Goal: Task Accomplishment & Management: Manage account settings

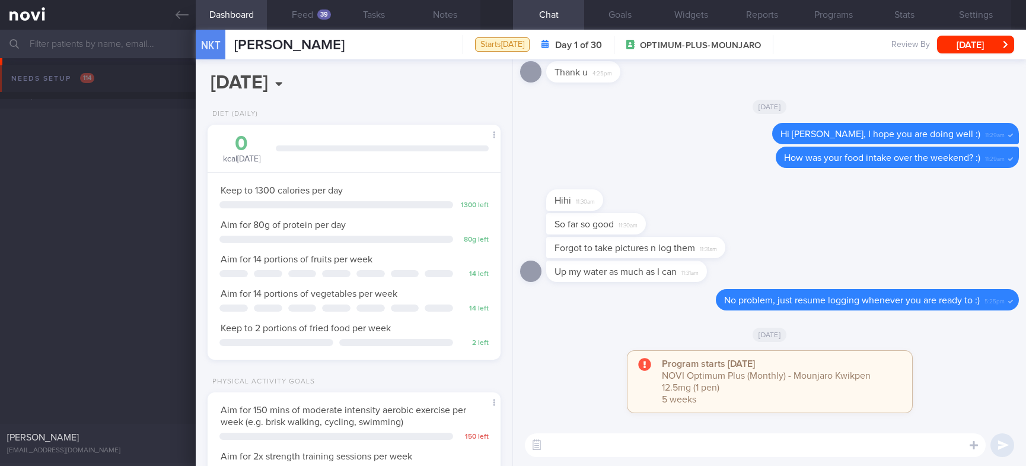
select select "9"
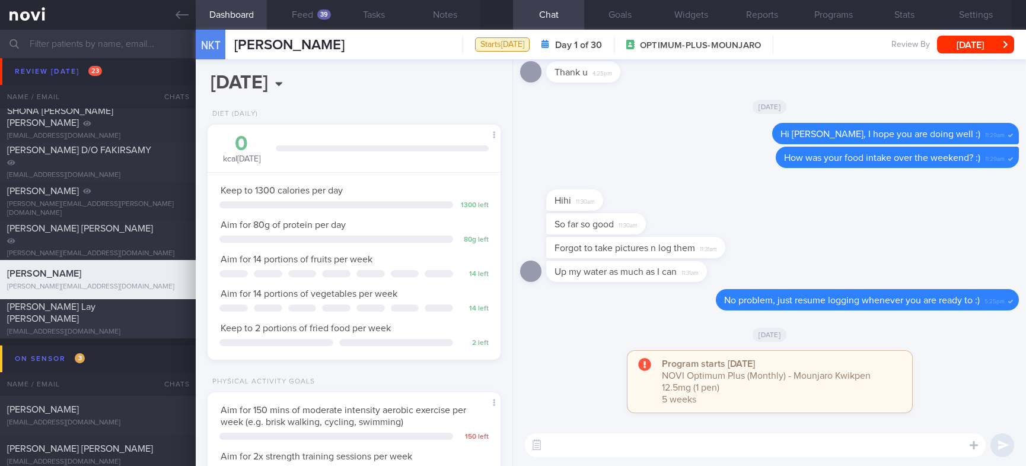
click at [172, 19] on link at bounding box center [98, 15] width 196 height 30
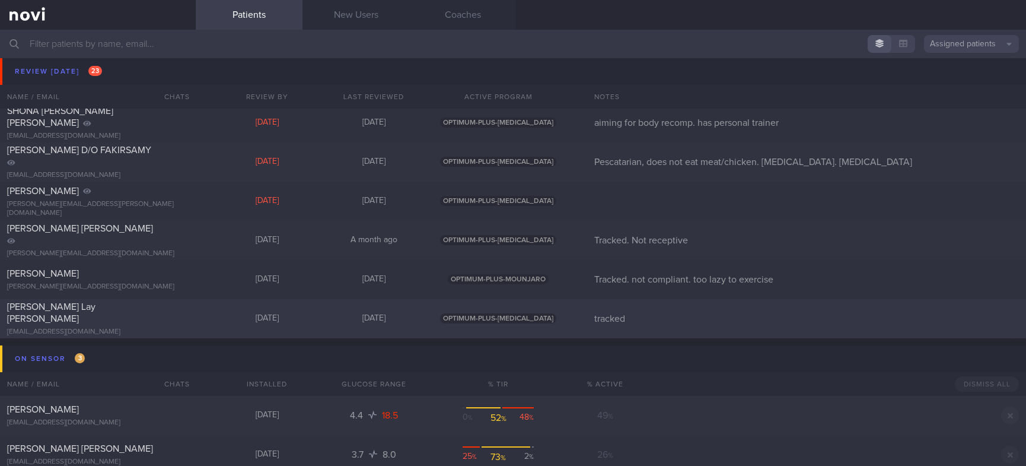
click at [155, 311] on div "Nena Tan Lay Kee" at bounding box center [96, 313] width 179 height 24
select select "9"
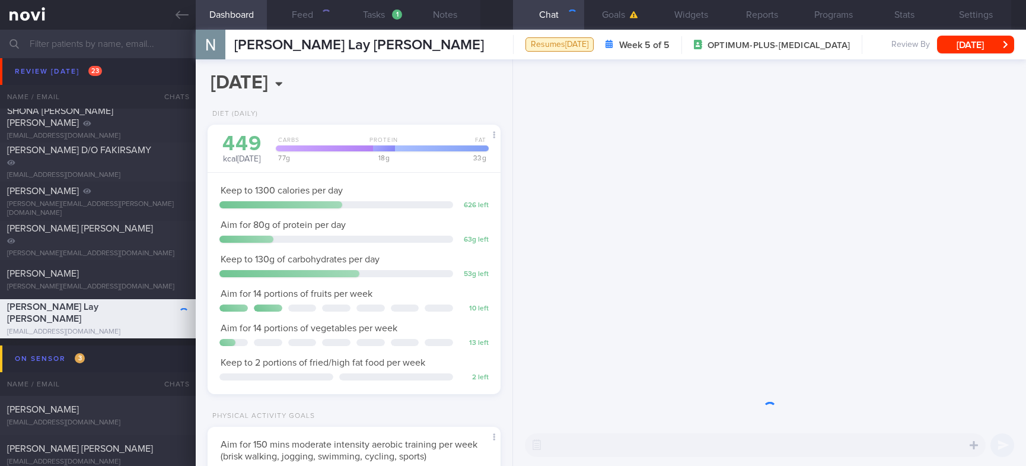
scroll to position [146, 257]
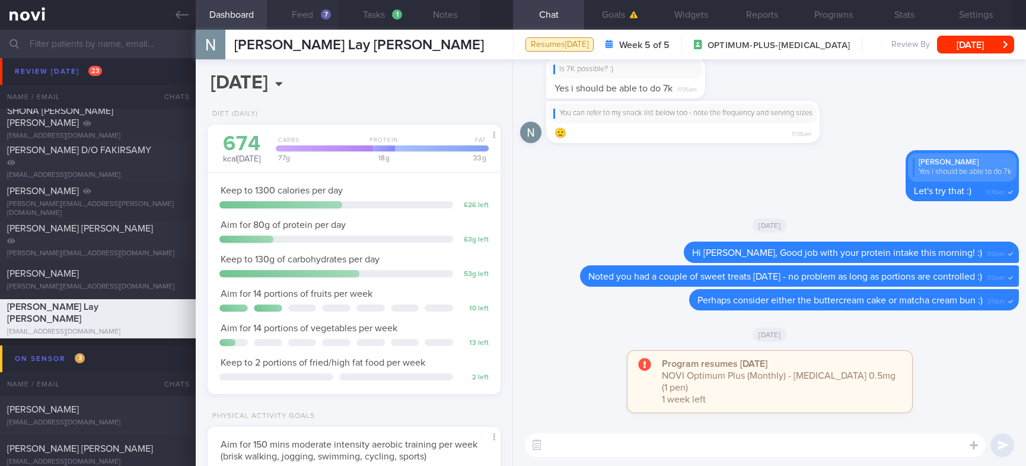
click at [305, 19] on button "Feed 7" at bounding box center [302, 15] width 71 height 30
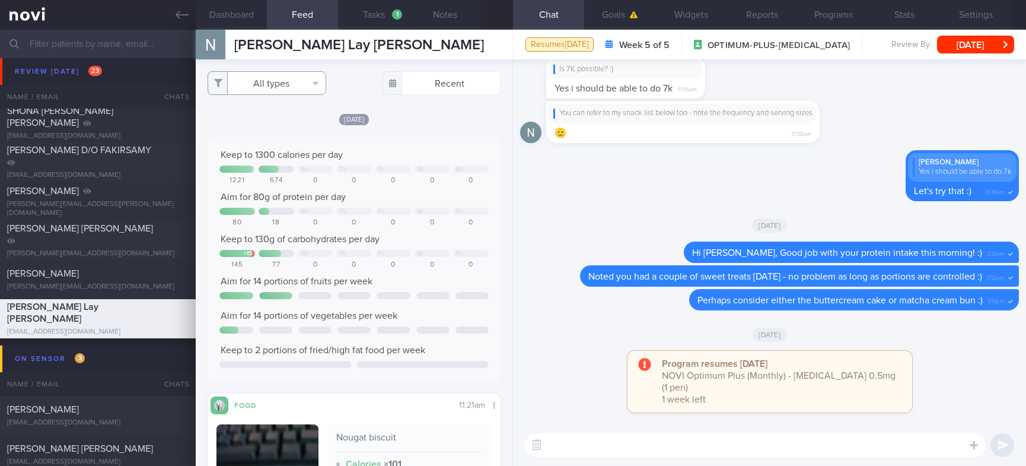
click at [311, 75] on button "All types" at bounding box center [267, 83] width 119 height 24
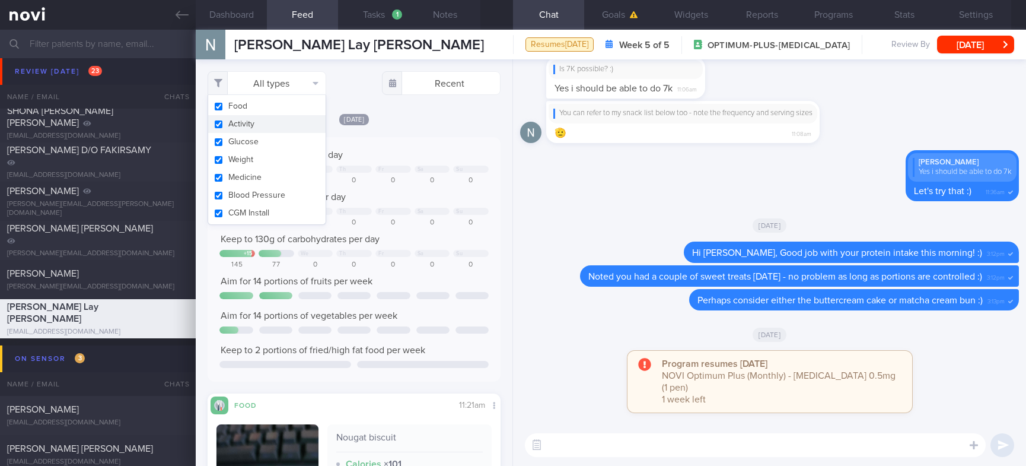
click at [238, 126] on button "Activity" at bounding box center [266, 124] width 117 height 18
checkbox input "false"
click at [365, 166] on div "We Th Fr Sa Su" at bounding box center [353, 168] width 269 height 7
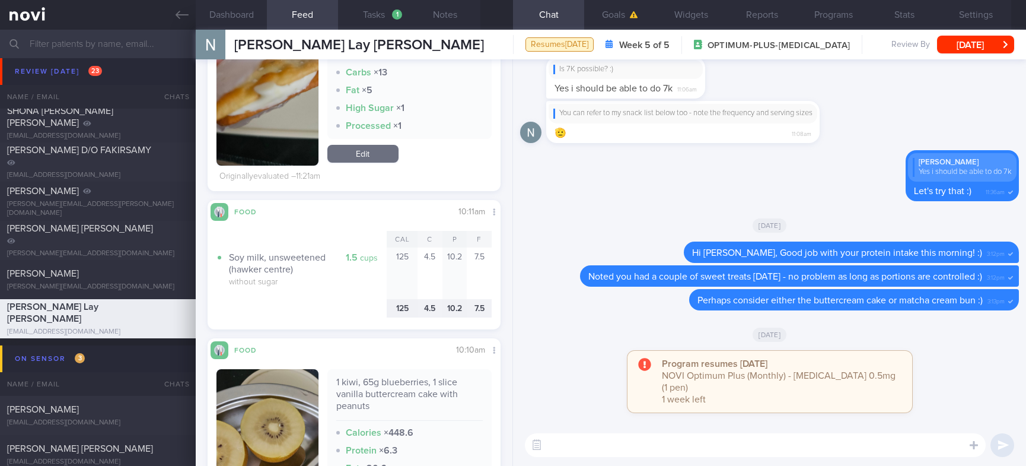
scroll to position [267, 0]
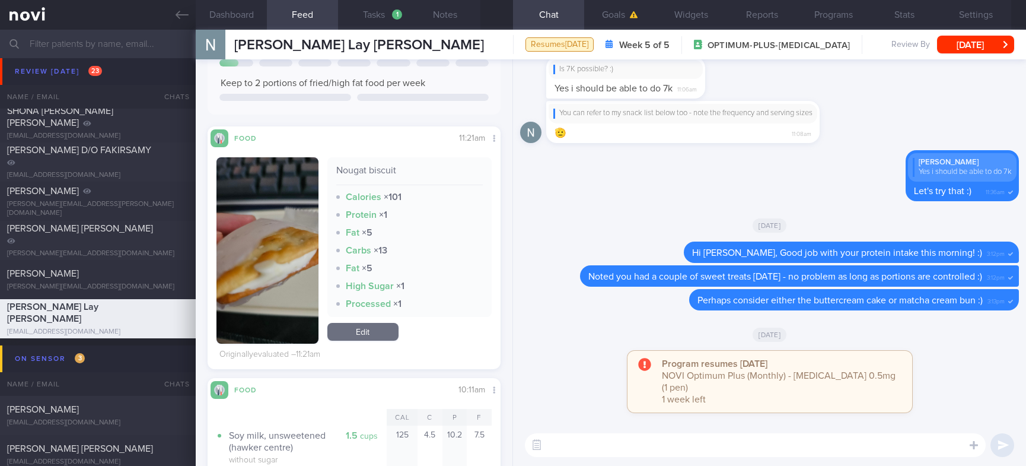
click at [262, 271] on button "button" at bounding box center [267, 250] width 101 height 186
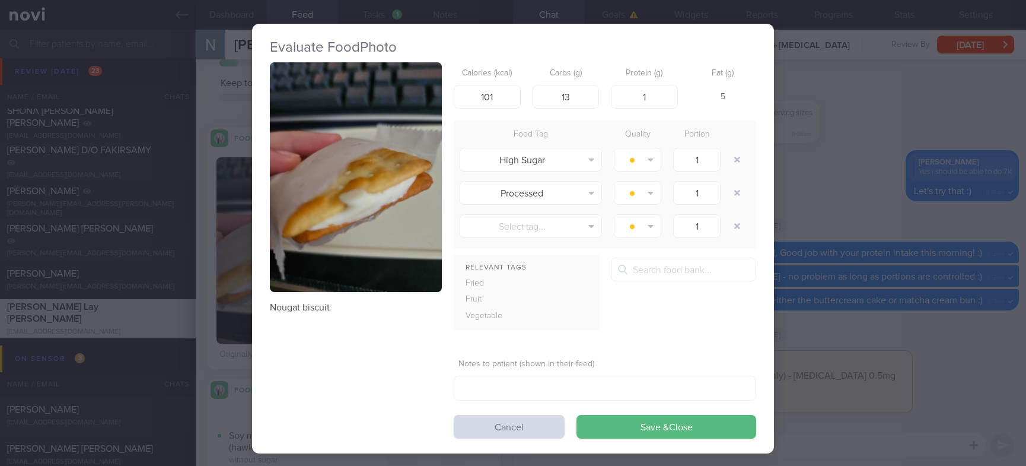
click at [798, 269] on div "Evaluate Food Photo Nougat biscuit Calories (kcal) 101 Carbs (g) 13 Protein (g)…" at bounding box center [513, 233] width 1026 height 466
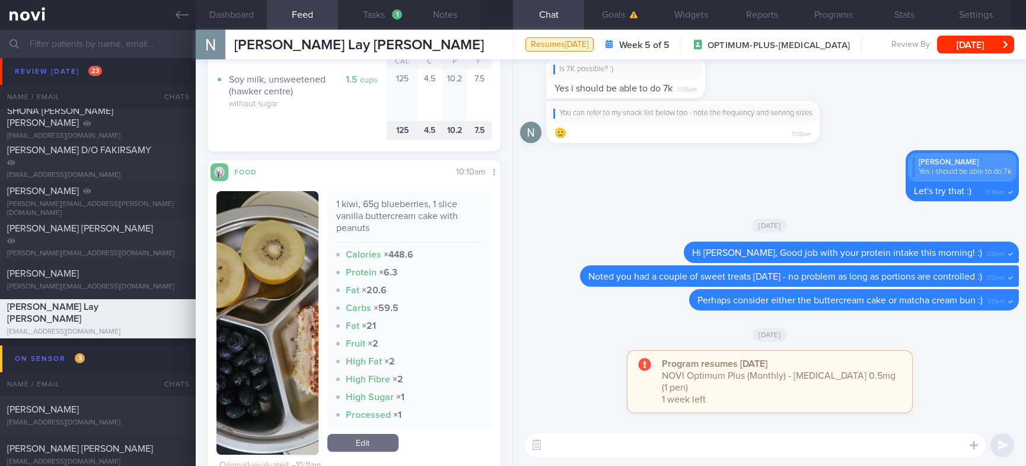
scroll to position [712, 0]
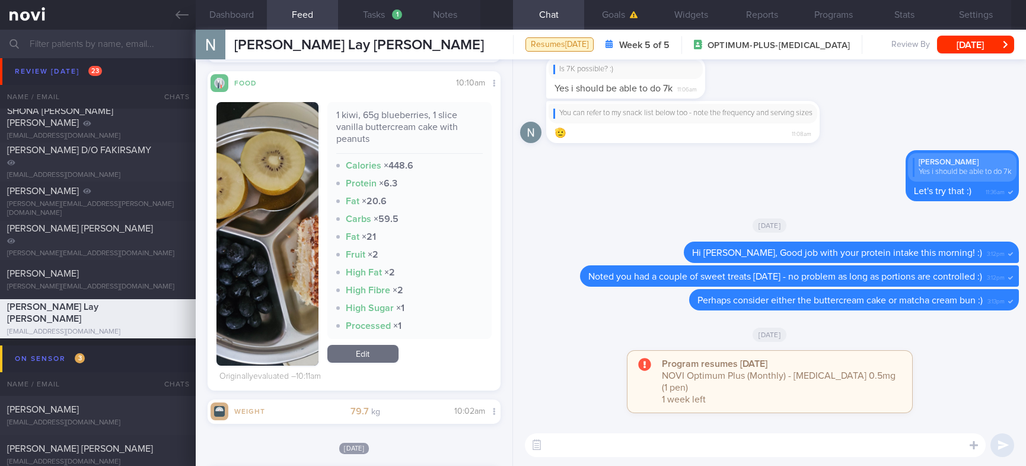
click at [292, 254] on button "button" at bounding box center [267, 233] width 101 height 263
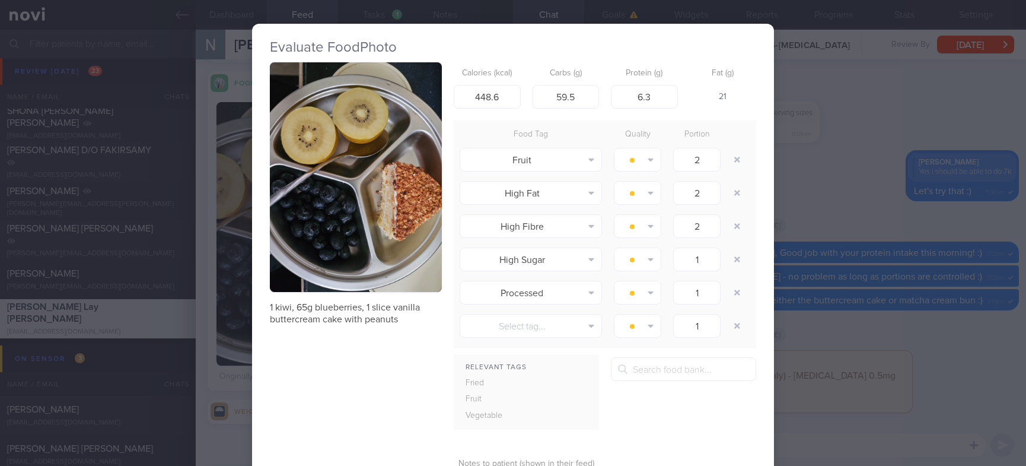
click at [787, 305] on div "Evaluate Food Photo 1 kiwi, 65g blueberries, 1 slice vanilla buttercream cake w…" at bounding box center [513, 233] width 1026 height 466
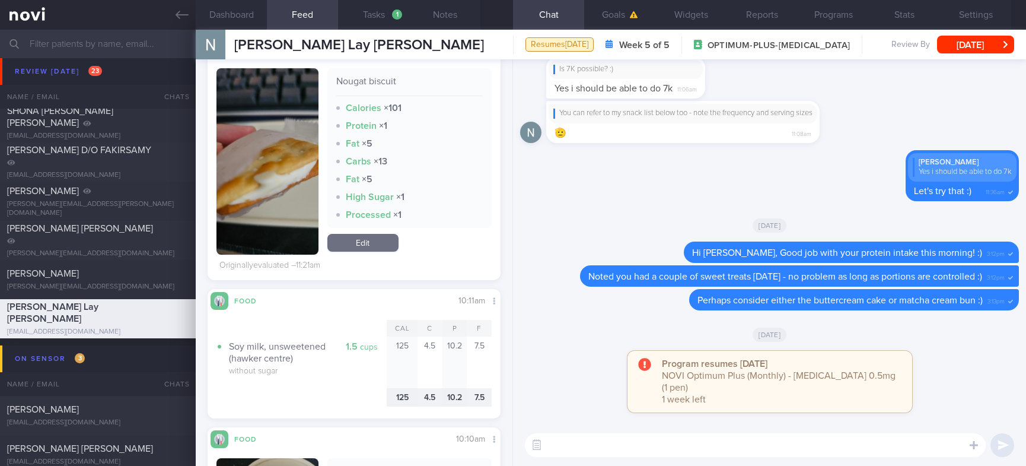
click at [570, 443] on textarea at bounding box center [755, 445] width 461 height 24
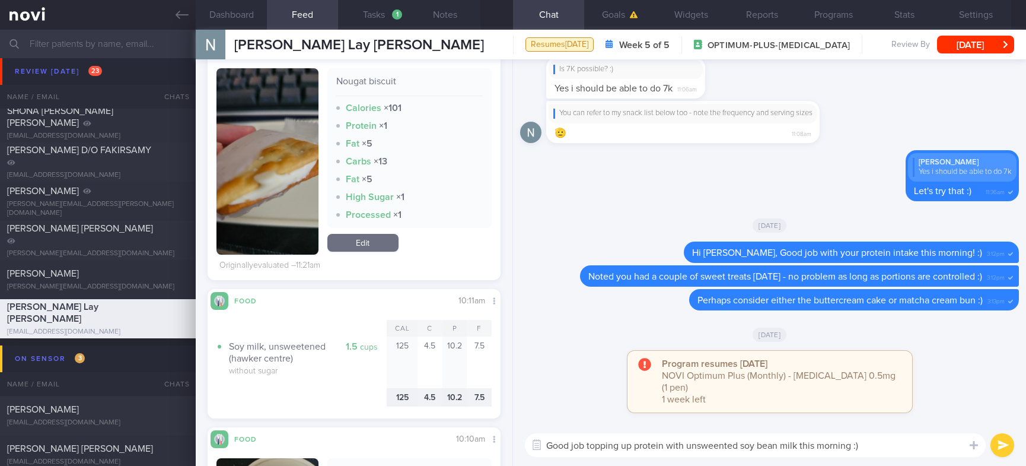
drag, startPoint x: 722, startPoint y: 443, endPoint x: 708, endPoint y: 452, distance: 16.6
click at [705, 456] on textarea "Good job topping up protein with unsweented soy bean milk this morning :)" at bounding box center [755, 445] width 461 height 24
click at [708, 448] on textarea "Good job topping up protein with unsweented soy bean milk this morning :)" at bounding box center [755, 445] width 461 height 24
type textarea "Good job topping up protein with unsweetened soy bean milk this morning :)"
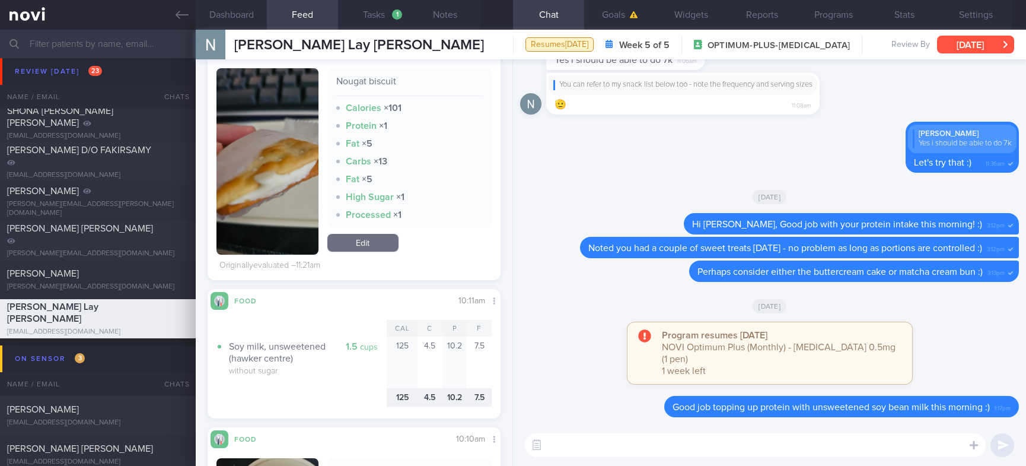
click at [975, 42] on button "[DATE]" at bounding box center [975, 45] width 77 height 18
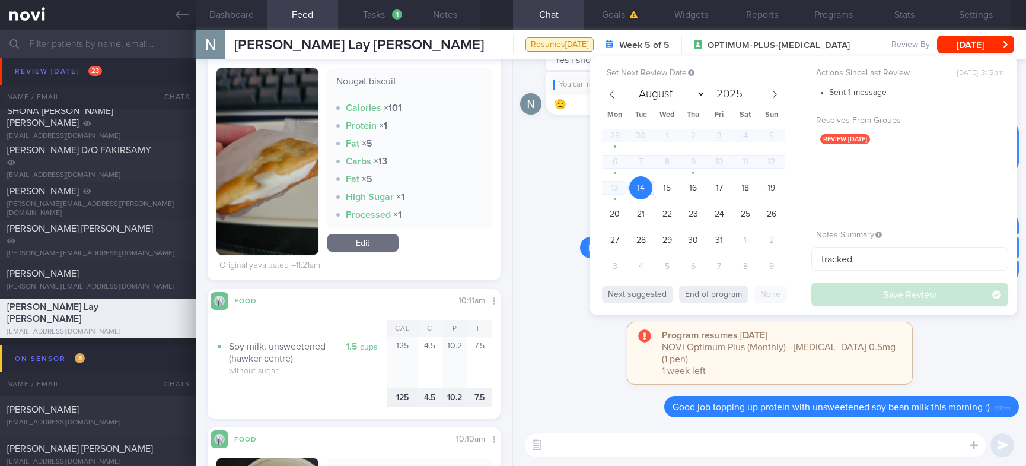
click at [529, 169] on div "Delete Nena Tan Yes i should be able to do 7k Let's try that :) 11:36am" at bounding box center [769, 151] width 499 height 59
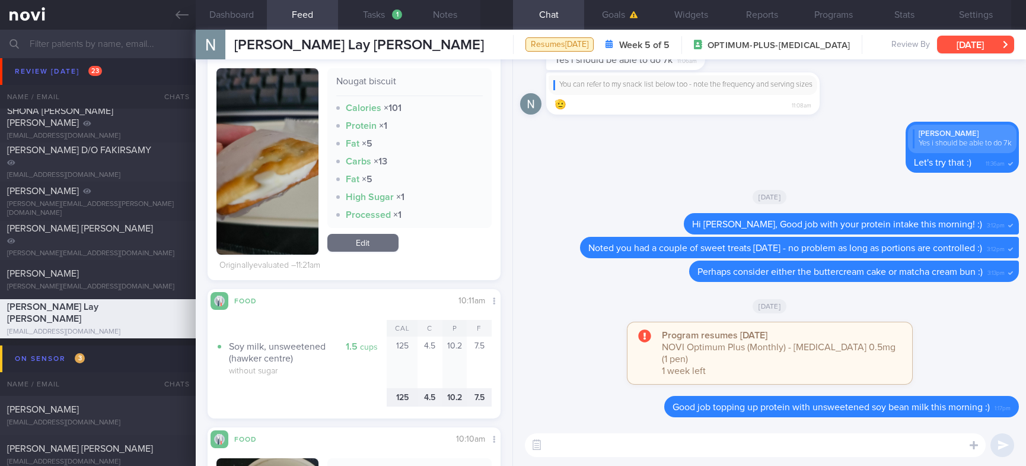
click at [985, 46] on button "[DATE]" at bounding box center [975, 45] width 77 height 18
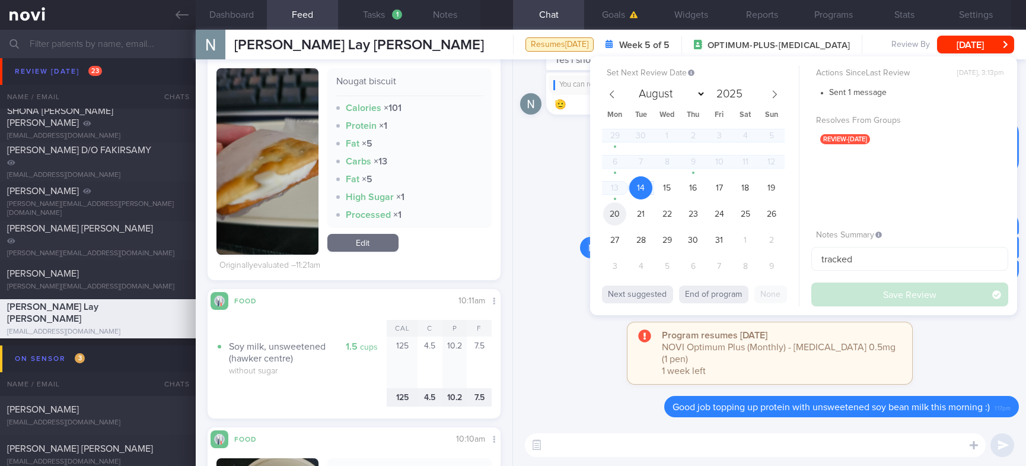
click at [609, 211] on span "20" at bounding box center [614, 213] width 23 height 23
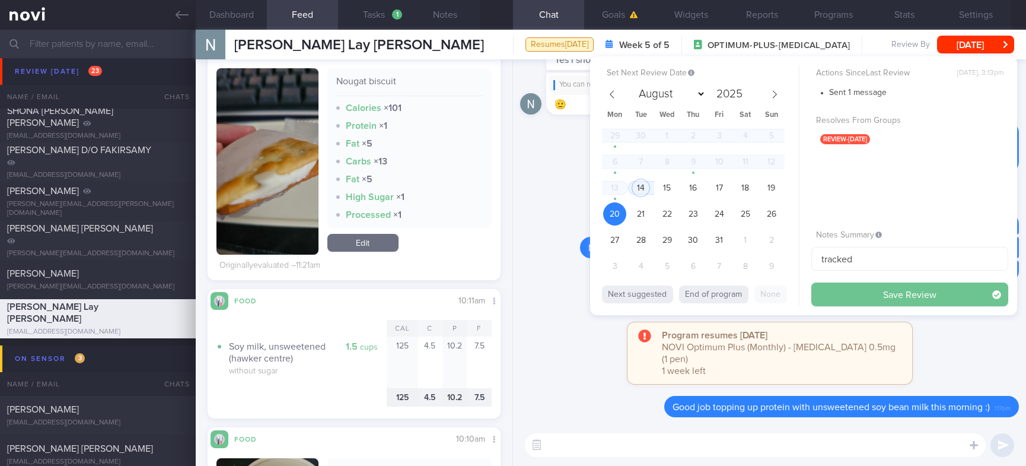
click at [832, 293] on button "Save Review" at bounding box center [909, 294] width 197 height 24
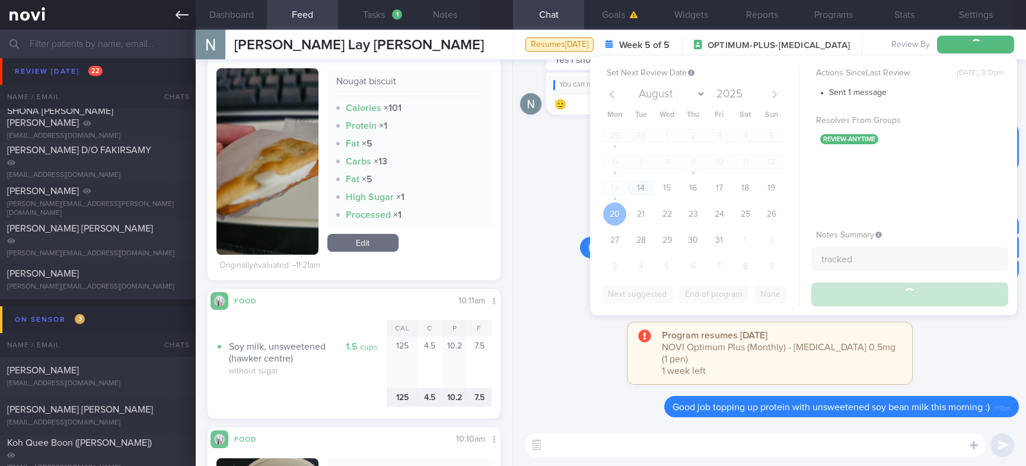
click at [176, 10] on icon at bounding box center [182, 14] width 13 height 13
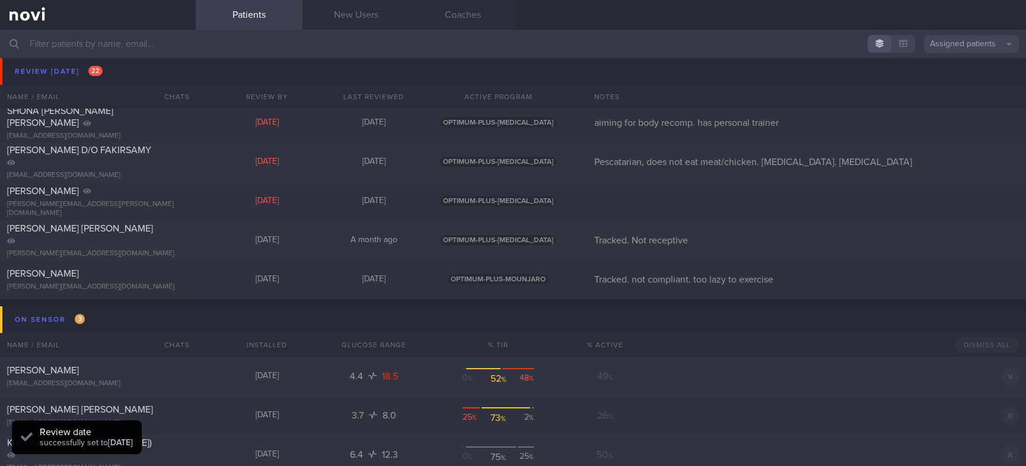
scroll to position [979, 0]
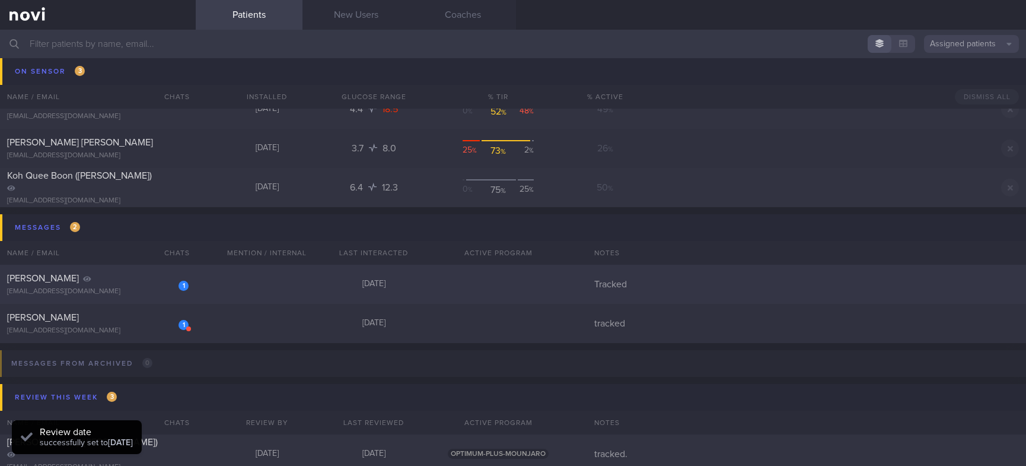
click at [287, 275] on div "1 Ayuni Ng ayuning@u.nus.edu 23 days ago Tracked" at bounding box center [513, 284] width 1026 height 39
select select "10"
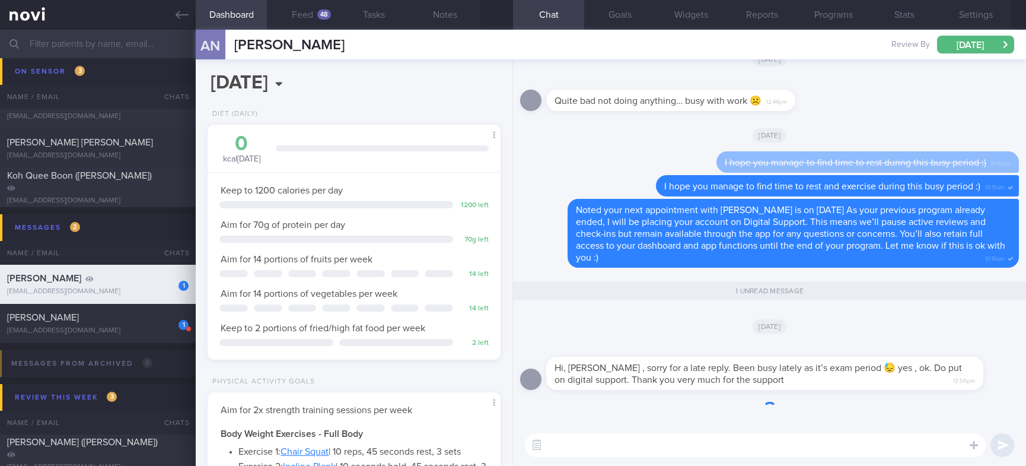
scroll to position [1, 0]
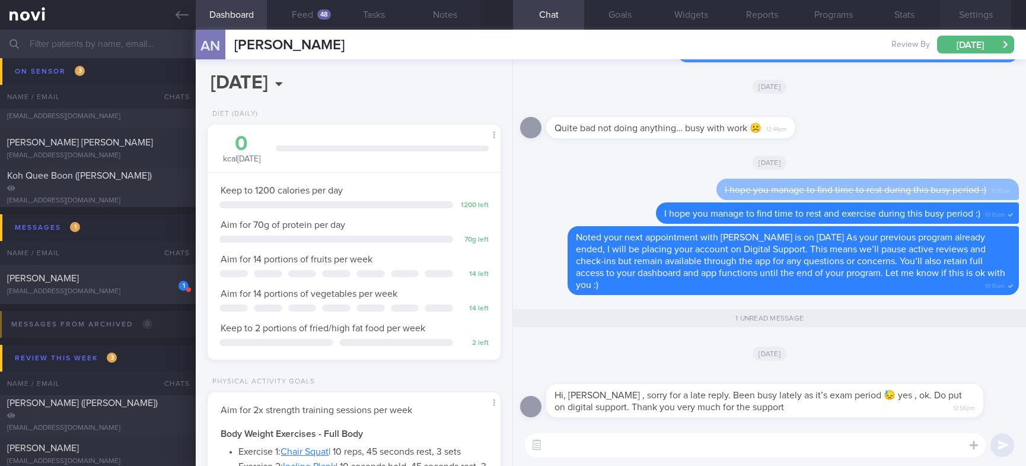
click at [975, 13] on button "Settings" at bounding box center [975, 15] width 71 height 30
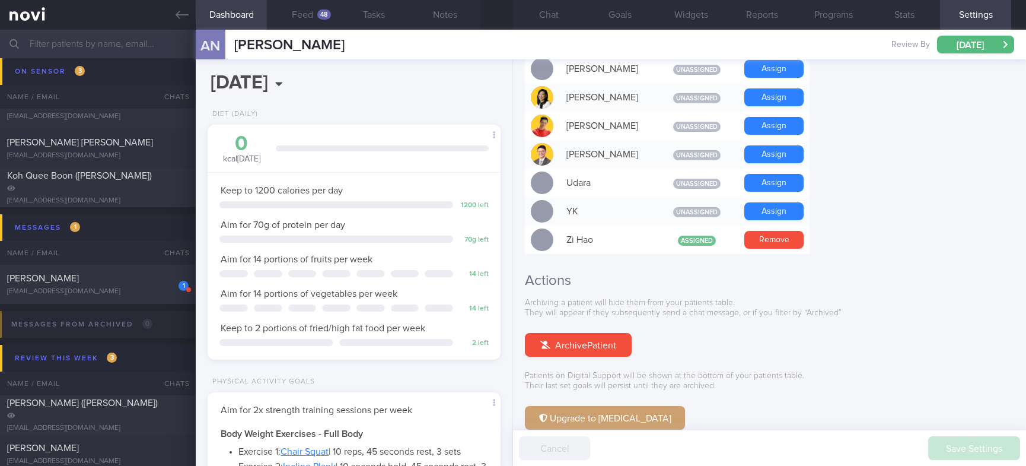
scroll to position [1095, 0]
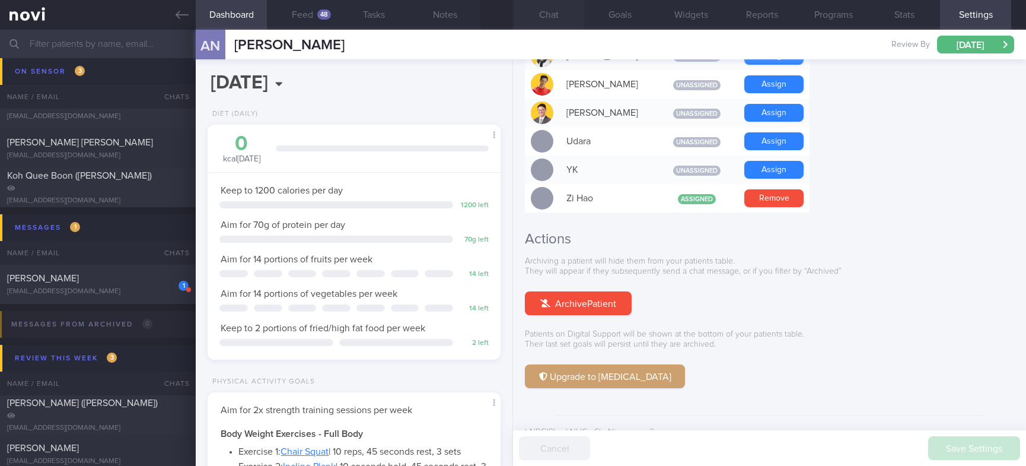
click at [562, 22] on button "Chat" at bounding box center [548, 15] width 71 height 30
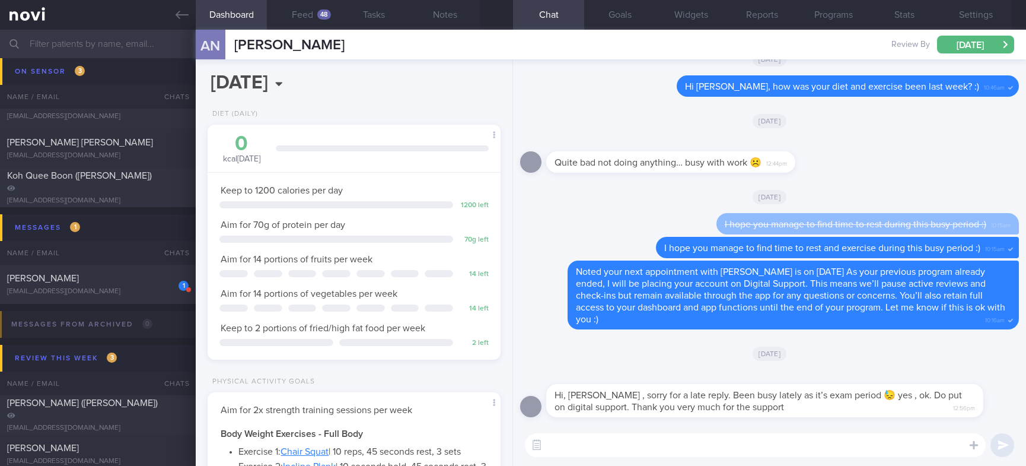
click at [679, 456] on textarea at bounding box center [755, 445] width 461 height 24
type textarea "Ok, no problem! Jia you :)"
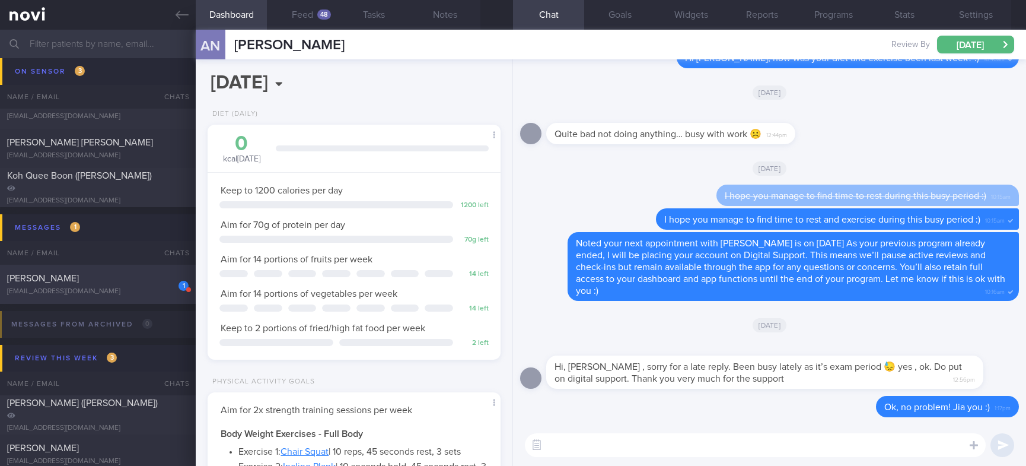
click at [94, 275] on div "[PERSON_NAME]" at bounding box center [96, 278] width 179 height 12
type input "tracked"
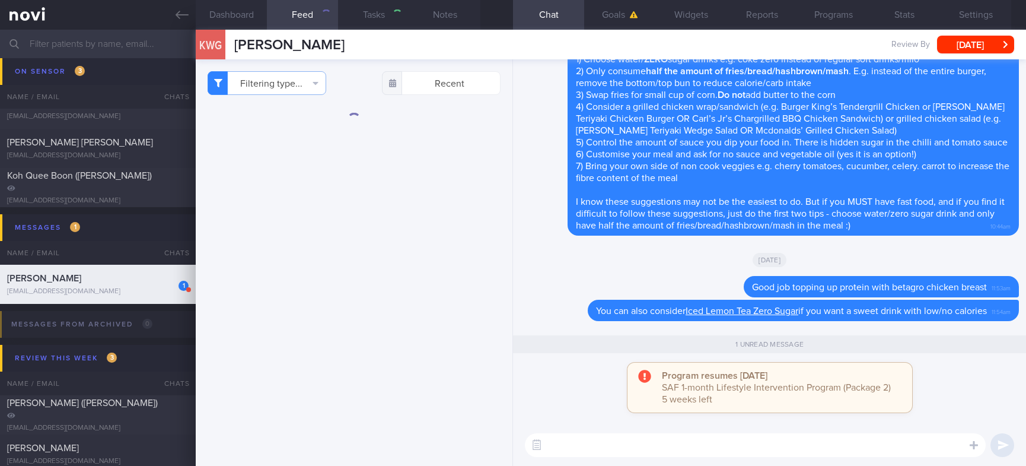
select select "9"
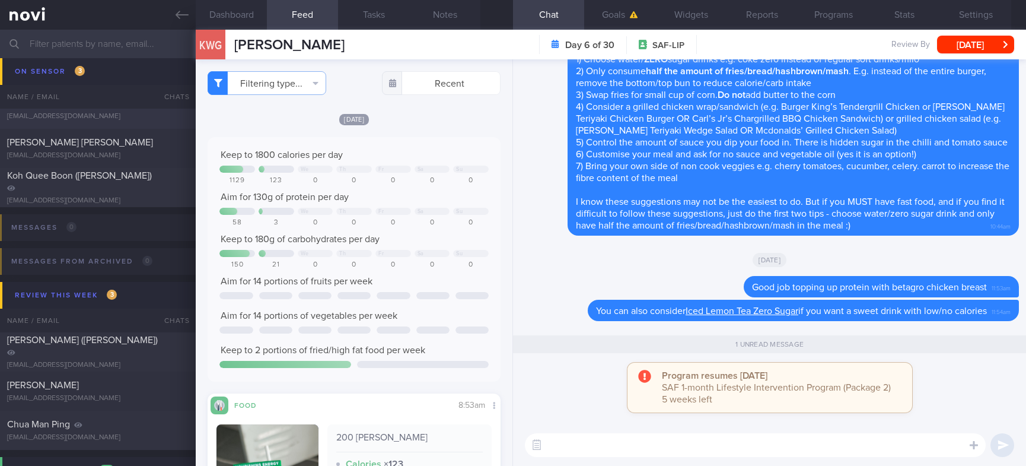
click at [170, 21] on link at bounding box center [98, 15] width 196 height 30
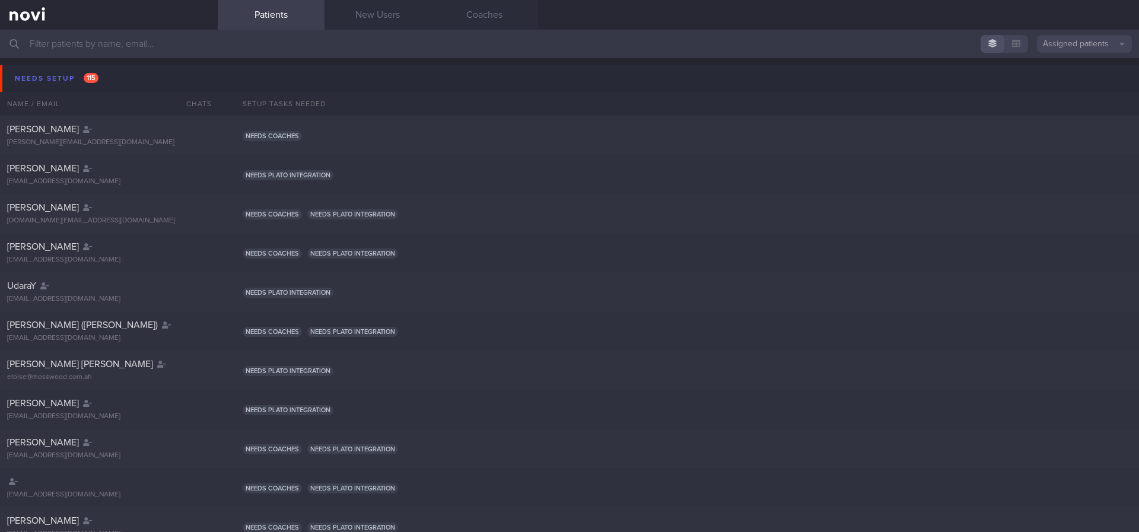
click at [1056, 39] on button "Assigned patients" at bounding box center [1084, 44] width 95 height 18
click at [1101, 103] on button "Archived patients" at bounding box center [1084, 100] width 95 height 18
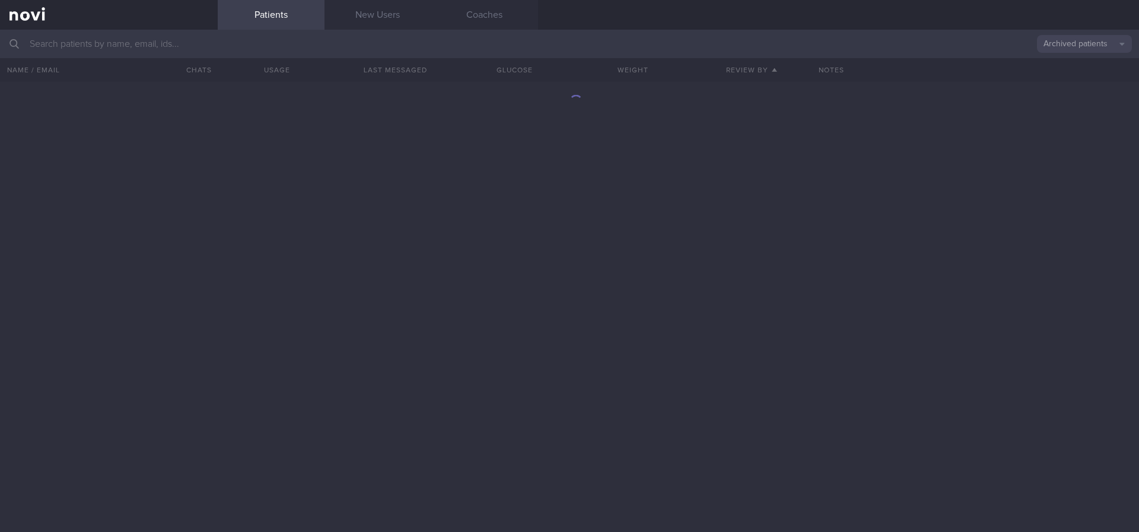
click at [1067, 40] on button "Archived patients" at bounding box center [1084, 44] width 95 height 18
click at [1081, 79] on button "All active patients" at bounding box center [1084, 82] width 95 height 18
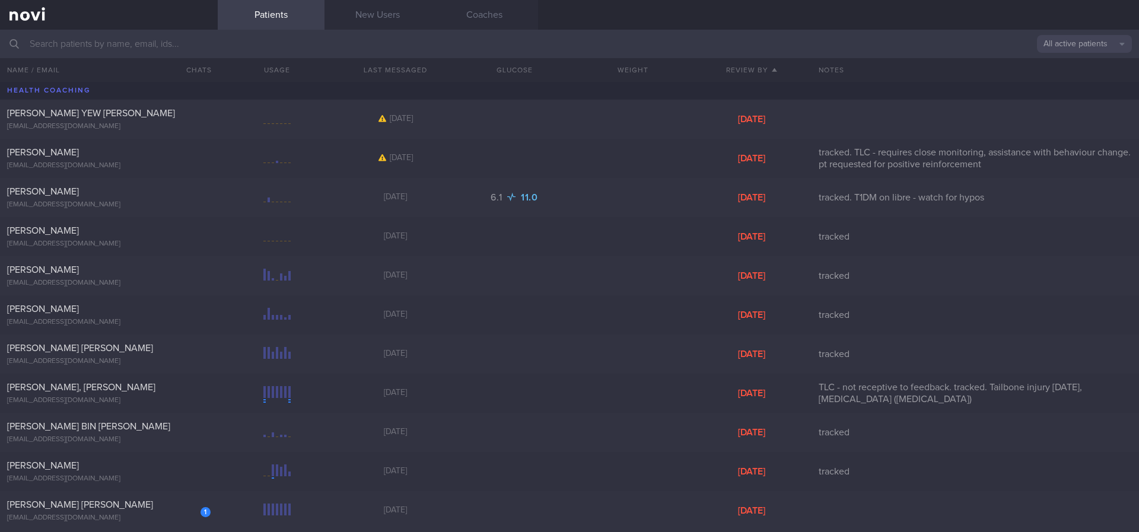
click at [925, 37] on input "text" at bounding box center [569, 44] width 1139 height 28
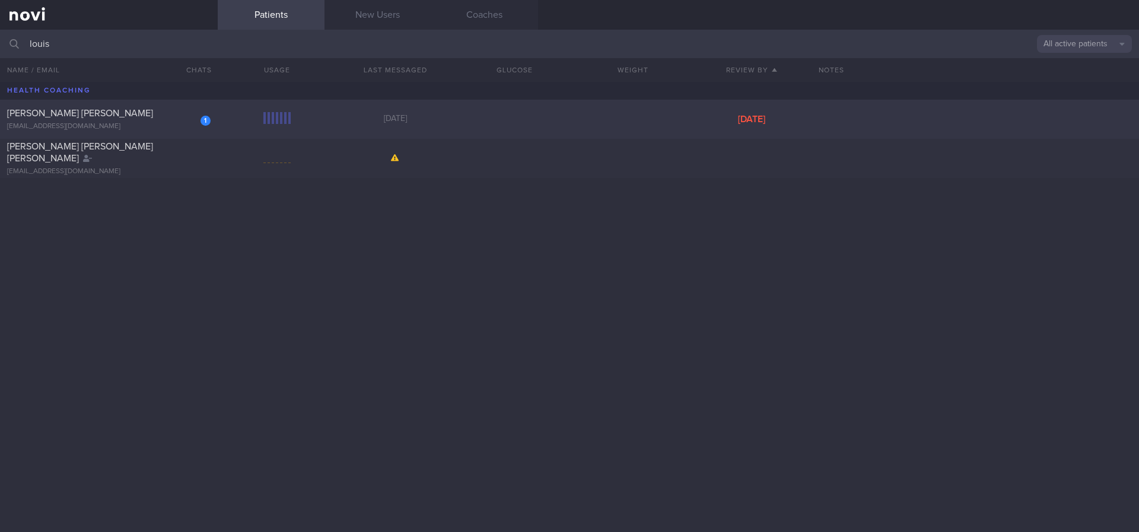
type input "louis"
click at [798, 110] on div "1 [PERSON_NAME] [PERSON_NAME] [EMAIL_ADDRESS][DOMAIN_NAME] [DATE] [DATE]" at bounding box center [569, 119] width 1139 height 39
select select "9"
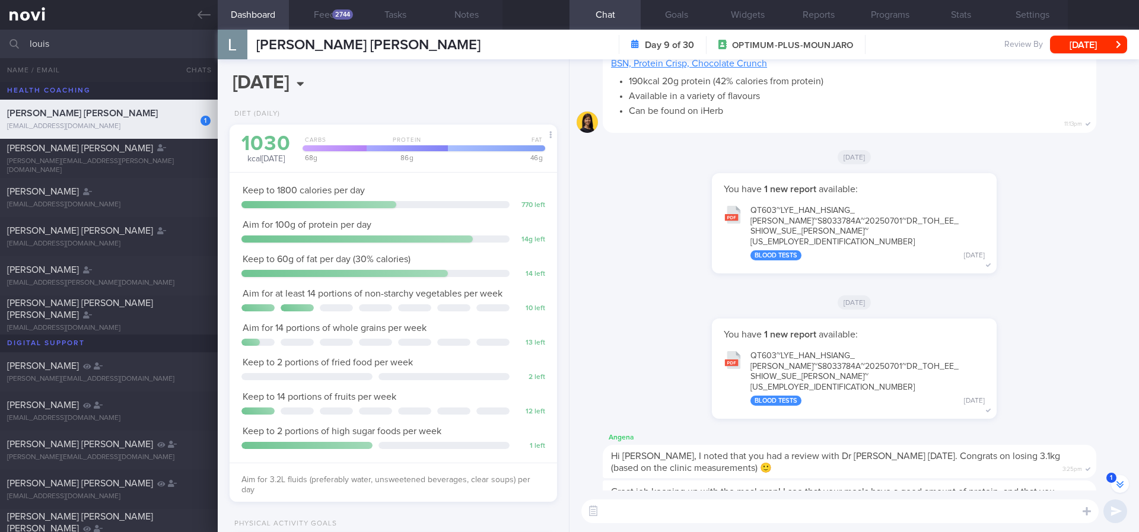
scroll to position [-9301, 0]
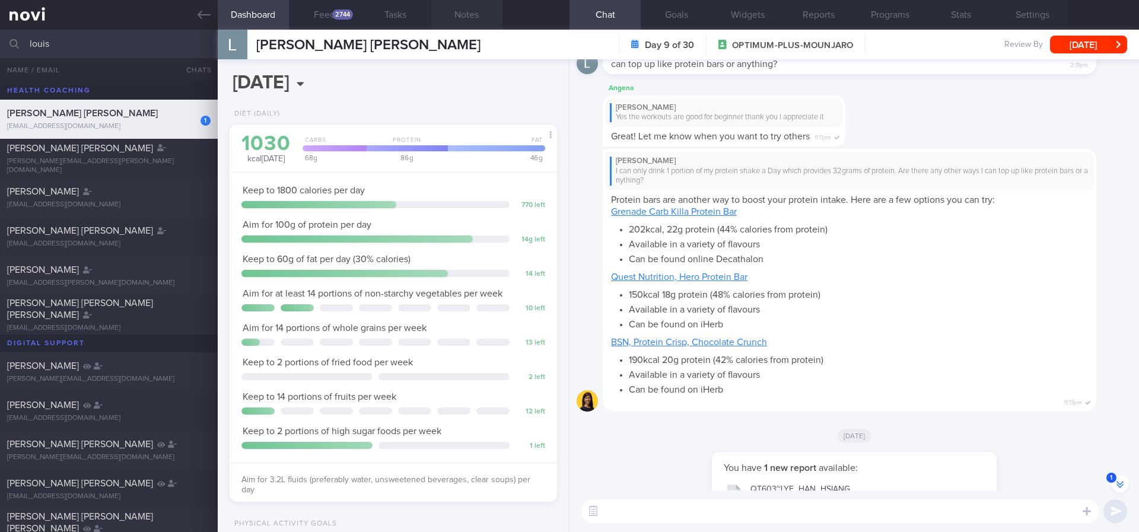
click at [473, 18] on button "Notes" at bounding box center [466, 15] width 71 height 30
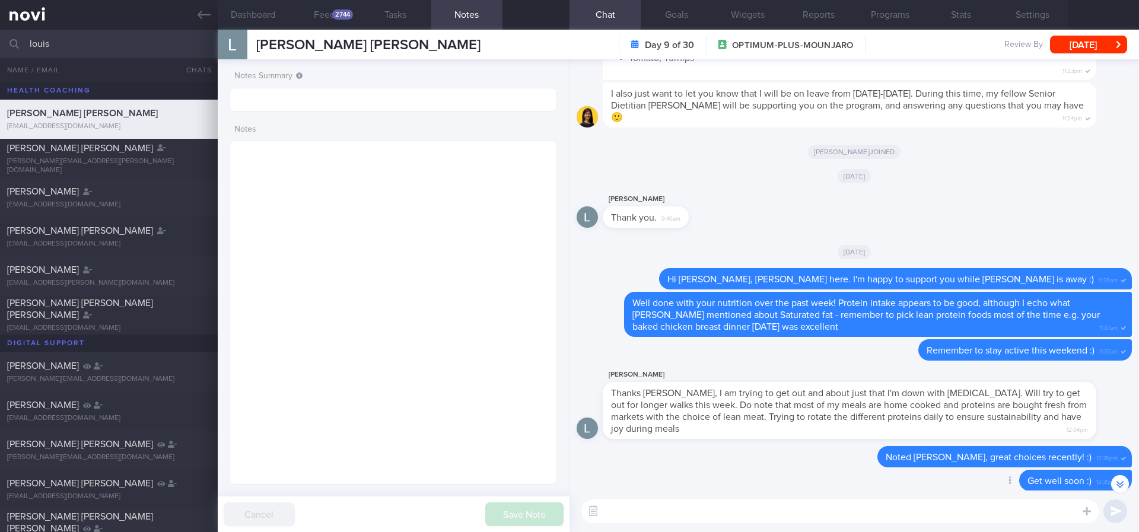
scroll to position [-13070, 0]
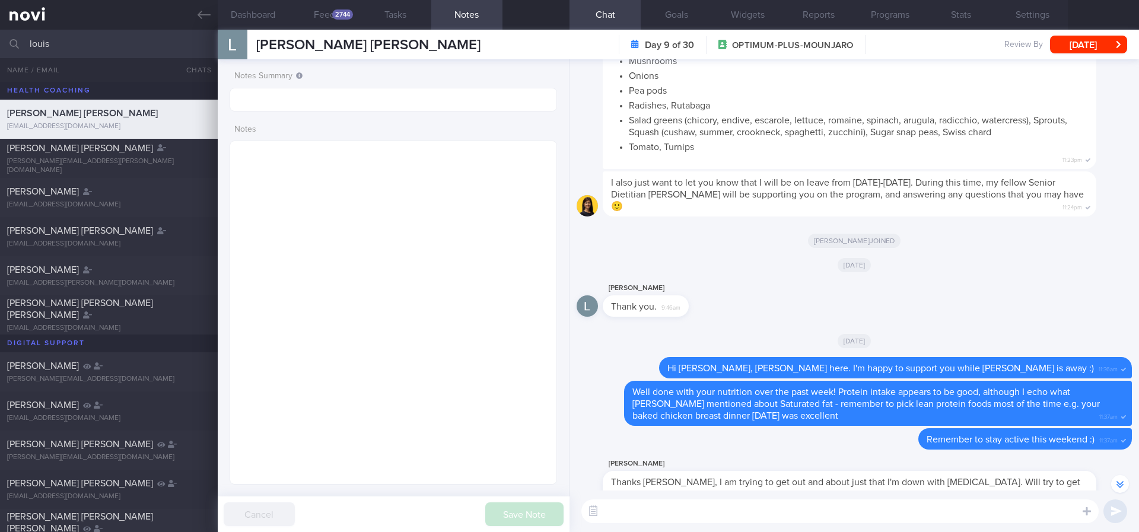
drag, startPoint x: 202, startPoint y: 17, endPoint x: 714, endPoint y: 96, distance: 517.4
click at [201, 16] on icon at bounding box center [204, 14] width 13 height 13
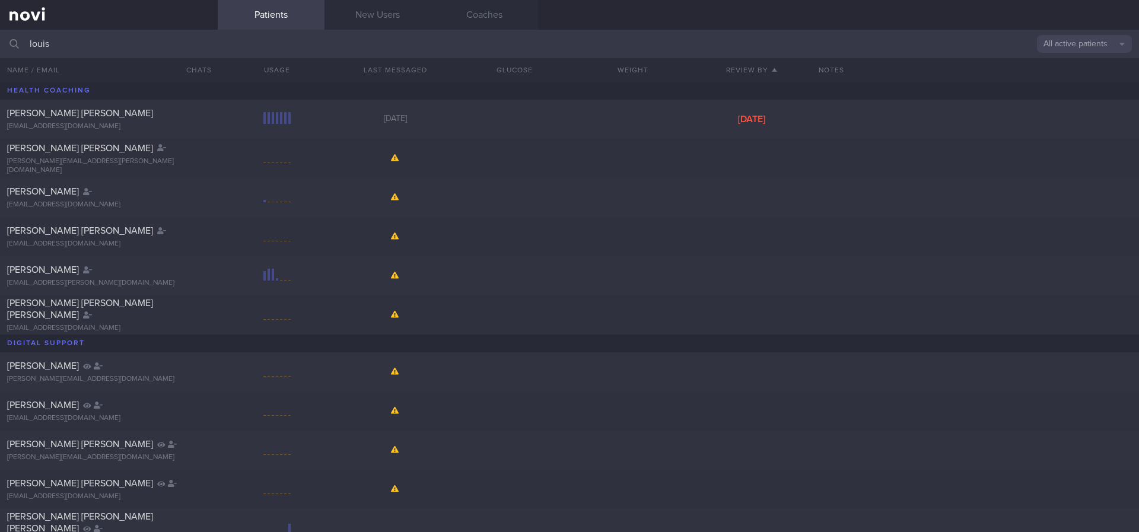
drag, startPoint x: 92, startPoint y: 53, endPoint x: 0, endPoint y: 53, distance: 91.9
click at [0, 53] on input "louis" at bounding box center [569, 44] width 1139 height 28
click at [1089, 52] on button "All active patients" at bounding box center [1084, 44] width 95 height 18
click at [1088, 66] on button "Assigned patients" at bounding box center [1084, 64] width 95 height 18
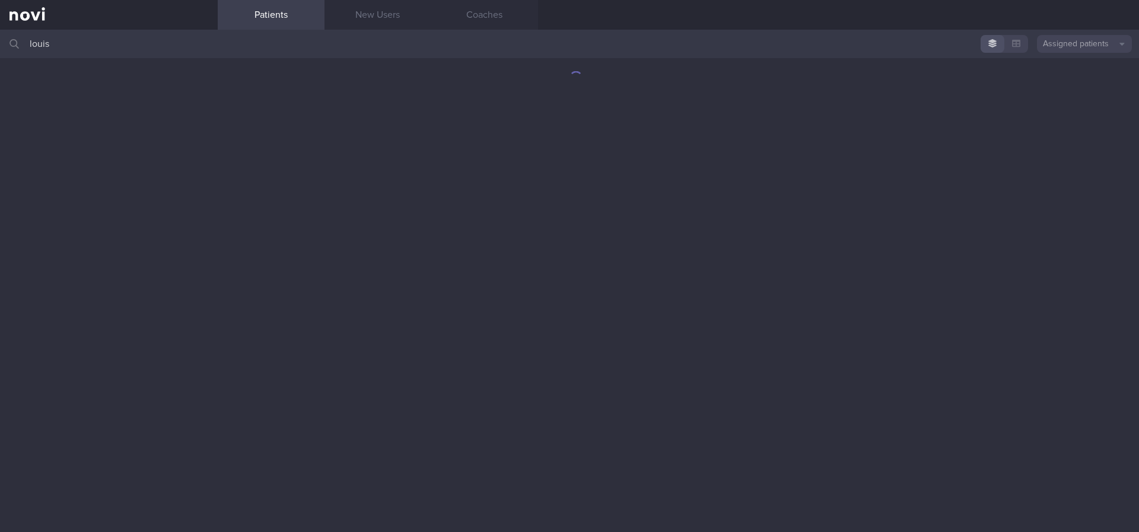
click at [132, 50] on input "louis" at bounding box center [569, 44] width 1139 height 28
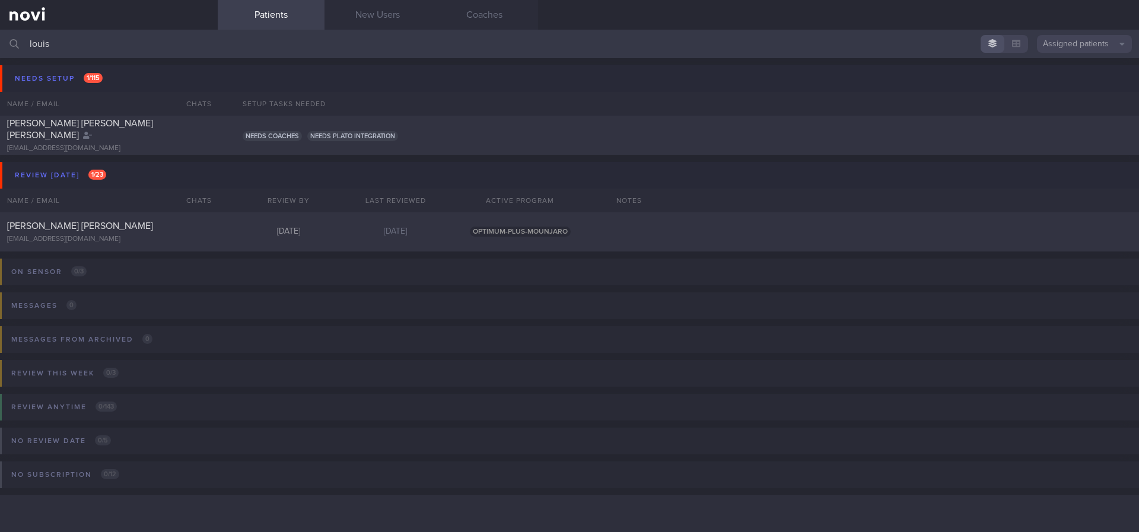
click at [0, 39] on input "louis" at bounding box center [569, 44] width 1139 height 28
click at [370, 237] on div "[PERSON_NAME] [PERSON_NAME] [EMAIL_ADDRESS][DOMAIN_NAME] [DATE] [DATE] OPTIMUM-…" at bounding box center [569, 231] width 1139 height 39
select select "9"
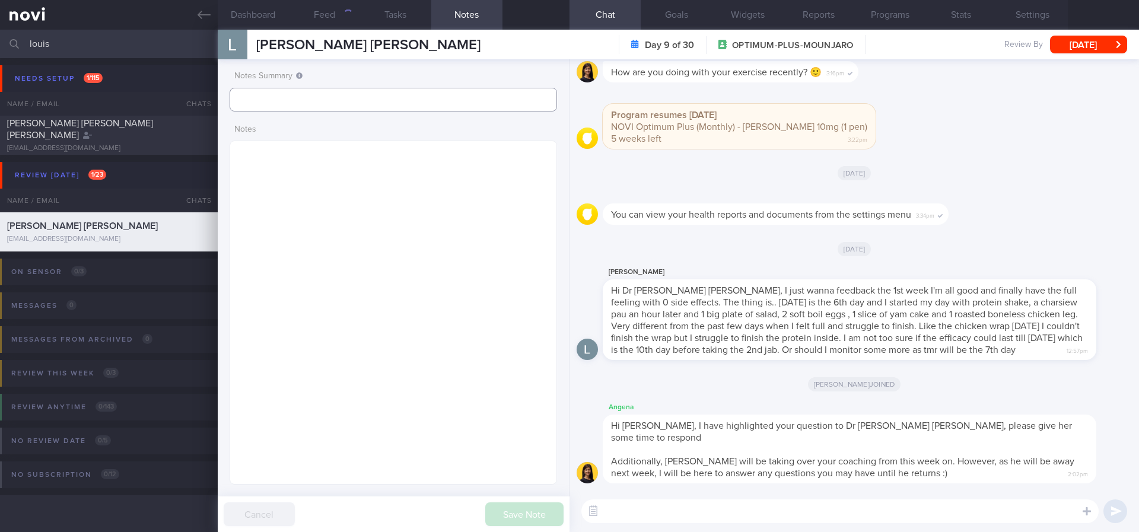
click at [410, 88] on input "text" at bounding box center [393, 100] width 327 height 24
type input "Tracked"
click at [529, 513] on button "Save Note" at bounding box center [524, 514] width 78 height 24
type input "Tracked"
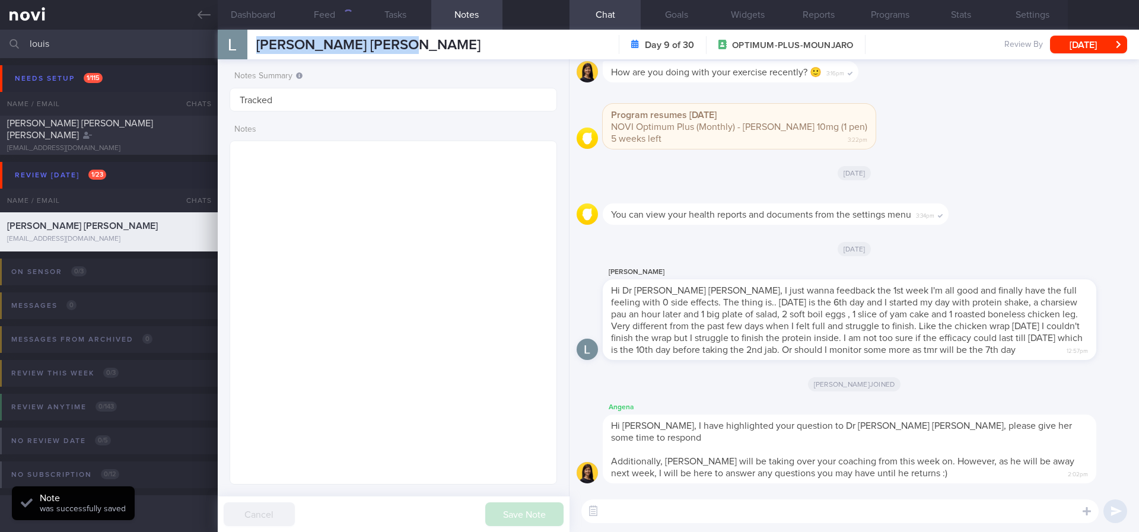
drag, startPoint x: 415, startPoint y: 46, endPoint x: 250, endPoint y: 47, distance: 164.3
click at [250, 47] on div "[PERSON_NAME] [PERSON_NAME] [PERSON_NAME] [PERSON_NAME] [EMAIL_ADDRESS][DOMAIN_…" at bounding box center [678, 45] width 921 height 30
copy div "[PERSON_NAME] [PERSON_NAME]"
click at [423, 328] on textarea at bounding box center [393, 313] width 327 height 344
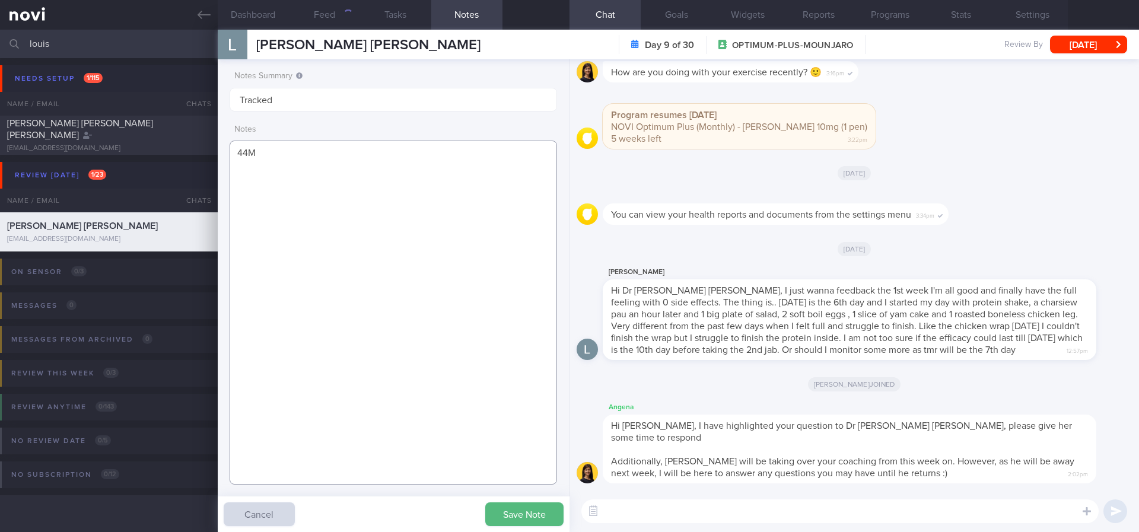
paste textarea "T2D HTN HLD [MEDICAL_DATA] x1"
click at [257, 168] on textarea "44M T2D HTN HLD [MEDICAL_DATA] x1" at bounding box center [393, 313] width 327 height 344
click at [265, 184] on textarea "44M T2D HTN HLD [MEDICAL_DATA] x1" at bounding box center [393, 313] width 327 height 344
click at [264, 177] on textarea "44M T2DM HTN HLD [MEDICAL_DATA] x1" at bounding box center [393, 313] width 327 height 344
click at [402, 231] on textarea "44M T2DM HTN HLD [MEDICAL_DATA] x1" at bounding box center [393, 313] width 327 height 344
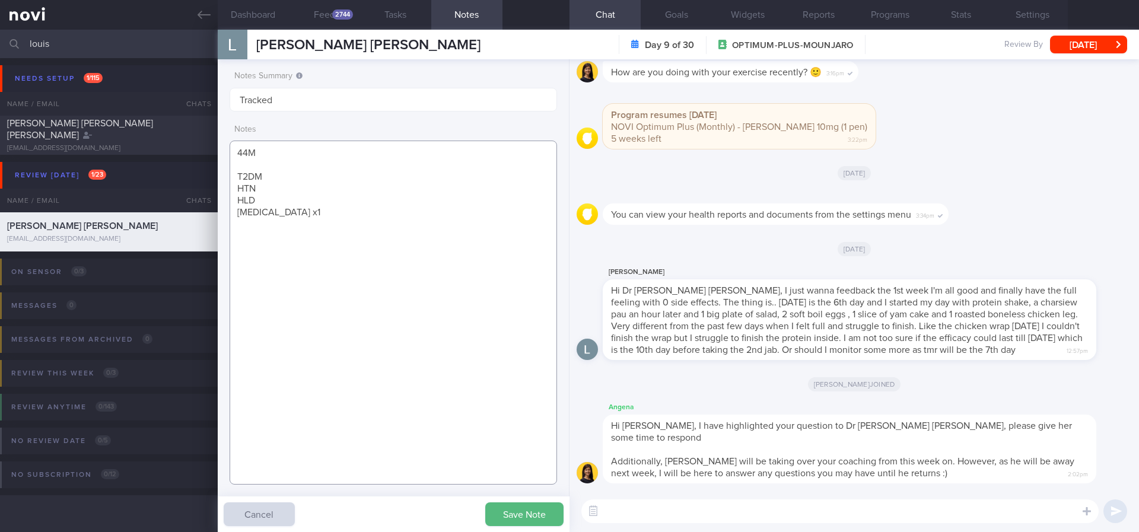
paste textarea "[MEDICAL_DATA] 500/750/500 mg tds (dispensed by polyclinic), went on sensor, ch…"
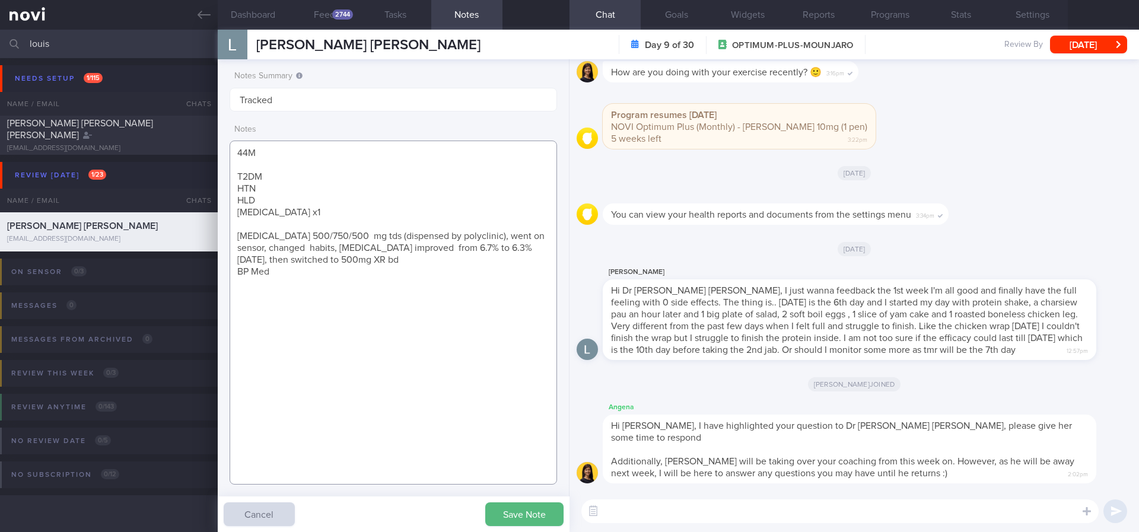
drag, startPoint x: 482, startPoint y: 238, endPoint x: 478, endPoint y: 261, distance: 23.4
click at [482, 261] on textarea "44M T2DM HTN HLD [MEDICAL_DATA] x1 [MEDICAL_DATA] 500/750/500 mg tds (dispensed…" at bounding box center [393, 313] width 327 height 344
drag, startPoint x: 453, startPoint y: 263, endPoint x: 428, endPoint y: 263, distance: 24.9
click at [451, 263] on textarea "44M T2DM HTN HLD [MEDICAL_DATA] x1 [MEDICAL_DATA] 500/750/500 mg tds (dispensed…" at bounding box center [393, 313] width 327 height 344
click at [397, 263] on textarea "44M T2DM HTN HLD [MEDICAL_DATA] x1 [MEDICAL_DATA] 500/750/500 mg tds (dispensed…" at bounding box center [393, 313] width 327 height 344
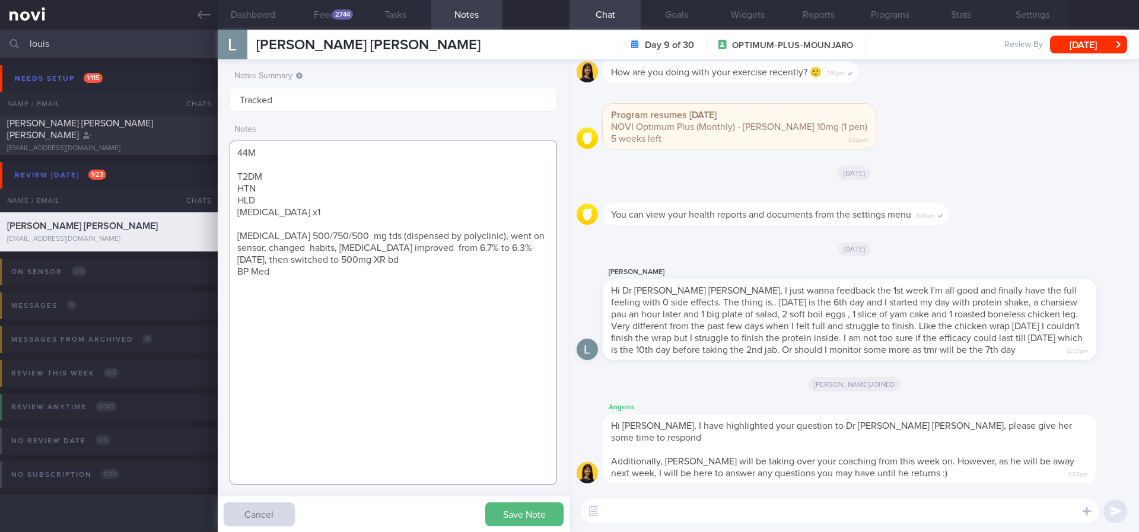
click at [365, 286] on textarea "44M T2DM HTN HLD [MEDICAL_DATA] x1 [MEDICAL_DATA] 500/750/500 mg tds (dispensed…" at bounding box center [393, 313] width 327 height 344
click at [372, 227] on textarea "44M T2DM HTN HLD [MEDICAL_DATA] x1 [MEDICAL_DATA] 500/750/500 mg tds (dispensed…" at bounding box center [393, 313] width 327 height 344
click at [378, 279] on textarea "44M T2DM HTN HLD [MEDICAL_DATA] x1 [MEDICAL_DATA] 500/750/500 mg tds (dispensed…" at bounding box center [393, 313] width 327 height 344
paste textarea "[MEDICAL_DATA] to Mounjaro 10mg q10 days"
click at [283, 291] on textarea "44M T2DM HTN HLD [MEDICAL_DATA] x1 [MEDICAL_DATA] 500/750/500 mg tds (dispensed…" at bounding box center [393, 313] width 327 height 344
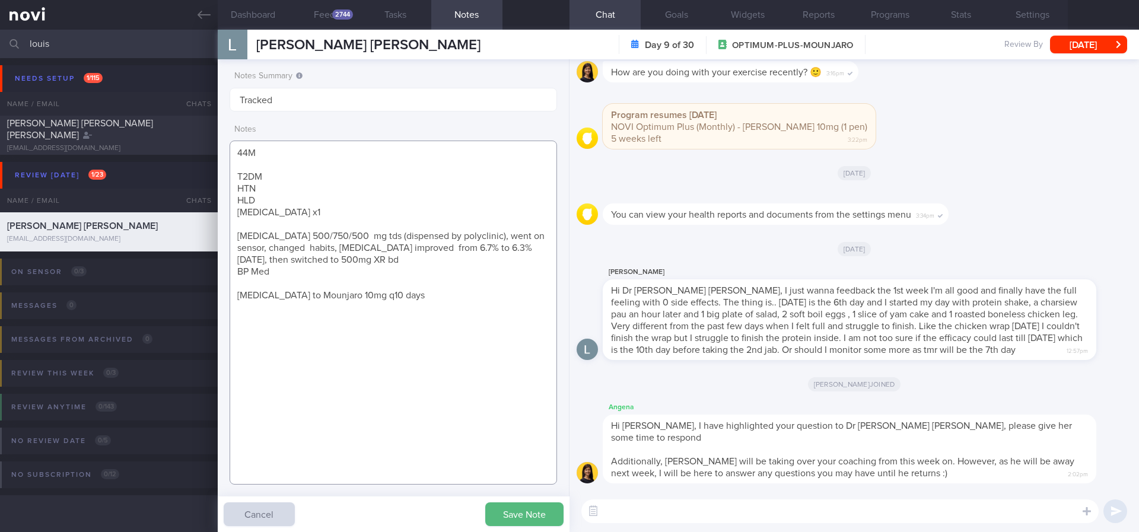
click at [283, 291] on textarea "44M T2DM HTN HLD [MEDICAL_DATA] x1 [MEDICAL_DATA] 500/750/500 mg tds (dispensed…" at bounding box center [393, 313] width 327 height 344
click at [281, 304] on textarea "44M T2DM HTN HLD [MEDICAL_DATA] x1 [MEDICAL_DATA] 500/750/500 mg tds (dispensed…" at bounding box center [393, 313] width 327 height 344
click at [412, 297] on textarea "44M T2DM HTN HLD [MEDICAL_DATA] x1 [MEDICAL_DATA] 500/750/500 mg tds (dispensed…" at bounding box center [393, 313] width 327 height 344
click at [359, 294] on textarea "44M T2DM HTN HLD [MEDICAL_DATA] x1 [MEDICAL_DATA] 500/750/500 mg tds (dispensed…" at bounding box center [393, 313] width 327 height 344
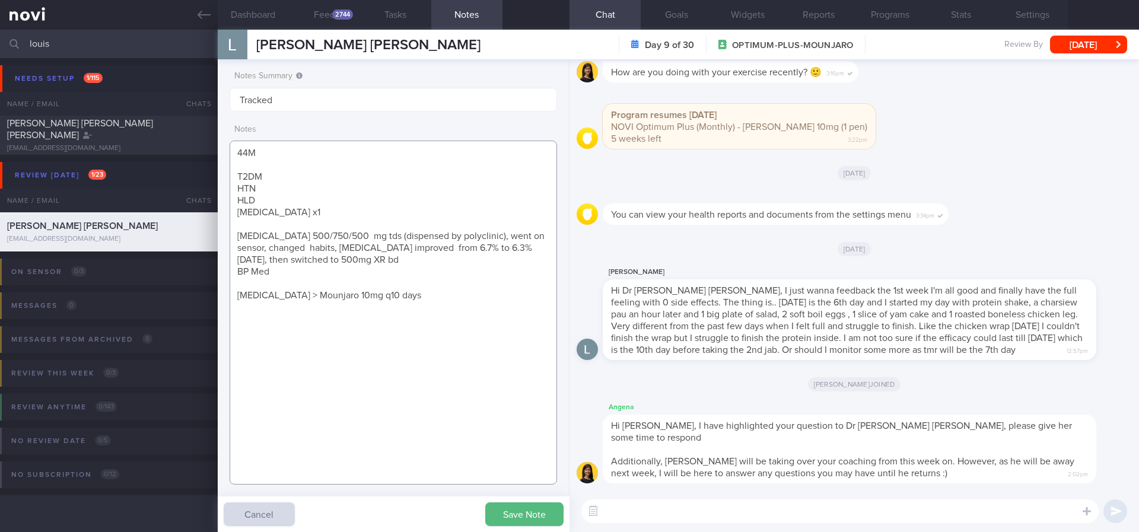
drag, startPoint x: 396, startPoint y: 297, endPoint x: 354, endPoint y: 295, distance: 42.2
click at [354, 295] on textarea "44M T2DM HTN HLD [MEDICAL_DATA] x1 [MEDICAL_DATA] 500/750/500 mg tds (dispensed…" at bounding box center [393, 313] width 327 height 344
click at [447, 352] on textarea "44M T2DM HTN HLD [MEDICAL_DATA] x1 [MEDICAL_DATA] 500/750/500 mg tds (dispensed…" at bounding box center [393, 313] width 327 height 344
click at [400, 364] on textarea "44M T2DM HTN HLD [MEDICAL_DATA] x1 [MEDICAL_DATA] 500/750/500 mg tds (dispensed…" at bounding box center [393, 313] width 327 height 344
drag, startPoint x: 275, startPoint y: 233, endPoint x: 158, endPoint y: 156, distance: 139.7
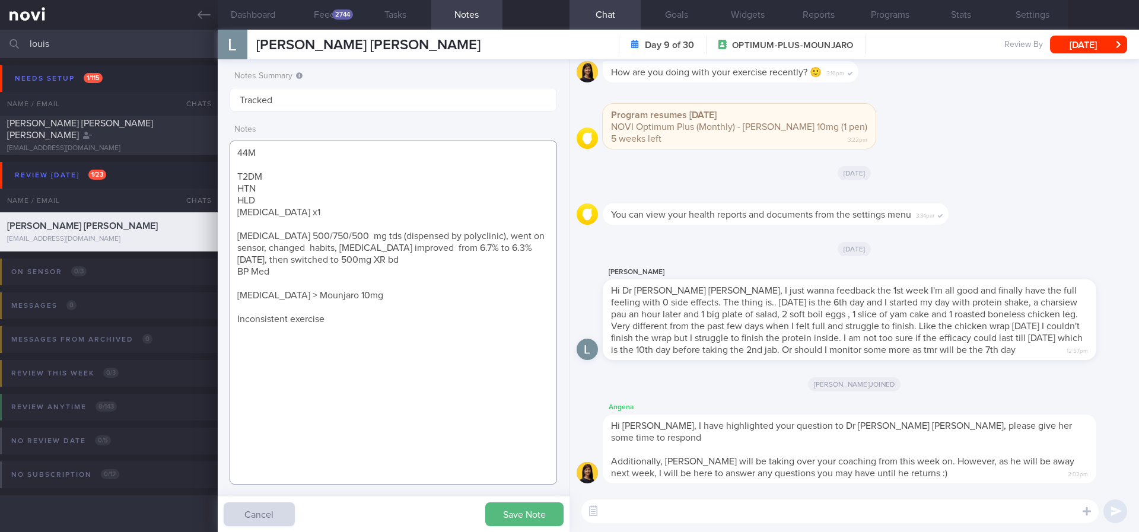
click at [158, 156] on div "Patients New Users Coaches louis Assigned patients Assigned patients All active…" at bounding box center [569, 281] width 1139 height 502
click at [512, 510] on button "Save Note" at bounding box center [524, 514] width 78 height 24
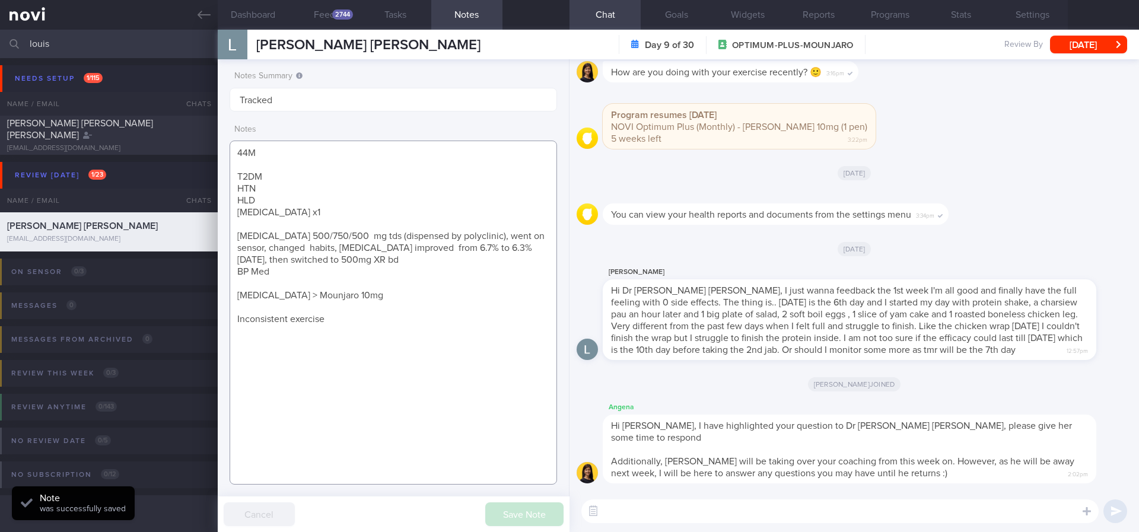
drag, startPoint x: 270, startPoint y: 144, endPoint x: 258, endPoint y: 147, distance: 12.4
click at [270, 144] on textarea "44M T2DM HTN HLD [MEDICAL_DATA] x1 [MEDICAL_DATA] 500/750/500 mg tds (dispensed…" at bounding box center [393, 313] width 327 height 344
click at [241, 154] on textarea "44M T2DM HTN HLD [MEDICAL_DATA] x1 [MEDICAL_DATA] 500/750/500 mg tds (dispensed…" at bounding box center [393, 313] width 327 height 344
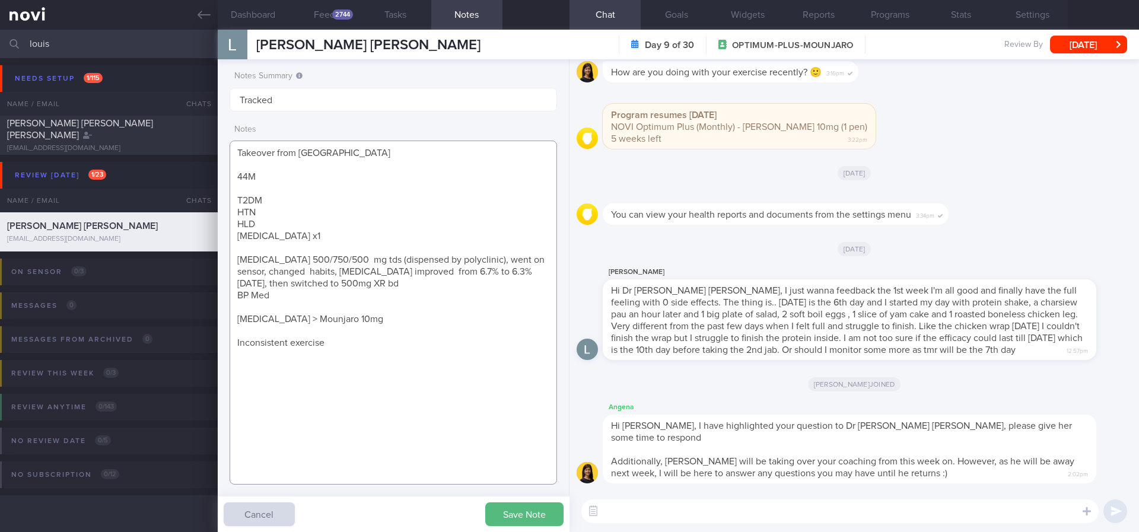
drag, startPoint x: 413, startPoint y: 398, endPoint x: 183, endPoint y: 54, distance: 414.3
click at [136, 27] on div "Patients New Users Coaches louis Assigned patients Assigned patients All active…" at bounding box center [569, 266] width 1139 height 532
type textarea "Takeover from [GEOGRAPHIC_DATA] 44M T2DM HTN HLD [MEDICAL_DATA] x1 [MEDICAL_DAT…"
click at [540, 521] on button "Save Note" at bounding box center [524, 514] width 78 height 24
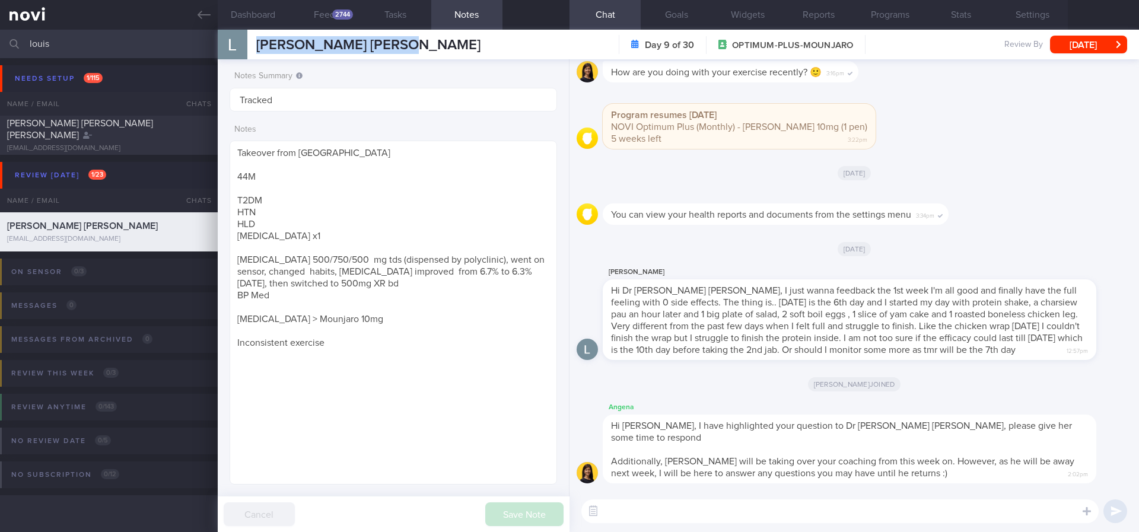
drag, startPoint x: 439, startPoint y: 39, endPoint x: 258, endPoint y: 55, distance: 181.6
click at [258, 55] on div "[PERSON_NAME] [PERSON_NAME] [PERSON_NAME] [PERSON_NAME] [EMAIL_ADDRESS][DOMAIN_…" at bounding box center [678, 45] width 921 height 30
copy span "[PERSON_NAME] [PERSON_NAME]"
drag, startPoint x: 197, startPoint y: 16, endPoint x: 721, endPoint y: 107, distance: 532.2
click at [198, 16] on icon at bounding box center [204, 14] width 13 height 13
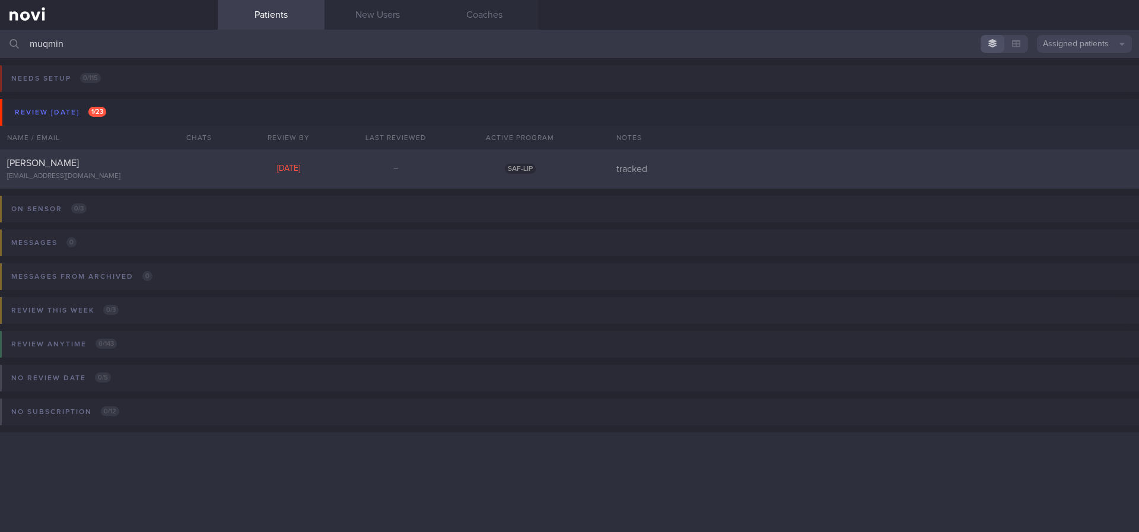
click at [316, 168] on div "[DATE]" at bounding box center [288, 169] width 107 height 11
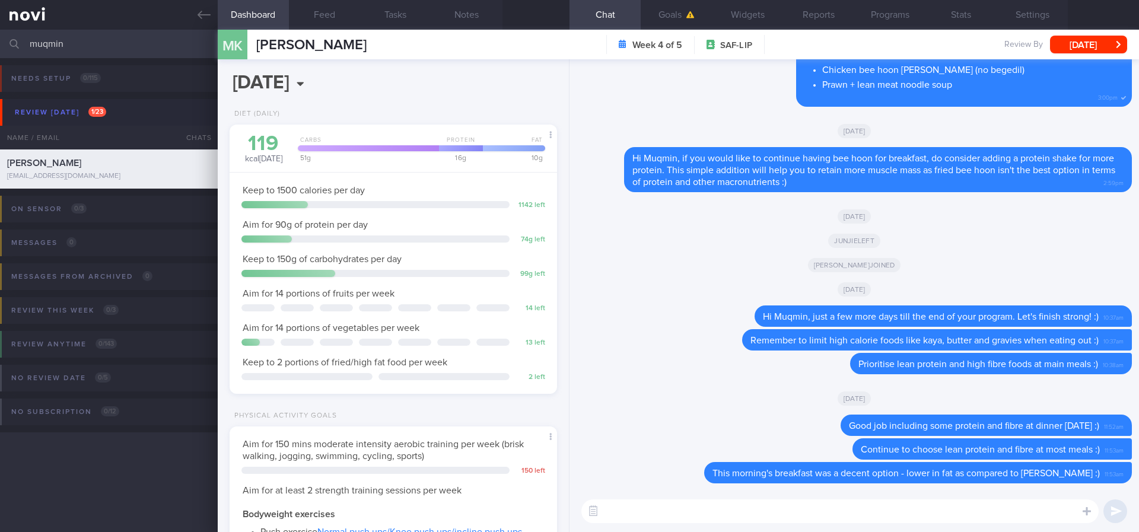
scroll to position [148, 298]
click at [317, 22] on button "Feed" at bounding box center [324, 15] width 71 height 30
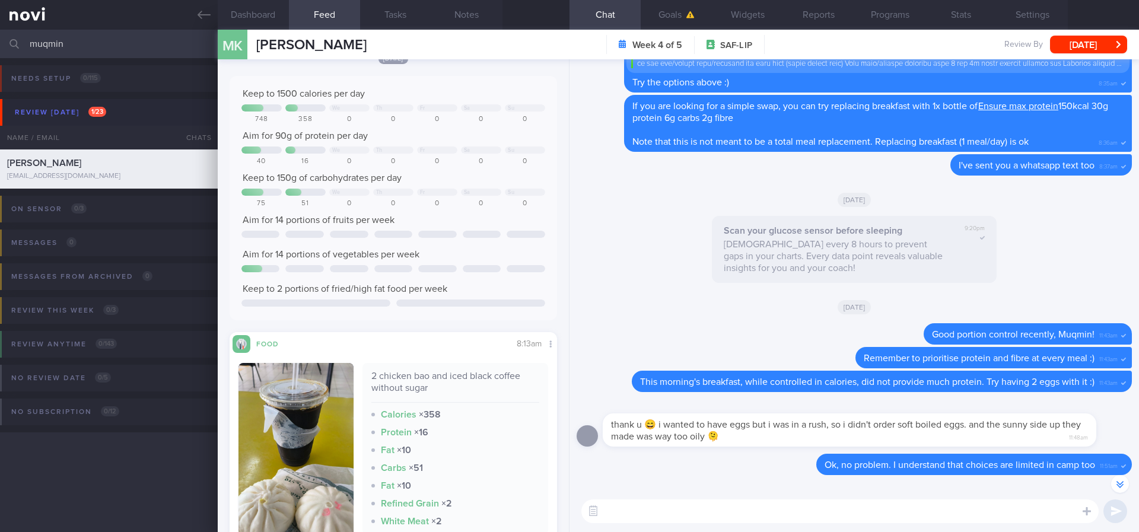
scroll to position [89, 0]
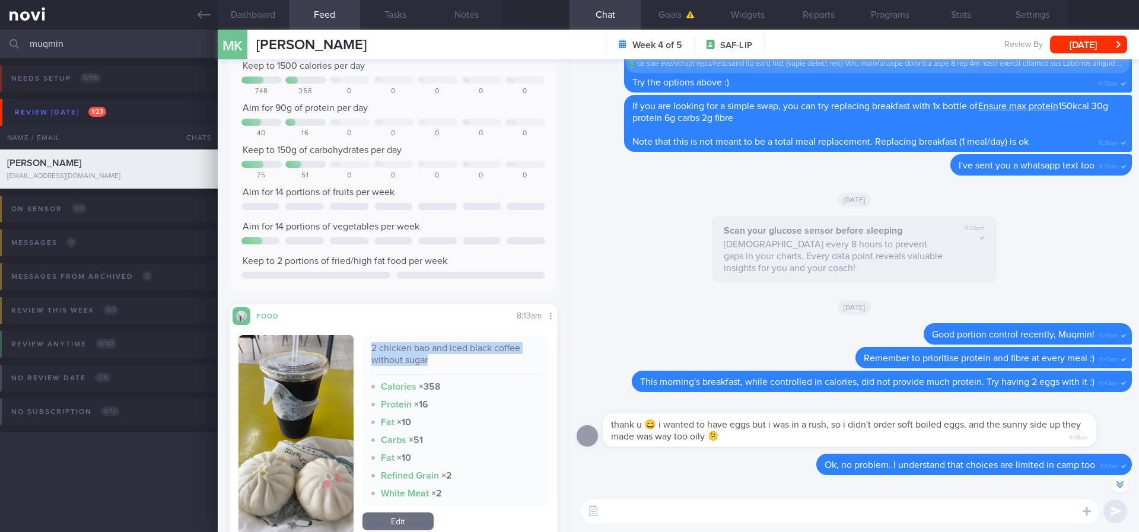
drag, startPoint x: 438, startPoint y: 364, endPoint x: 366, endPoint y: 350, distance: 73.8
click at [371, 350] on div "2 chicken bao and iced black coffee without sugar" at bounding box center [455, 358] width 168 height 33
copy div "2 chicken bao and iced black coffee without sugar"
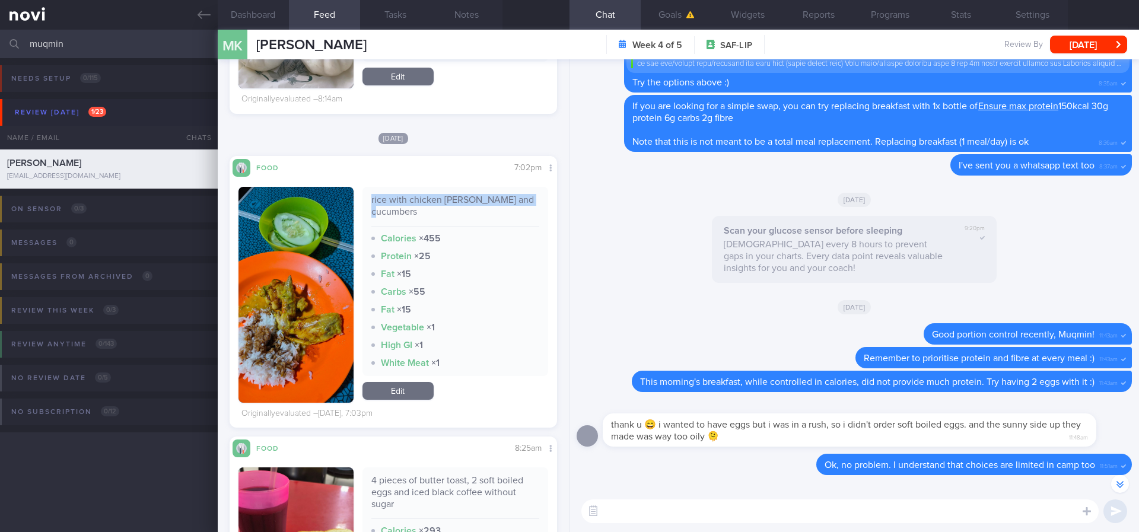
drag, startPoint x: 499, startPoint y: 206, endPoint x: 357, endPoint y: 202, distance: 141.8
click at [362, 202] on div "rice with chicken [PERSON_NAME] and cucumbers Calories × 455 Protein × 25 Fat ×…" at bounding box center [455, 281] width 186 height 189
copy div "rice with chicken [PERSON_NAME] and cucumbers"
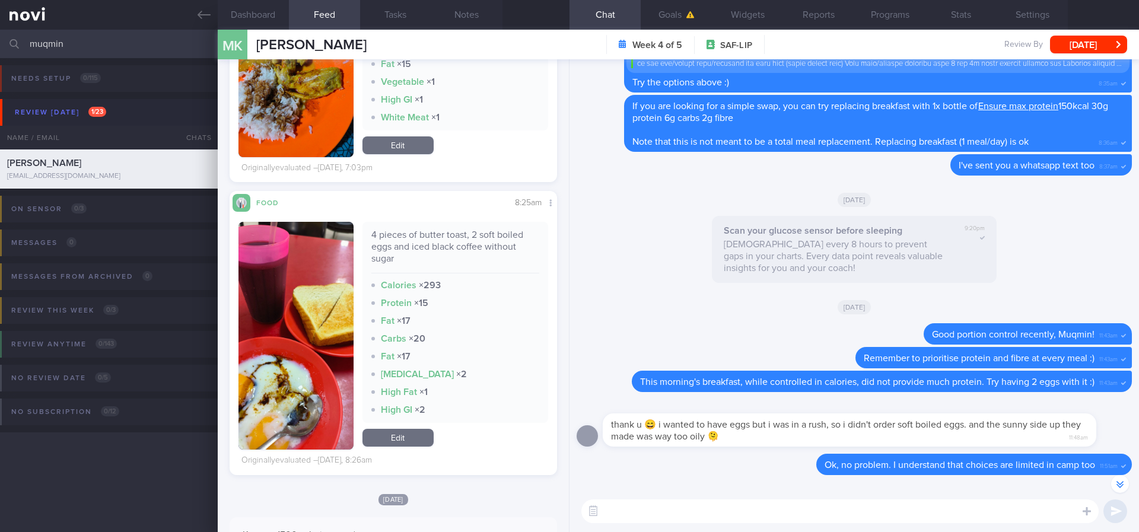
scroll to position [890, 0]
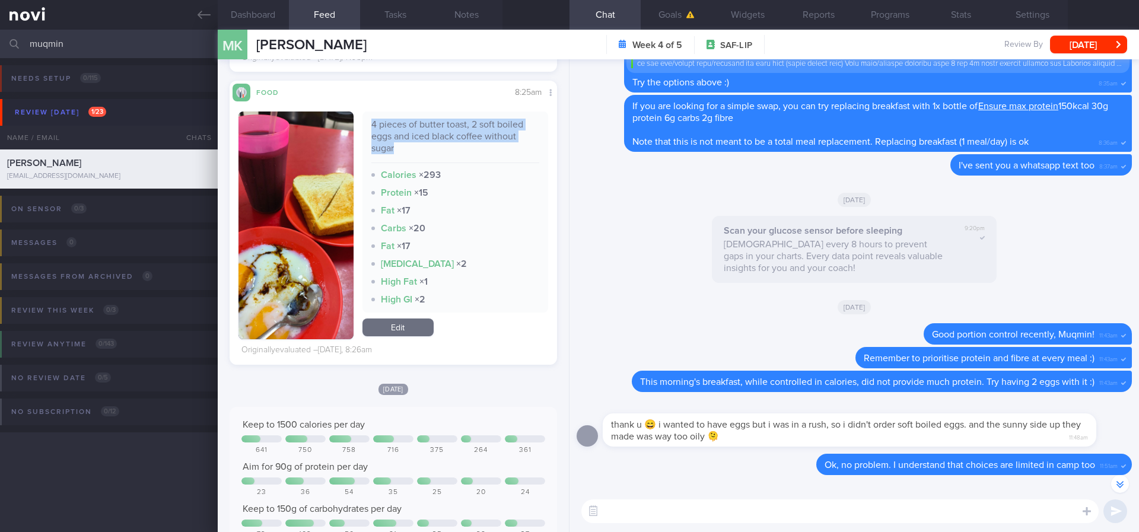
drag, startPoint x: 412, startPoint y: 133, endPoint x: 358, endPoint y: 115, distance: 56.8
click at [362, 115] on div "4 pieces of butter toast, 2 soft boiled eggs and iced black coffee without suga…" at bounding box center [455, 212] width 186 height 201
copy div "4 pieces of butter toast, 2 soft boiled eggs and iced black coffee without sugar"
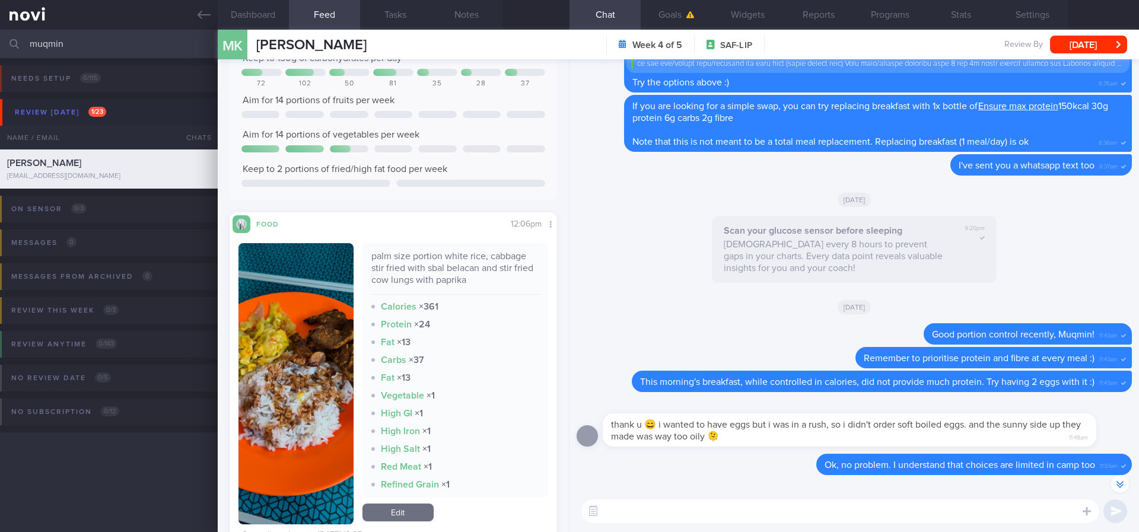
scroll to position [1335, 0]
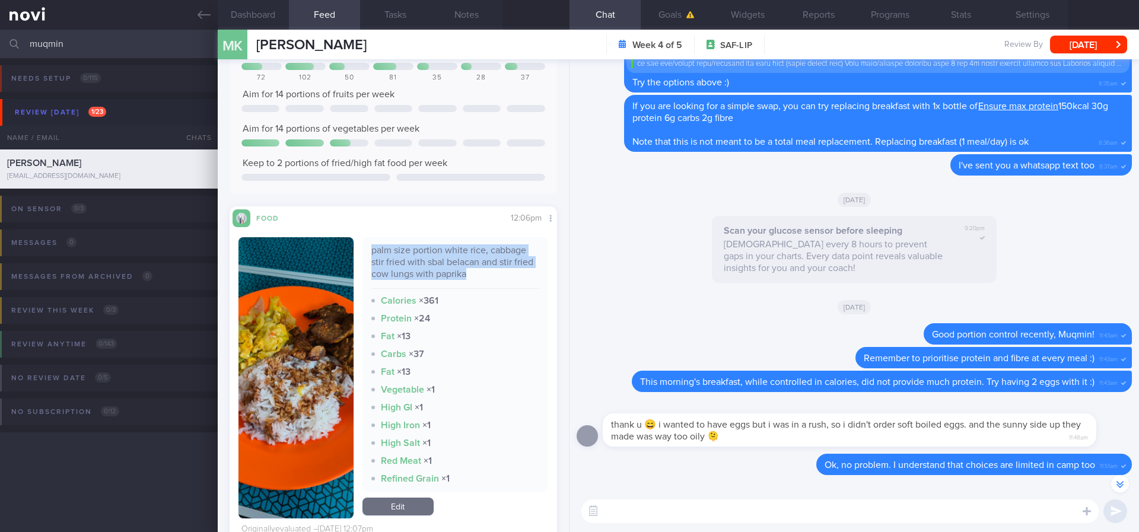
drag, startPoint x: 483, startPoint y: 263, endPoint x: 361, endPoint y: 237, distance: 125.0
click at [362, 237] on div "palm size portion white rice, cabbage stir fried with sbal belacan and stir fri…" at bounding box center [455, 364] width 186 height 254
copy div "palm size portion white rice, cabbage stir fried with sbal belacan and stir fri…"
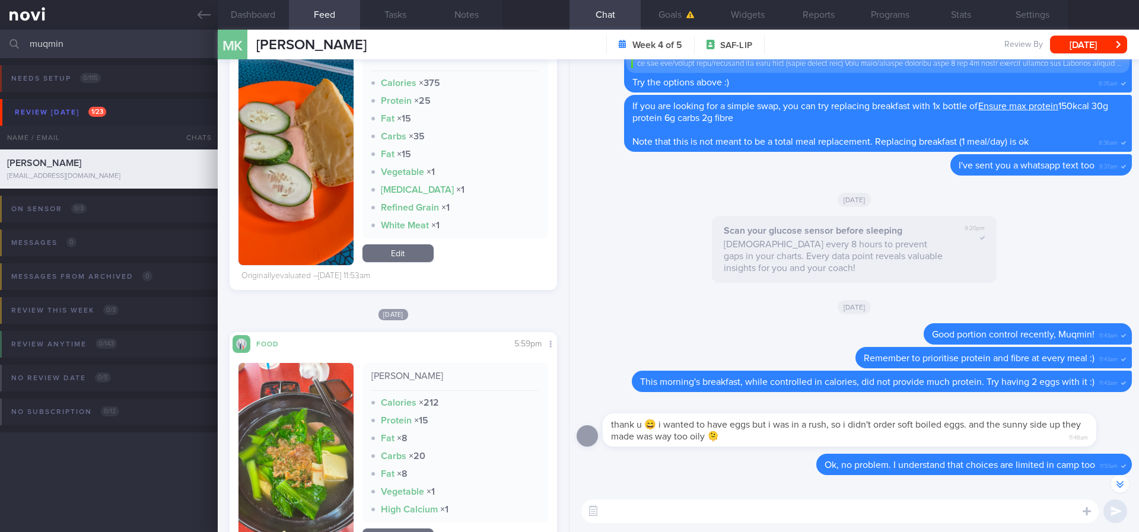
scroll to position [2313, 0]
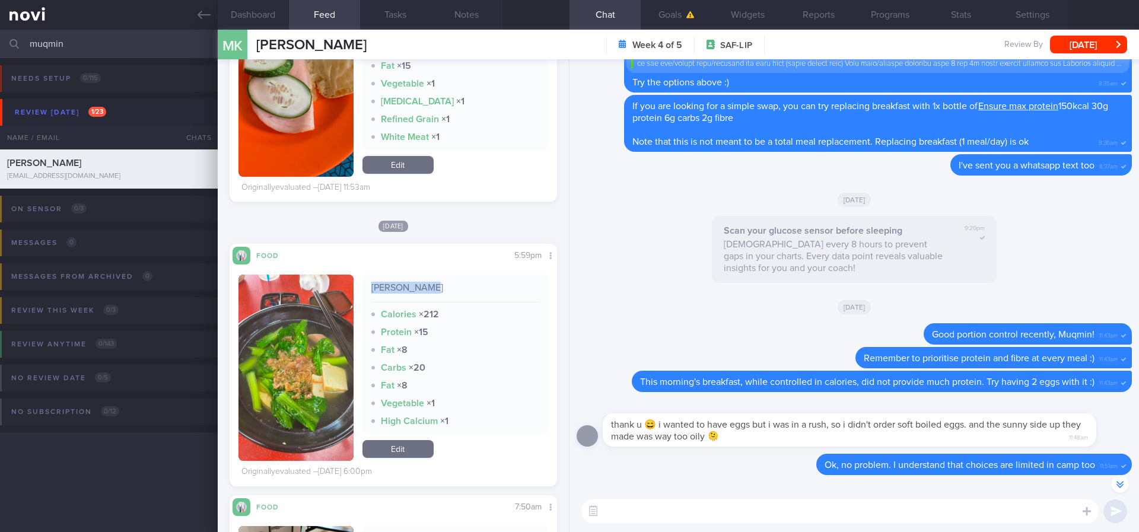
drag, startPoint x: 434, startPoint y: 292, endPoint x: 361, endPoint y: 290, distance: 73.0
click at [362, 290] on div "[PERSON_NAME] Calories × 212 Protein × 15 Fat × 8 Carbs × 20 Fat × 8 Vegetable …" at bounding box center [455, 355] width 186 height 160
copy div "[PERSON_NAME]"
click at [314, 375] on button "button" at bounding box center [295, 368] width 115 height 186
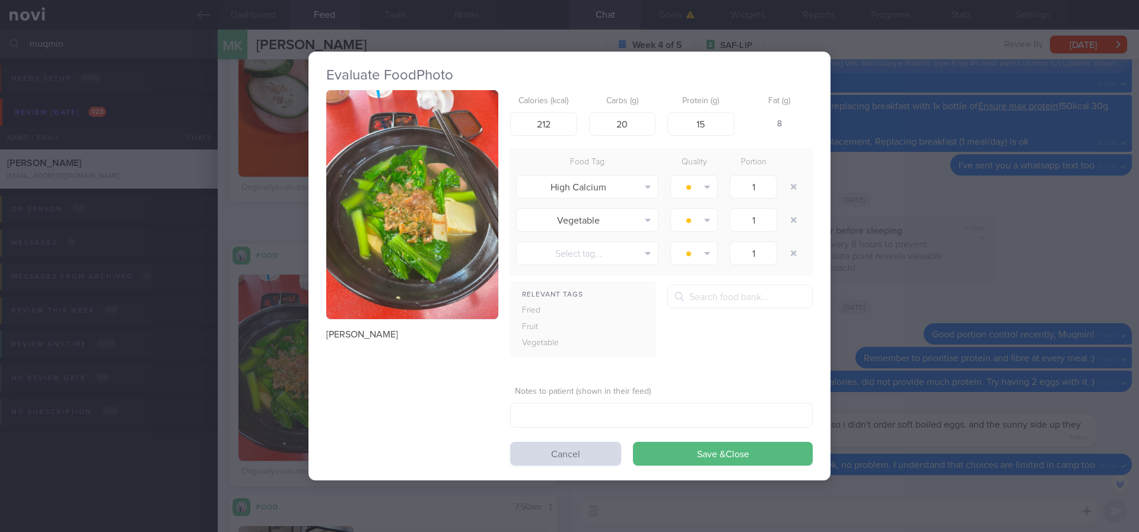
click at [400, 236] on button "button" at bounding box center [412, 205] width 172 height 230
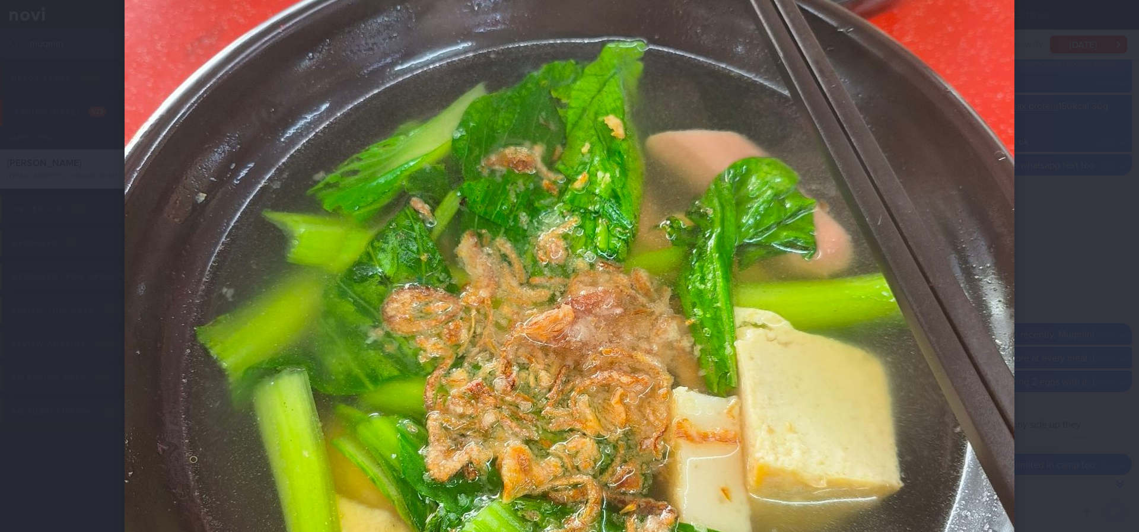
scroll to position [445, 0]
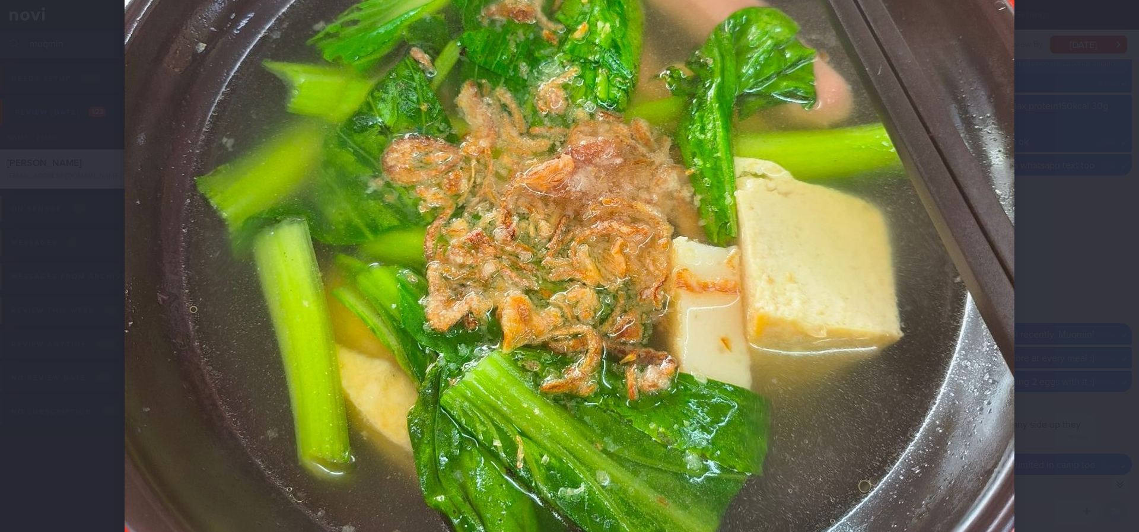
click at [1004, 240] on img at bounding box center [570, 196] width 890 height 1186
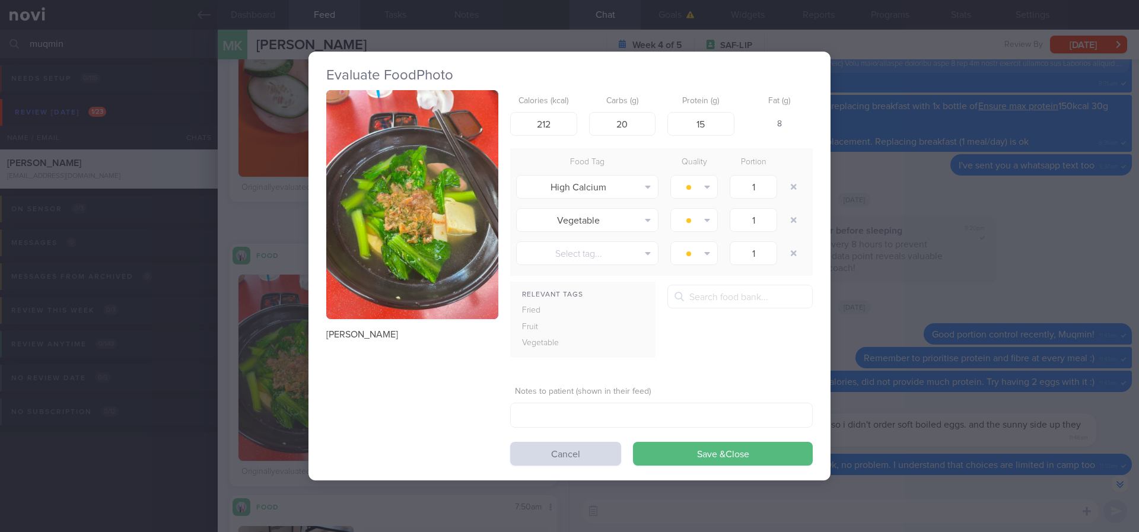
click at [879, 246] on div "Evaluate Food Photo [PERSON_NAME] Calories (kcal) 212 Carbs (g) 20 Protein (g) …" at bounding box center [569, 266] width 1139 height 532
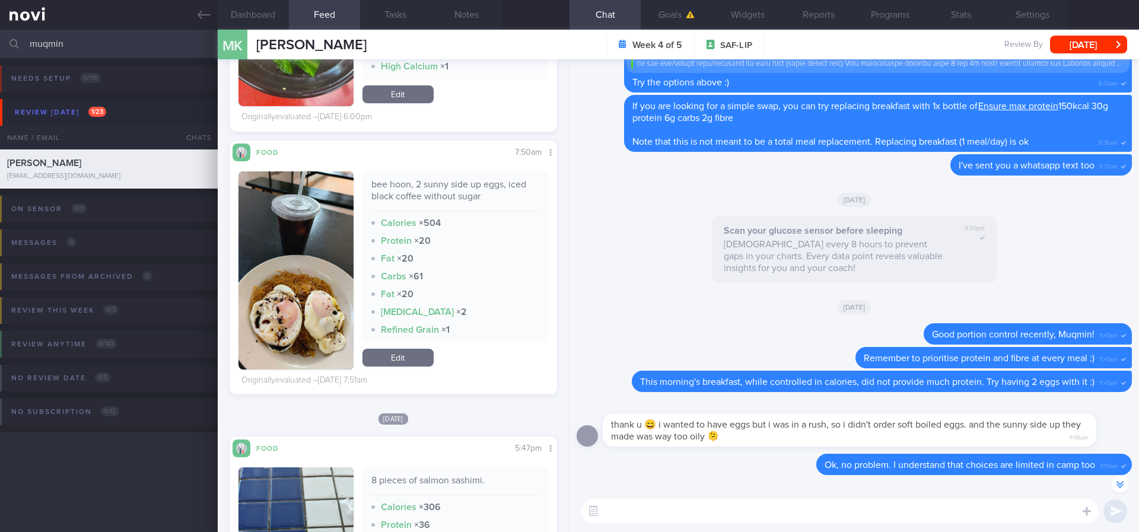
scroll to position [2669, 0]
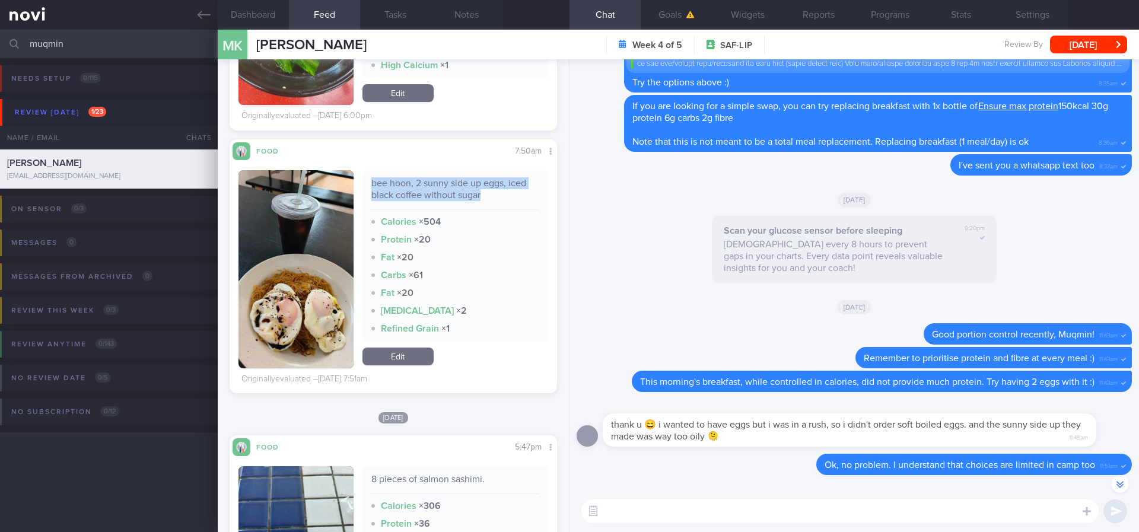
drag, startPoint x: 495, startPoint y: 191, endPoint x: 361, endPoint y: 188, distance: 133.5
click at [362, 188] on div "bee hoon, 2 sunny side up eggs, iced black coffee without sugar Calories × 504 …" at bounding box center [455, 255] width 186 height 171
copy div "bee hoon, 2 sunny side up eggs, iced black coffee without sugar"
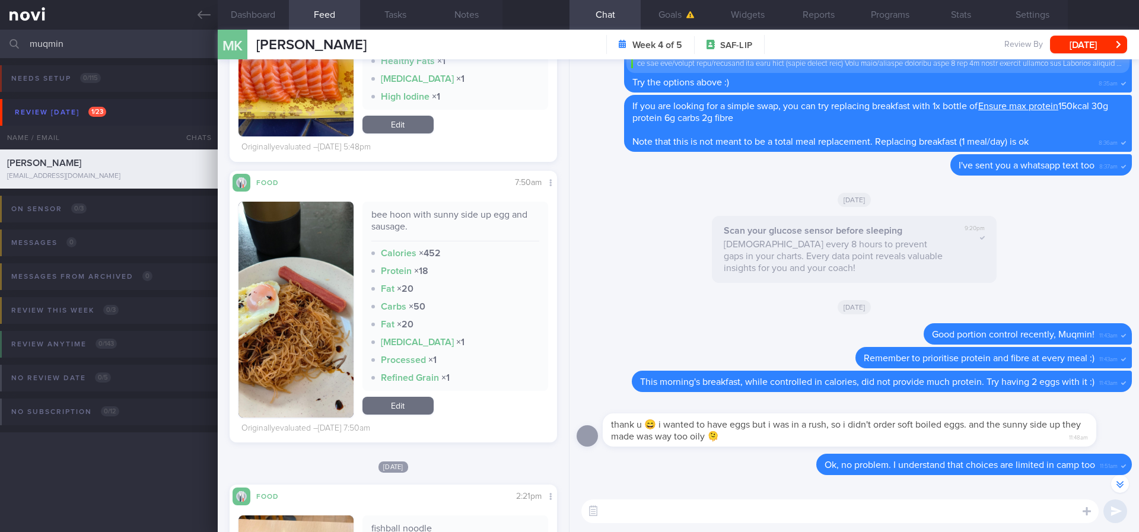
scroll to position [148, 298]
drag, startPoint x: 447, startPoint y: 227, endPoint x: 362, endPoint y: 216, distance: 85.6
click at [362, 216] on div "bee hoon with sunny side up egg and sausage. Calories × 452 Protein × 18 Fat × …" at bounding box center [455, 296] width 186 height 189
copy div "bee hoon with sunny side up egg and sausage."
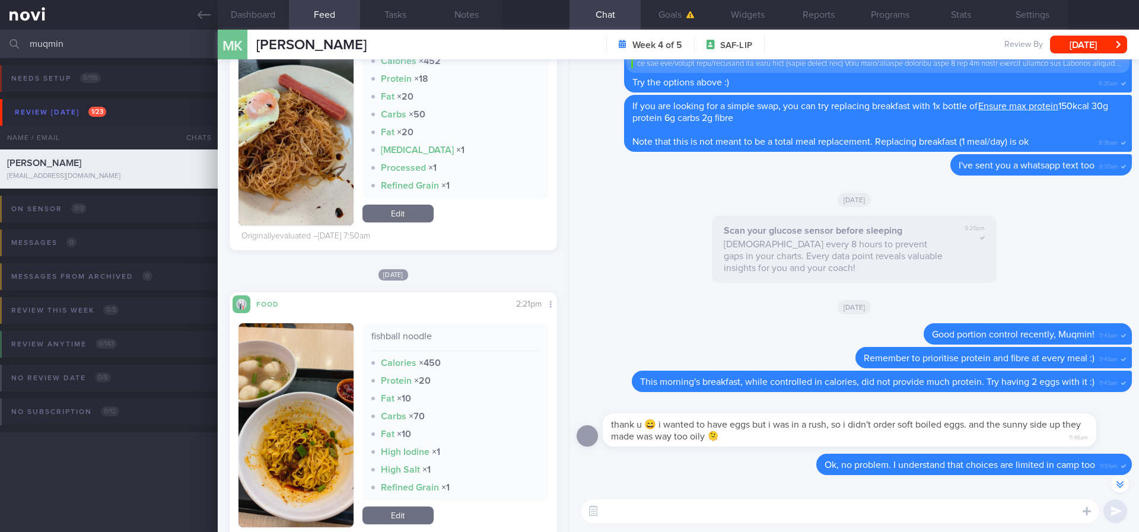
scroll to position [3559, 0]
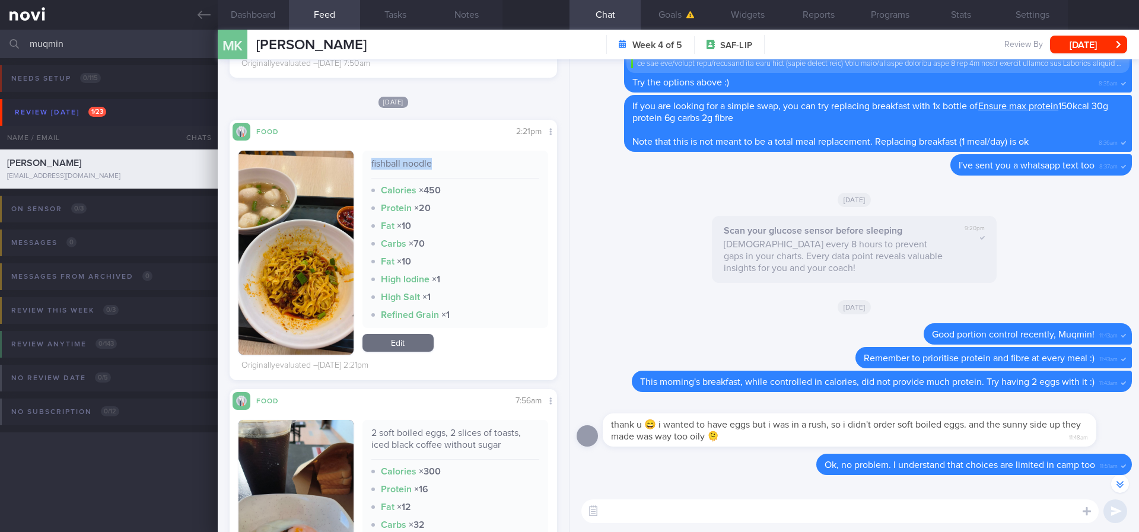
drag, startPoint x: 460, startPoint y: 166, endPoint x: 352, endPoint y: 168, distance: 108.0
click at [352, 168] on div "fishball noodle Calories × 450 Protein × 20 Fat × 10 Carbs × 70 Fat × 10 High I…" at bounding box center [393, 253] width 310 height 204
copy div "fishball noodle"
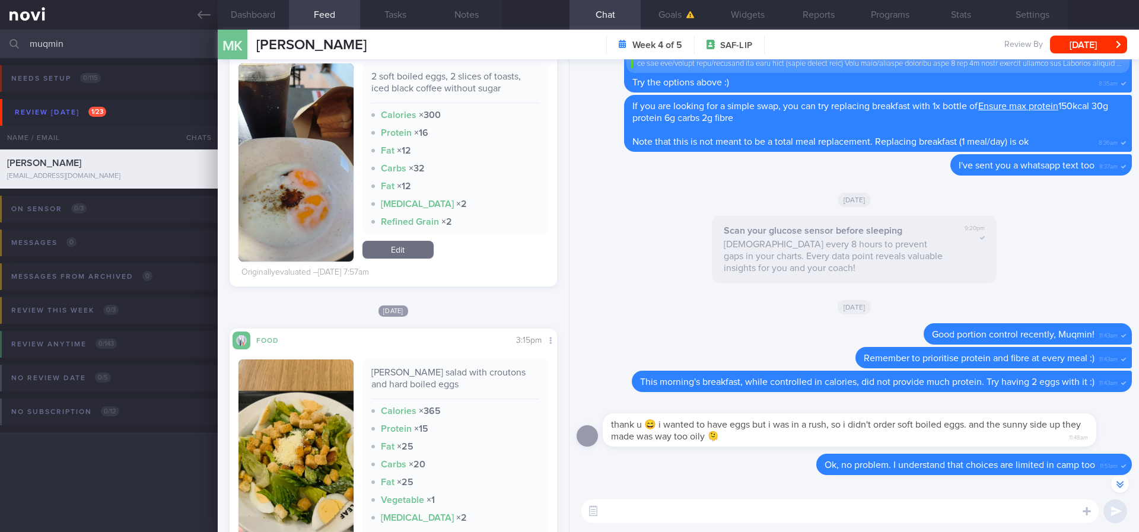
scroll to position [3915, 0]
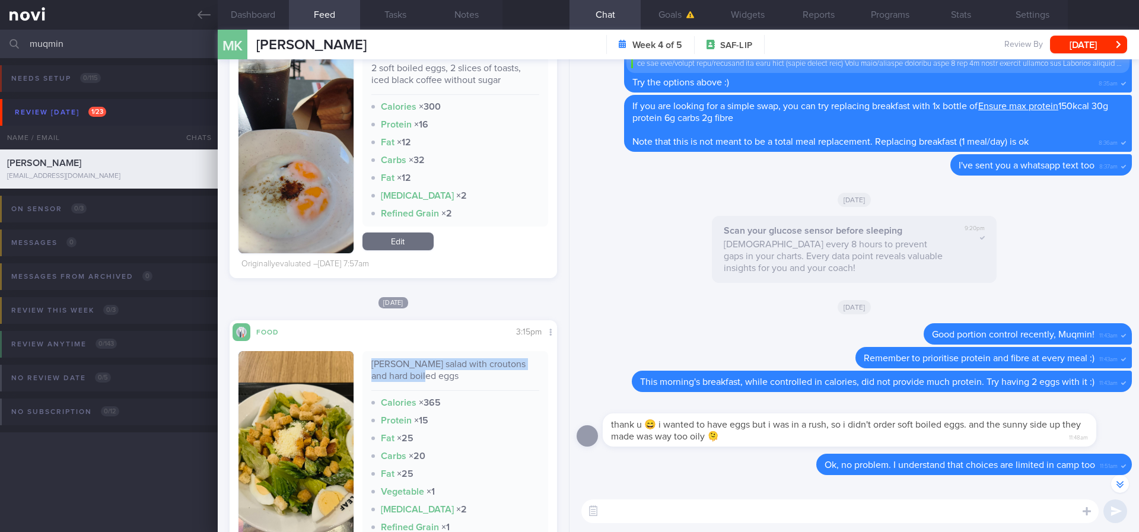
drag, startPoint x: 429, startPoint y: 376, endPoint x: 358, endPoint y: 361, distance: 72.3
click at [362, 361] on div "[PERSON_NAME] salad with croutons and hard boiled eggs Calories × 365 Protein ×…" at bounding box center [455, 445] width 186 height 189
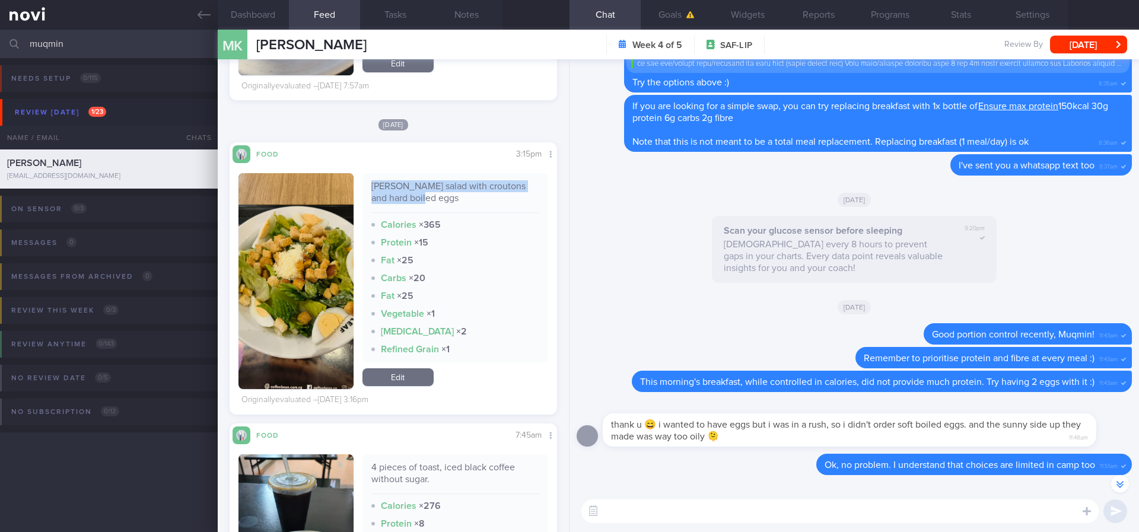
scroll to position [4449, 0]
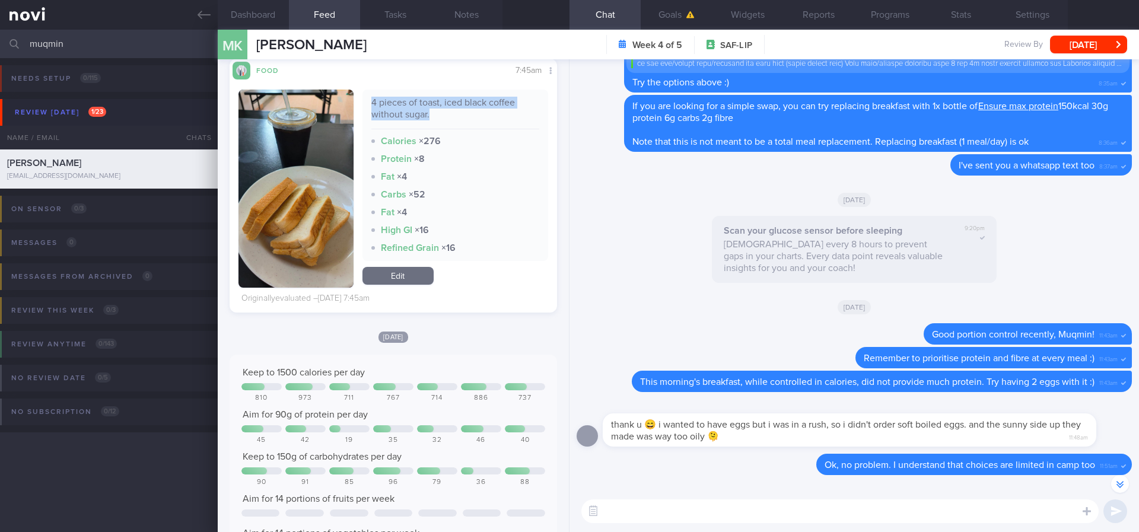
drag, startPoint x: 449, startPoint y: 109, endPoint x: 357, endPoint y: 94, distance: 93.7
click at [362, 94] on div "4 pieces of toast, iced black coffee without sugar. Calories × 276 Protein × 8 …" at bounding box center [455, 175] width 186 height 171
click at [673, 15] on button "Goals" at bounding box center [676, 15] width 71 height 30
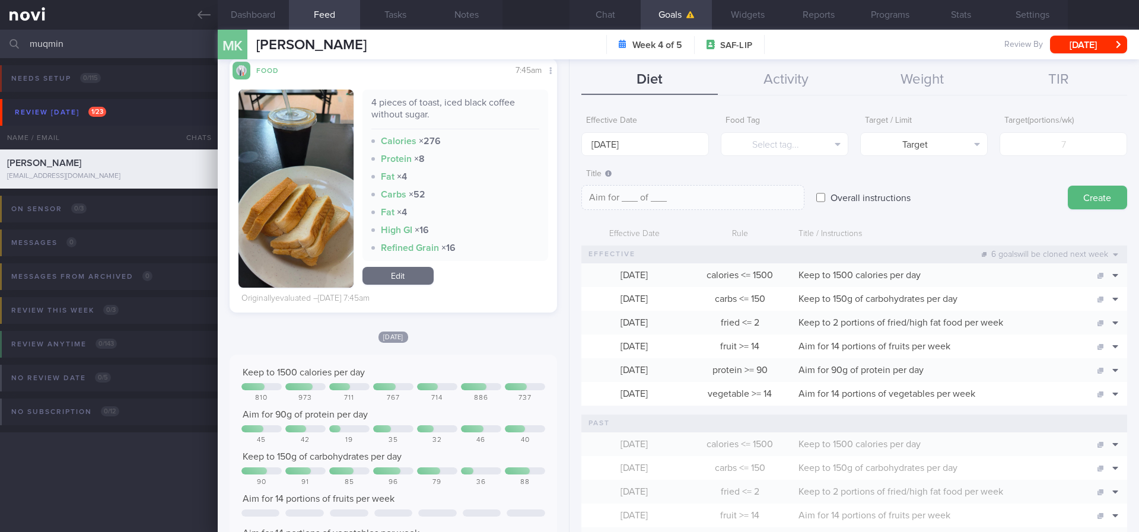
drag, startPoint x: 25, startPoint y: 42, endPoint x: 0, endPoint y: 42, distance: 24.9
click at [0, 42] on input "muqmin" at bounding box center [569, 44] width 1139 height 28
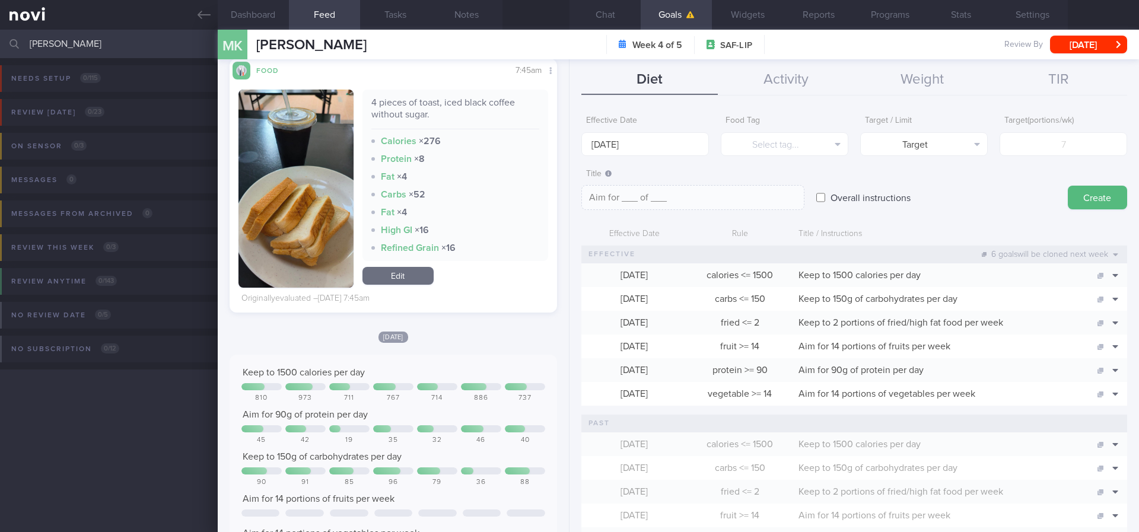
drag, startPoint x: 40, startPoint y: 41, endPoint x: 104, endPoint y: 56, distance: 65.9
click at [40, 41] on input "[PERSON_NAME]" at bounding box center [569, 44] width 1139 height 28
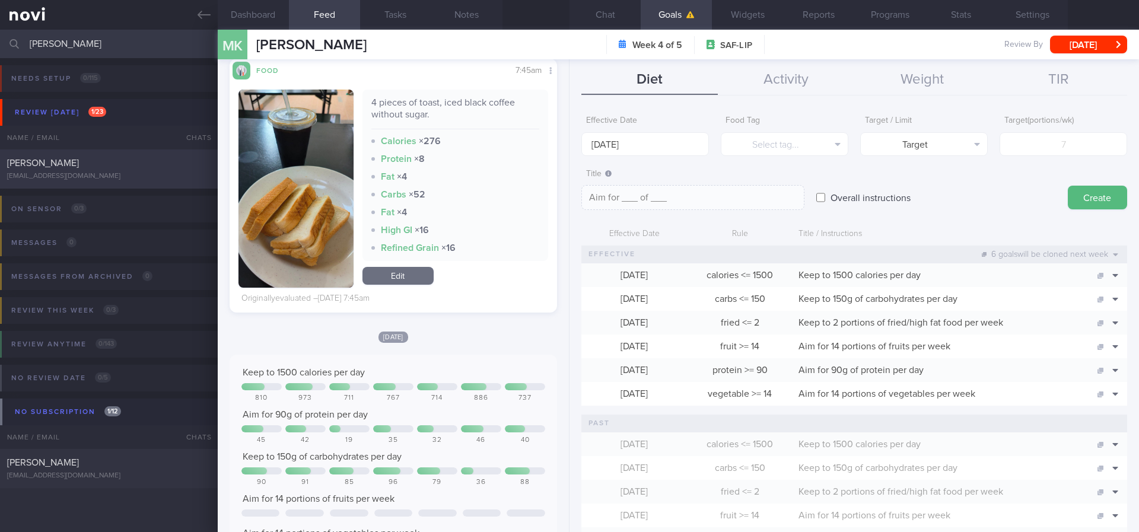
type input "[PERSON_NAME]"
click at [152, 165] on div "[PERSON_NAME]" at bounding box center [107, 163] width 200 height 12
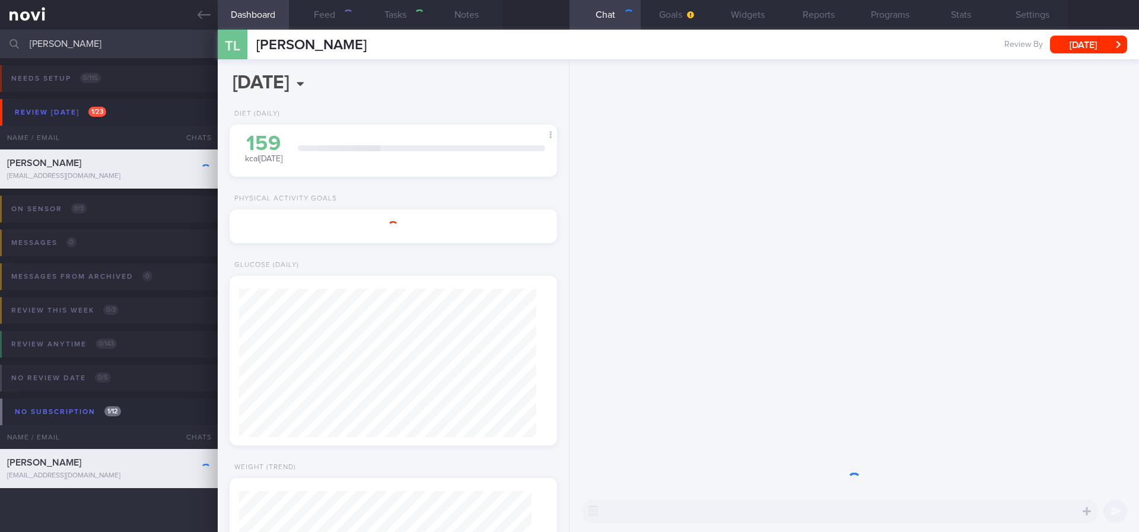
select select "9"
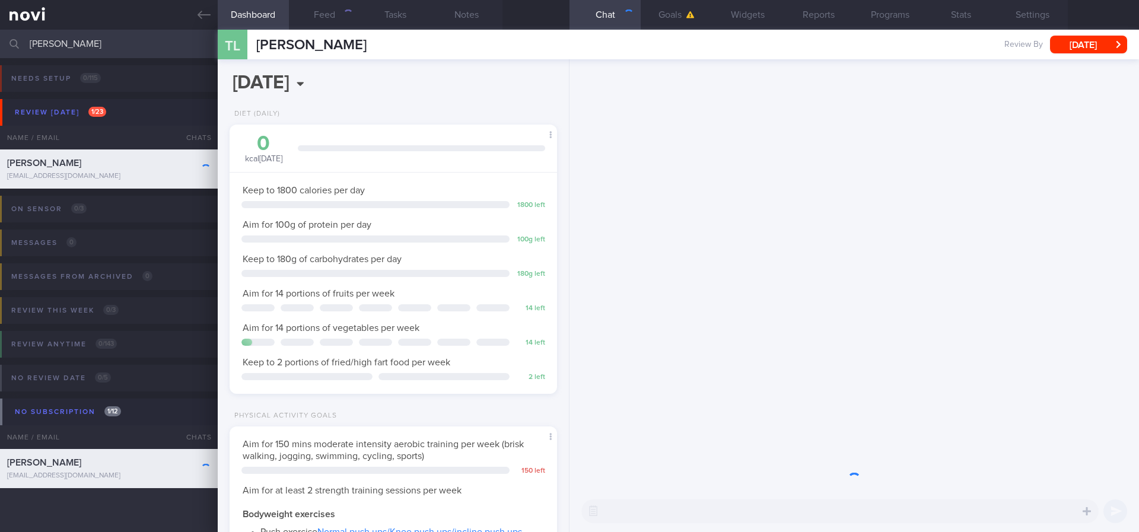
scroll to position [163, 293]
click at [312, 15] on button "Feed" at bounding box center [324, 15] width 71 height 30
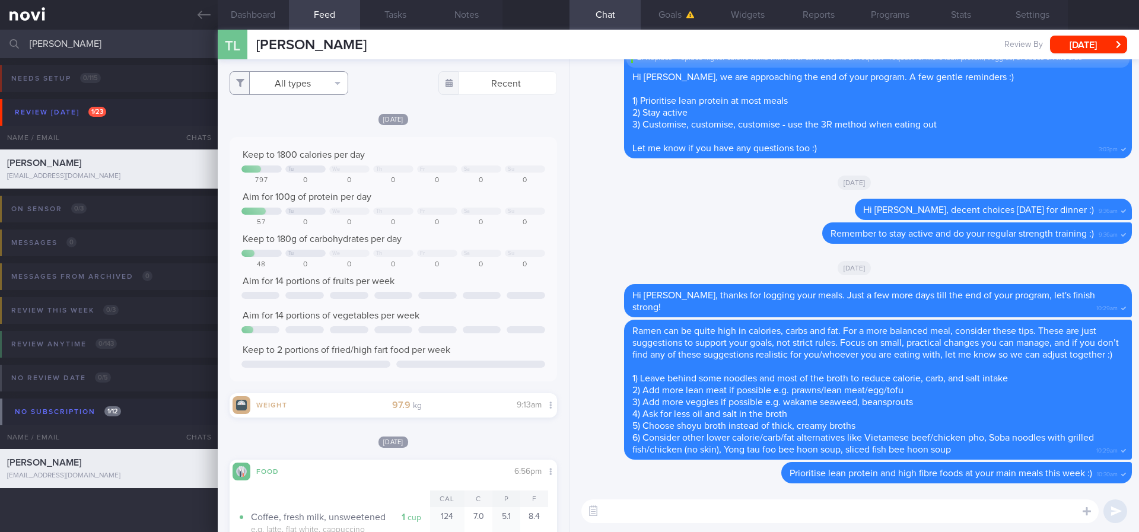
click at [320, 86] on button "All types" at bounding box center [289, 83] width 119 height 24
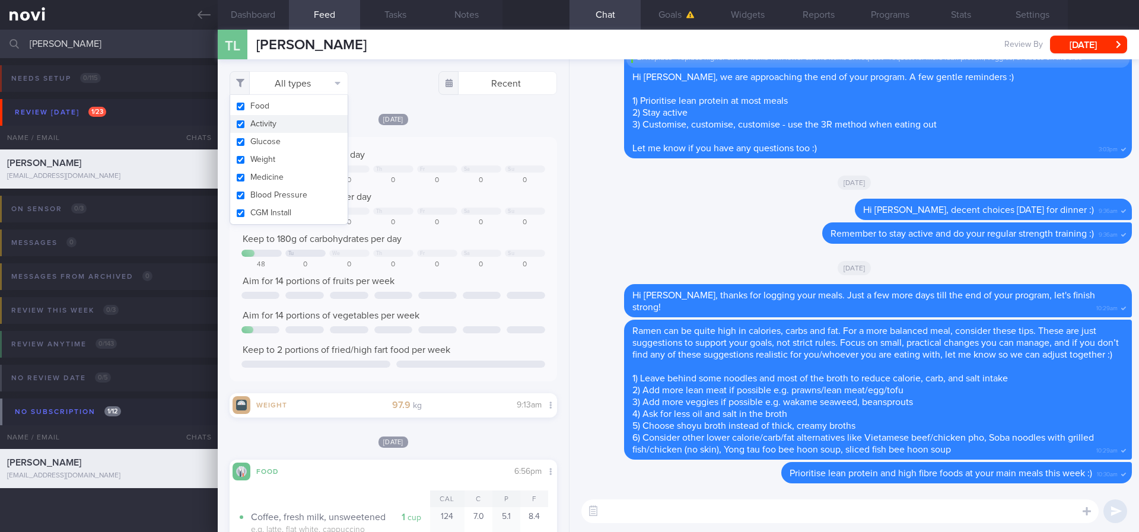
click at [310, 123] on button "Activity" at bounding box center [288, 124] width 117 height 18
checkbox input "false"
click at [434, 168] on div at bounding box center [437, 168] width 40 height 7
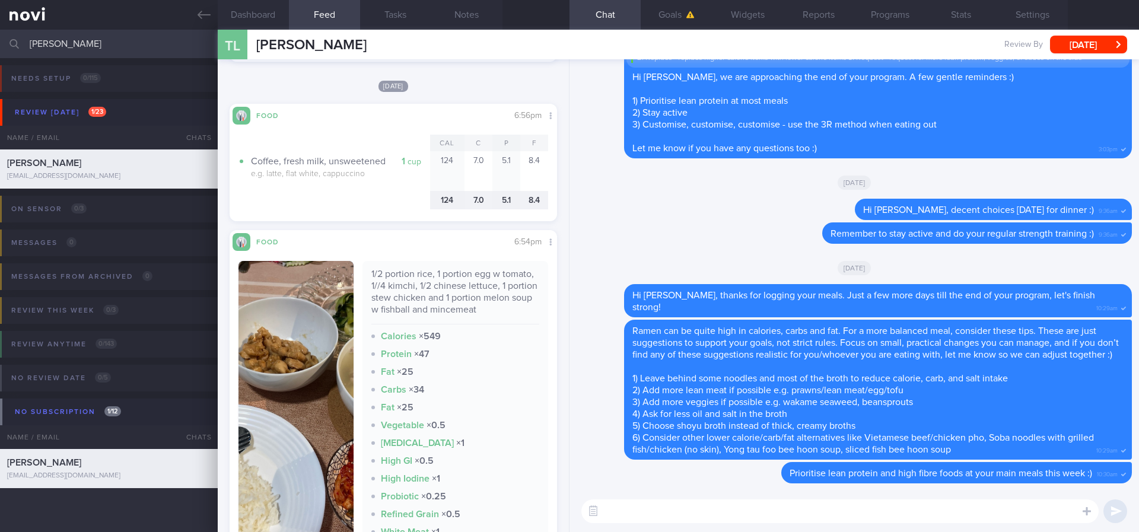
scroll to position [534, 0]
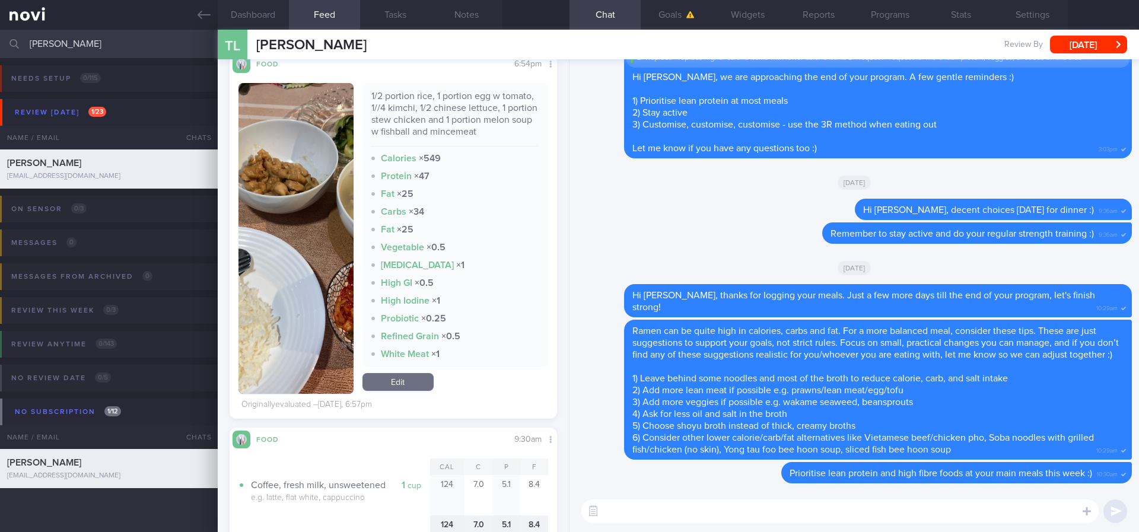
drag, startPoint x: 632, startPoint y: 506, endPoint x: 613, endPoint y: 491, distance: 24.1
click at [632, 506] on textarea at bounding box center [839, 511] width 517 height 24
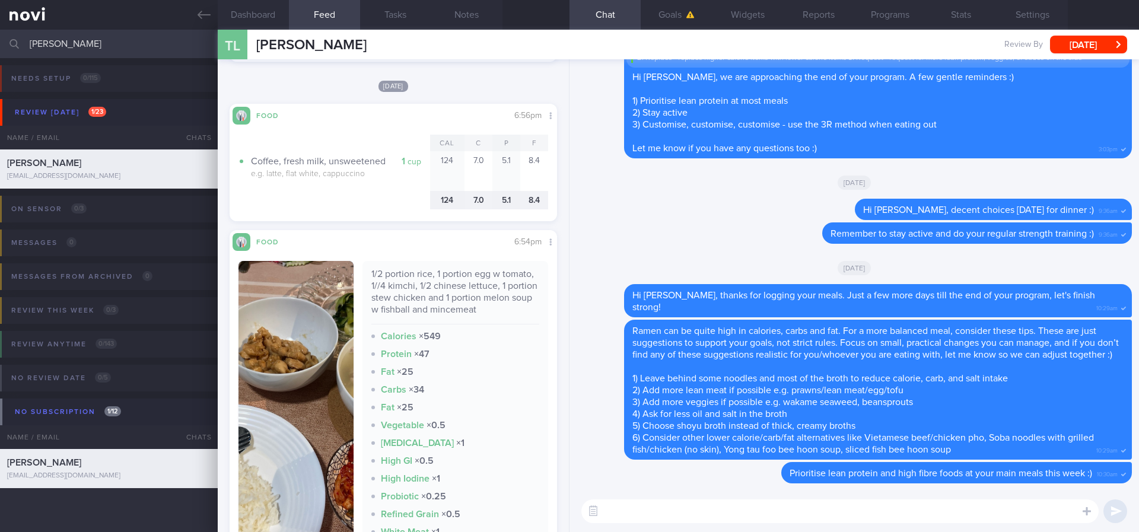
scroll to position [712, 0]
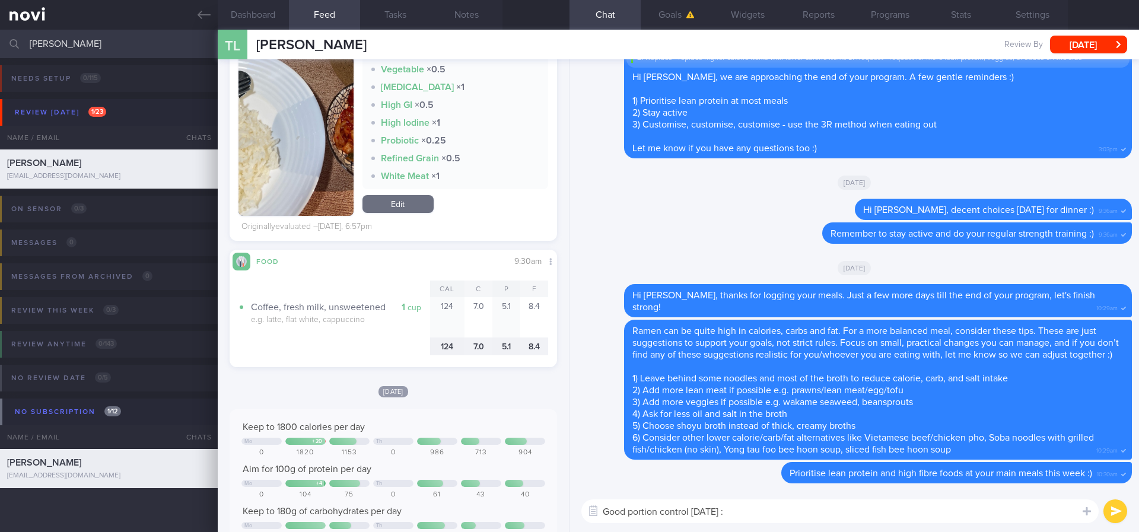
type textarea "Good portion control [DATE] :)"
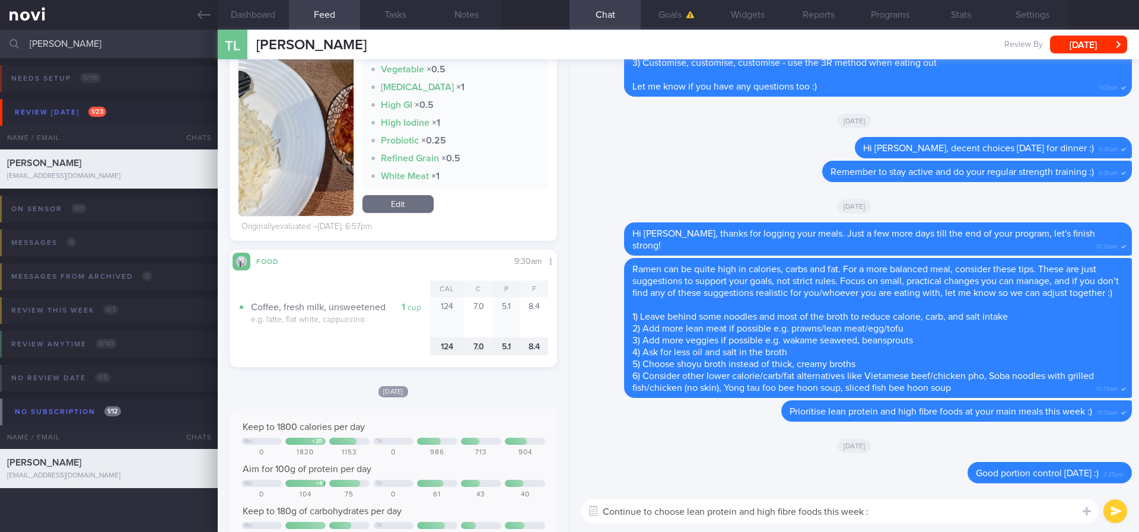
type textarea "Continue to choose lean protein and high fibre foods this week :)"
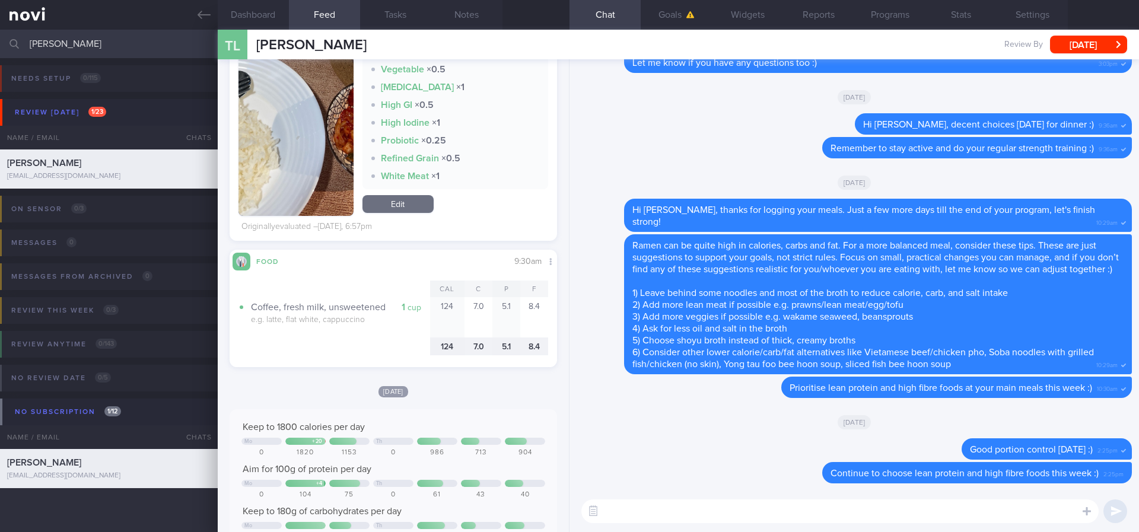
scroll to position [356, 0]
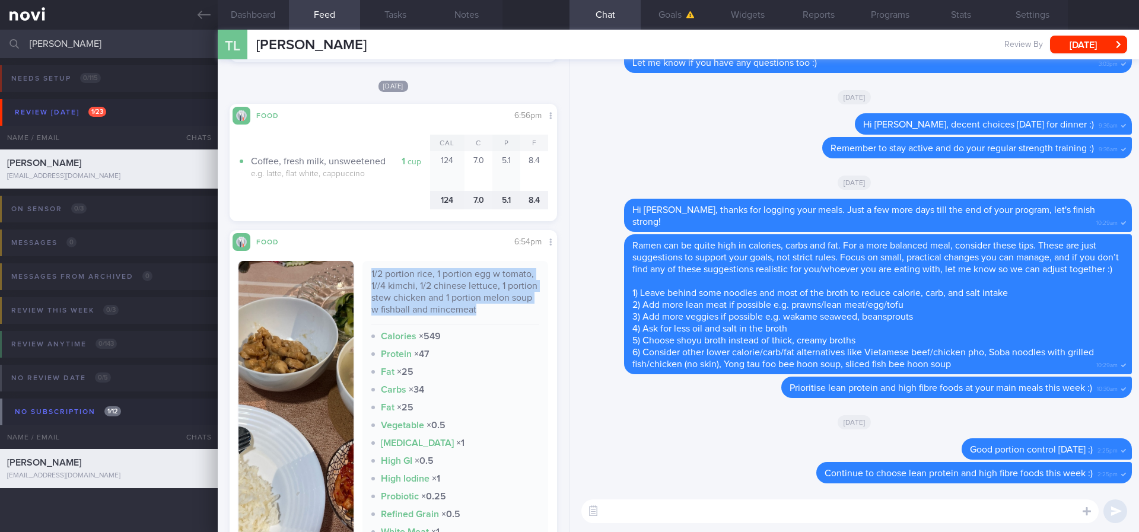
drag, startPoint x: 444, startPoint y: 327, endPoint x: 363, endPoint y: 271, distance: 98.4
click at [363, 271] on div "1/2 portion rice, 1 portion egg w tomato, 1//4 kimchi, 1/2 chinese lettuce, 1 p…" at bounding box center [455, 403] width 186 height 284
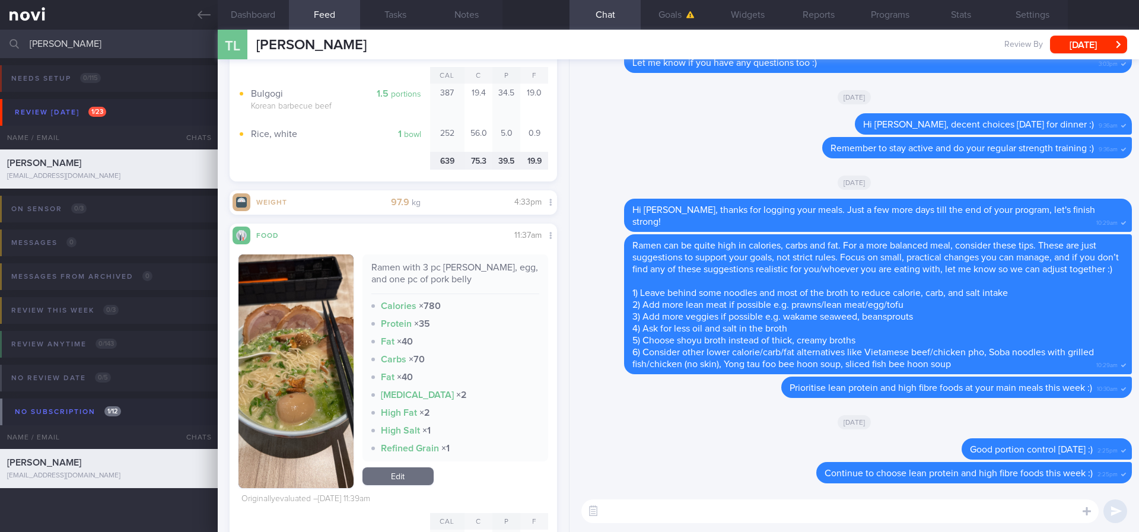
scroll to position [1335, 0]
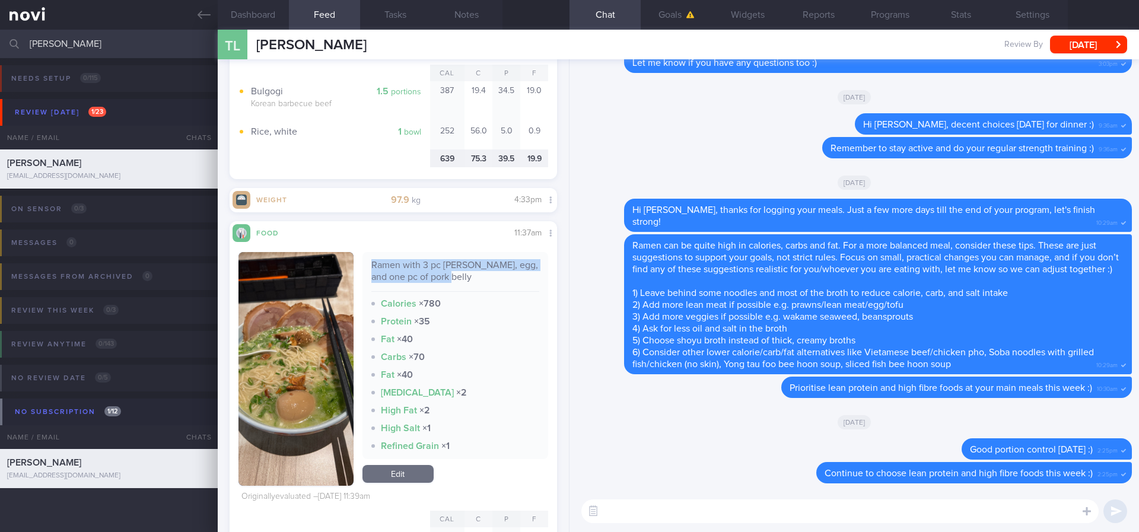
drag, startPoint x: 463, startPoint y: 283, endPoint x: 362, endPoint y: 276, distance: 101.1
click at [362, 276] on div "Ramen with 3 pc [PERSON_NAME], egg, and one pc of pork belly Calories × 780 Pro…" at bounding box center [455, 355] width 186 height 207
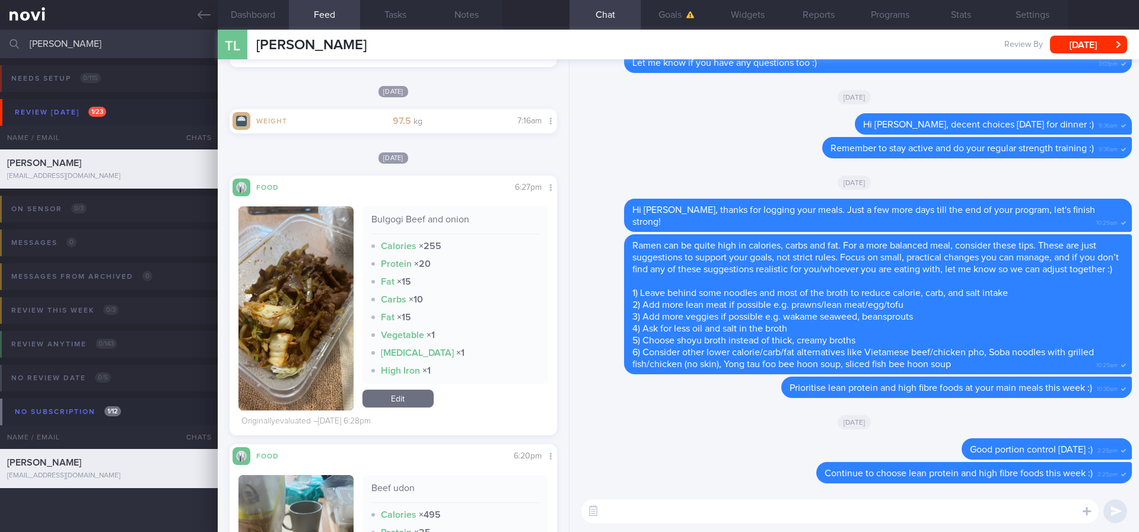
scroll to position [2758, 0]
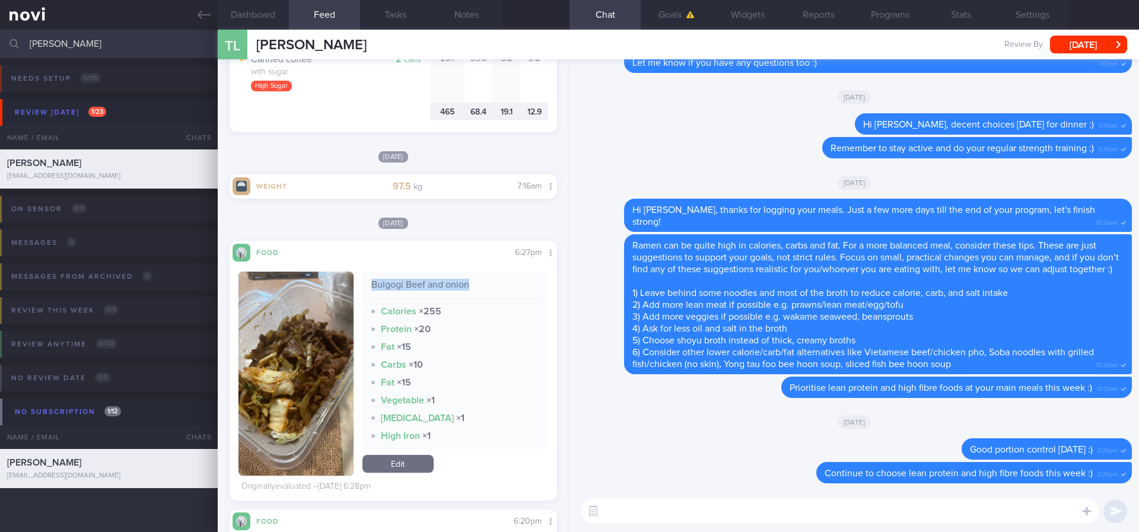
drag, startPoint x: 483, startPoint y: 281, endPoint x: 366, endPoint y: 292, distance: 118.0
click at [371, 292] on div "Bulgogi Beef and onion" at bounding box center [455, 289] width 168 height 21
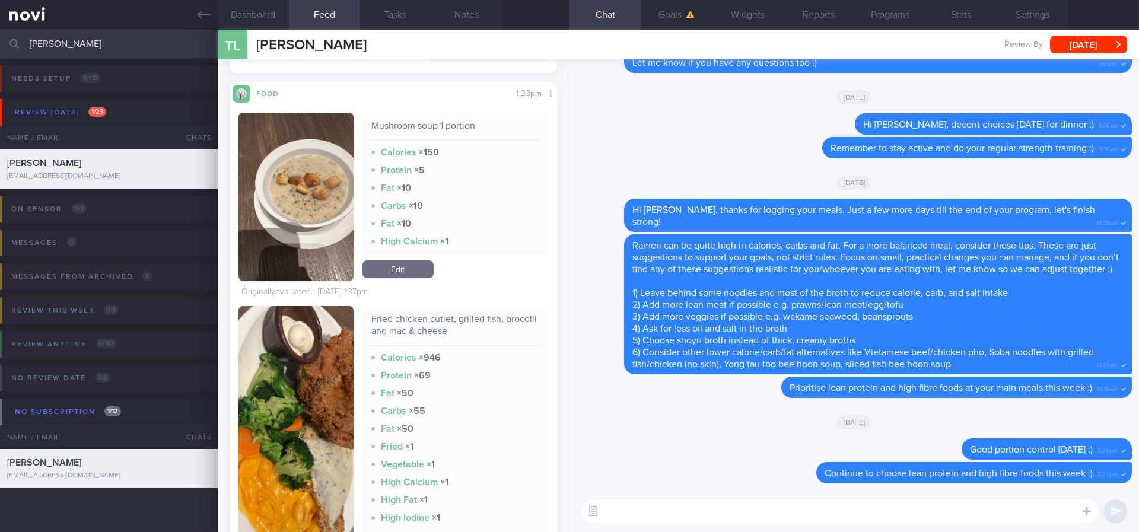
scroll to position [4004, 0]
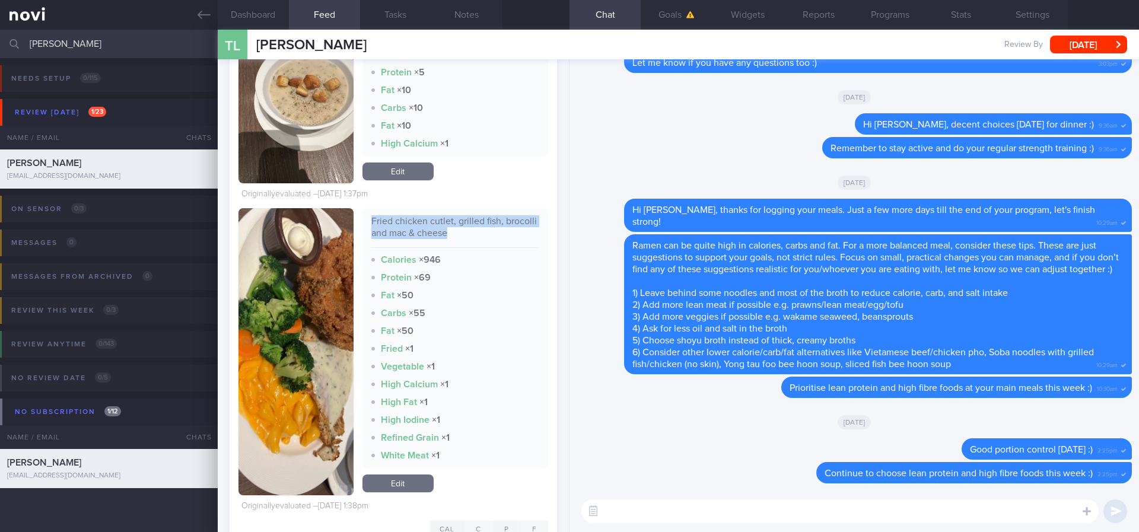
drag, startPoint x: 494, startPoint y: 245, endPoint x: 367, endPoint y: 231, distance: 127.7
click at [371, 231] on div "Fried chicken cutlet, grilled fish, brocolli and mac & cheese" at bounding box center [455, 231] width 168 height 33
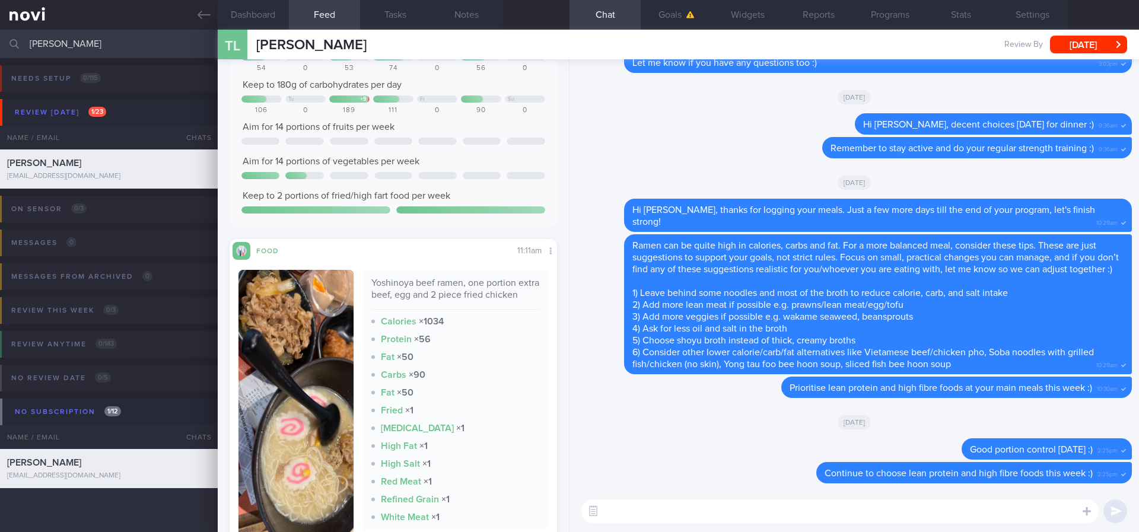
scroll to position [4805, 0]
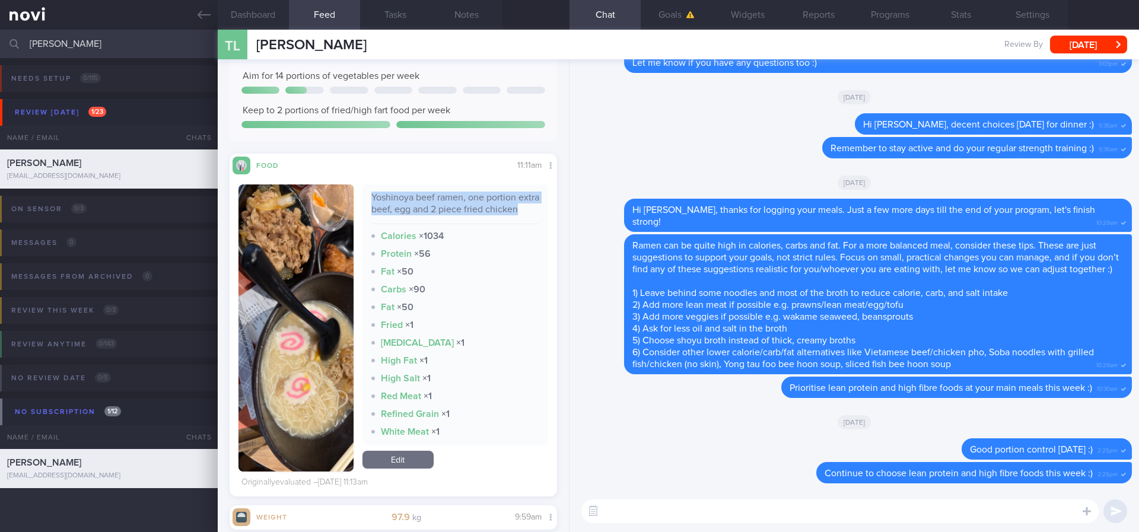
drag, startPoint x: 431, startPoint y: 229, endPoint x: 365, endPoint y: 196, distance: 73.5
click at [365, 196] on div "Yoshinoya beef ramen, one portion extra beef, egg and 2 piece fried chicken Cal…" at bounding box center [455, 314] width 186 height 260
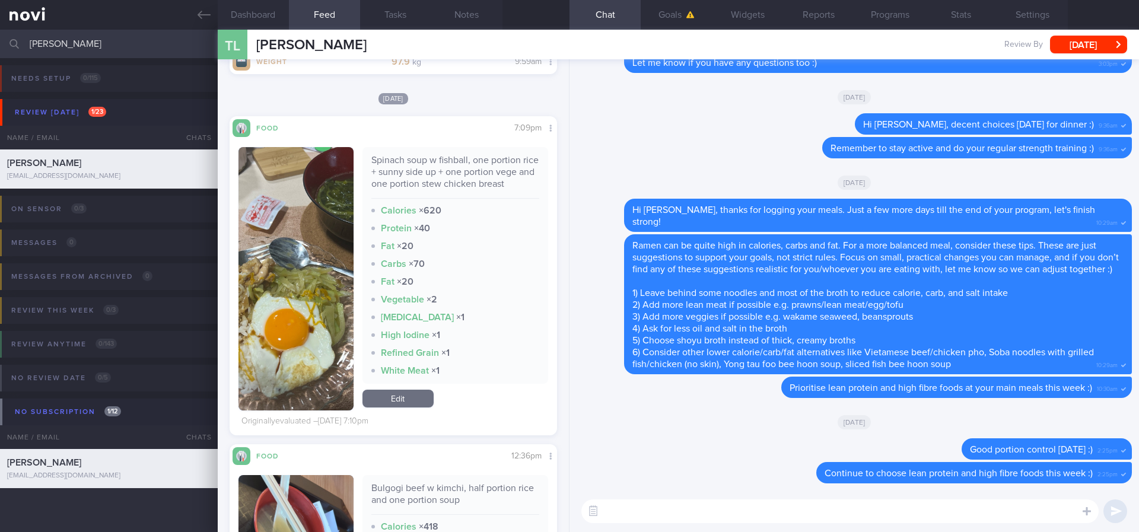
scroll to position [5250, 0]
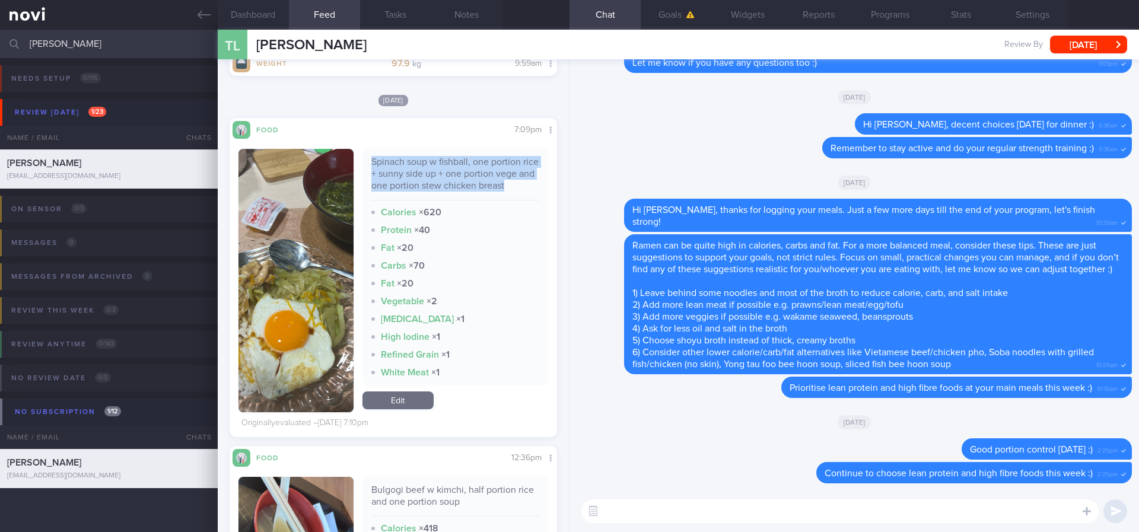
drag, startPoint x: 403, startPoint y: 212, endPoint x: 364, endPoint y: 169, distance: 58.8
click at [364, 169] on div "Spinach soup w fishball, one portion rice + sunny side up + one portion vege an…" at bounding box center [455, 267] width 186 height 237
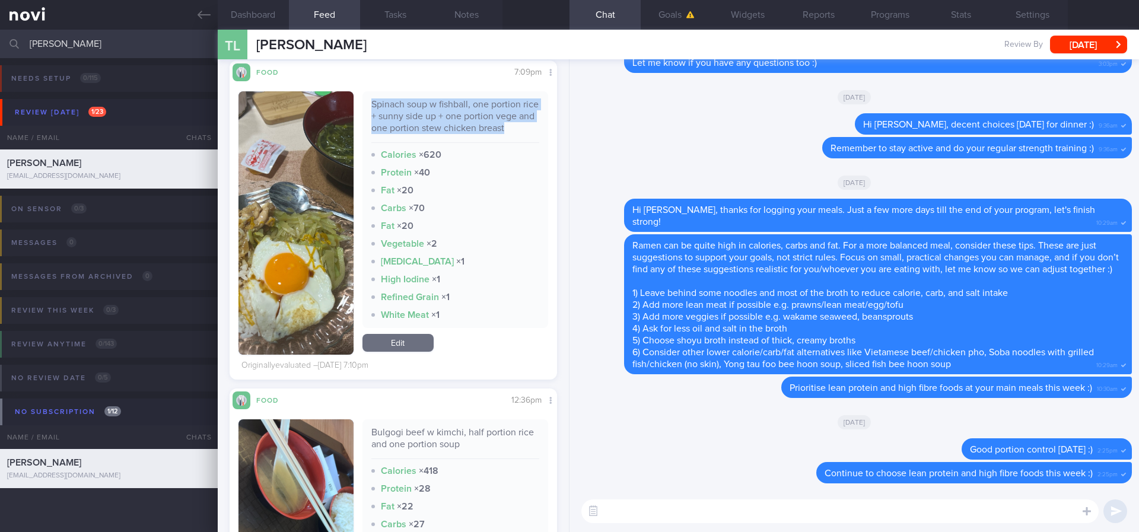
scroll to position [5517, 0]
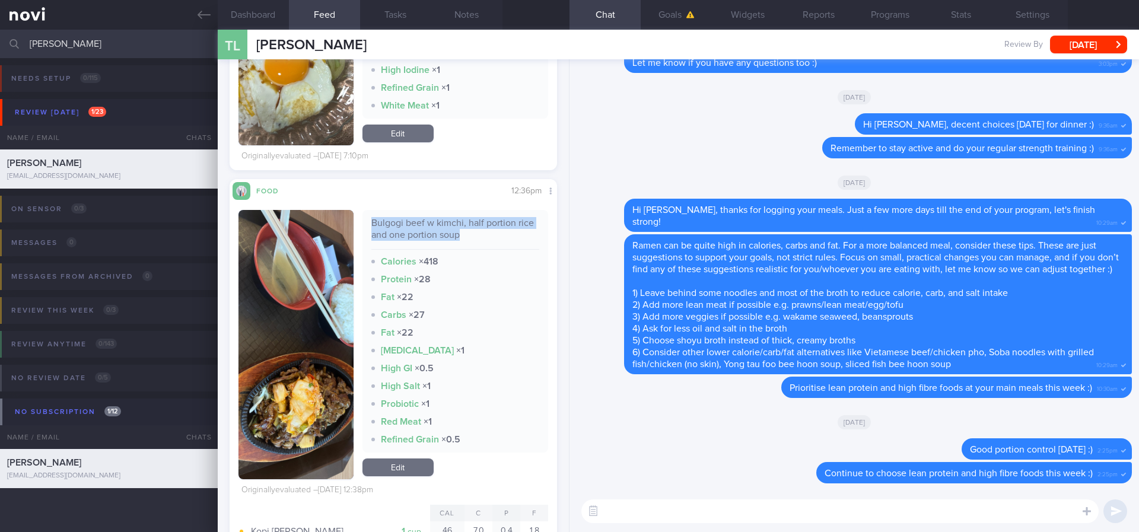
drag, startPoint x: 500, startPoint y: 260, endPoint x: 362, endPoint y: 242, distance: 138.8
click at [362, 242] on div "Bulgogi beef w kimchi, half portion rice and one portion soup Calories × 418 Pr…" at bounding box center [455, 331] width 186 height 243
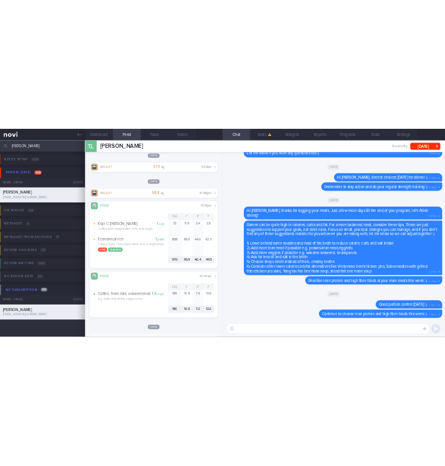
scroll to position [6762, 0]
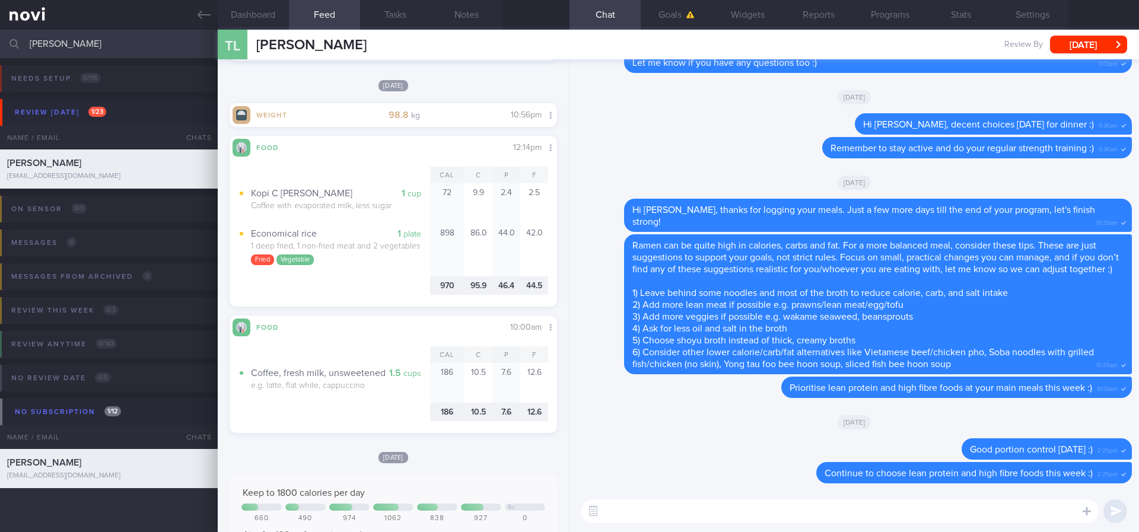
drag, startPoint x: 150, startPoint y: 39, endPoint x: 23, endPoint y: 47, distance: 127.2
click at [23, 47] on div "[PERSON_NAME] Assigned patients Assigned patients All active patients Archived …" at bounding box center [569, 44] width 1139 height 28
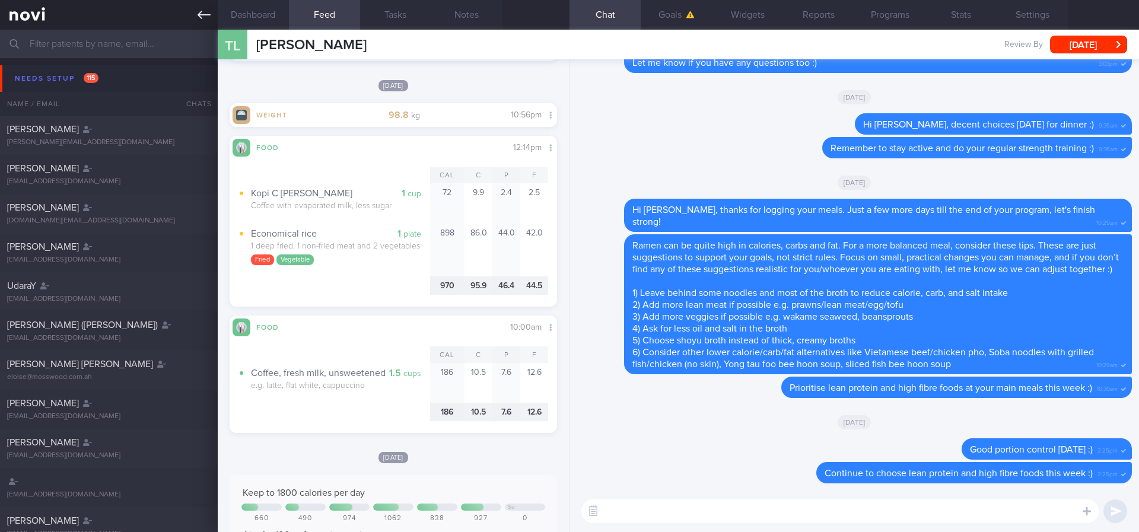
click at [201, 5] on link at bounding box center [109, 15] width 218 height 30
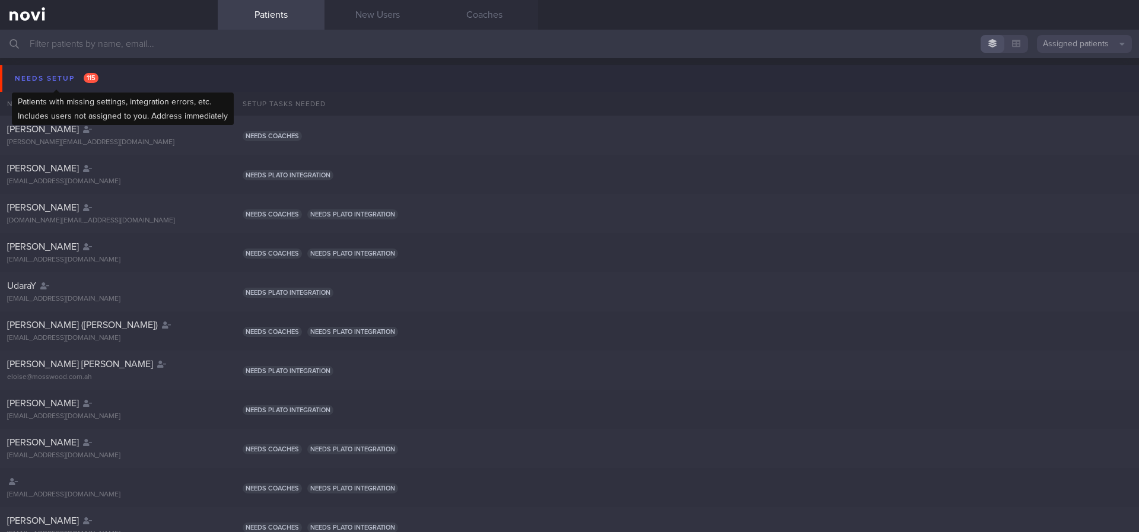
click at [75, 73] on div "Needs setup 115" at bounding box center [57, 79] width 90 height 16
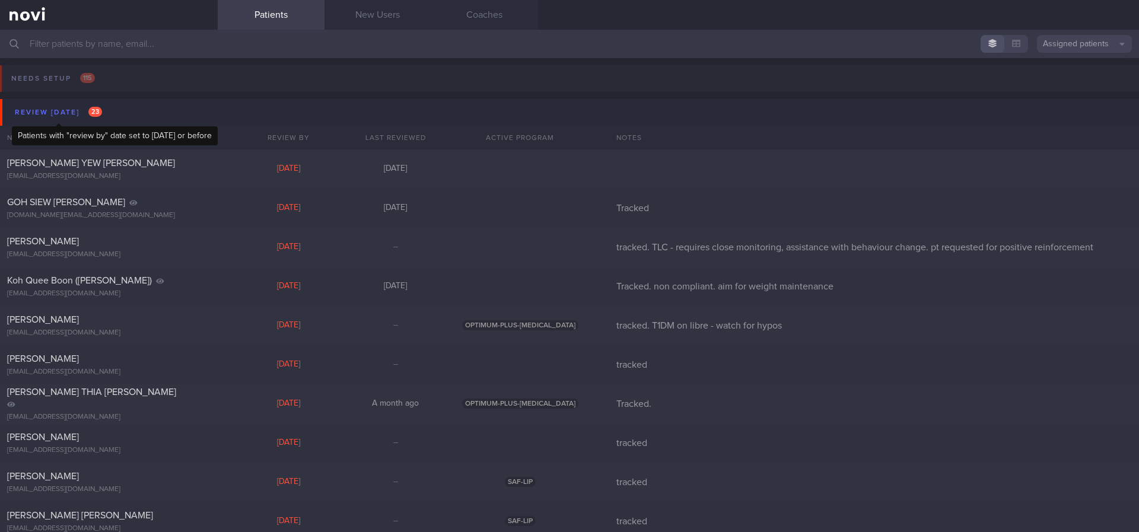
click at [50, 110] on div "Review [DATE] 23" at bounding box center [58, 112] width 93 height 16
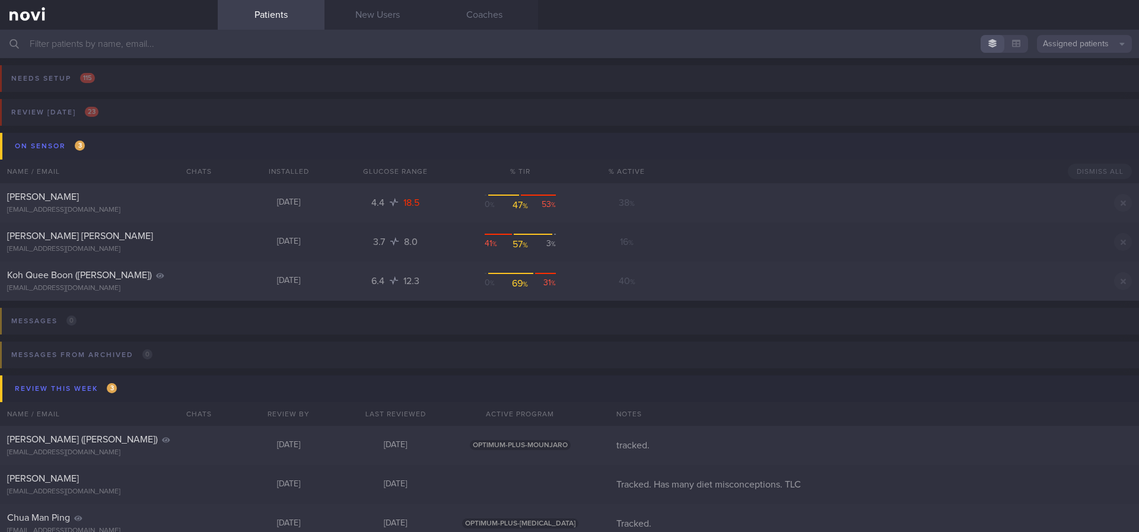
click at [107, 151] on button "On sensor 3" at bounding box center [571, 146] width 1142 height 27
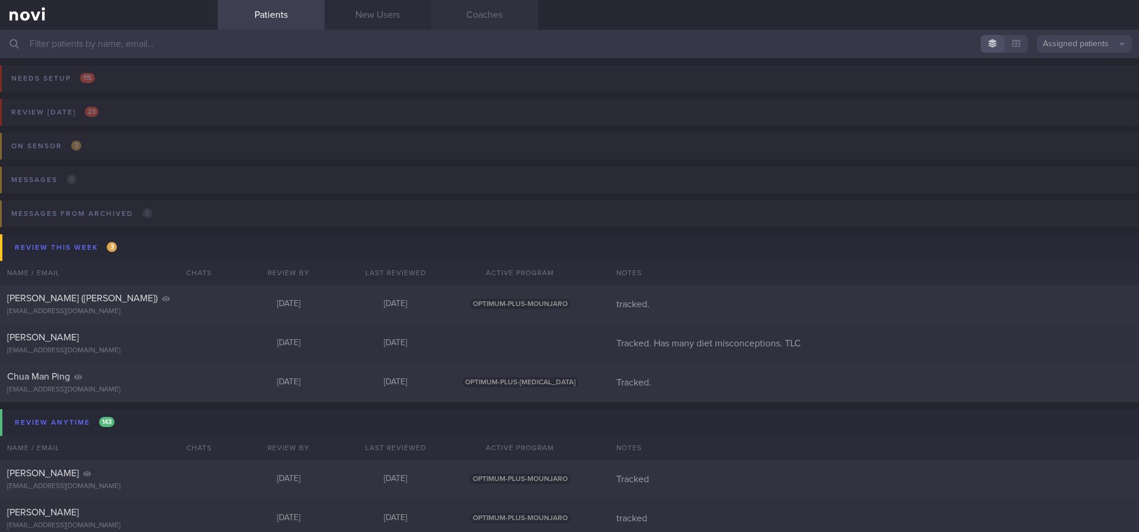
click at [480, 18] on link "Coaches" at bounding box center [484, 15] width 107 height 30
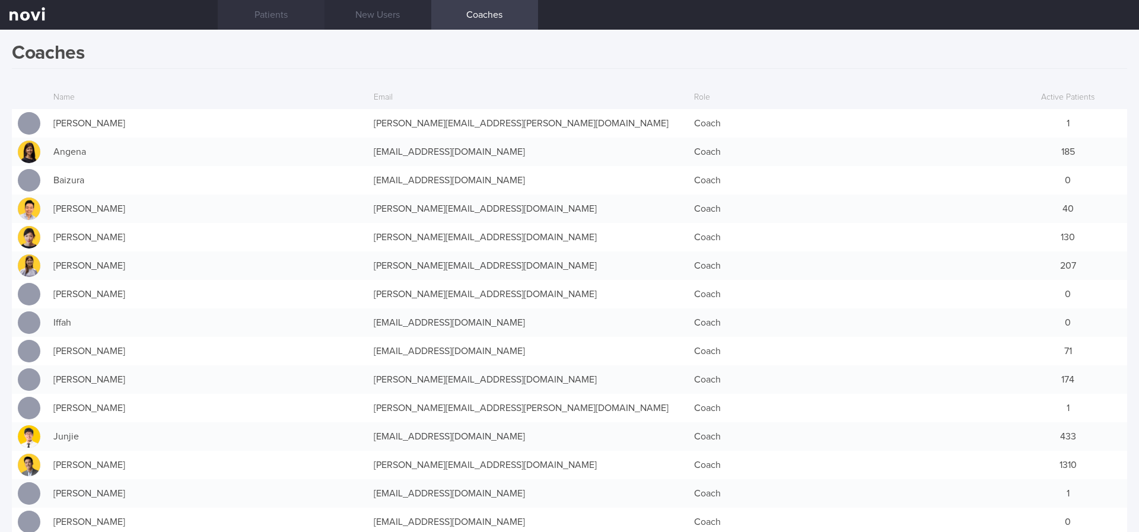
click at [281, 19] on link "Patients" at bounding box center [271, 15] width 107 height 30
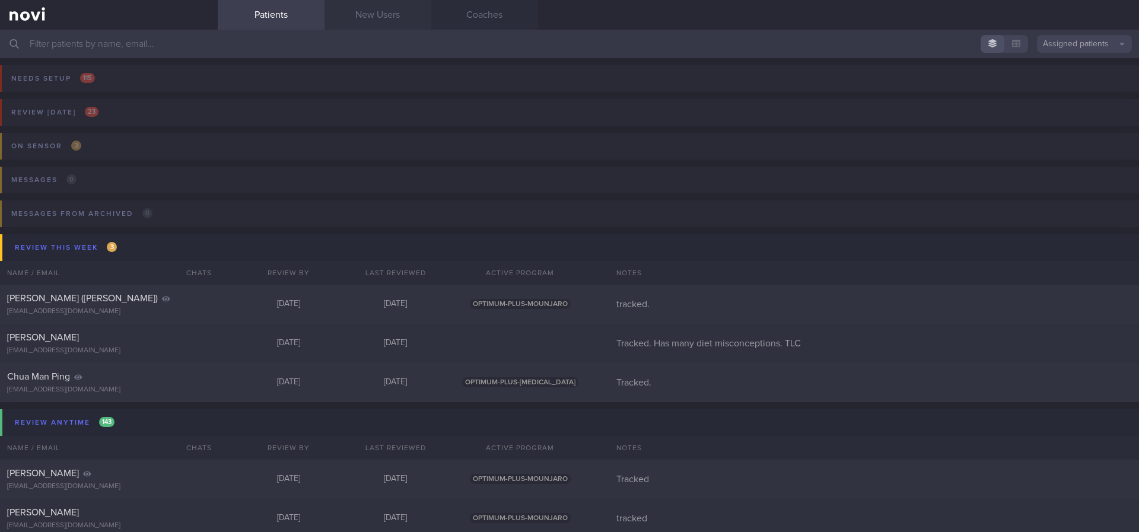
click at [367, 11] on link "New Users" at bounding box center [377, 15] width 107 height 30
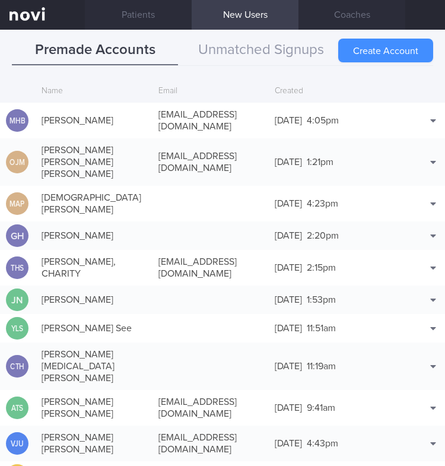
click at [368, 46] on button "Create Account" at bounding box center [385, 51] width 95 height 24
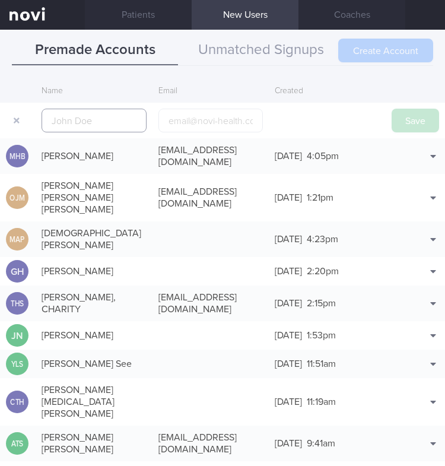
scroll to position [28, 0]
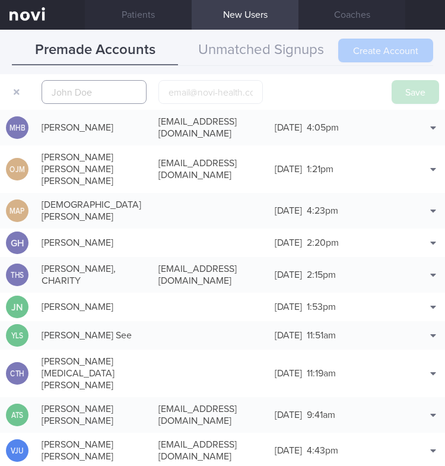
paste input "[PERSON_NAME]"
type input "[PERSON_NAME]"
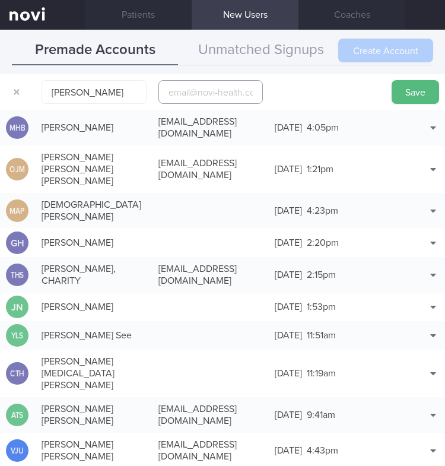
click at [185, 89] on input "email" at bounding box center [210, 92] width 105 height 24
paste input "[PERSON_NAME][EMAIL_ADDRESS][PERSON_NAME][DOMAIN_NAME]"
type input "[PERSON_NAME][EMAIL_ADDRESS][PERSON_NAME][DOMAIN_NAME]"
click at [394, 87] on button "Save" at bounding box center [415, 92] width 47 height 24
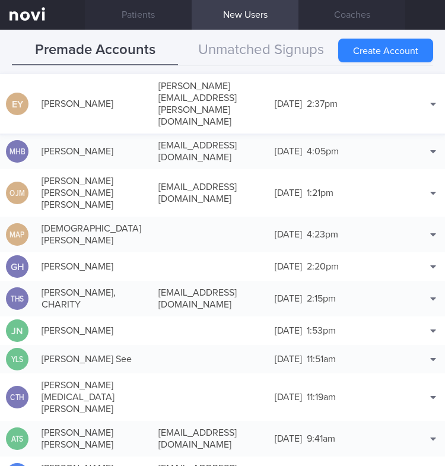
drag, startPoint x: 379, startPoint y: 56, endPoint x: 91, endPoint y: 97, distance: 291.2
click at [379, 56] on button "Create Account" at bounding box center [385, 51] width 95 height 24
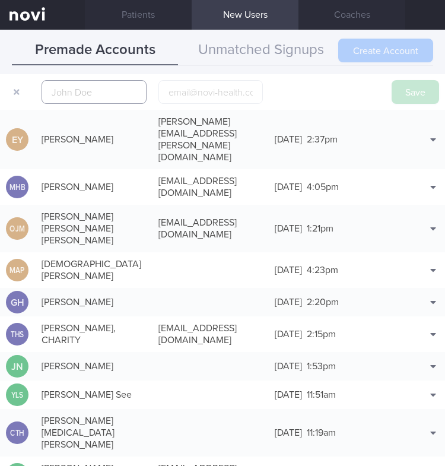
scroll to position [37, 0]
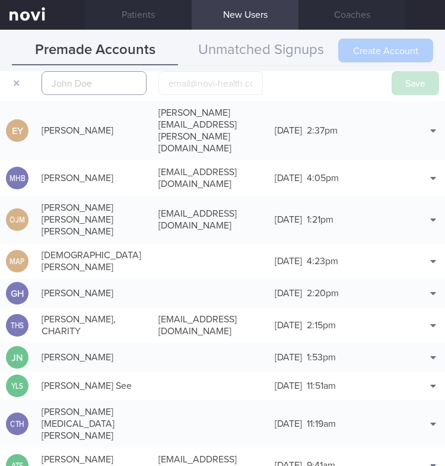
click at [79, 88] on input "text" at bounding box center [94, 83] width 105 height 24
paste input "[PERSON_NAME] How"
drag, startPoint x: 56, startPoint y: 82, endPoint x: 22, endPoint y: 82, distance: 33.8
click at [22, 82] on form "[PERSON_NAME] How Save" at bounding box center [222, 83] width 445 height 36
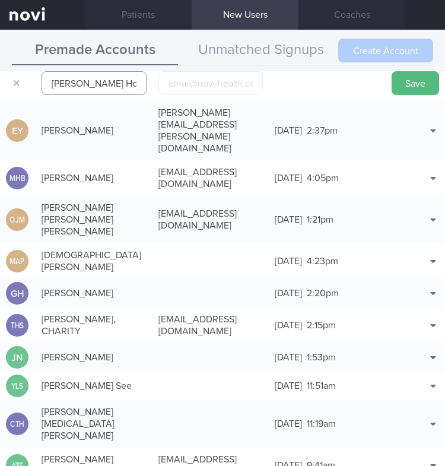
type input "[PERSON_NAME] How"
click at [212, 86] on input "email" at bounding box center [210, 83] width 105 height 24
paste input "[EMAIL_ADDRESS][DOMAIN_NAME]"
drag, startPoint x: 163, startPoint y: 85, endPoint x: 91, endPoint y: 85, distance: 72.4
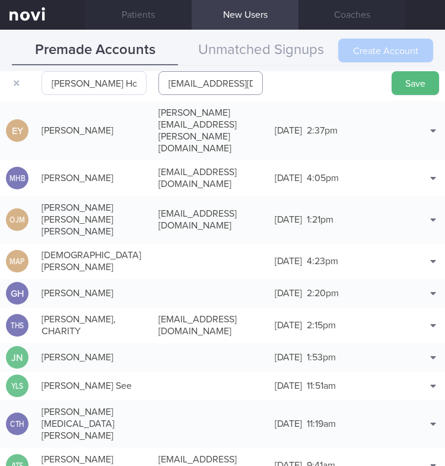
click at [91, 85] on form "[PERSON_NAME] How [EMAIL_ADDRESS][DOMAIN_NAME] Save" at bounding box center [222, 83] width 445 height 36
click at [177, 84] on input "[EMAIL_ADDRESS][DOMAIN_NAME]" at bounding box center [210, 83] width 105 height 24
click at [169, 87] on input "[EMAIL_ADDRESS][DOMAIN_NAME]" at bounding box center [210, 83] width 105 height 24
type input "[EMAIL_ADDRESS][DOMAIN_NAME]"
click at [394, 81] on button "Save" at bounding box center [415, 83] width 47 height 24
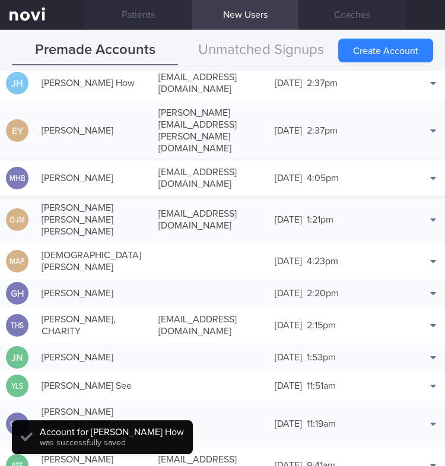
scroll to position [30, 0]
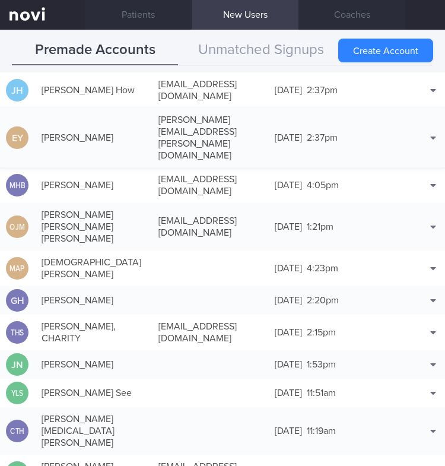
click at [340, 126] on div "[DATE] 2:37pm" at bounding box center [327, 138] width 117 height 24
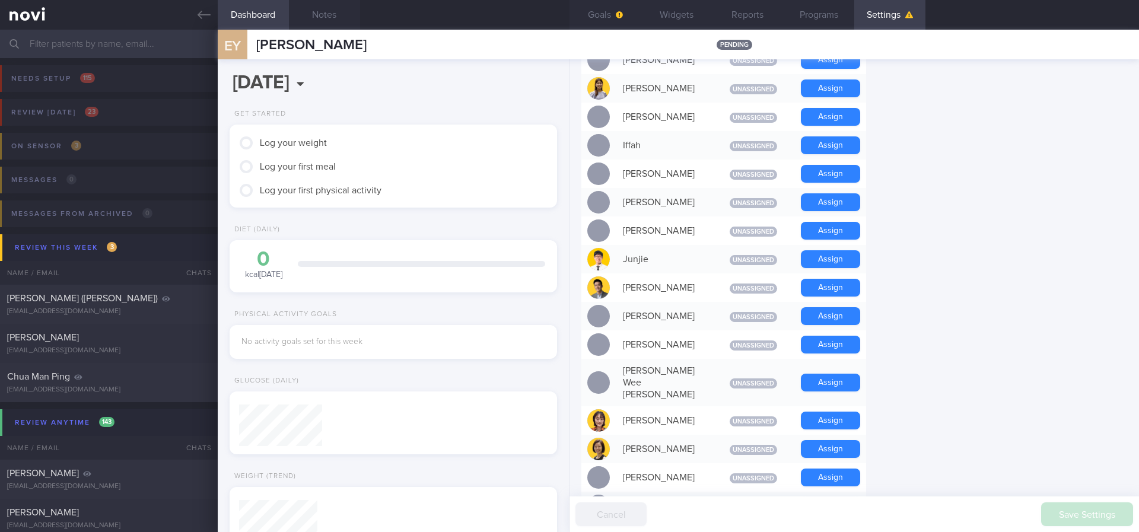
scroll to position [145, 293]
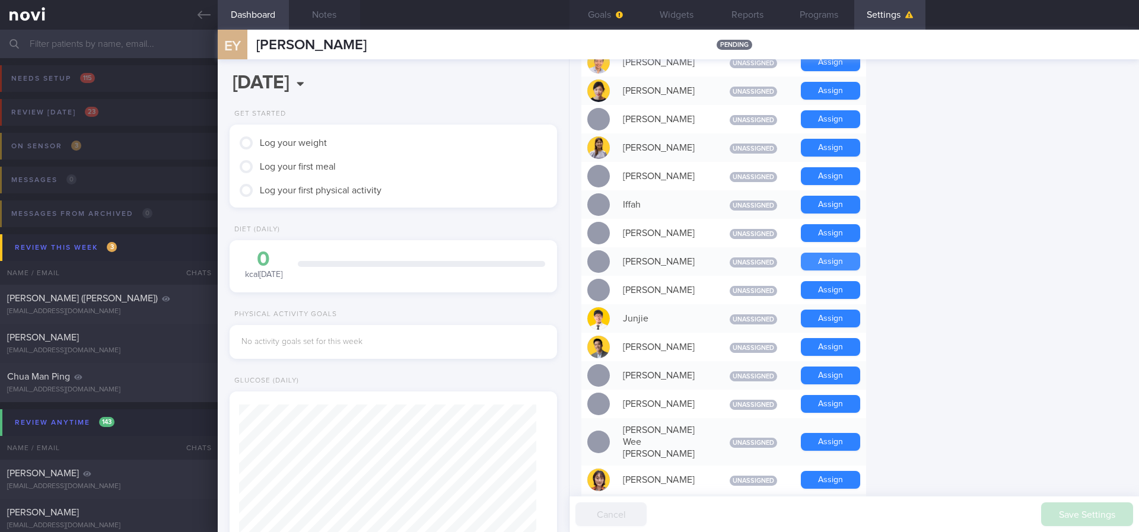
click at [836, 257] on button "Assign" at bounding box center [830, 262] width 59 height 18
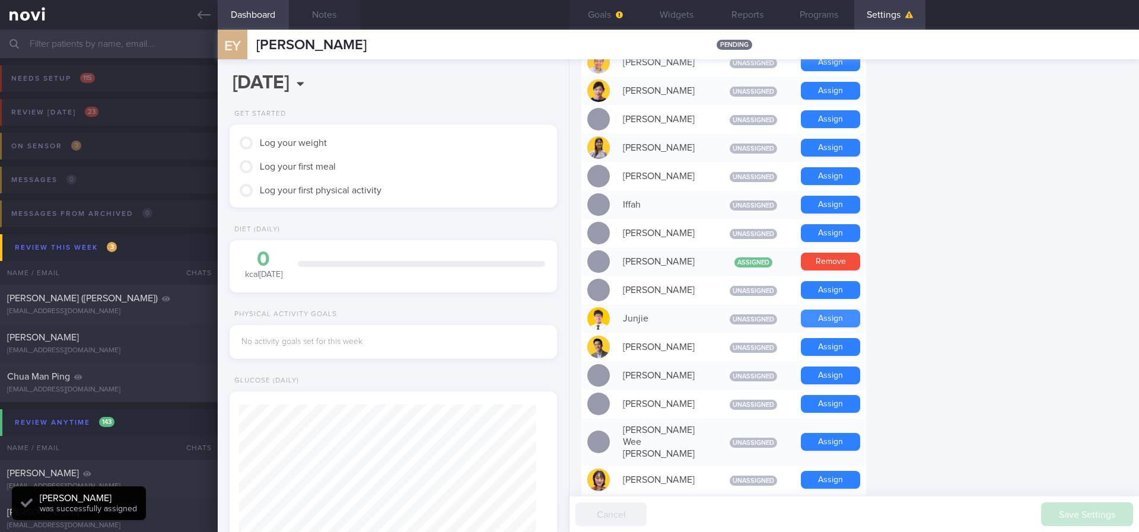
scroll to position [148, 298]
click at [842, 310] on button "Assign" at bounding box center [830, 319] width 59 height 18
click at [345, 21] on button "Notes" at bounding box center [324, 15] width 71 height 30
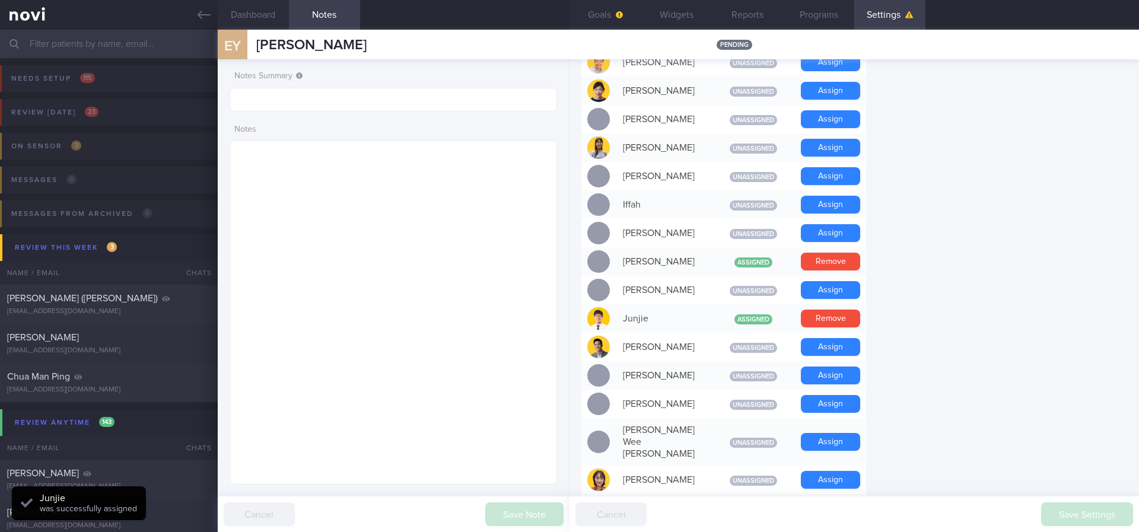
click at [314, 112] on form "Notes Summary Notes" at bounding box center [393, 274] width 327 height 419
click at [313, 105] on input "text" at bounding box center [393, 100] width 327 height 24
type input "Tracked"
click at [523, 516] on button "Save Note" at bounding box center [524, 514] width 78 height 24
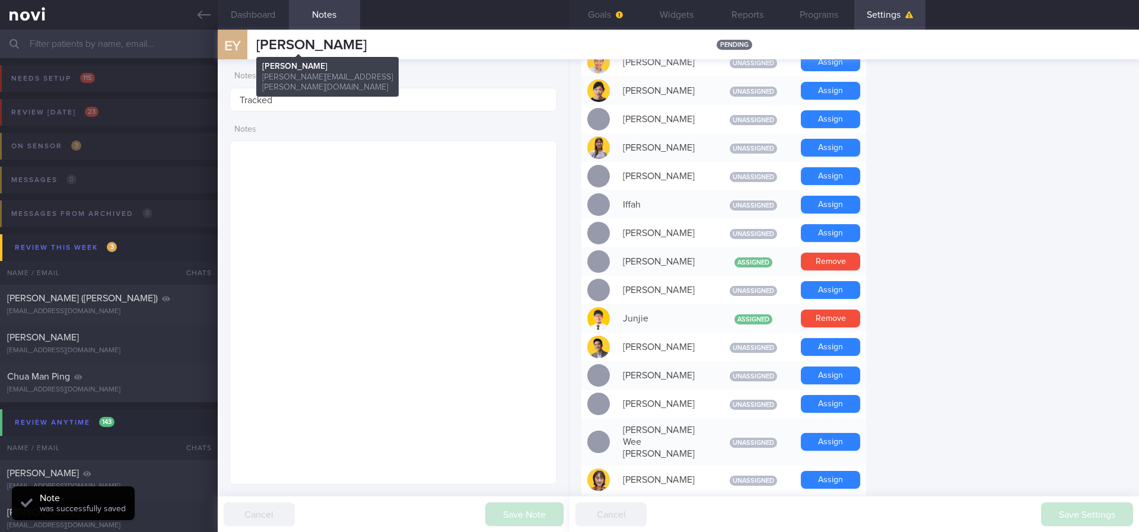
drag, startPoint x: 379, startPoint y: 46, endPoint x: 256, endPoint y: 48, distance: 122.8
click at [256, 48] on div "EY [PERSON_NAME] [PERSON_NAME] [PERSON_NAME][EMAIL_ADDRESS][PERSON_NAME][DOMAIN…" at bounding box center [678, 45] width 921 height 30
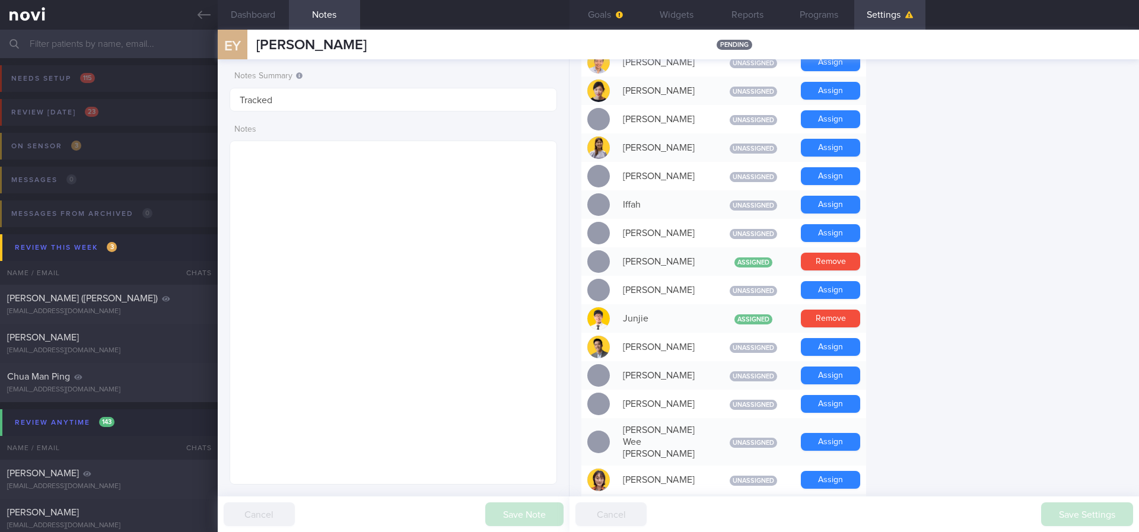
click at [1011, 190] on form "Profile Display Name [PERSON_NAME] Email [PERSON_NAME][EMAIL_ADDRESS][PERSON_NA…" at bounding box center [854, 302] width 546 height 1271
click at [608, 15] on button "Goals" at bounding box center [604, 15] width 71 height 30
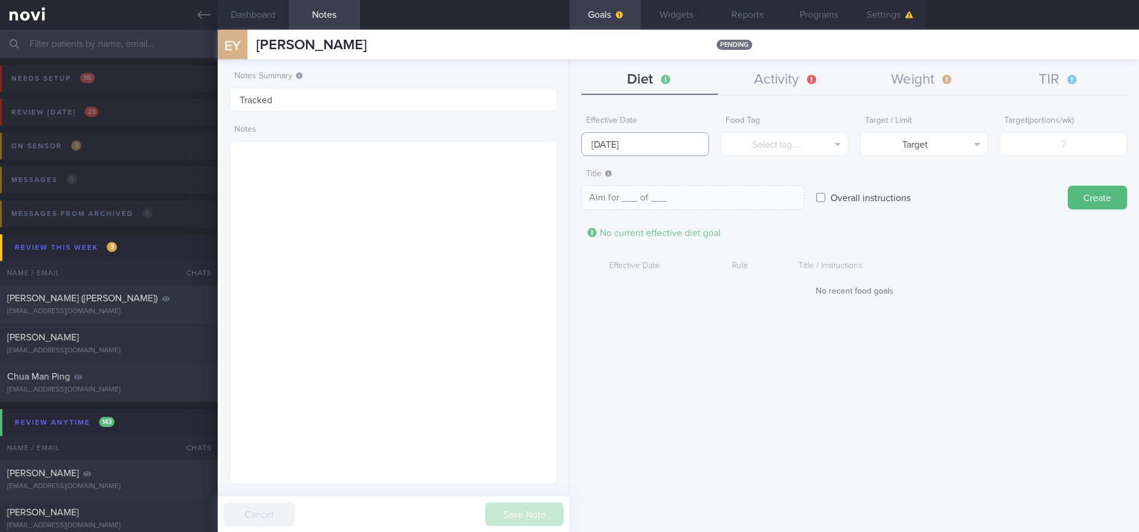
click at [626, 143] on input "[DATE]" at bounding box center [645, 144] width 128 height 24
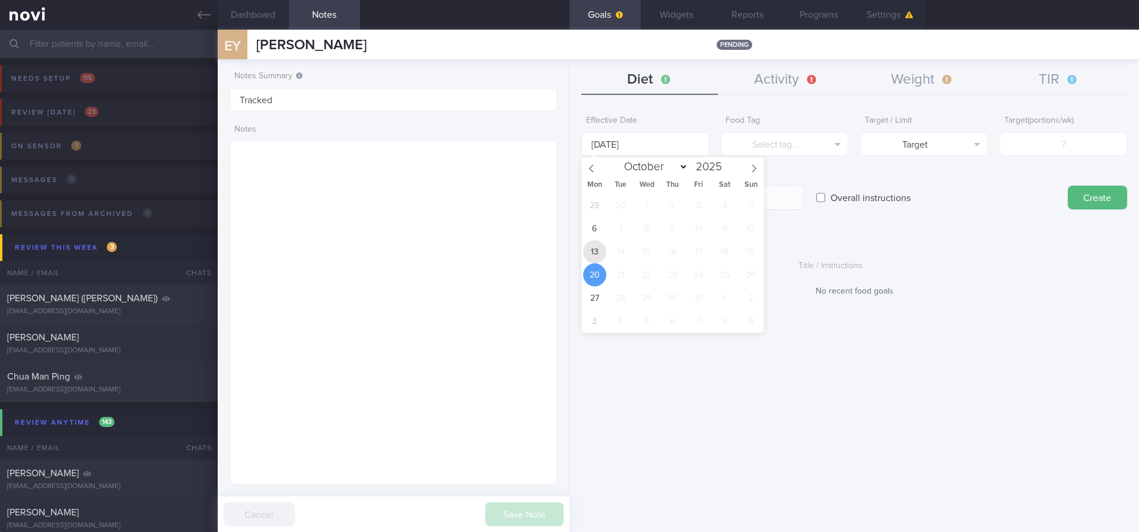
click at [594, 259] on span "13" at bounding box center [594, 251] width 23 height 23
type input "[DATE]"
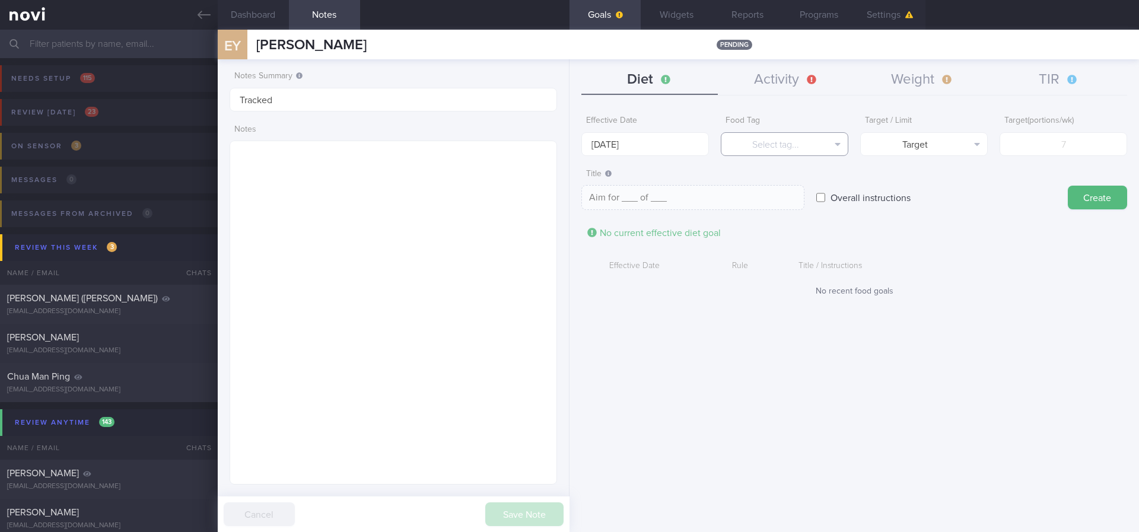
click at [825, 138] on button "Select tag..." at bounding box center [785, 144] width 128 height 24
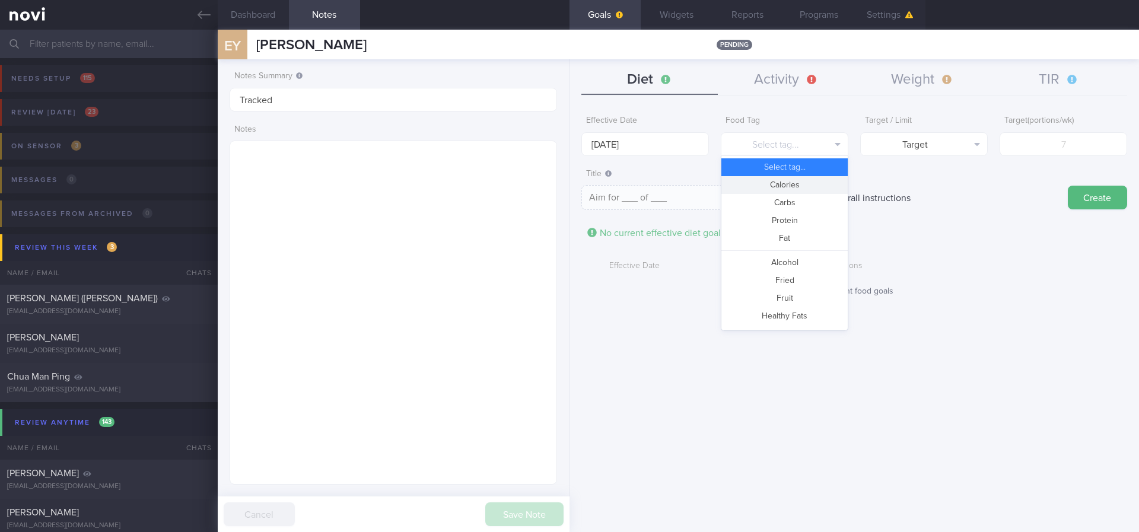
click at [799, 187] on button "Calories" at bounding box center [784, 185] width 126 height 18
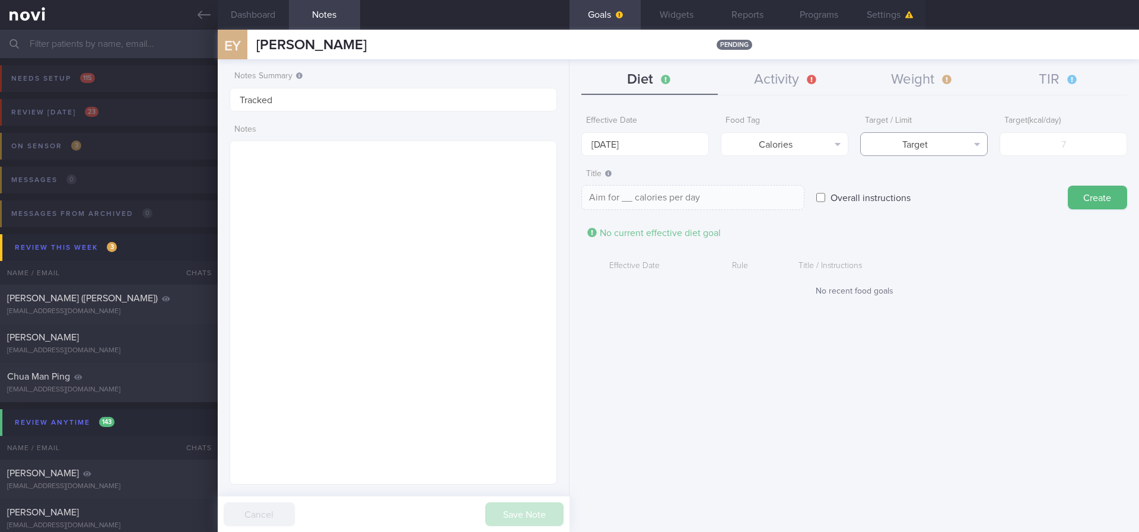
click at [919, 149] on button "Target" at bounding box center [924, 144] width 128 height 24
click at [921, 186] on button "Limit" at bounding box center [924, 185] width 126 height 18
type textarea "Keep to __ calories per day"
click at [1086, 152] on input "number" at bounding box center [1064, 144] width 128 height 24
type input "1"
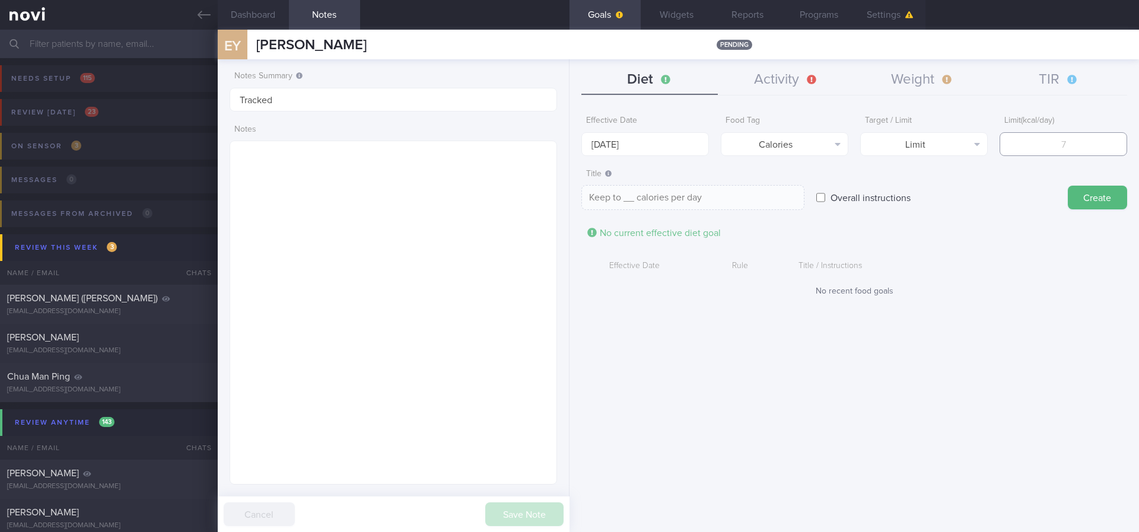
type textarea "Keep to 1 calories per day"
type input "18"
type textarea "Keep to 18 calories per day"
type input "180"
type textarea "Keep to 180 calories per day"
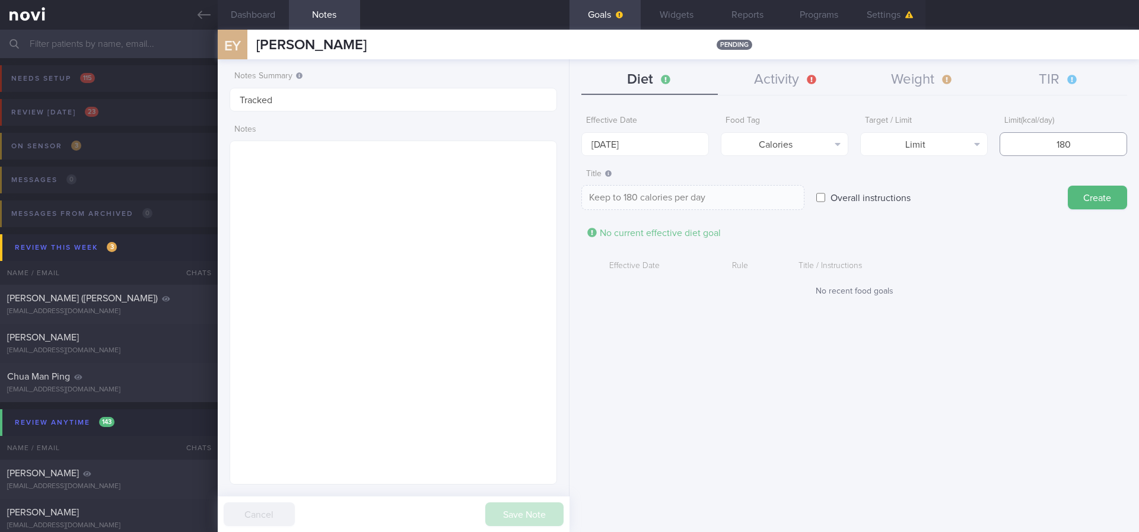
type input "1800"
type textarea "Keep to 1800 calories per day"
type input "1800"
click at [1088, 194] on button "Create" at bounding box center [1097, 198] width 59 height 24
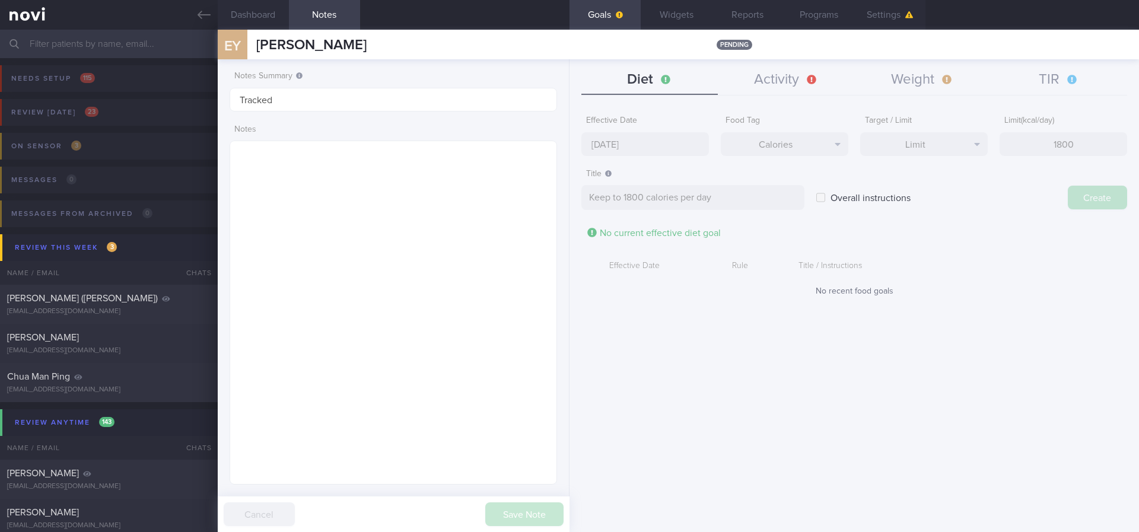
type input "[DATE]"
type textarea "Aim for ___ of ___"
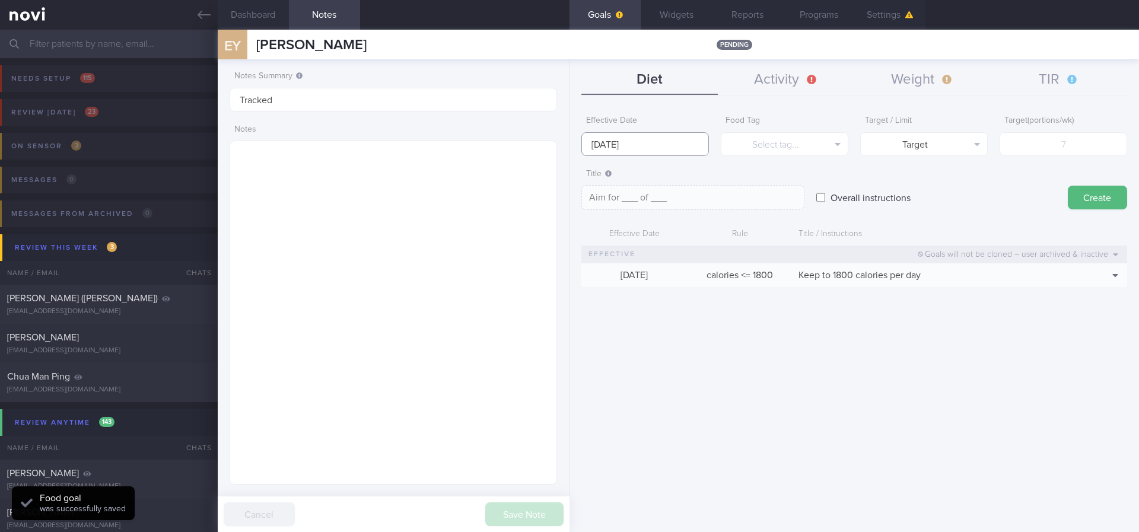
click at [634, 144] on input "[DATE]" at bounding box center [645, 144] width 128 height 24
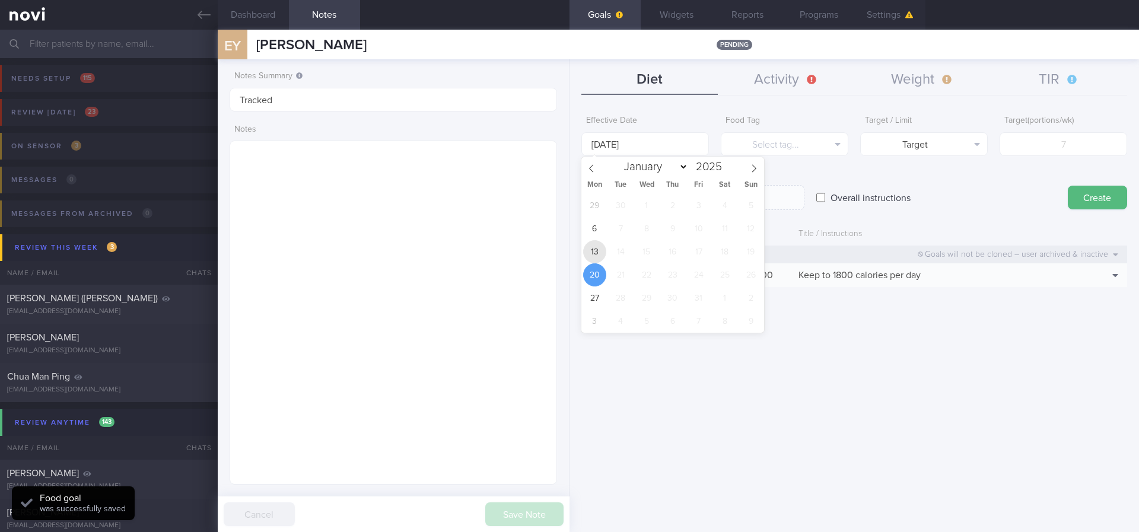
click at [592, 248] on span "13" at bounding box center [594, 251] width 23 height 23
type input "[DATE]"
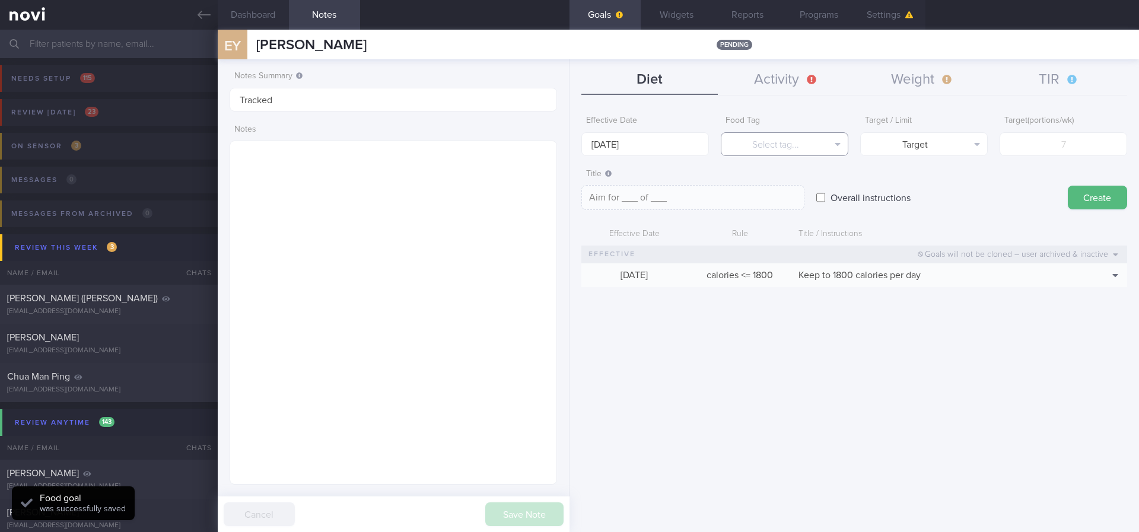
click at [756, 147] on button "Select tag..." at bounding box center [785, 144] width 128 height 24
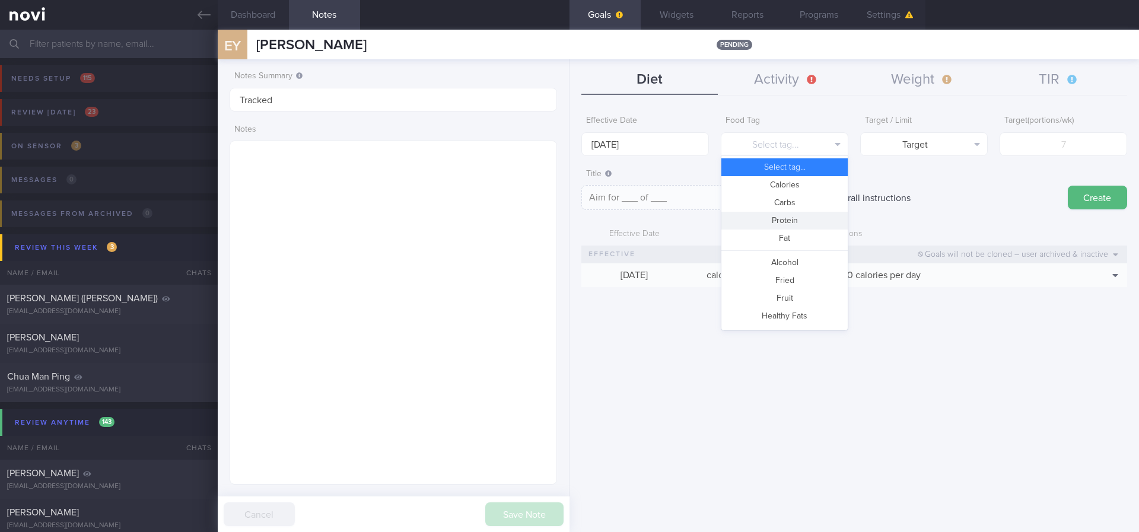
click at [772, 223] on button "Protein" at bounding box center [784, 221] width 126 height 18
type textarea "Aim for __g of protein per day"
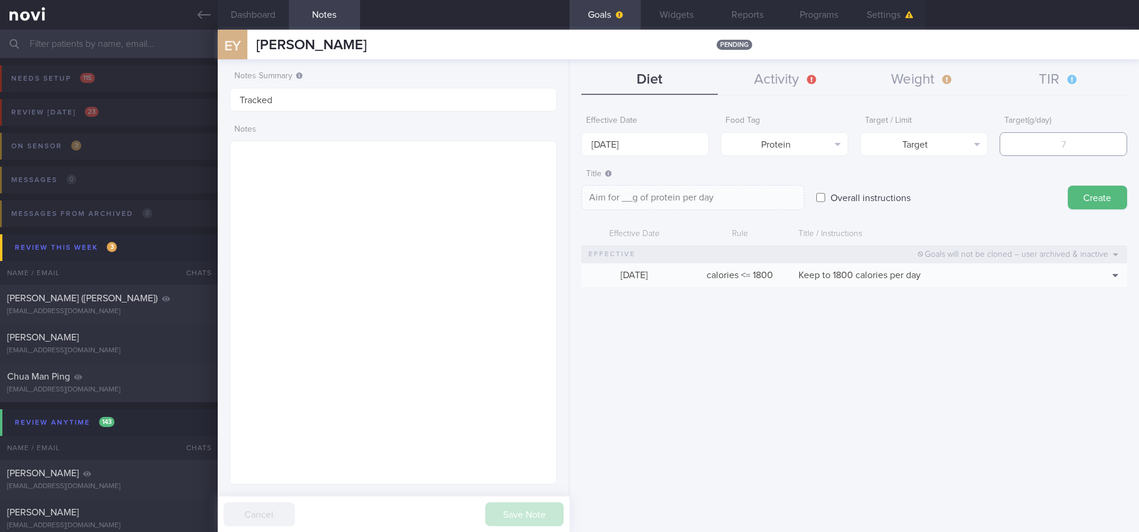
click at [1062, 140] on input "number" at bounding box center [1064, 144] width 128 height 24
type input "1"
type textarea "Aim for 1g of protein per day"
type input "10"
type textarea "Aim for 10g of protein per day"
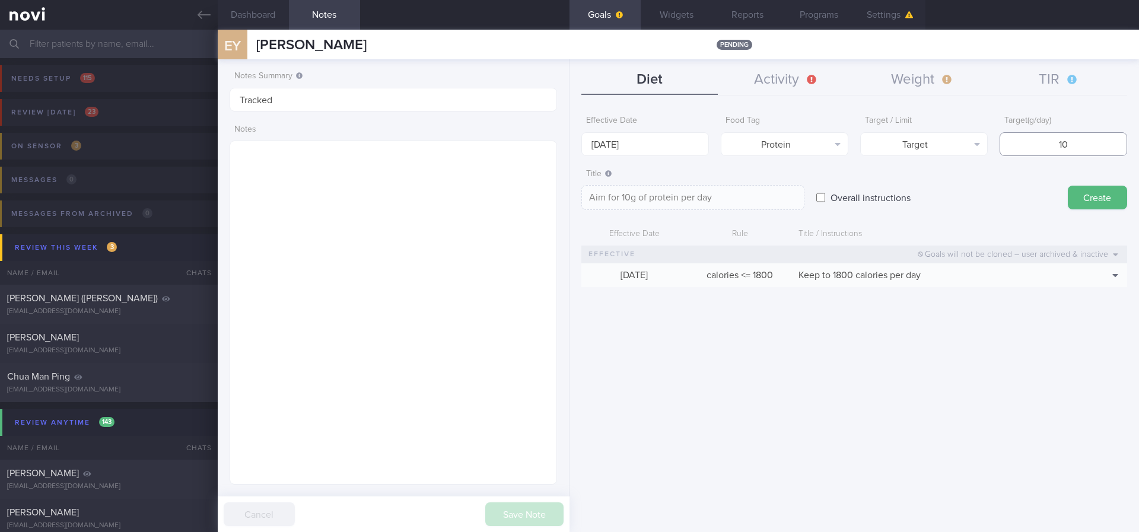
type input "100"
type textarea "Aim for 100g of protein per day"
type input "100"
click at [1087, 200] on button "Create" at bounding box center [1097, 198] width 59 height 24
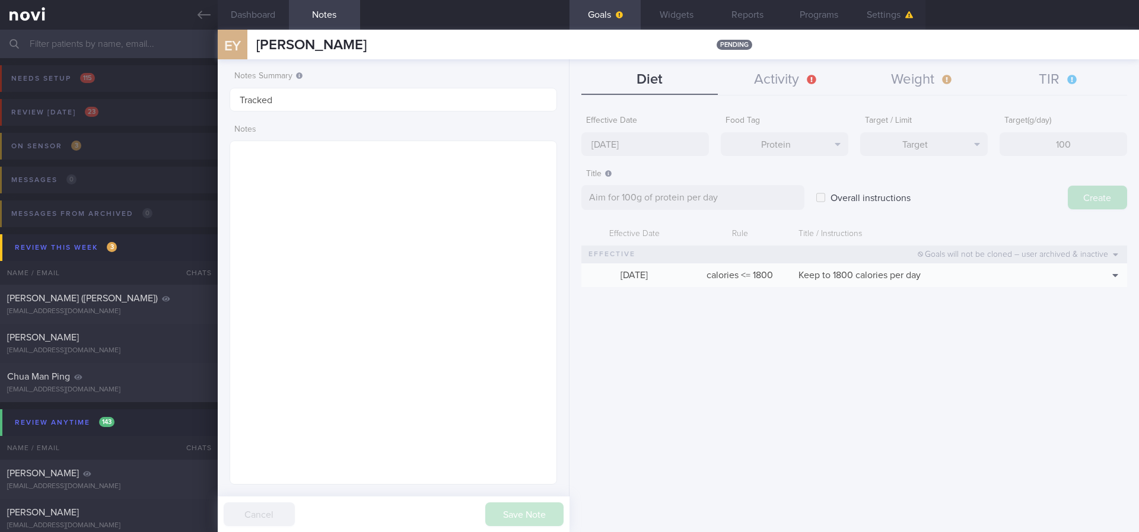
type input "[DATE]"
type textarea "Aim for ___ of ___"
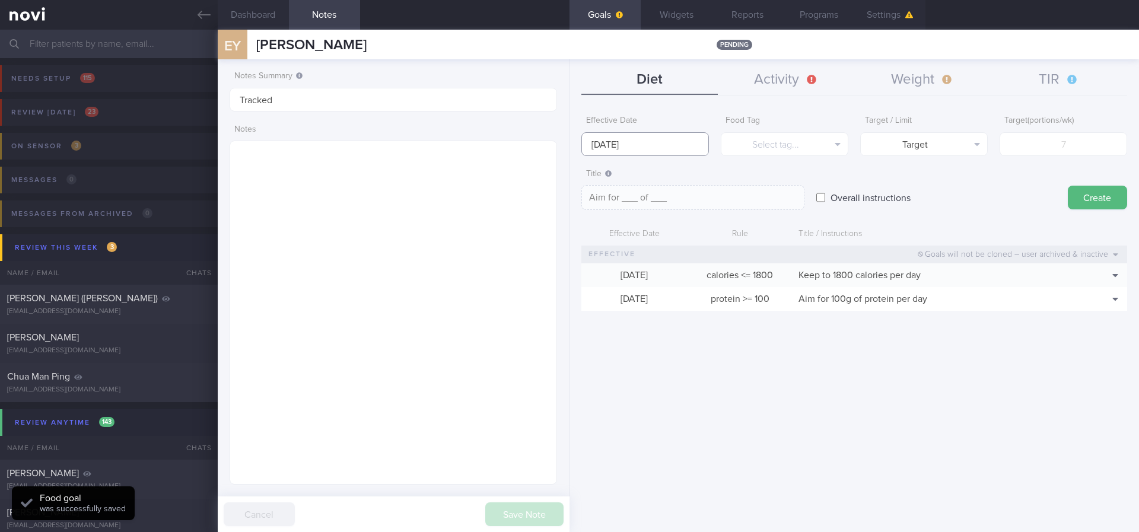
click at [683, 148] on input "[DATE]" at bounding box center [645, 144] width 128 height 24
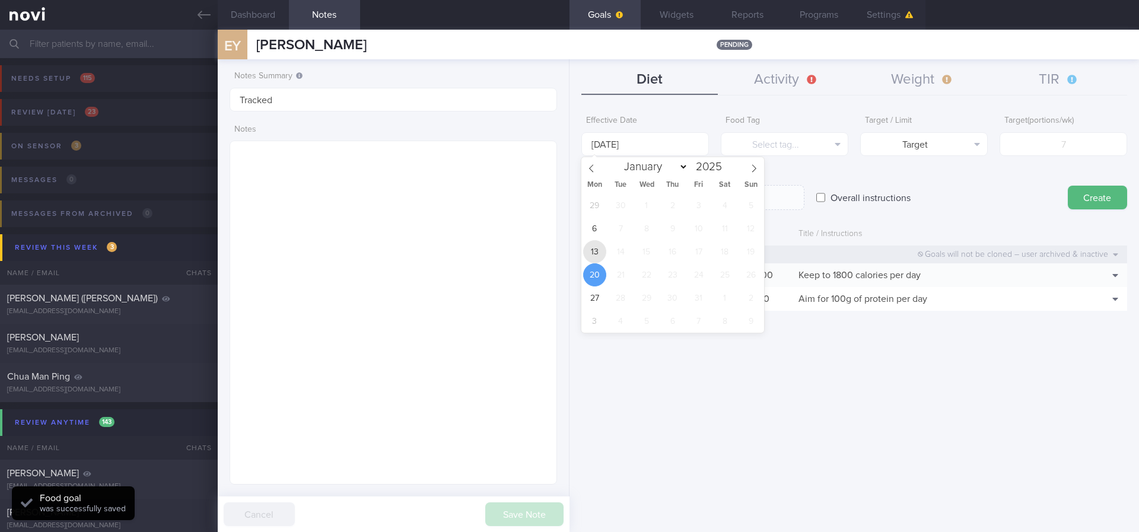
click at [596, 249] on span "13" at bounding box center [594, 251] width 23 height 23
type input "[DATE]"
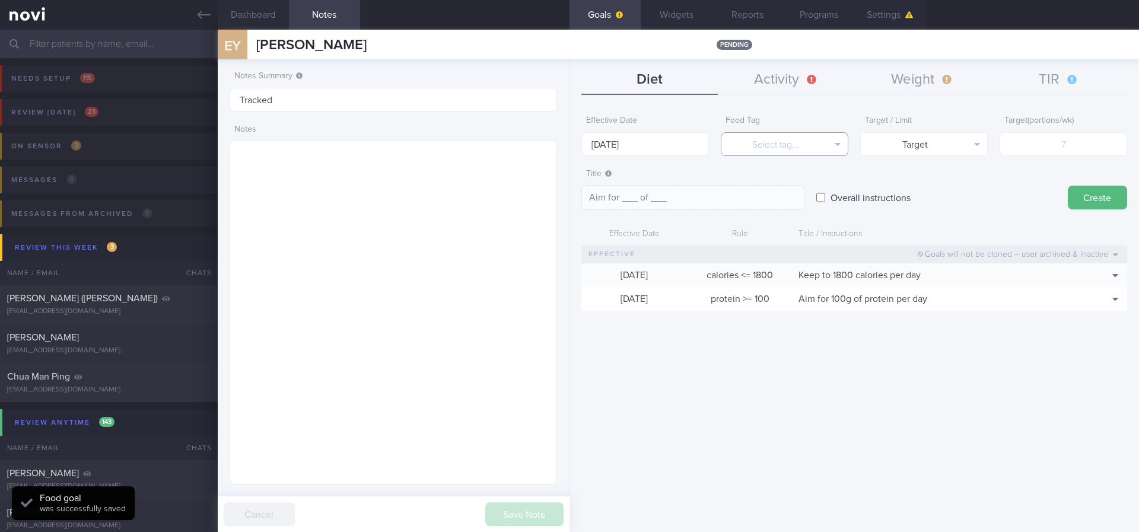
click at [781, 144] on button "Select tag..." at bounding box center [785, 144] width 128 height 24
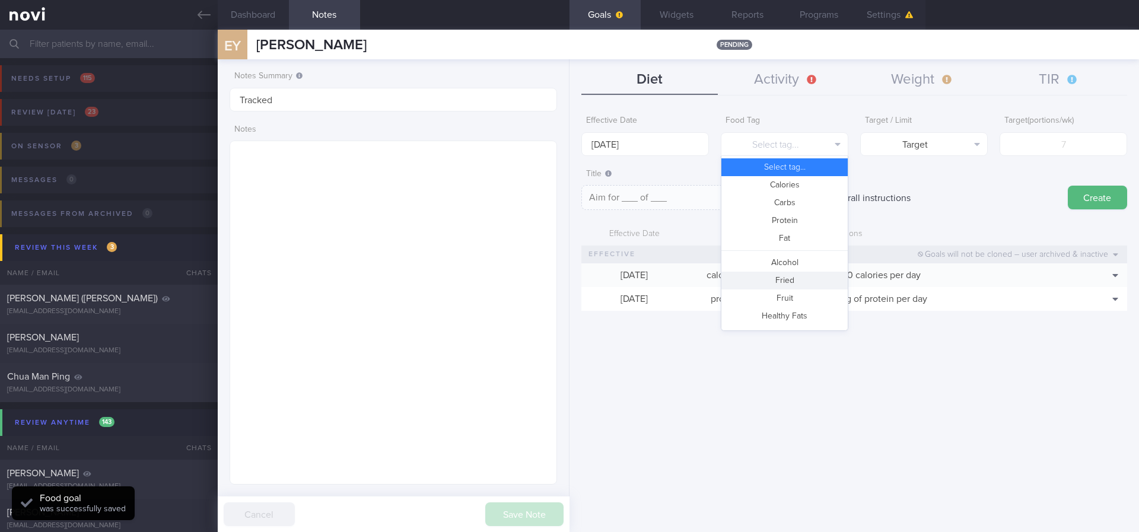
click at [779, 285] on button "Fried" at bounding box center [784, 281] width 126 height 18
type textarea "Aim for __ portions of fried food per week"
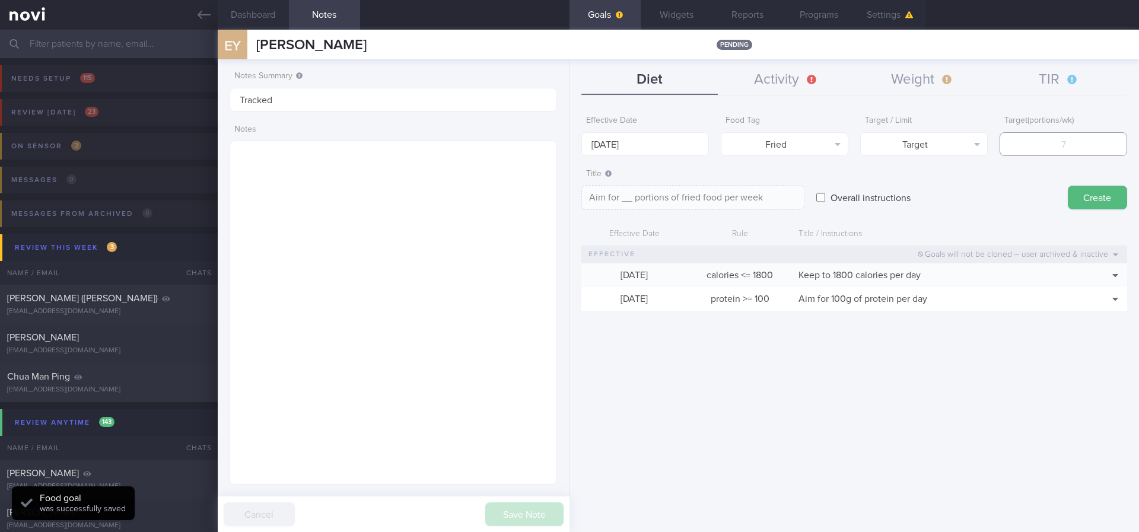
click at [1044, 142] on input "number" at bounding box center [1064, 144] width 128 height 24
type input "2"
type textarea "Aim for 2 portions of fried food per week"
type input "2"
click at [994, 137] on div "Effective Date [DATE] Food Tag Fried Select tag... Calories Carbs Protein Fat A…" at bounding box center [854, 133] width 546 height 46
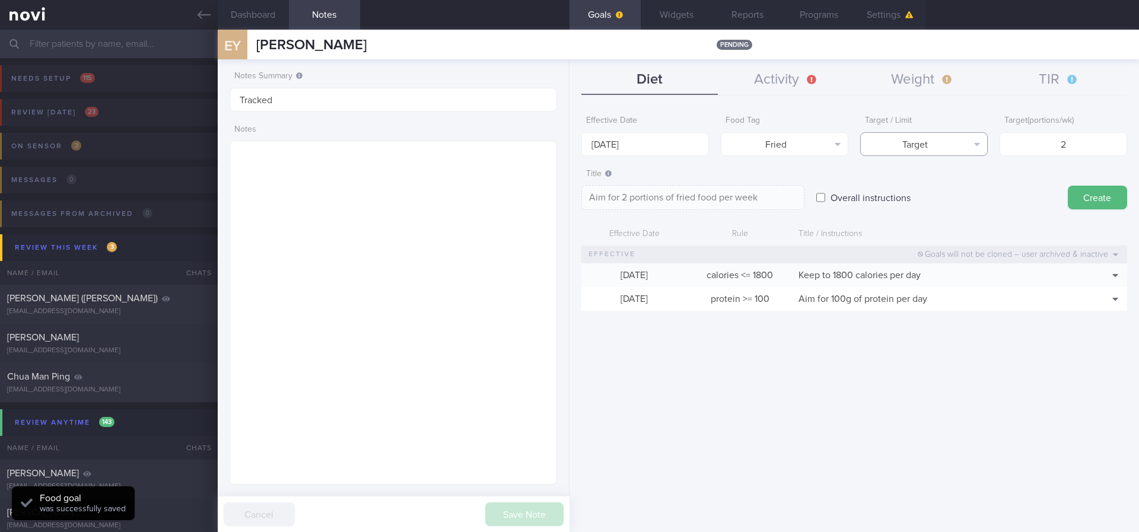
click at [953, 154] on button "Target" at bounding box center [924, 144] width 128 height 24
click at [940, 188] on button "Limit" at bounding box center [924, 185] width 126 height 18
click at [698, 195] on textarea "Keep to 2 portions of fried food per week" at bounding box center [692, 197] width 223 height 25
type textarea "Keep to 2 portions of fried/high fat food per week"
click at [1089, 196] on button "Create" at bounding box center [1097, 198] width 59 height 24
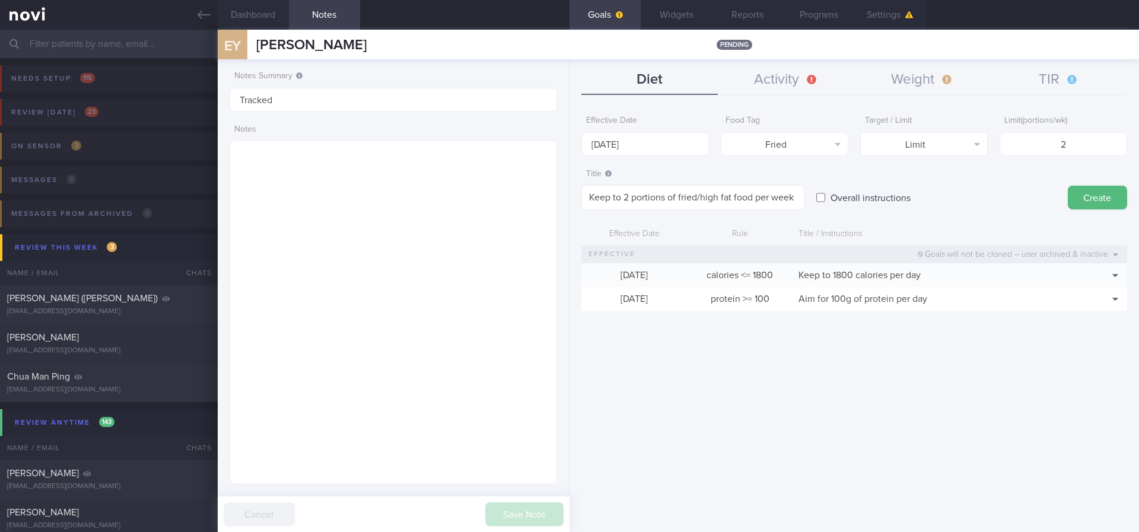
type input "[DATE]"
type textarea "Aim for ___ of ___"
click at [664, 142] on input "[DATE]" at bounding box center [645, 144] width 128 height 24
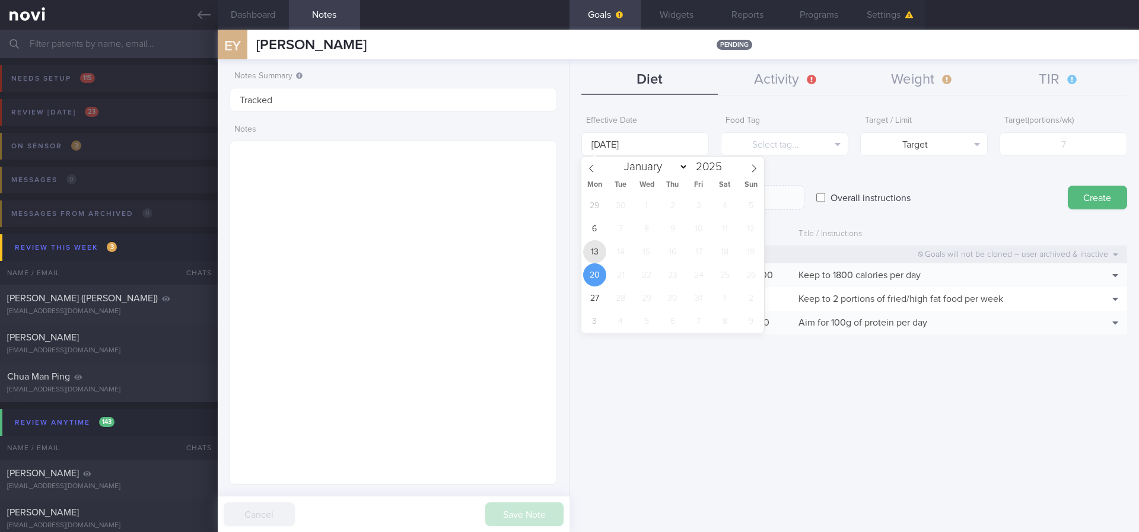
click at [590, 252] on span "13" at bounding box center [594, 251] width 23 height 23
type input "[DATE]"
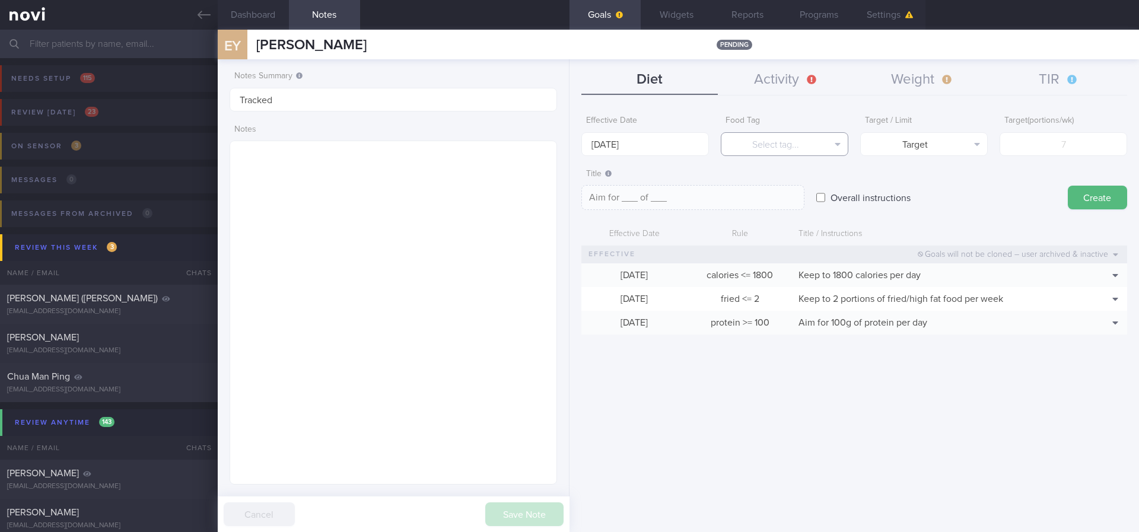
click at [819, 143] on button "Select tag..." at bounding box center [785, 144] width 128 height 24
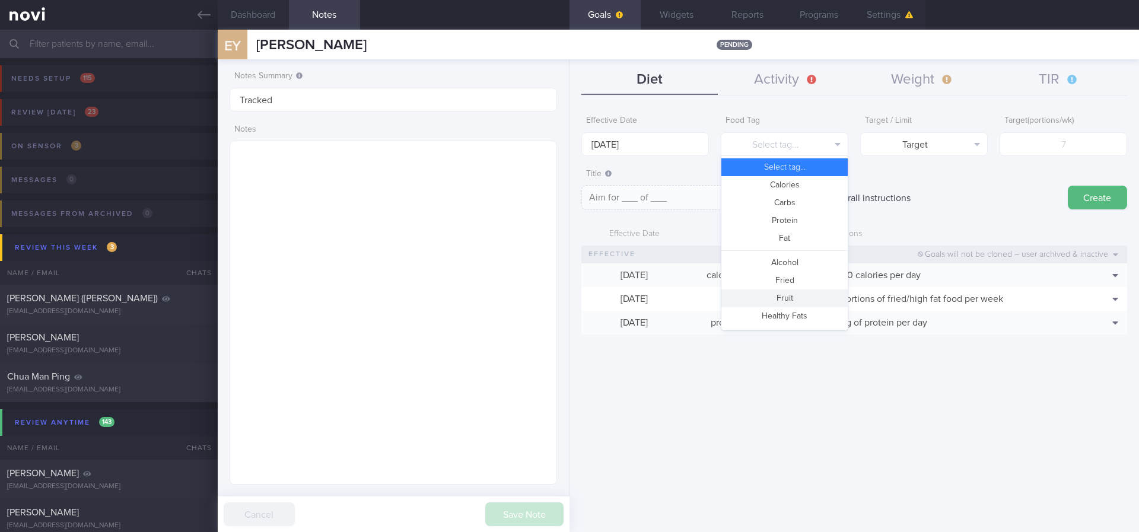
drag, startPoint x: 795, startPoint y: 292, endPoint x: 861, endPoint y: 257, distance: 74.3
click at [794, 292] on button "Fruit" at bounding box center [784, 298] width 126 height 18
type textarea "Aim for __ portions of fruits per week"
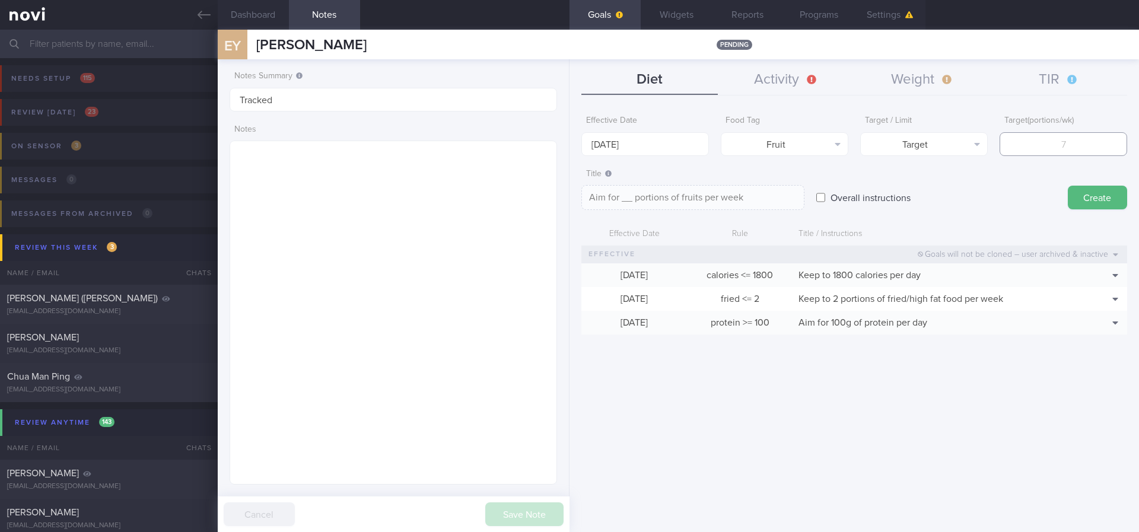
click at [1035, 148] on input "number" at bounding box center [1064, 144] width 128 height 24
type input "1"
type textarea "Aim for 1 portions of fruits per week"
type input "14"
type textarea "Aim for 14 portions of fruits per week"
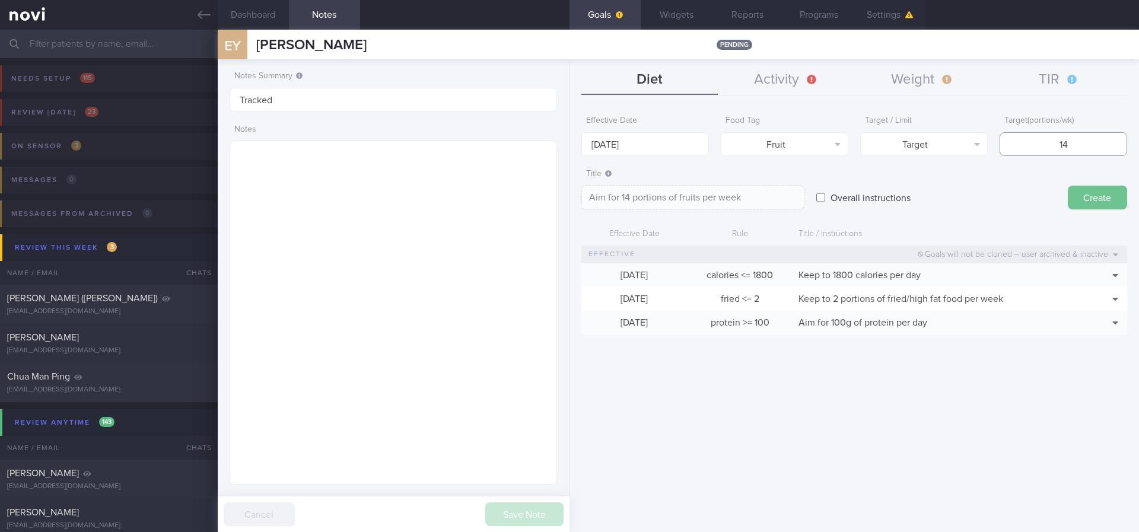
type input "14"
click at [1090, 193] on button "Create" at bounding box center [1097, 198] width 59 height 24
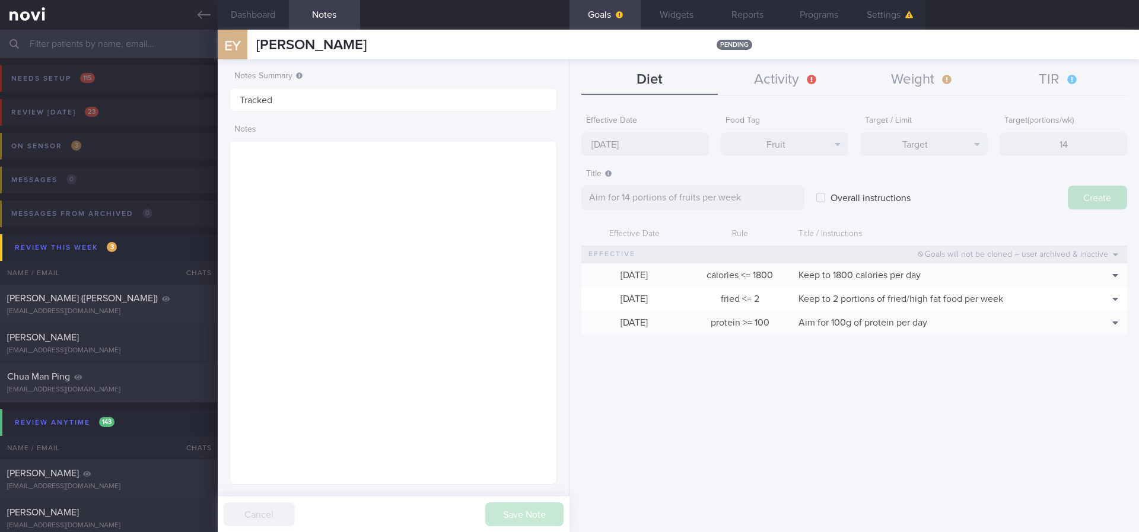
type input "[DATE]"
type textarea "Aim for ___ of ___"
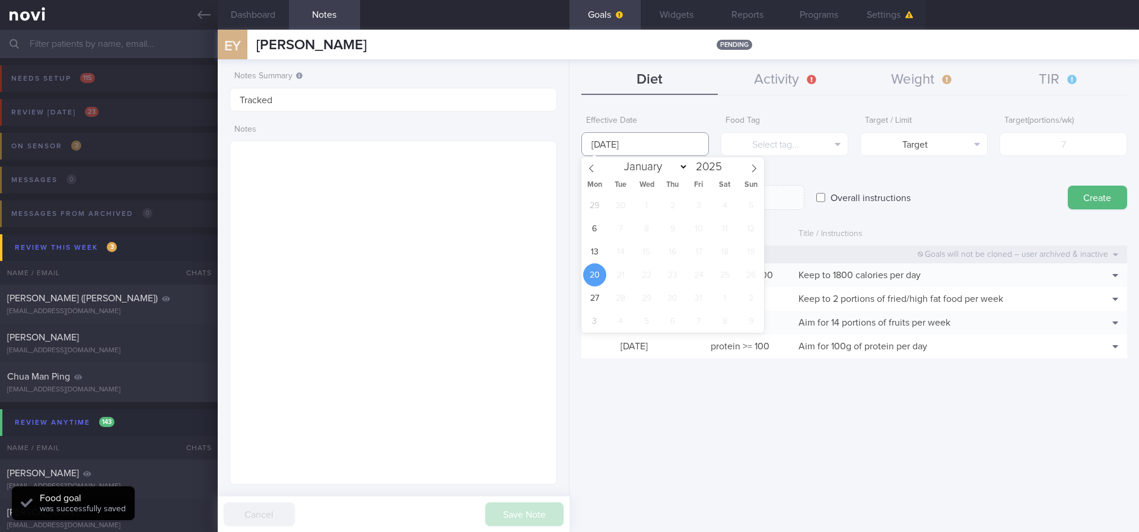
click at [678, 142] on input "[DATE]" at bounding box center [645, 144] width 128 height 24
click at [597, 252] on span "13" at bounding box center [594, 251] width 23 height 23
type input "[DATE]"
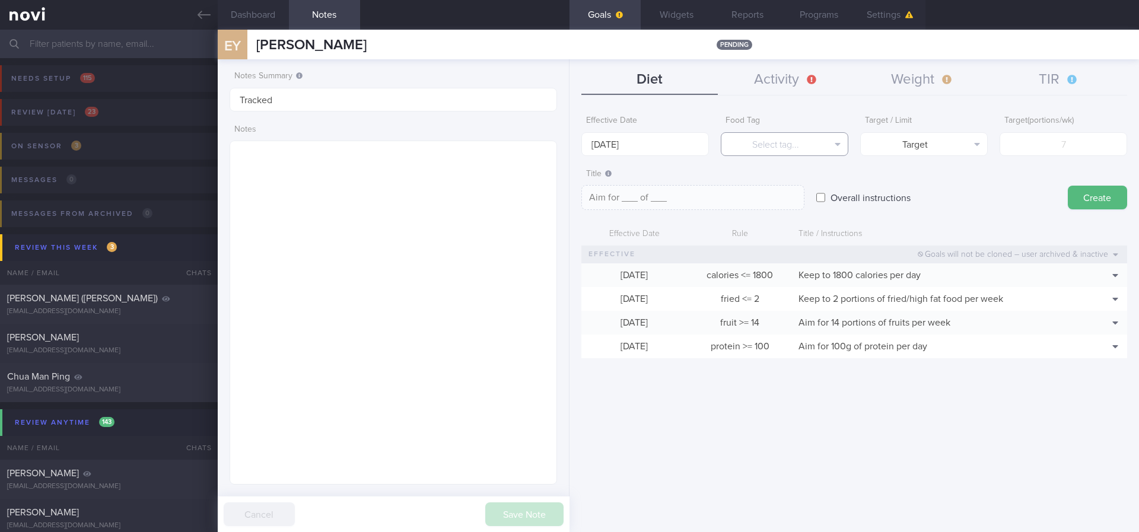
click at [810, 141] on button "Select tag..." at bounding box center [785, 144] width 128 height 24
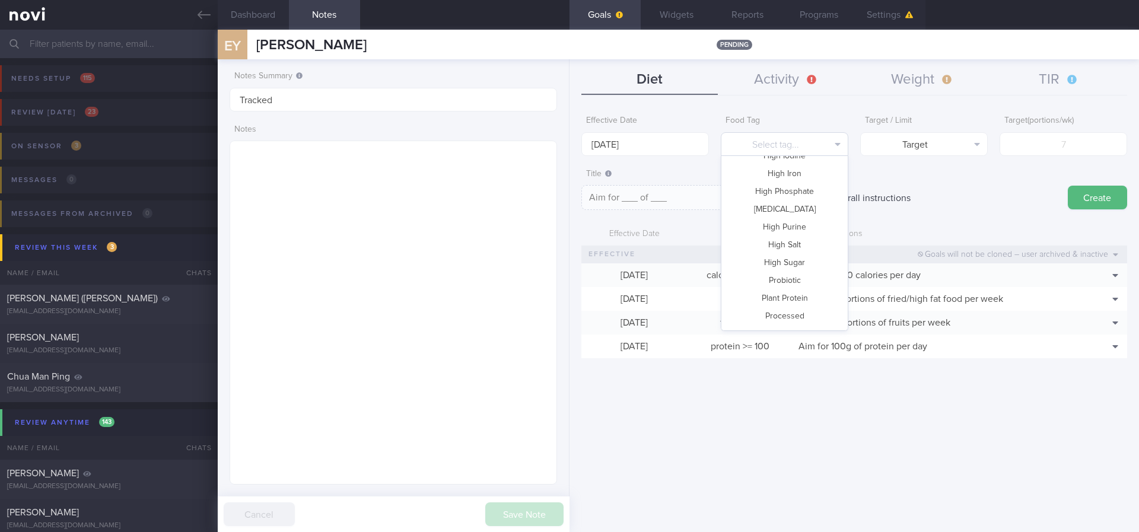
scroll to position [353, 0]
click at [792, 288] on button "Vegetable" at bounding box center [784, 284] width 126 height 18
type textarea "Aim for __ portions of vegetables per week"
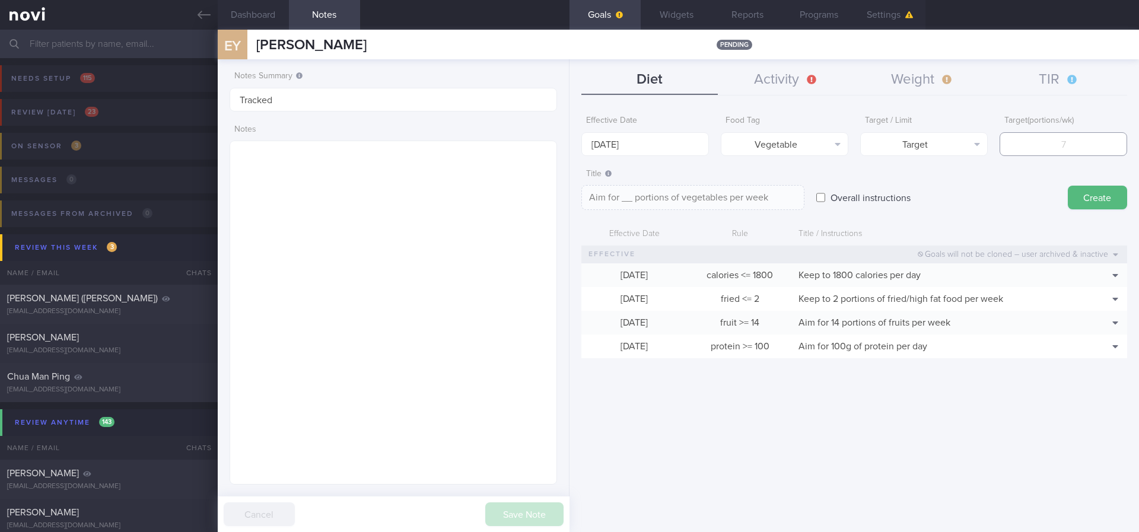
click at [1093, 133] on input "number" at bounding box center [1064, 144] width 128 height 24
type input "1"
type textarea "Aim for 1 portions of vegetables per week"
type input "14"
type textarea "Aim for 14 portions of vegetables per week"
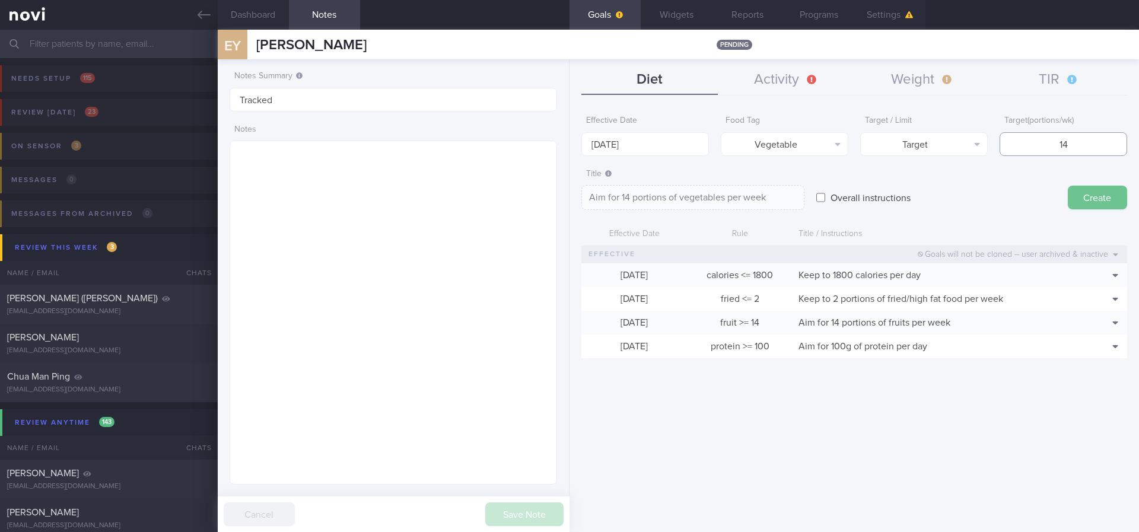
type input "14"
click at [1094, 194] on button "Create" at bounding box center [1097, 198] width 59 height 24
type input "[DATE]"
type textarea "Aim for ___ of ___"
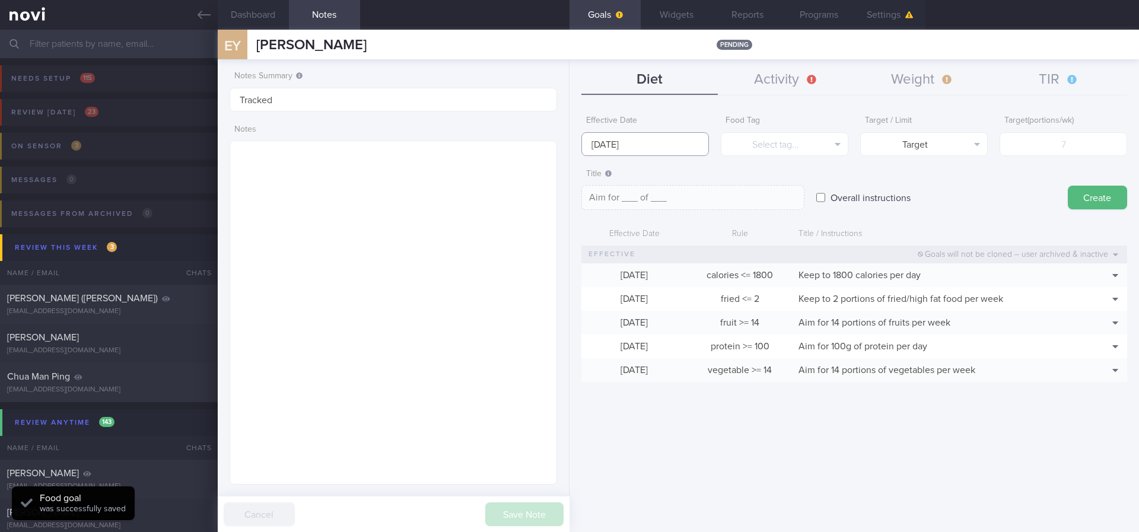
click at [650, 146] on input "[DATE]" at bounding box center [645, 144] width 128 height 24
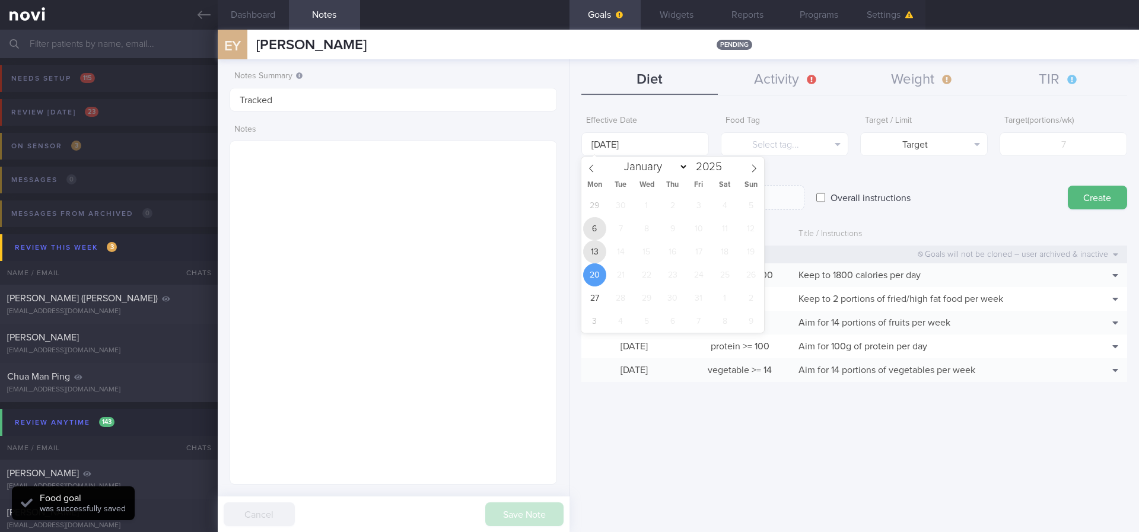
click at [597, 240] on span "13" at bounding box center [594, 251] width 23 height 23
type input "[DATE]"
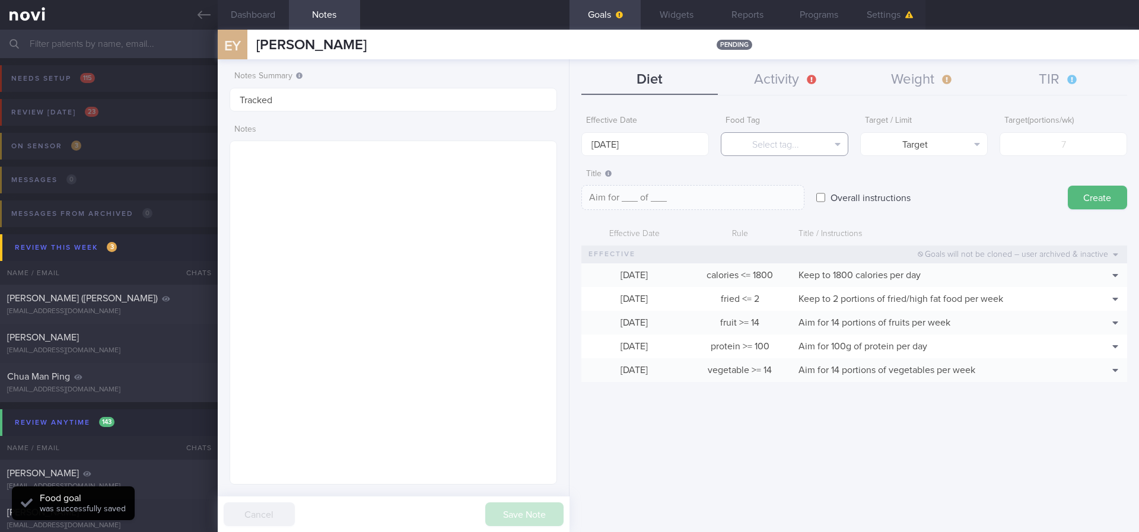
click at [785, 145] on button "Select tag..." at bounding box center [785, 144] width 128 height 24
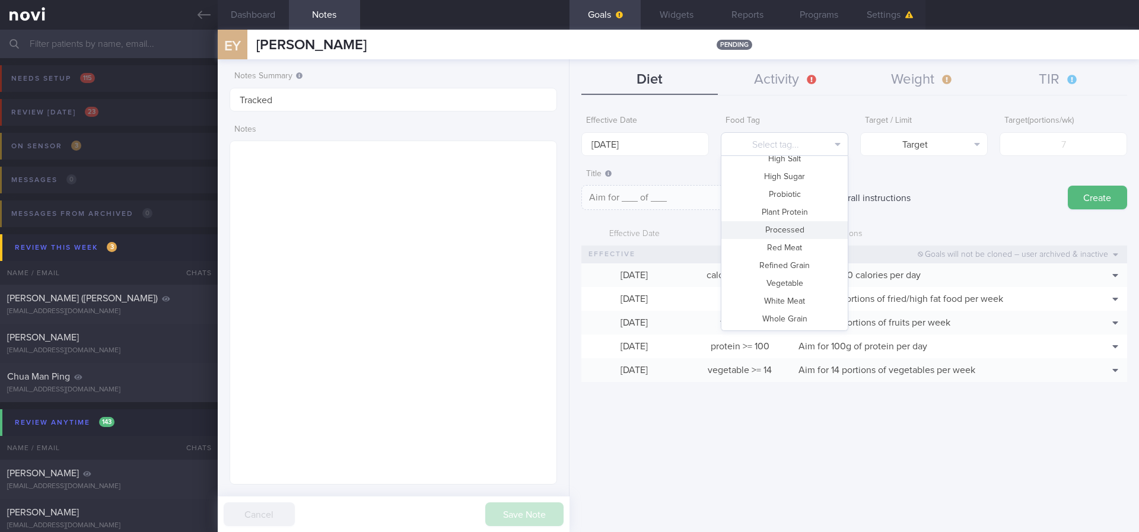
scroll to position [0, 0]
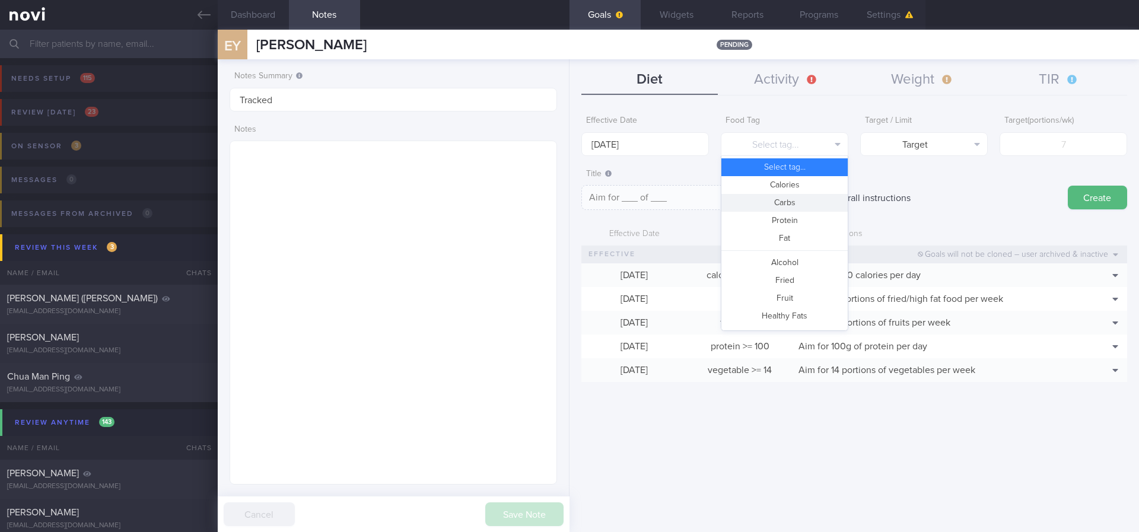
click at [798, 205] on button "Carbs" at bounding box center [784, 203] width 126 height 18
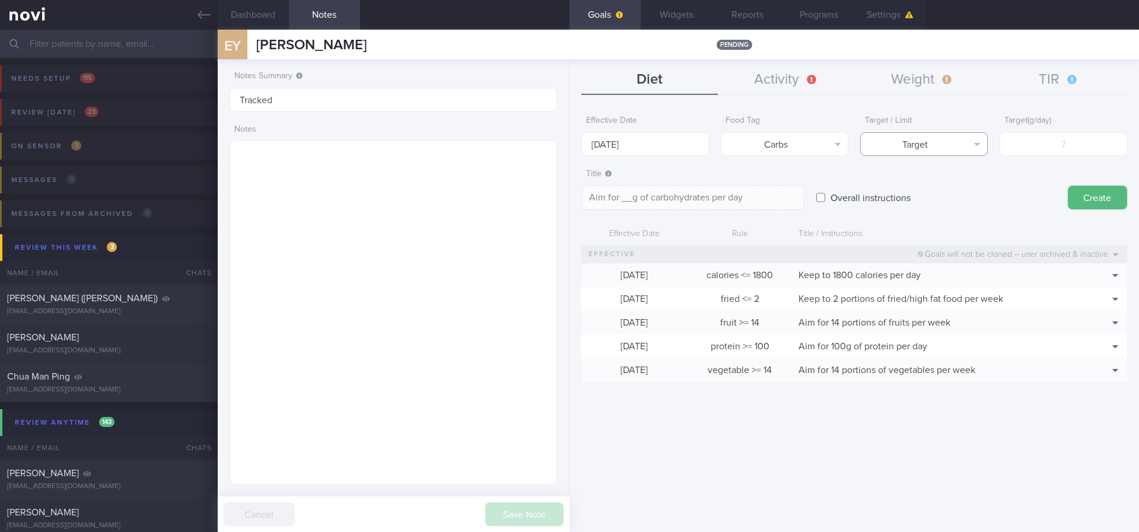
click at [947, 132] on button "Target" at bounding box center [924, 144] width 128 height 24
click at [929, 186] on button "Limit" at bounding box center [924, 185] width 126 height 18
type textarea "Keep to __g of carbohydrates per day"
click at [1065, 148] on input "number" at bounding box center [1064, 144] width 128 height 24
type input "1"
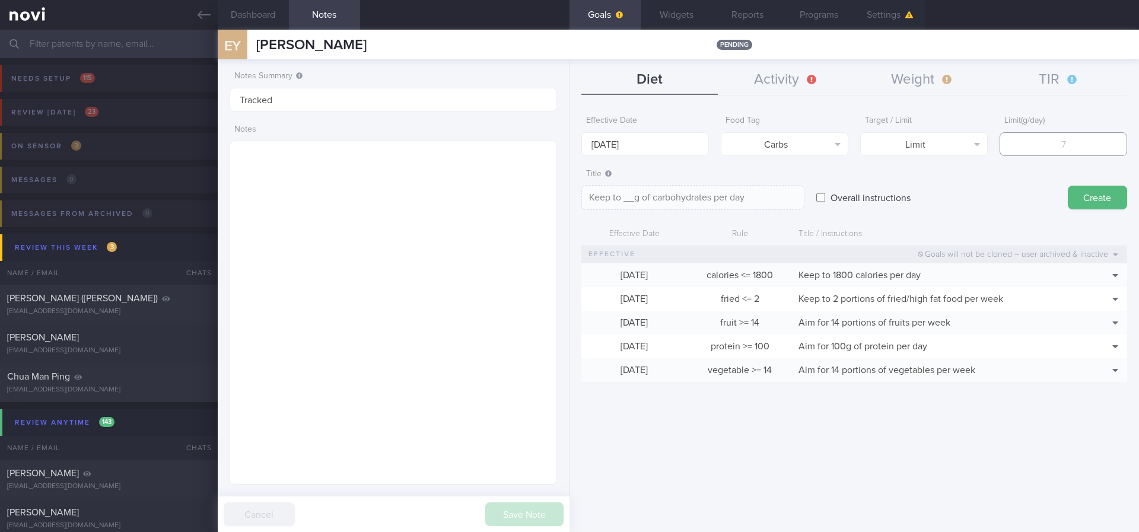
type textarea "Keep to 1g of carbohydrates per day"
type input "18"
type textarea "Keep to 18g of carbohydrates per day"
type input "180"
type textarea "Keep to 180g of carbohydrates per day"
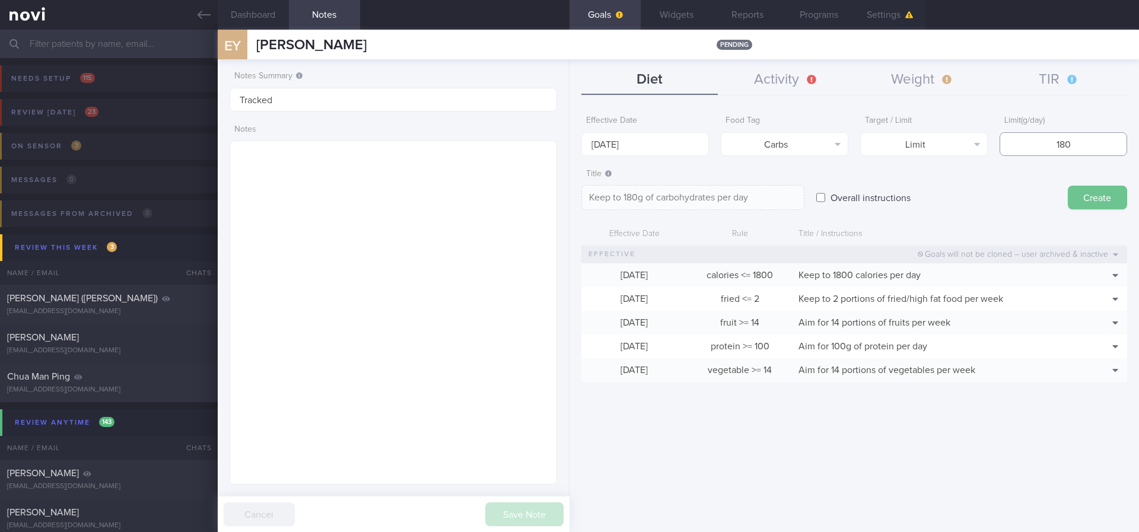
type input "180"
click at [1084, 195] on button "Create" at bounding box center [1097, 198] width 59 height 24
type input "[DATE]"
type textarea "Aim for ___ of ___"
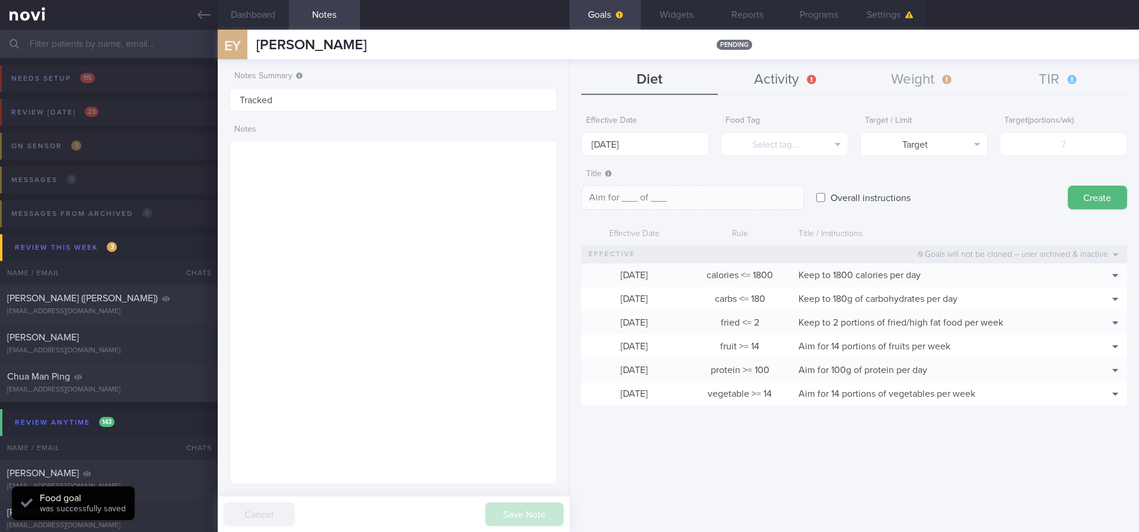
click at [806, 88] on button "Activity" at bounding box center [786, 80] width 136 height 30
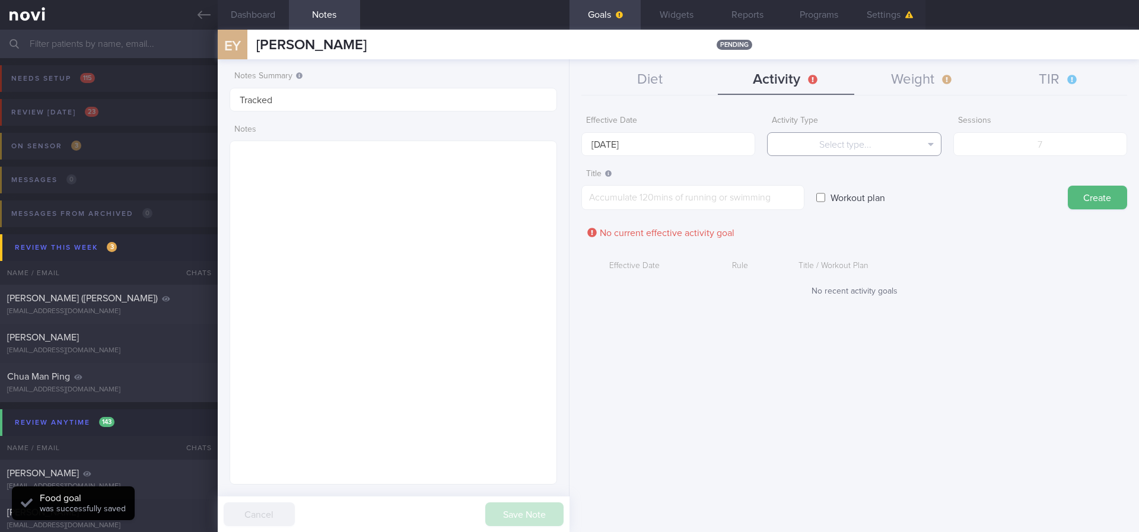
click at [842, 152] on button "Select type..." at bounding box center [854, 144] width 174 height 24
click at [854, 186] on button "Duration" at bounding box center [854, 185] width 173 height 18
click at [1071, 147] on input "number" at bounding box center [1040, 144] width 174 height 24
type input "150"
click at [630, 142] on input "[DATE]" at bounding box center [668, 144] width 174 height 24
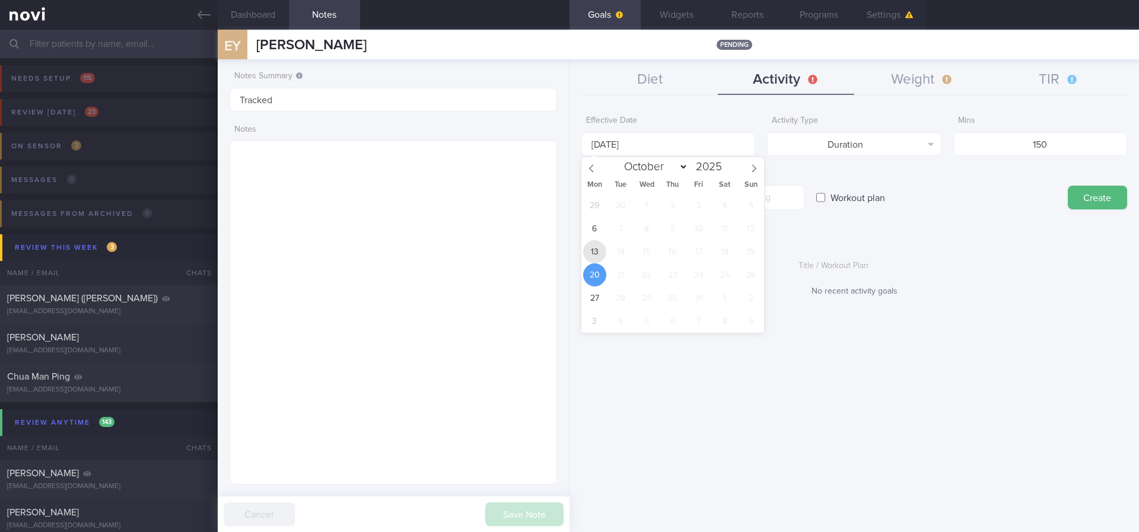
click at [586, 256] on span "13" at bounding box center [594, 251] width 23 height 23
type input "[DATE]"
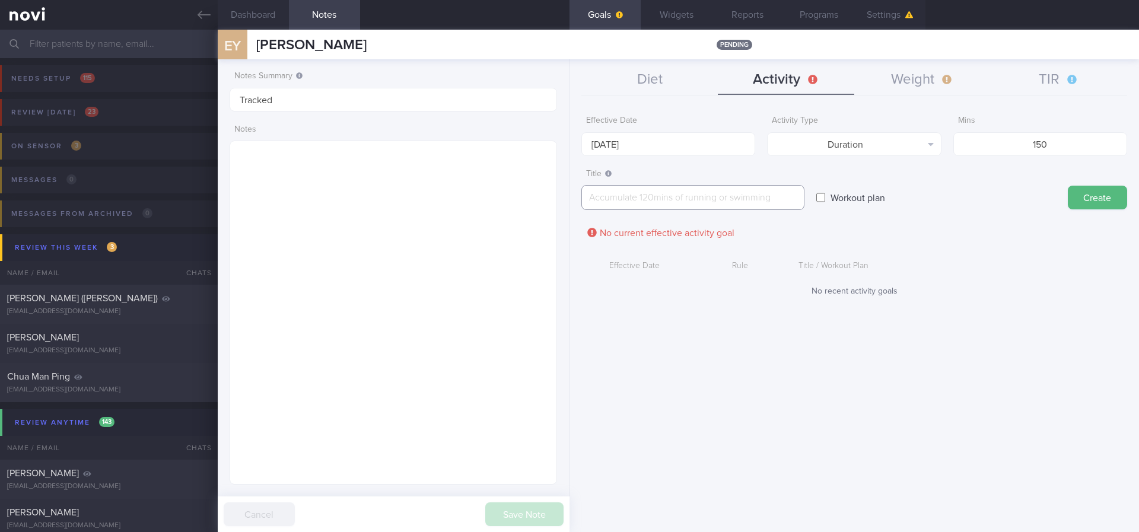
click at [673, 198] on textarea at bounding box center [692, 197] width 223 height 25
click at [730, 200] on textarea at bounding box center [692, 197] width 223 height 25
paste textarea "Aim for 150 mins moderate intensity aerobic training per week (brisk walking, j…"
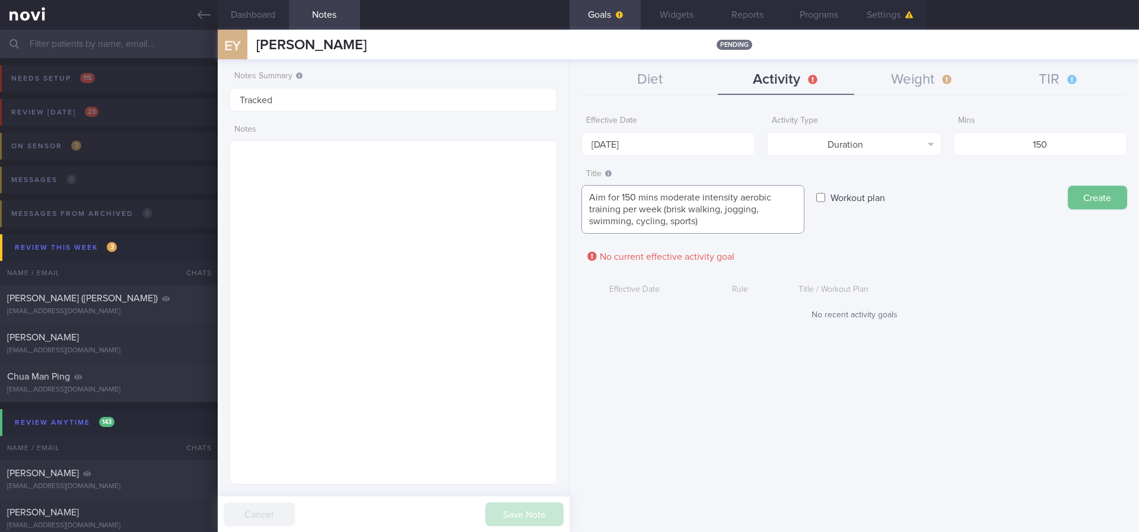
type textarea "Aim for 150 mins moderate intensity aerobic training per week (brisk walking, j…"
click at [1096, 203] on button "Create" at bounding box center [1097, 198] width 59 height 24
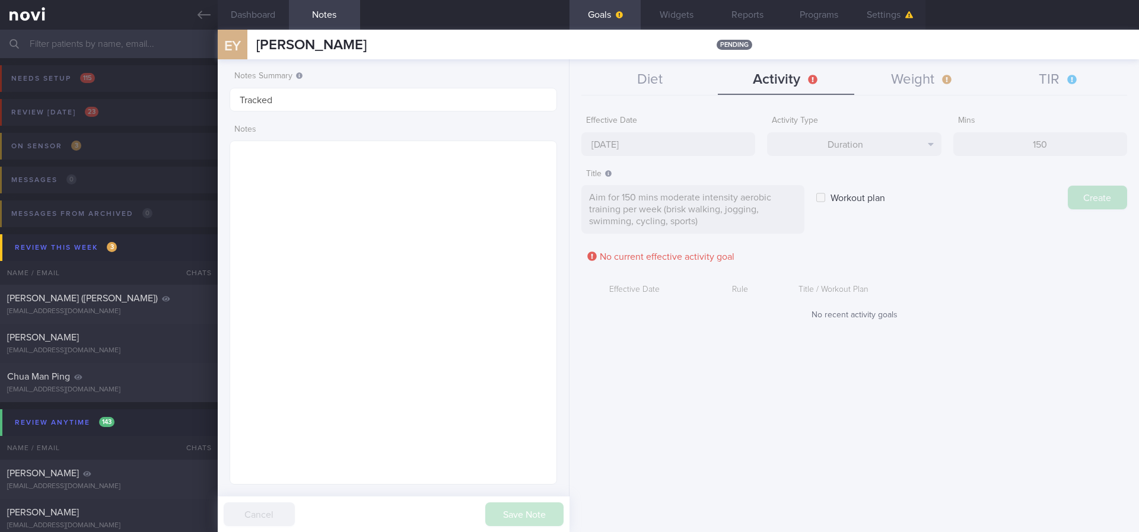
type input "[DATE]"
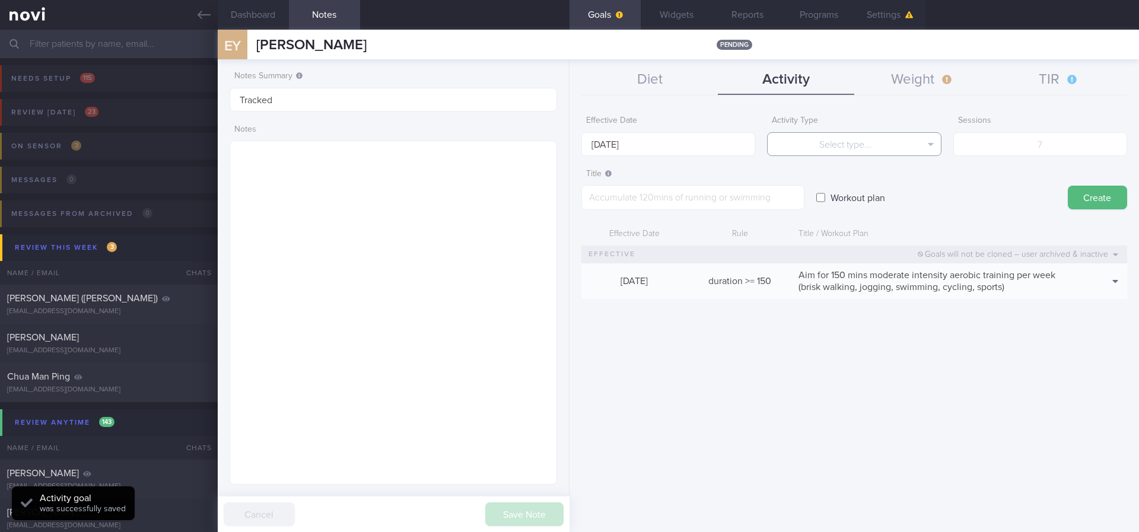
click at [879, 144] on button "Select type..." at bounding box center [854, 144] width 174 height 24
click at [877, 205] on button "Sessions" at bounding box center [854, 203] width 173 height 18
click at [1026, 151] on input "number" at bounding box center [1040, 144] width 174 height 24
type input "2"
click at [604, 160] on form "Effective Date [DATE] Activity Type Sessions Select type... Duration Sessions S…" at bounding box center [854, 210] width 546 height 201
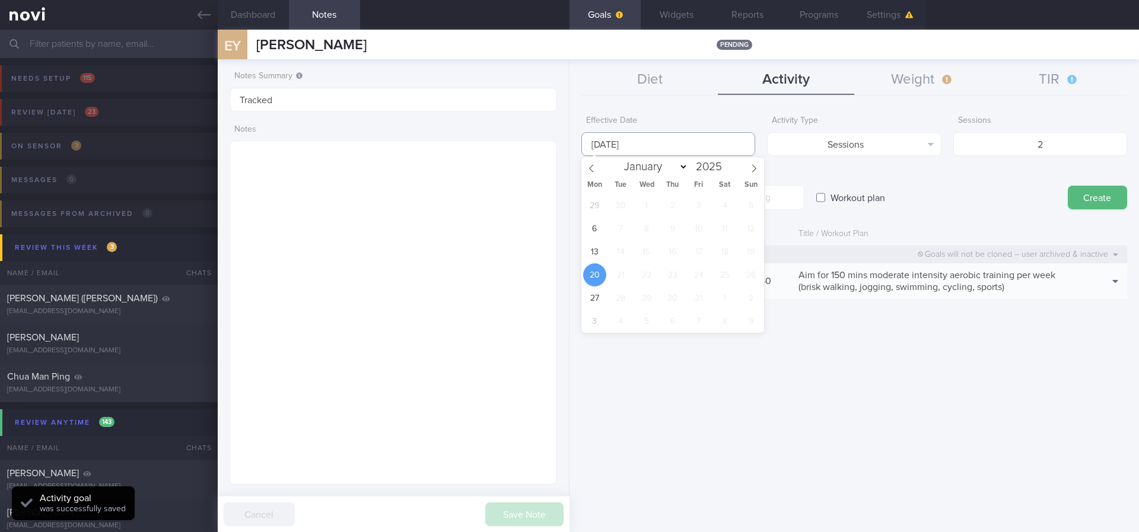
click at [625, 148] on input "[DATE]" at bounding box center [668, 144] width 174 height 24
click at [597, 254] on span "13" at bounding box center [594, 251] width 23 height 23
type input "[DATE]"
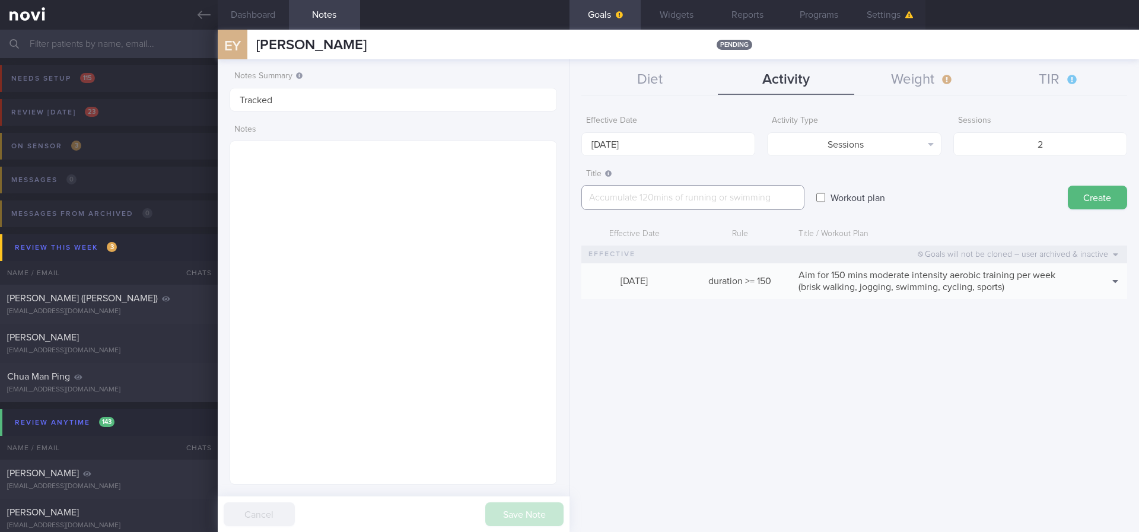
click at [796, 193] on textarea at bounding box center [692, 197] width 223 height 25
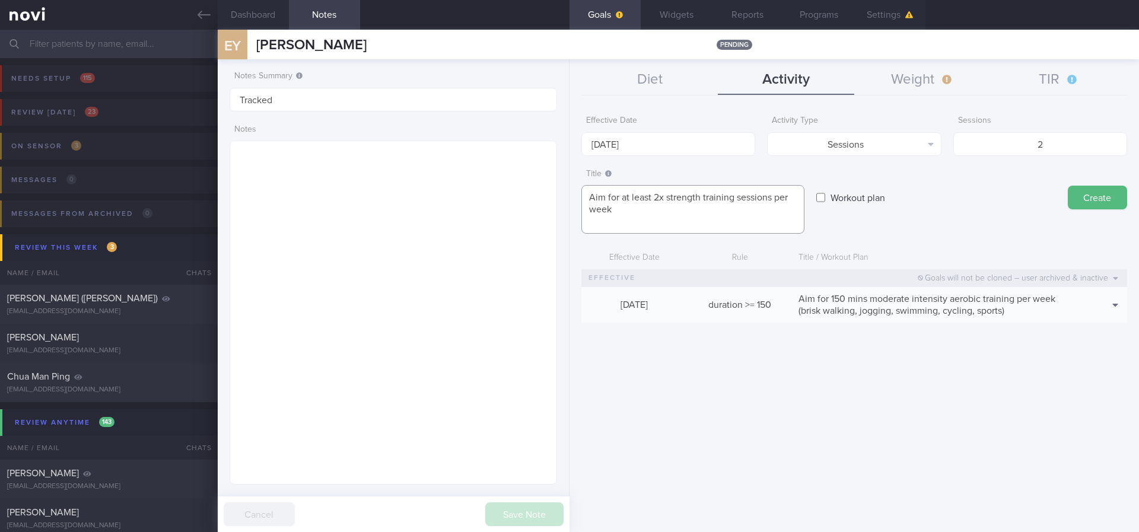
paste textarea "*Upper Body* - Exercise 1: [Lat Pull-down]([URL][DOMAIN_NAME]) | 10-12 reps, 60…"
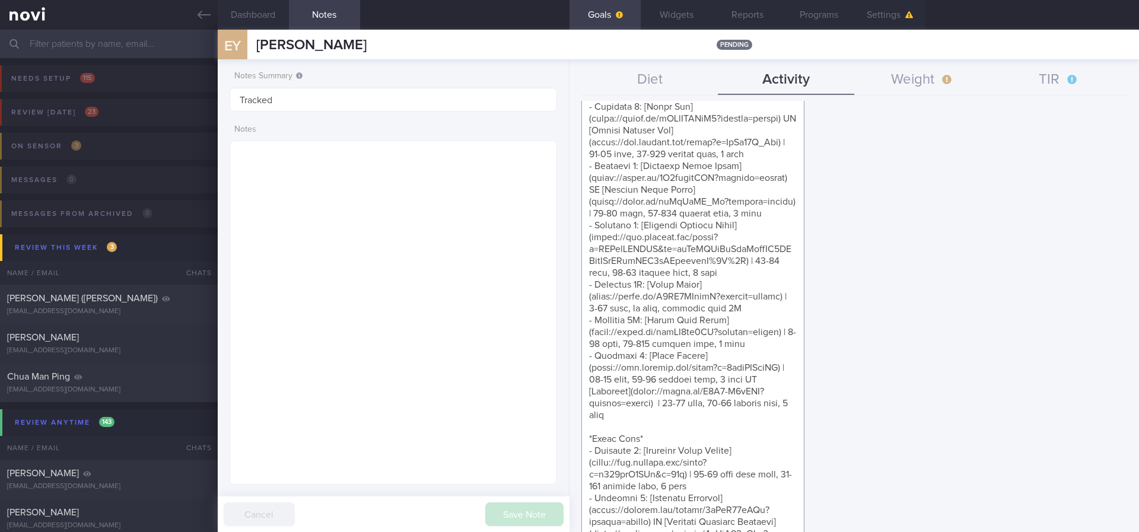
scroll to position [199, 0]
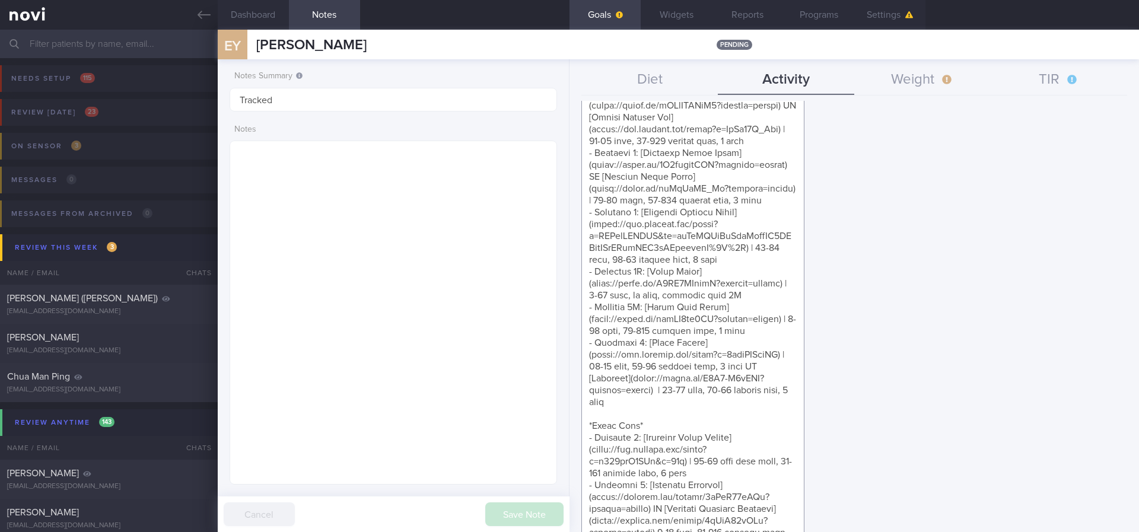
drag, startPoint x: 750, startPoint y: 330, endPoint x: 713, endPoint y: 367, distance: 52.4
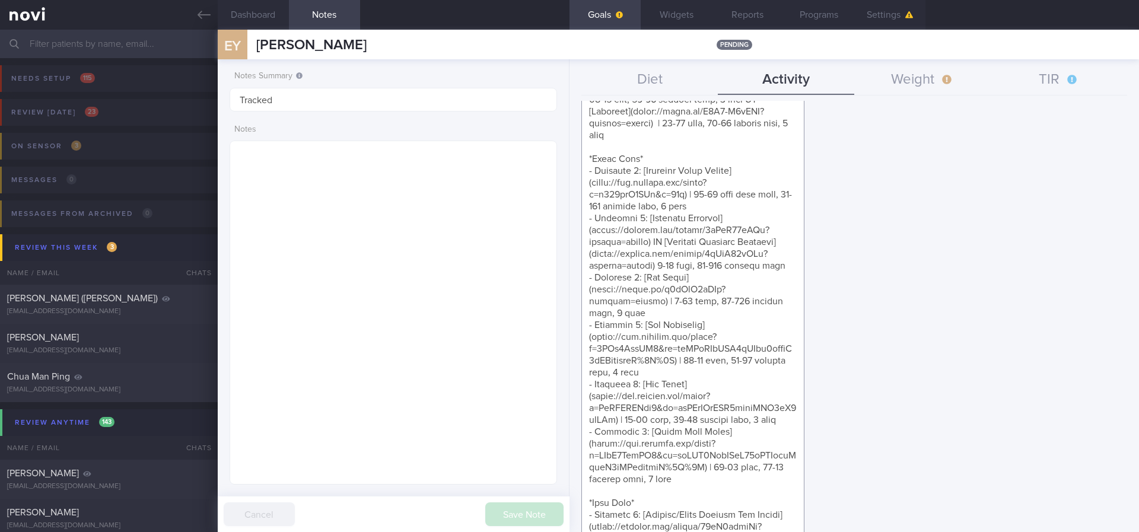
scroll to position [822, 0]
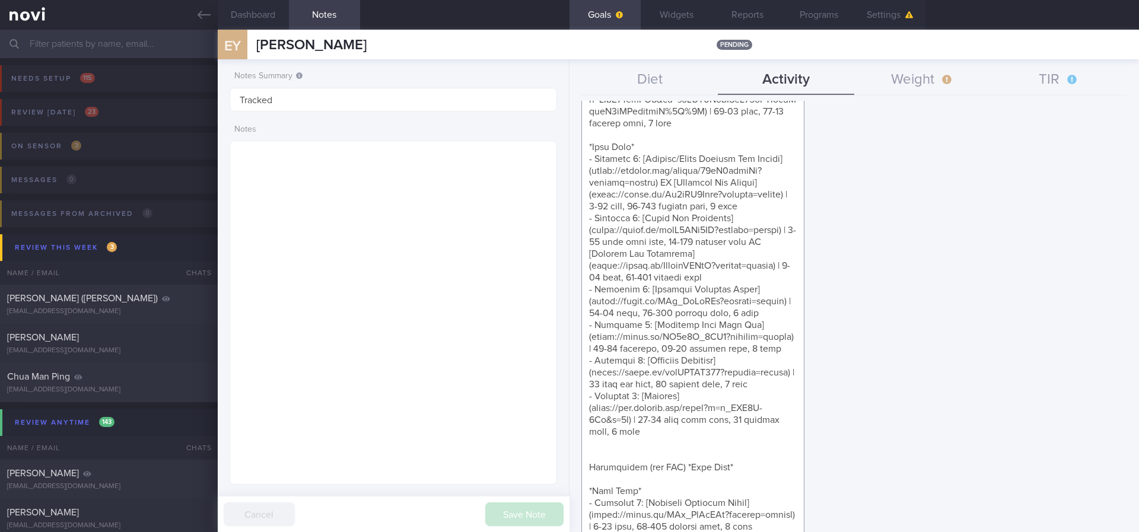
click at [712, 411] on textarea at bounding box center [692, 70] width 223 height 1413
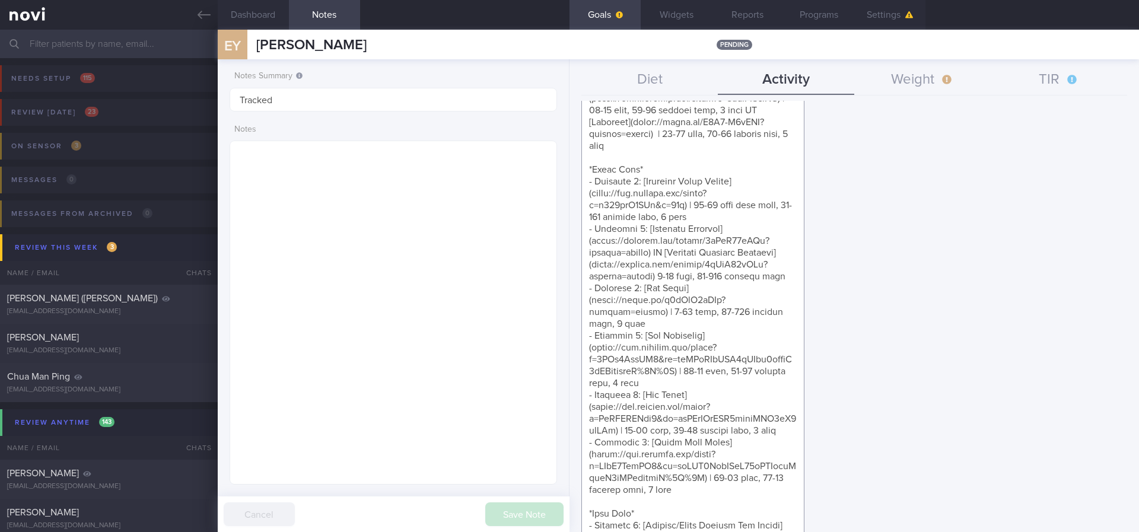
scroll to position [440, 0]
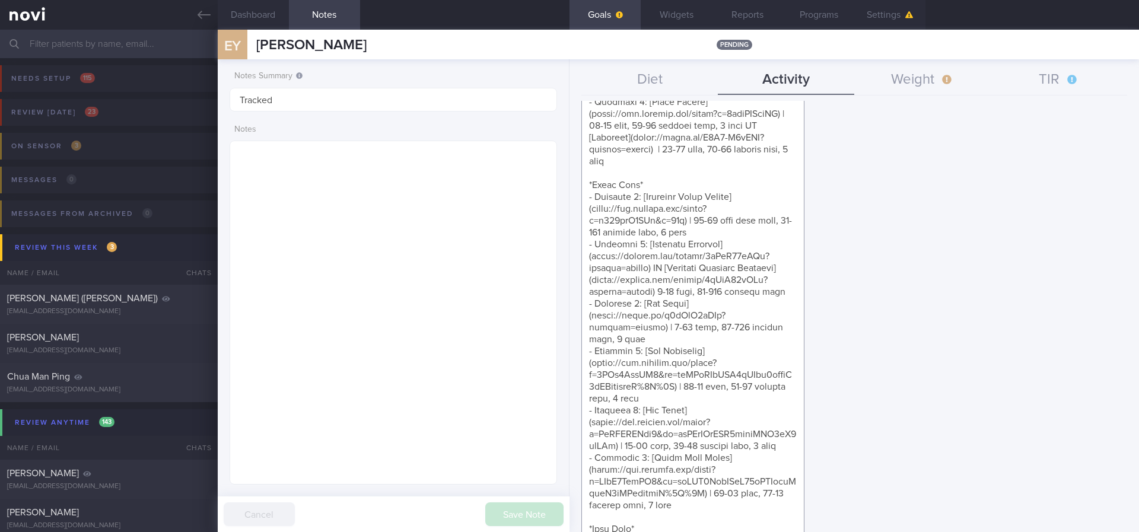
drag, startPoint x: 746, startPoint y: 399, endPoint x: 583, endPoint y: 386, distance: 163.6
click at [583, 390] on textarea at bounding box center [692, 452] width 223 height 1413
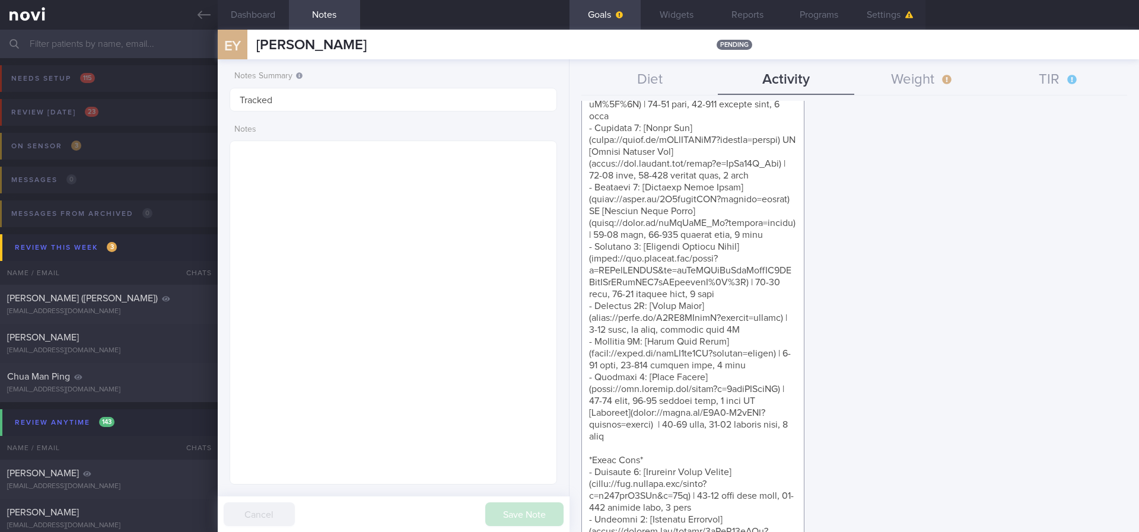
scroll to position [0, 0]
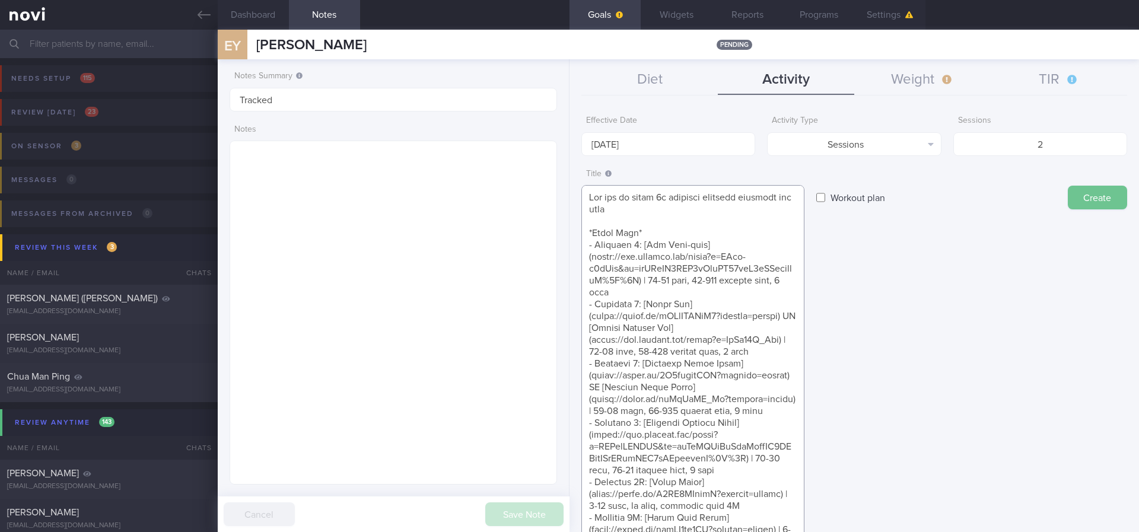
type textarea "Aim for at least 2x strength training sessions per week *Upper Body* - Exercise…"
click at [1088, 207] on button "Create" at bounding box center [1097, 198] width 59 height 24
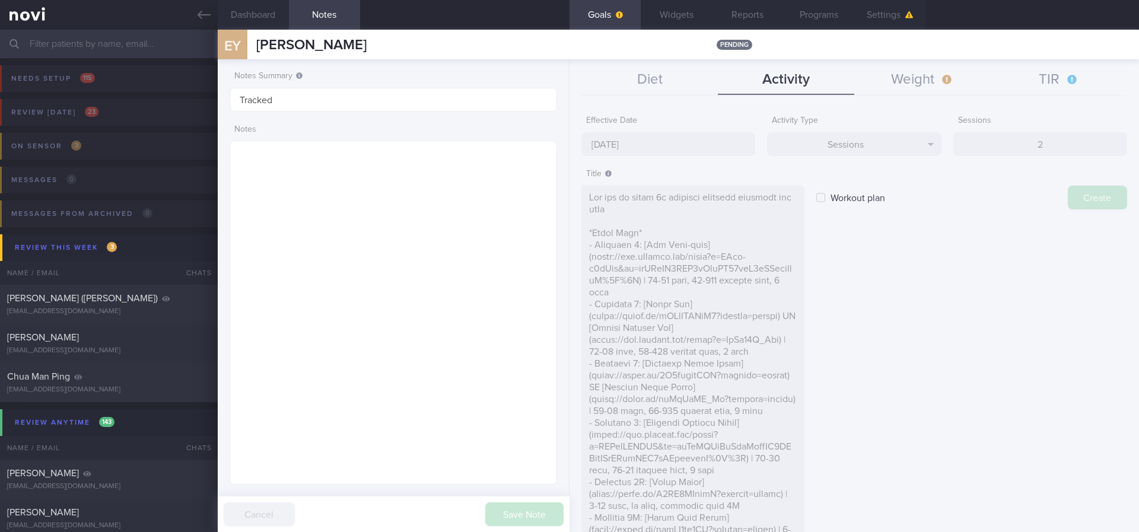
type input "[DATE]"
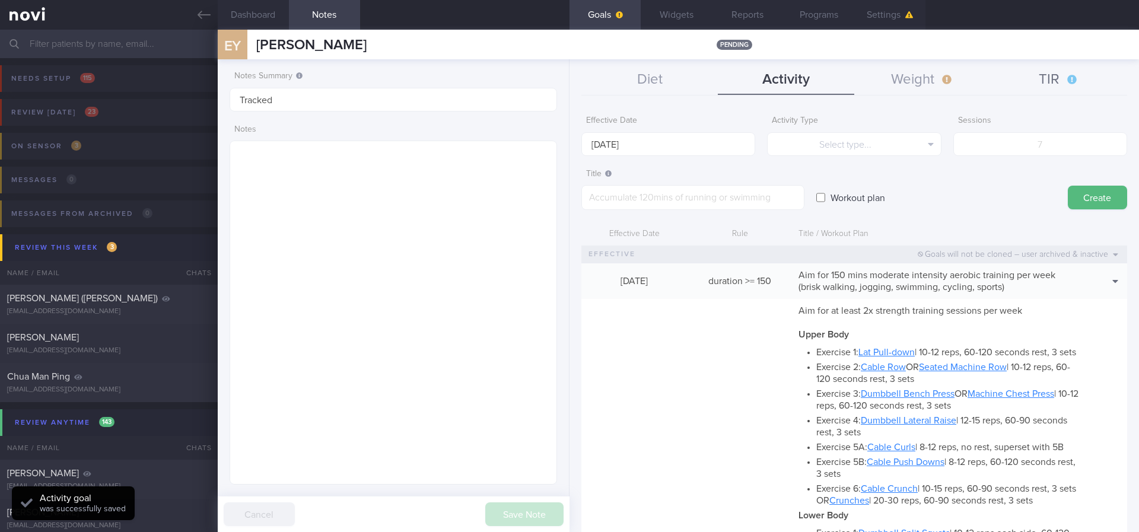
click at [1033, 88] on button "TIR" at bounding box center [1059, 80] width 136 height 30
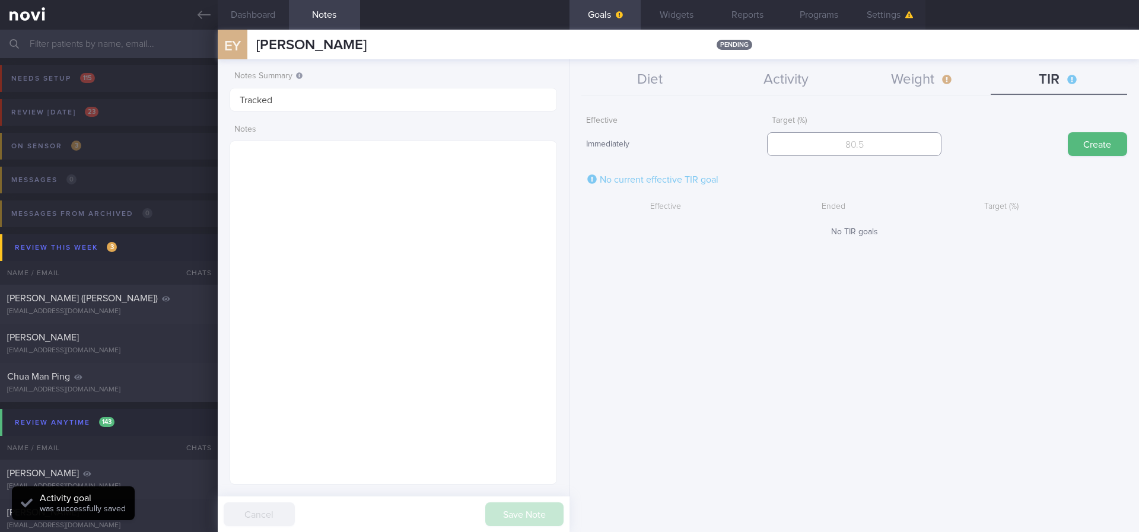
click at [905, 144] on input "number" at bounding box center [854, 144] width 174 height 24
type input "95"
click at [1114, 145] on button "Create" at bounding box center [1097, 144] width 59 height 24
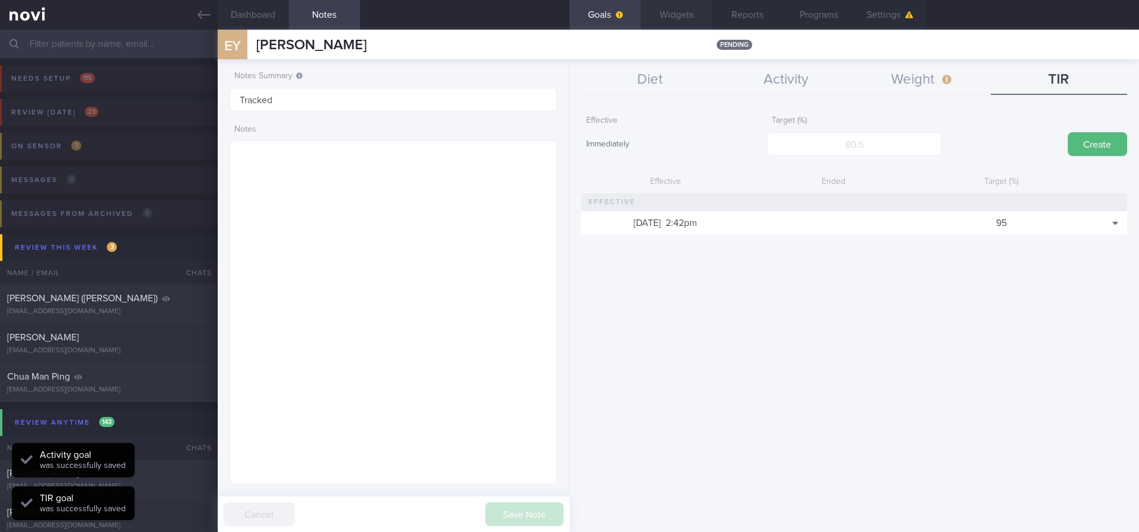
click at [683, 23] on button "Widgets" at bounding box center [676, 15] width 71 height 30
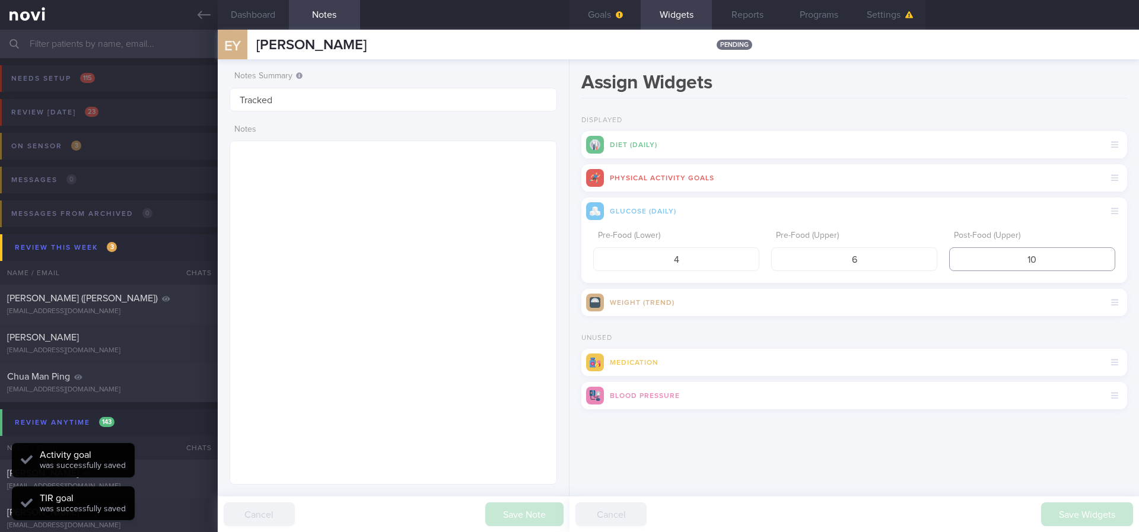
drag, startPoint x: 1055, startPoint y: 252, endPoint x: 972, endPoint y: 252, distance: 83.0
click at [972, 252] on input "10" at bounding box center [1032, 259] width 166 height 24
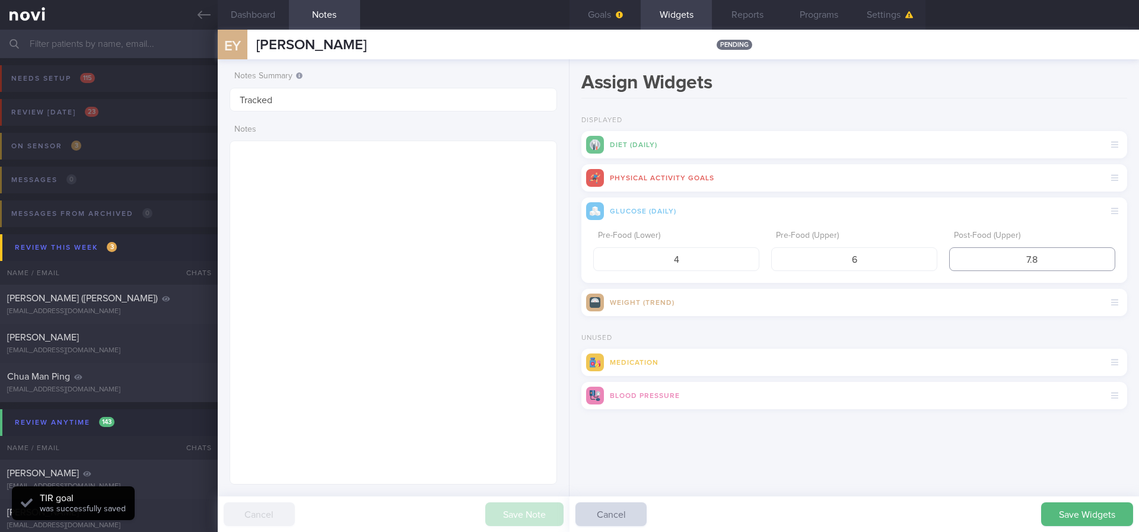
type input "7.8"
click at [677, 270] on div "Pre-Food (Lower) 4 Pre-Food (Upper) 6 Post-Food (Upper) 7.8" at bounding box center [854, 254] width 546 height 58
drag, startPoint x: 699, startPoint y: 263, endPoint x: 584, endPoint y: 260, distance: 115.7
click at [584, 260] on div "Pre-Food (Lower) 4 Pre-Food (Upper) 6 Post-Food (Upper) 7.8" at bounding box center [854, 254] width 546 height 58
type input "3.9"
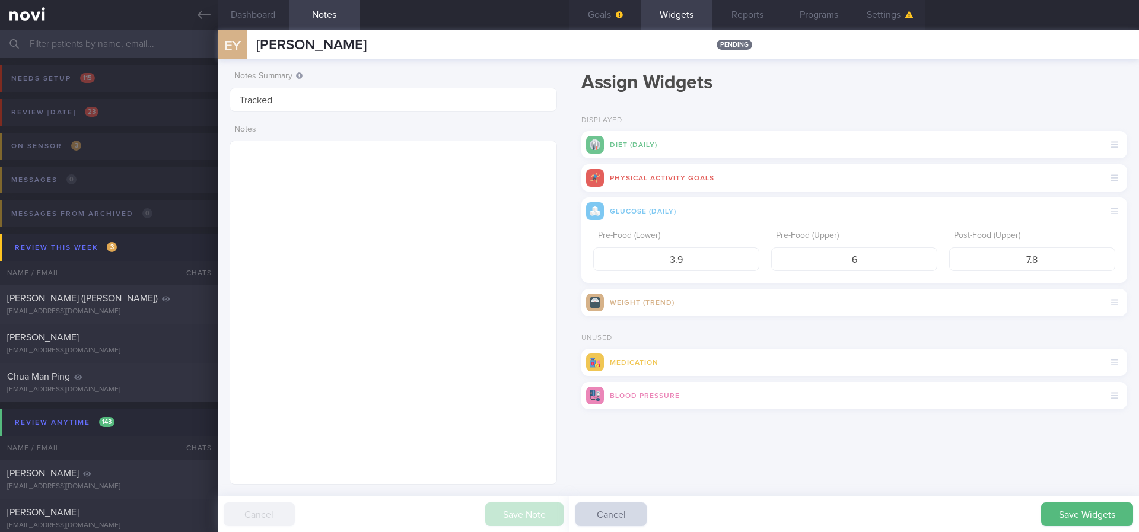
click at [1048, 499] on div "Save Widgets Cancel" at bounding box center [853, 514] width 569 height 36
click at [1055, 510] on button "Save Widgets" at bounding box center [1087, 514] width 92 height 24
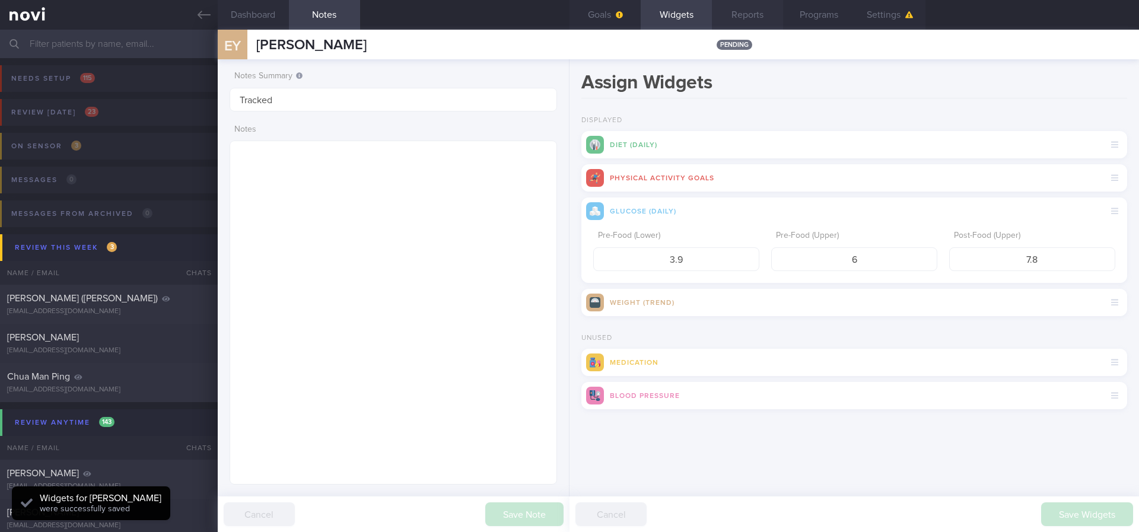
scroll to position [148, 298]
click at [696, 18] on button "Widgets" at bounding box center [676, 15] width 71 height 30
click at [732, 12] on button "Reports" at bounding box center [747, 15] width 71 height 30
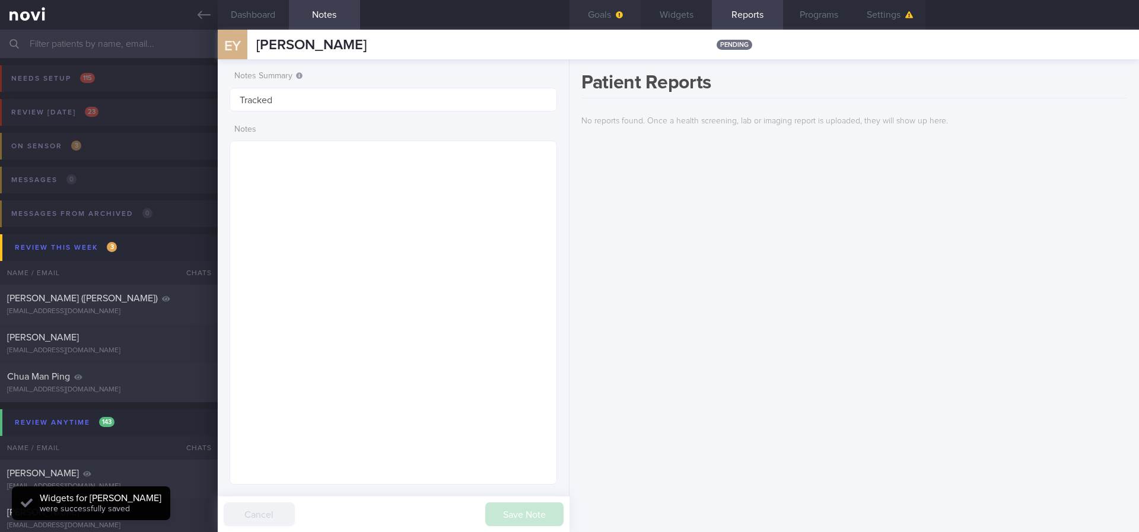
click at [630, 9] on button "Goals" at bounding box center [604, 15] width 71 height 30
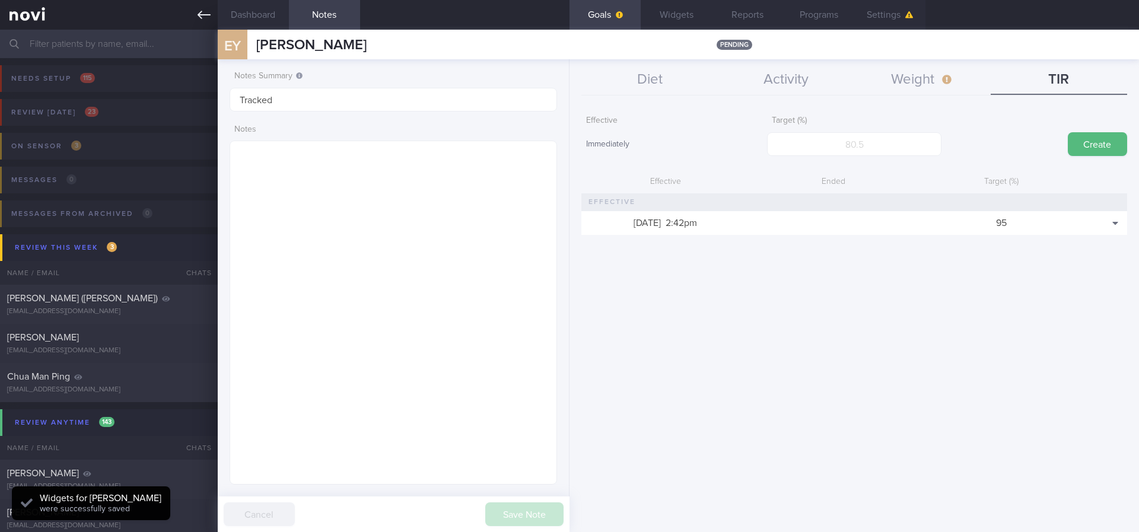
click at [193, 15] on link at bounding box center [109, 15] width 218 height 30
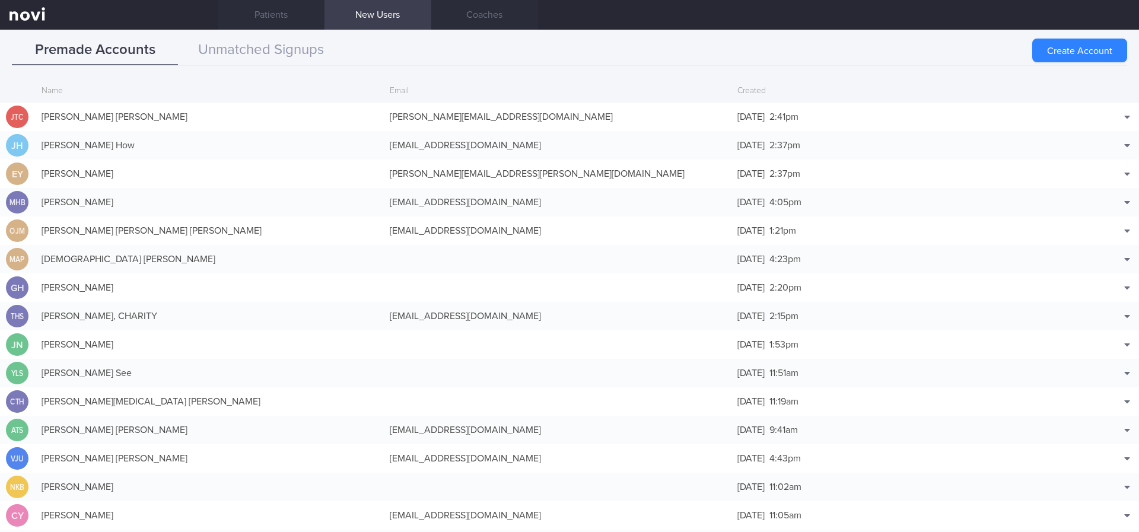
scroll to position [28, 0]
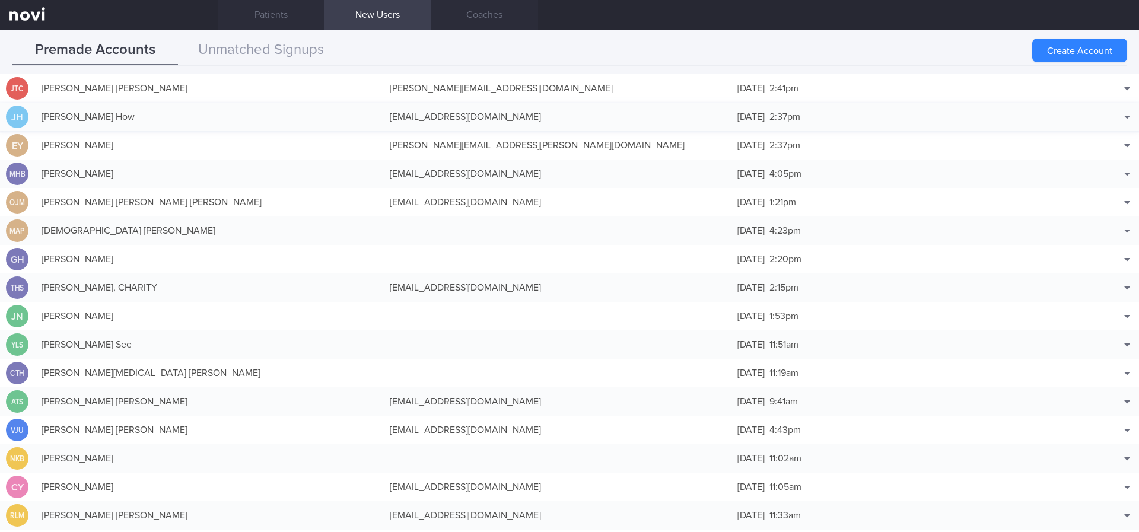
click at [1064, 117] on div "[DATE] 2:37pm" at bounding box center [905, 117] width 348 height 24
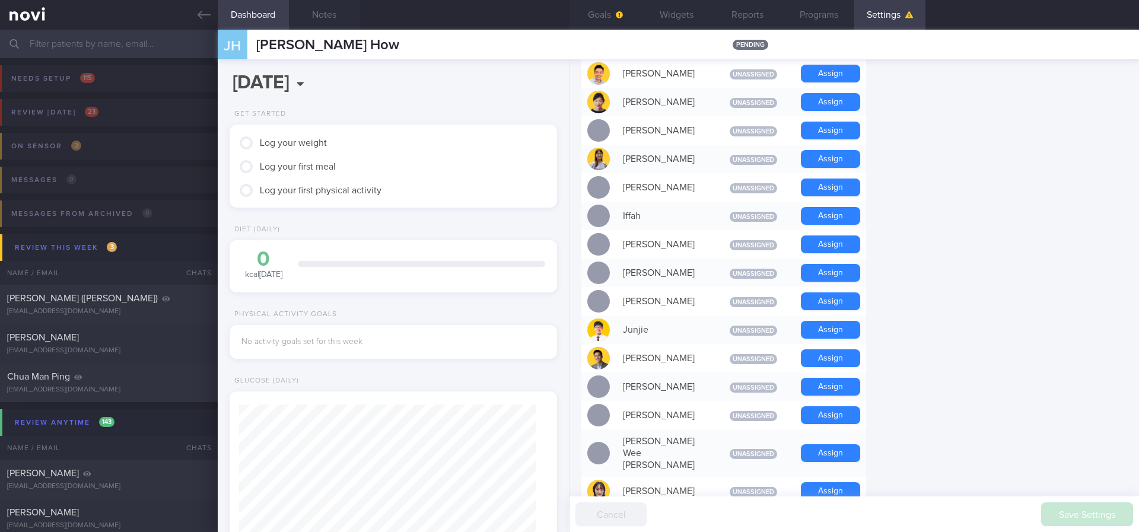
scroll to position [534, 0]
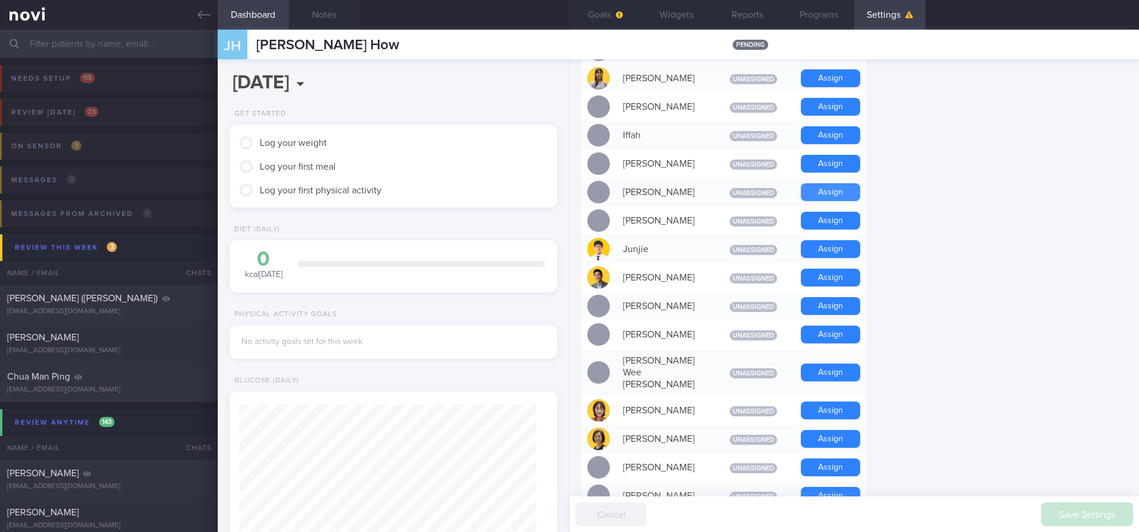
click at [823, 195] on button "Assign" at bounding box center [830, 192] width 59 height 18
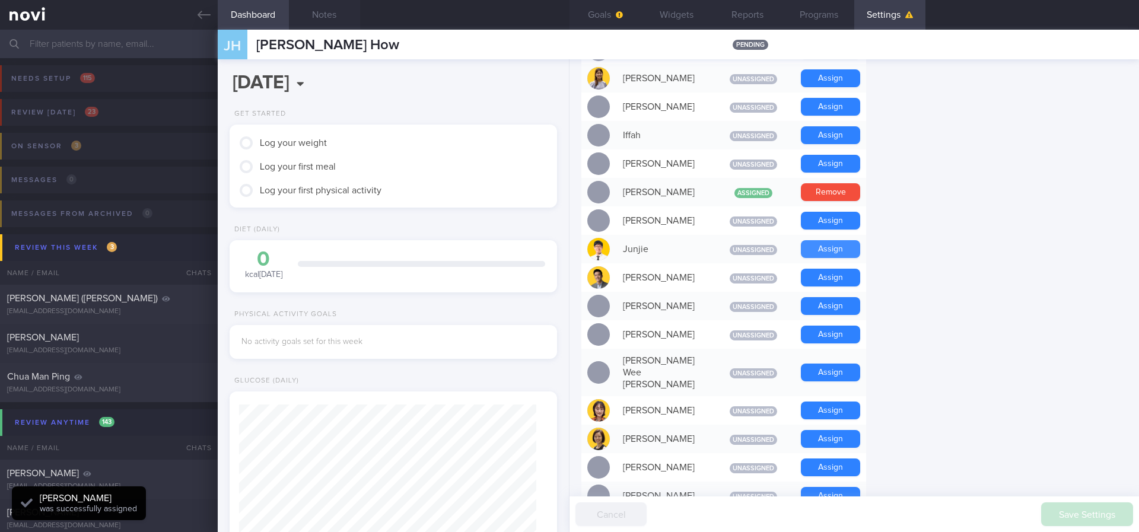
scroll to position [148, 298]
click at [838, 253] on button "Assign" at bounding box center [830, 249] width 59 height 18
click at [1000, 249] on div "Settings Profile Display Name [PERSON_NAME] How Email [EMAIL_ADDRESS][DOMAIN_NA…" at bounding box center [853, 295] width 569 height 473
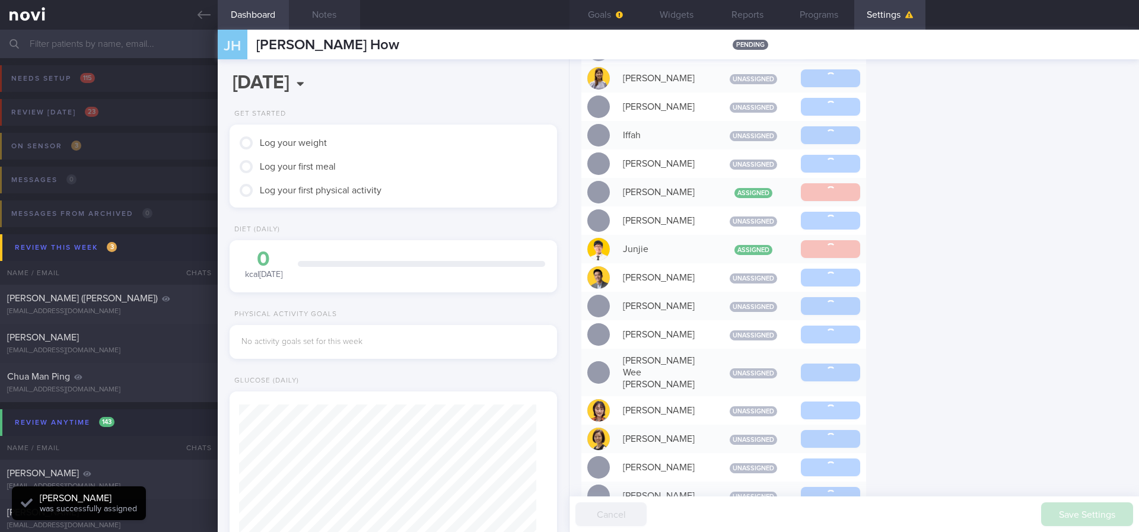
click at [303, 12] on button "Notes" at bounding box center [324, 15] width 71 height 30
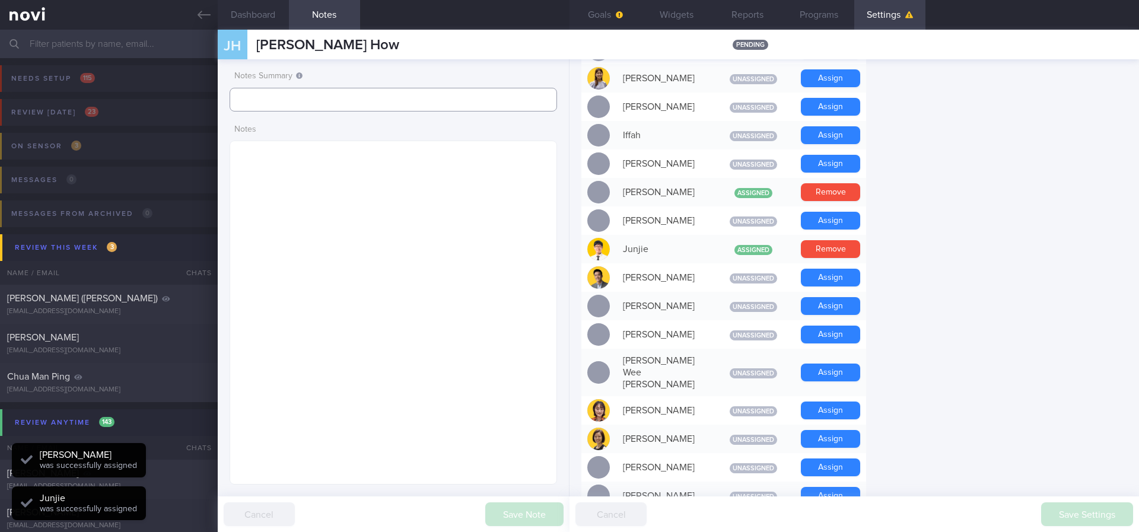
click at [300, 101] on input "text" at bounding box center [393, 100] width 327 height 24
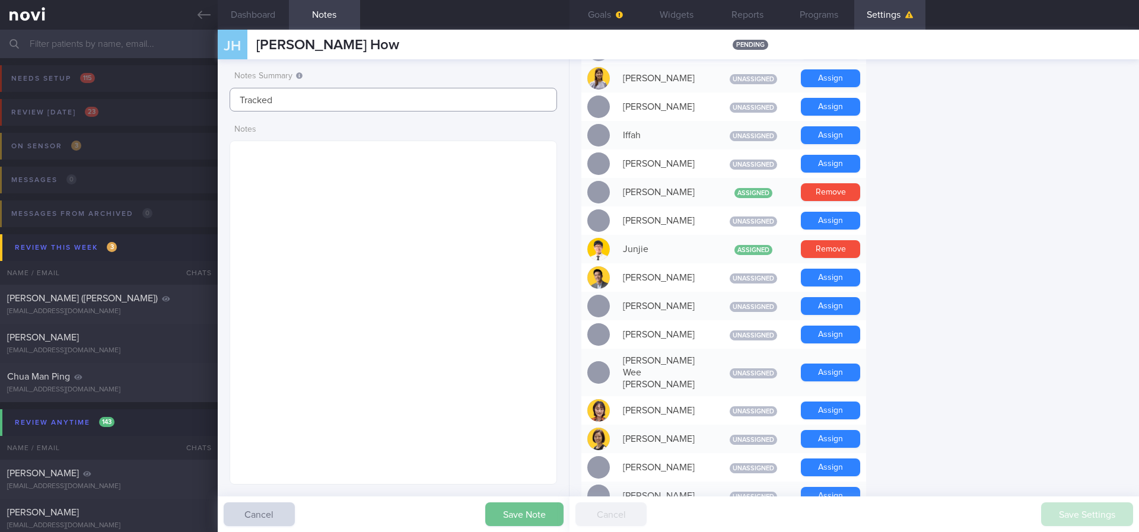
type input "Tracked"
click at [515, 521] on button "Save Note" at bounding box center [524, 514] width 78 height 24
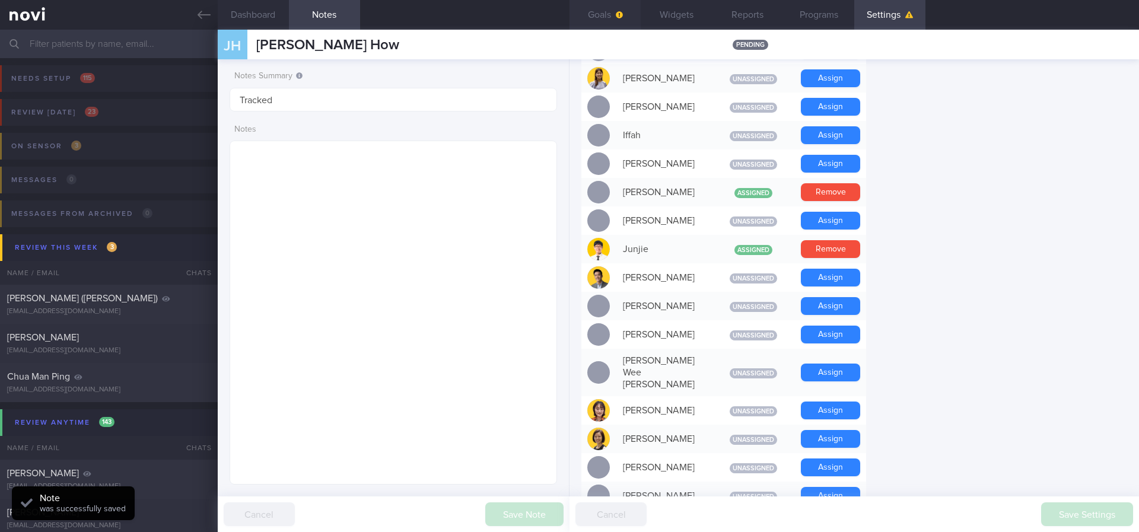
click at [613, 28] on button "Goals" at bounding box center [604, 15] width 71 height 30
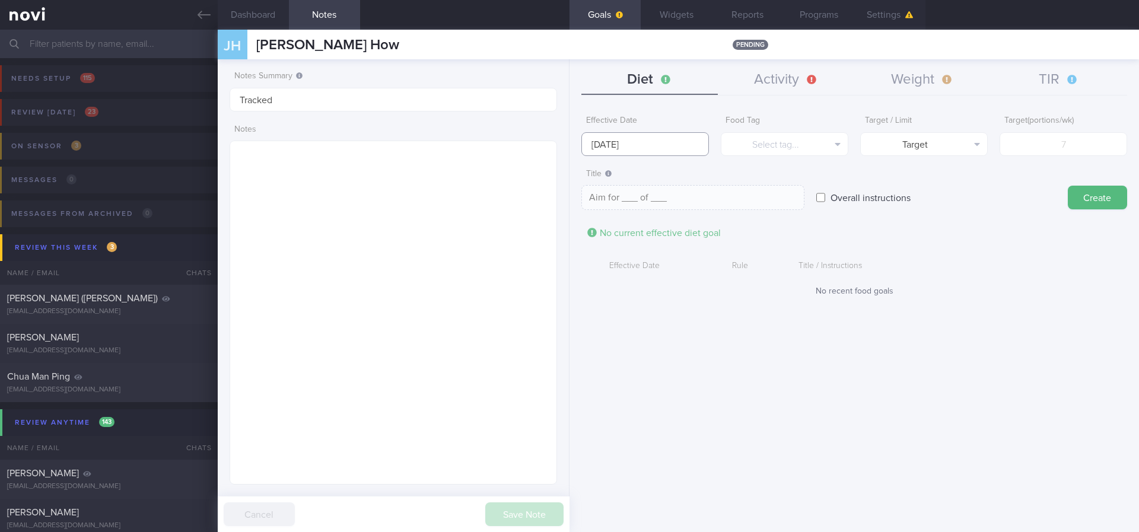
click at [643, 143] on input "[DATE]" at bounding box center [645, 144] width 128 height 24
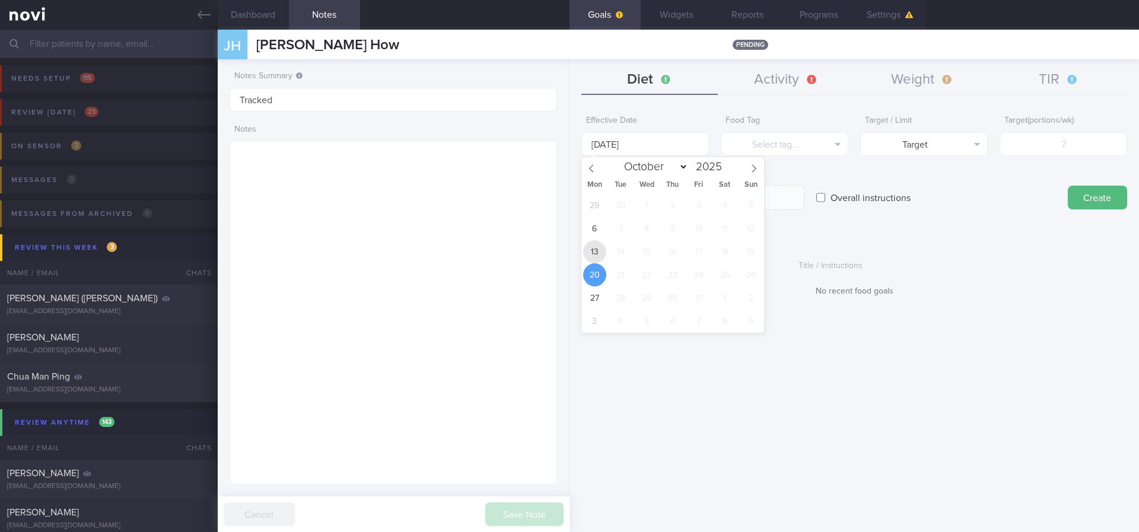
click at [597, 244] on span "13" at bounding box center [594, 251] width 23 height 23
type input "[DATE]"
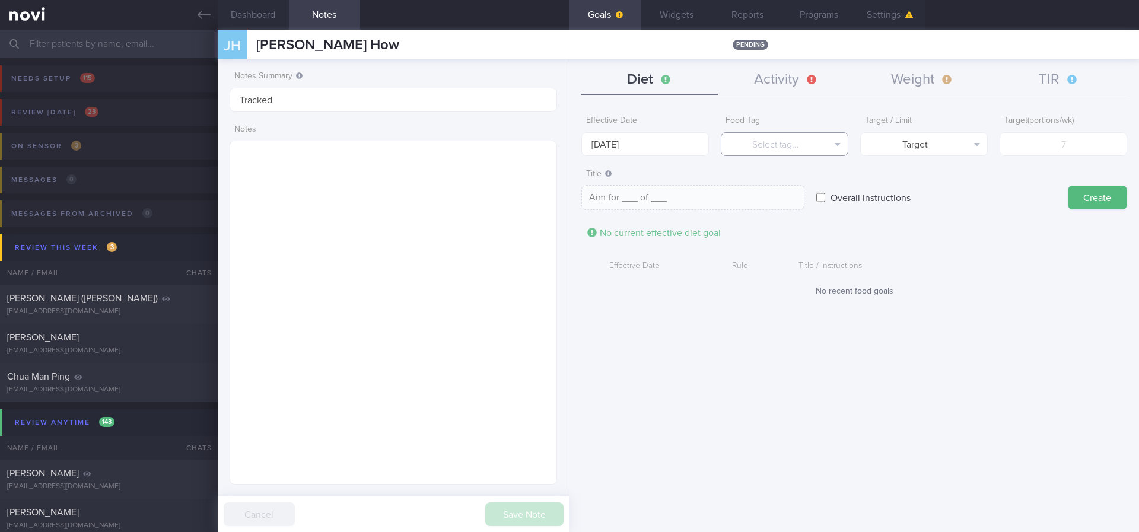
click at [775, 144] on button "Select tag..." at bounding box center [785, 144] width 128 height 24
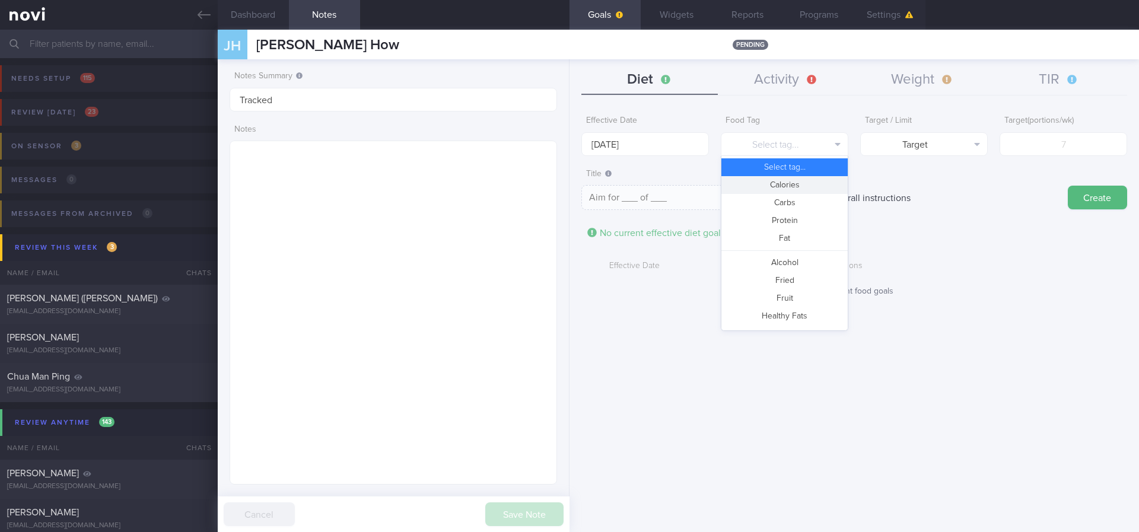
click at [783, 186] on button "Calories" at bounding box center [784, 185] width 126 height 18
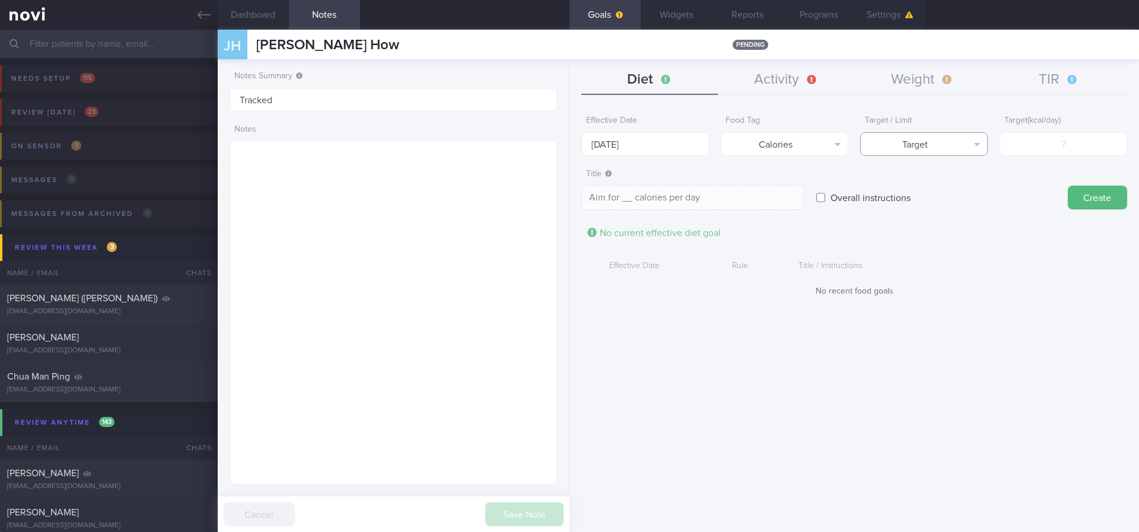
click at [914, 146] on button "Target" at bounding box center [924, 144] width 128 height 24
click at [938, 184] on button "Limit" at bounding box center [924, 185] width 126 height 18
type textarea "Keep to __ calories per day"
click at [1057, 160] on form "Effective Date [DATE] Food Tag Calories Select tag... Calories Carbs Protein Fa…" at bounding box center [854, 209] width 546 height 199
click at [1065, 155] on form "Effective Date [DATE] Food Tag Calories Select tag... Calories Carbs Protein Fa…" at bounding box center [854, 209] width 546 height 199
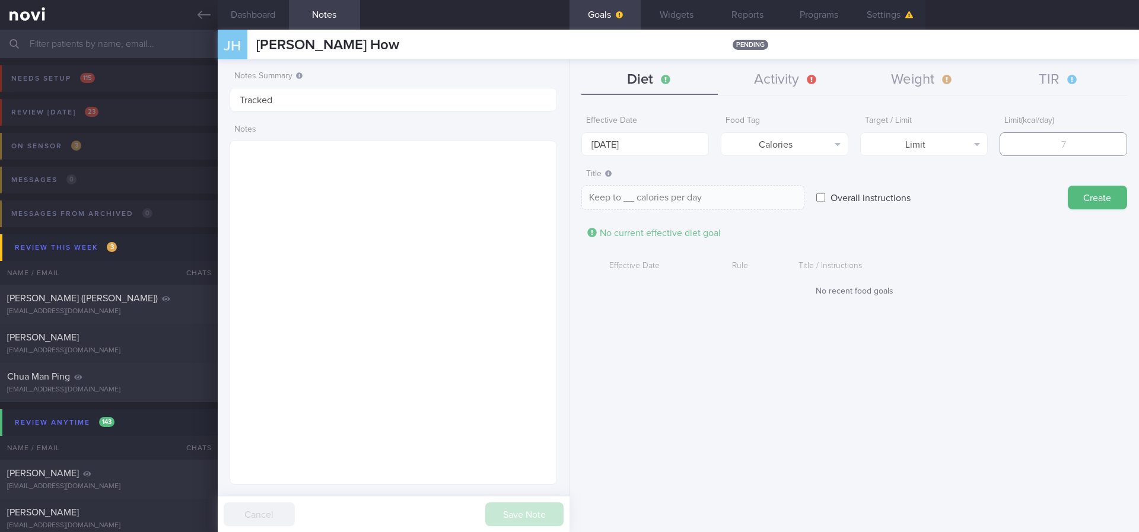
click at [1067, 142] on input "number" at bounding box center [1064, 144] width 128 height 24
type input "1"
type textarea "Keep to 1 calories per day"
type input "13"
type textarea "Keep to 13 calories per day"
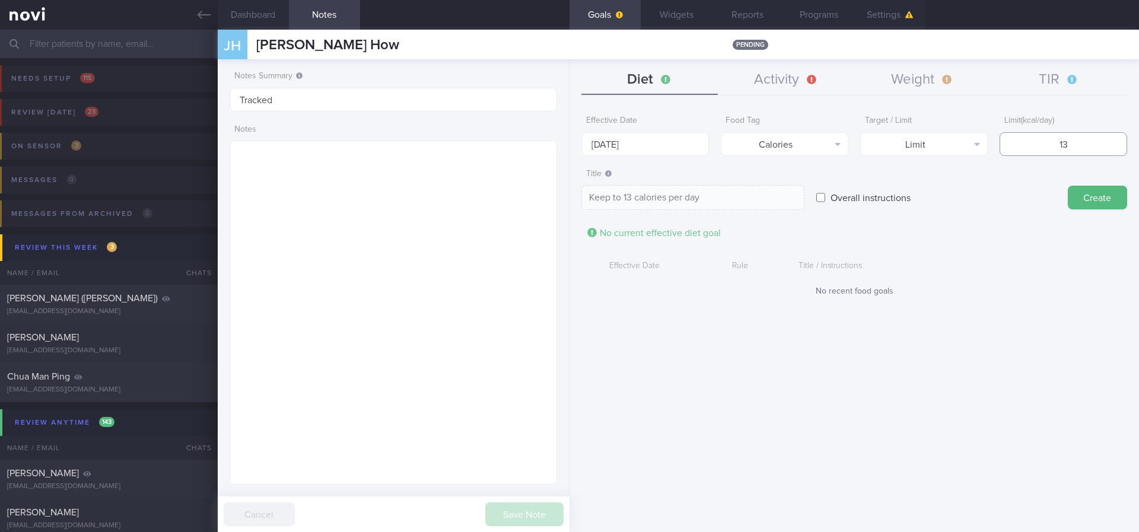
type input "130"
type textarea "Keep to 130 calories per day"
type input "1300"
type textarea "Keep to 1300 calories per day"
type input "1300"
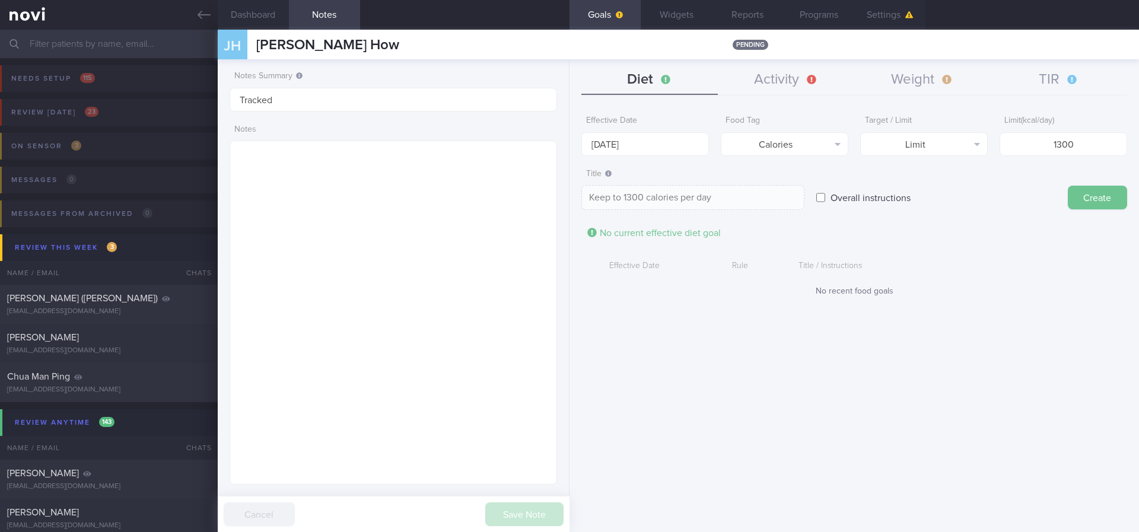
click at [1101, 193] on button "Create" at bounding box center [1097, 198] width 59 height 24
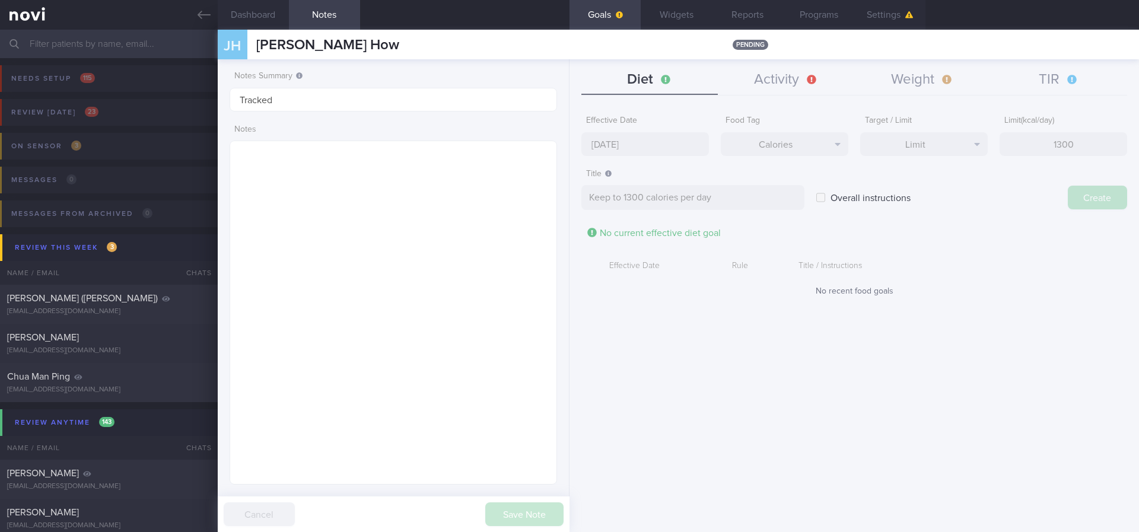
type input "[DATE]"
type textarea "Aim for ___ of ___"
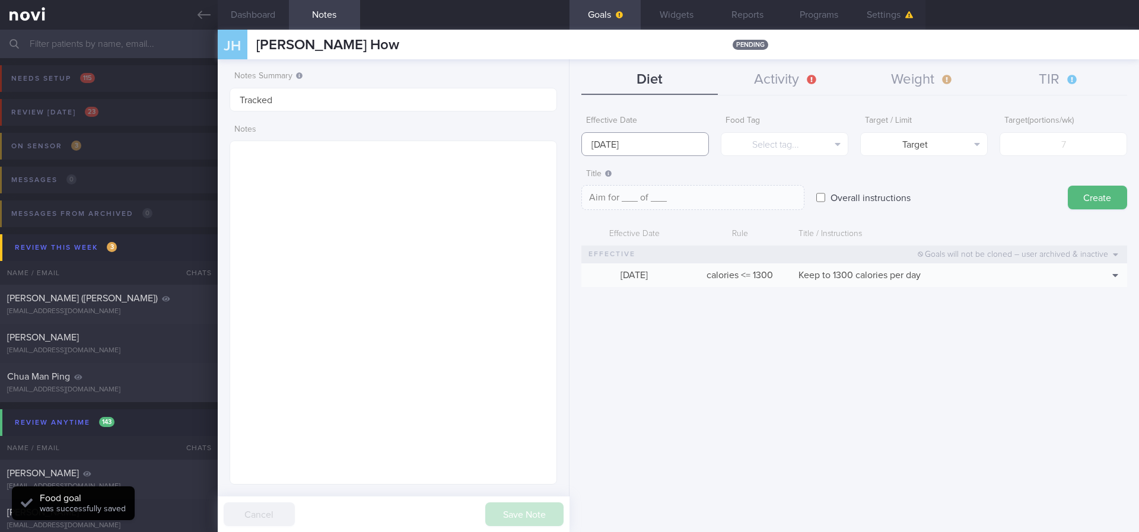
click at [664, 148] on input "[DATE]" at bounding box center [645, 144] width 128 height 24
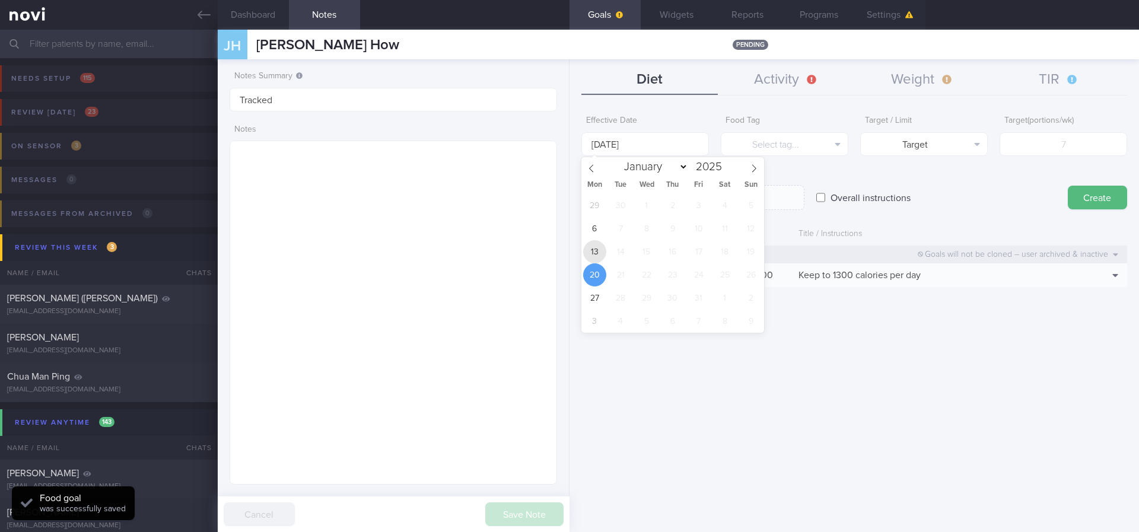
click at [593, 252] on span "13" at bounding box center [594, 251] width 23 height 23
type input "[DATE]"
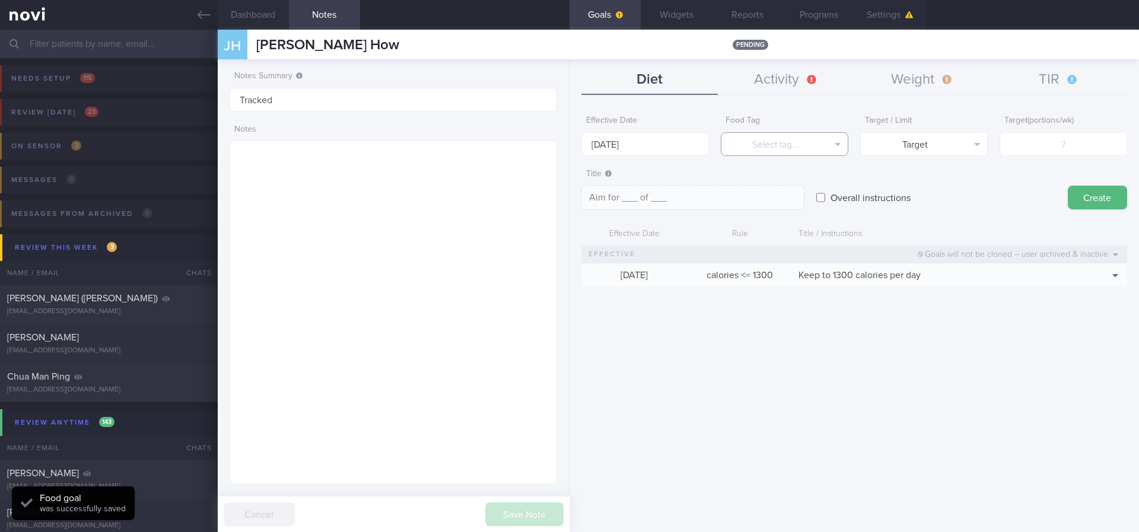
click at [784, 147] on button "Select tag..." at bounding box center [785, 144] width 128 height 24
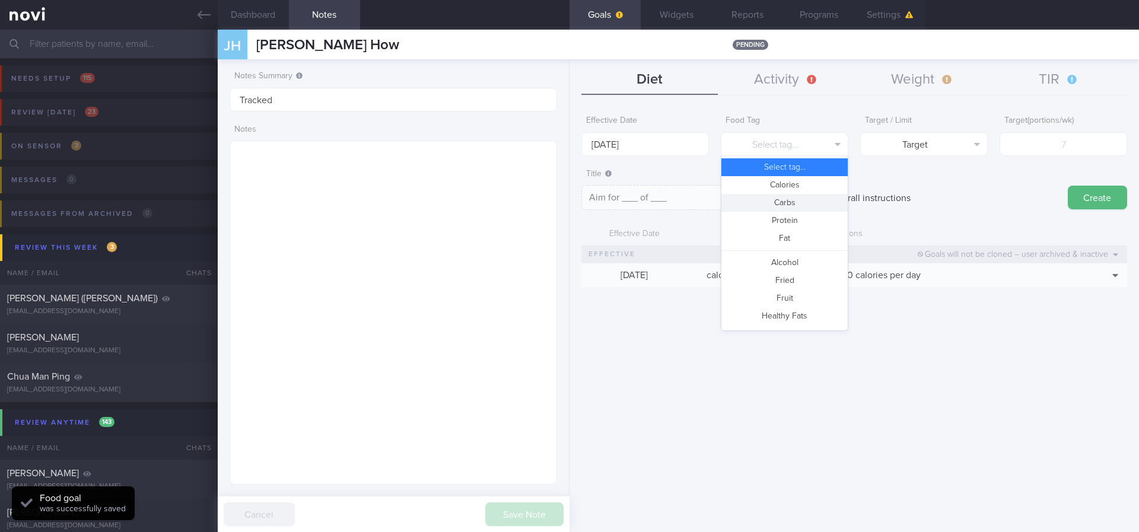
click at [790, 206] on button "Carbs" at bounding box center [784, 203] width 126 height 18
type textarea "Aim for __g of carbohydrates per day"
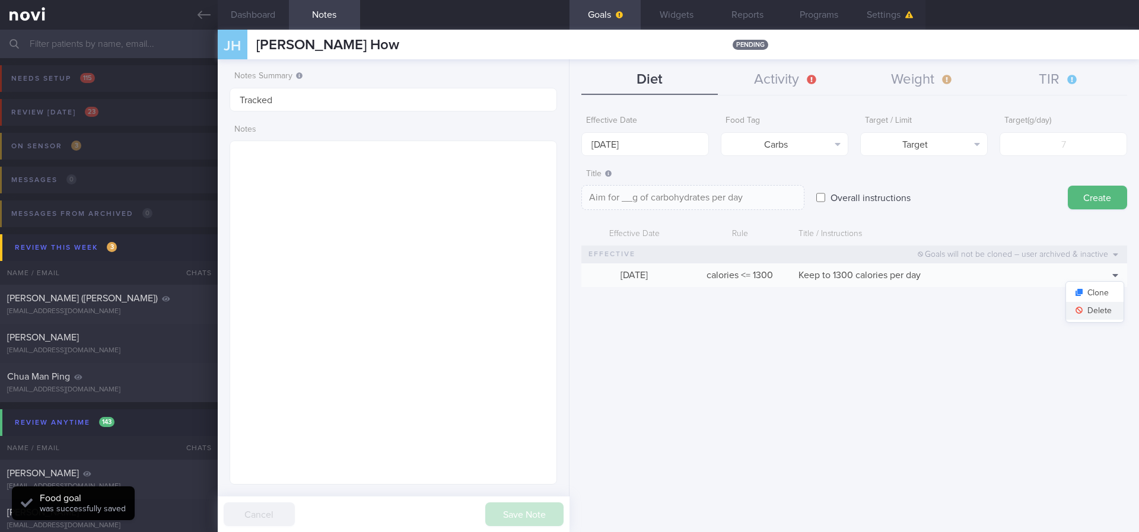
click at [1097, 316] on button "Delete" at bounding box center [1095, 311] width 58 height 18
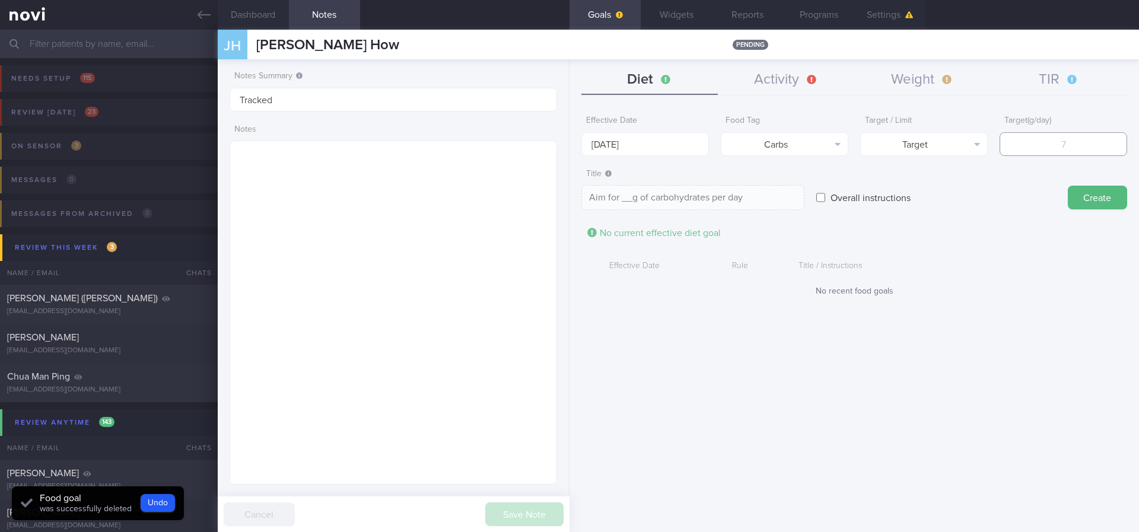
click at [1081, 147] on input "number" at bounding box center [1064, 144] width 128 height 24
type input "1"
type textarea "Aim for 1g of carbohydrates per day"
type input "18"
type textarea "Aim for 18g of carbohydrates per day"
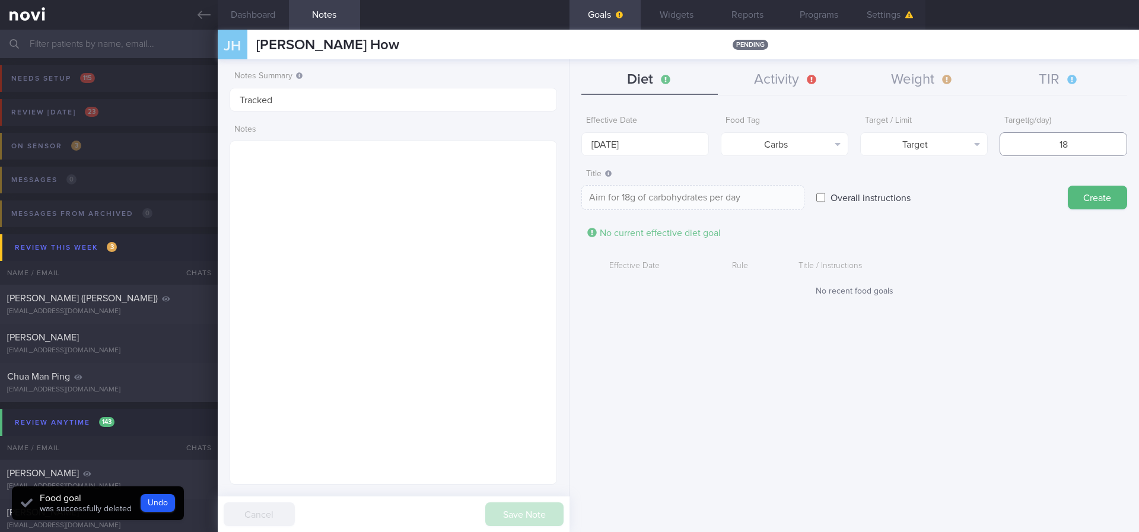
type input "180"
type textarea "Aim for 180g of carbohydrates per day"
type input "180"
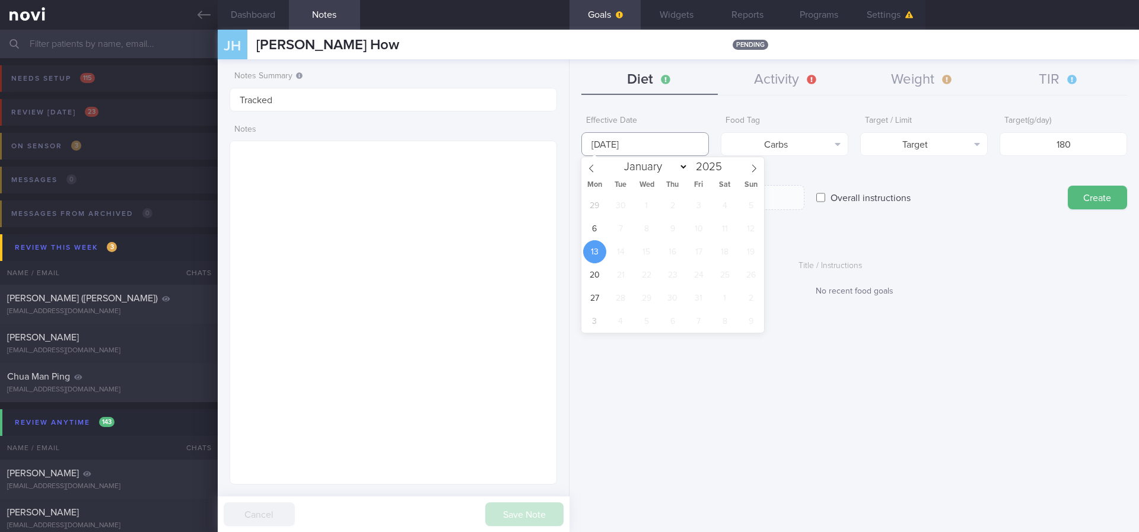
click at [661, 141] on input "[DATE]" at bounding box center [645, 144] width 128 height 24
click at [1084, 276] on div "Title / Instructions" at bounding box center [938, 266] width 293 height 23
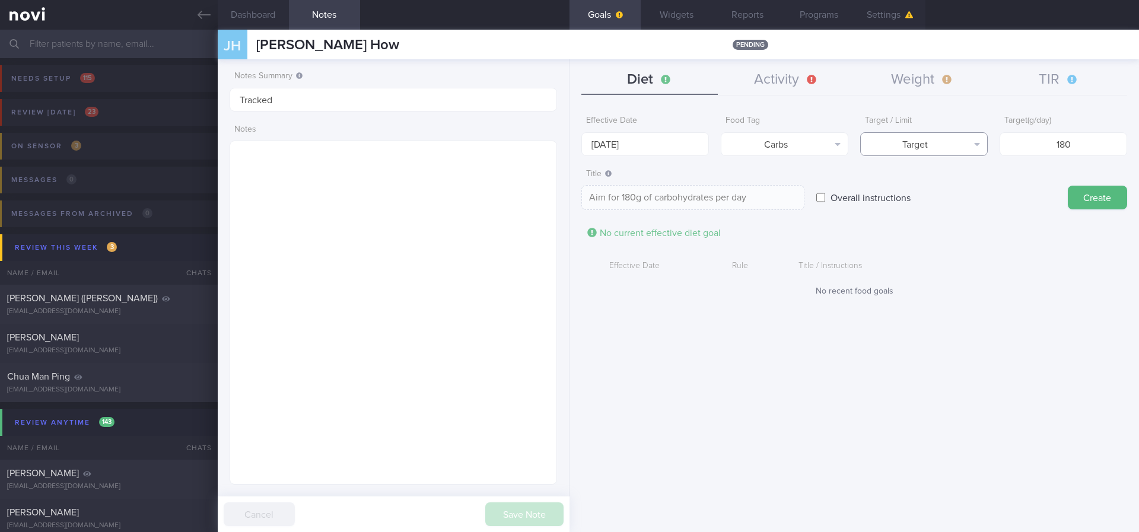
click at [899, 141] on button "Target" at bounding box center [924, 144] width 128 height 24
click at [919, 189] on button "Limit" at bounding box center [924, 185] width 126 height 18
type textarea "Keep to 180g of carbohydrates per day"
click at [1081, 200] on button "Create" at bounding box center [1097, 198] width 59 height 24
type input "[DATE]"
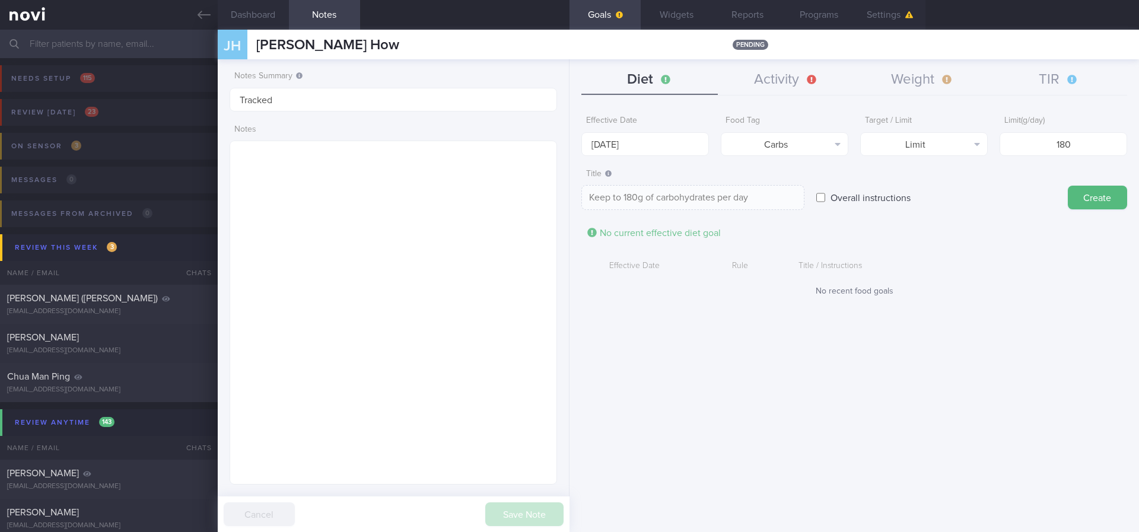
type textarea "Aim for ___ of ___"
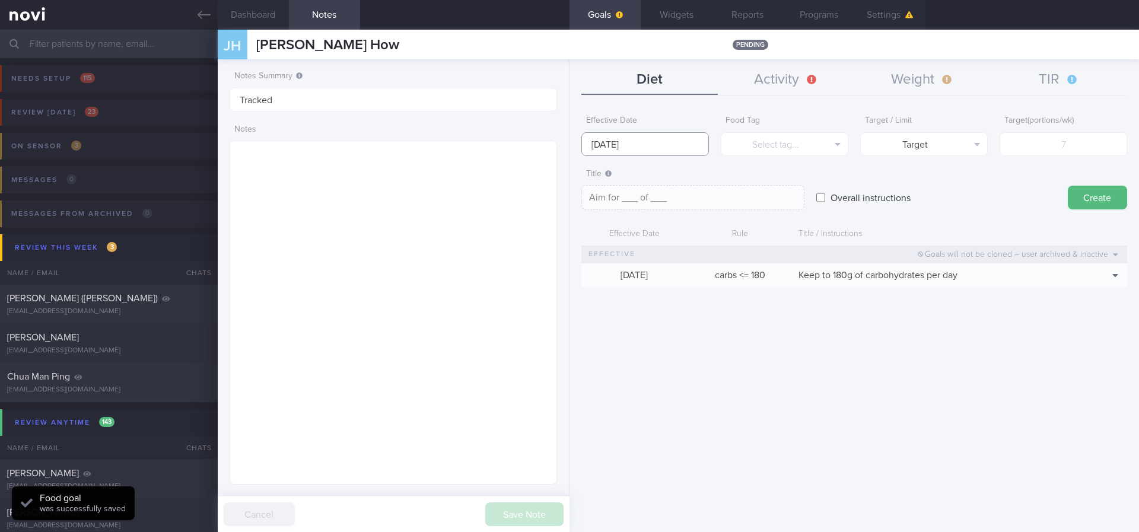
click at [634, 140] on input "[DATE]" at bounding box center [645, 144] width 128 height 24
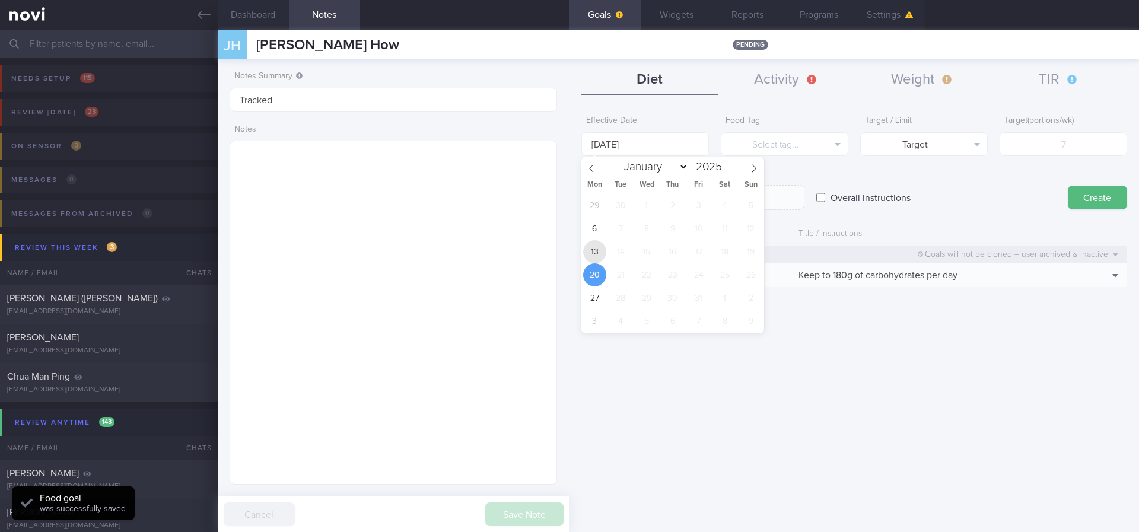
click at [601, 249] on span "13" at bounding box center [594, 251] width 23 height 23
type input "[DATE]"
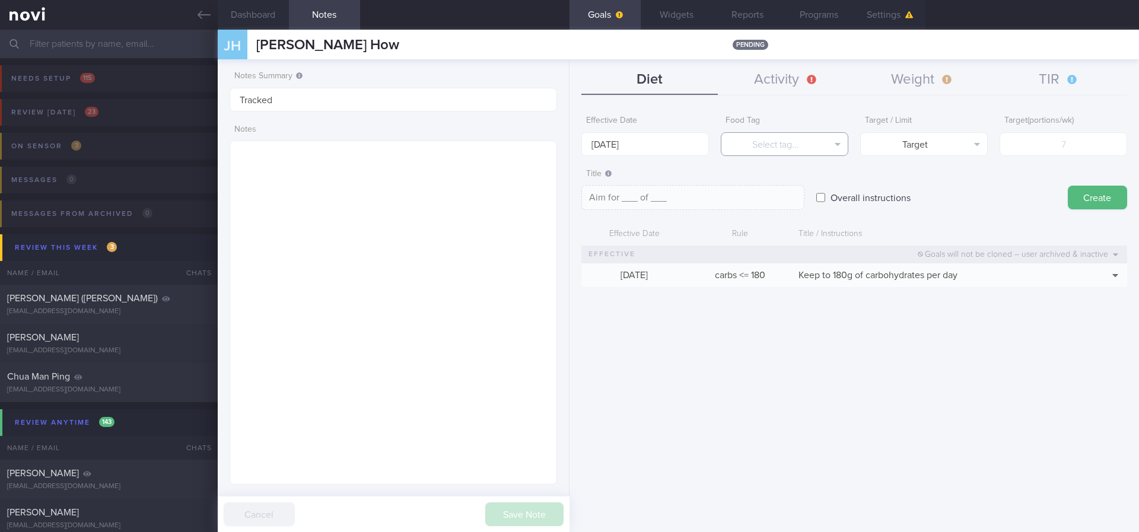
click at [813, 149] on button "Select tag..." at bounding box center [785, 144] width 128 height 24
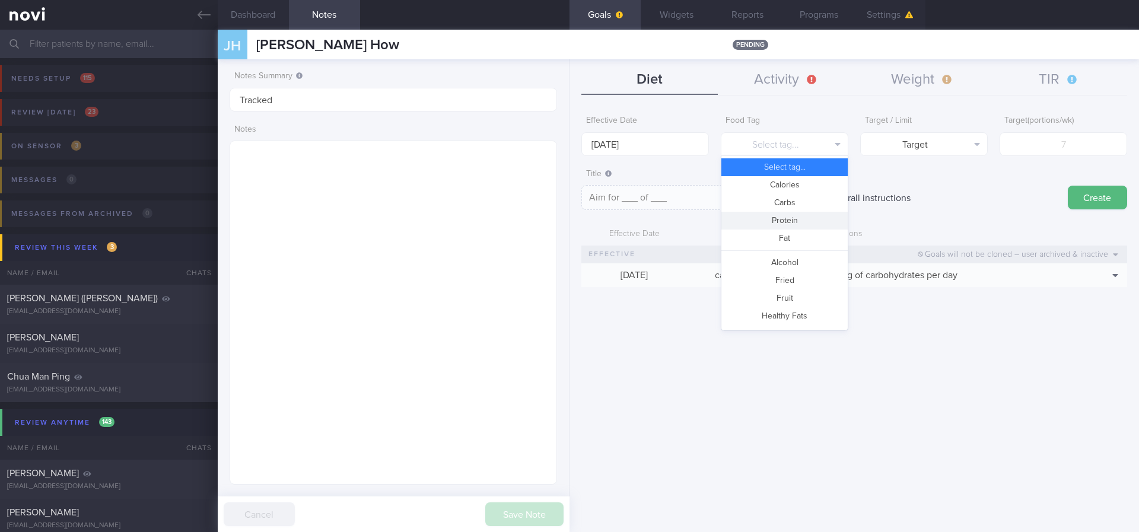
click at [795, 219] on button "Protein" at bounding box center [784, 221] width 126 height 18
type textarea "Aim for __g of protein per day"
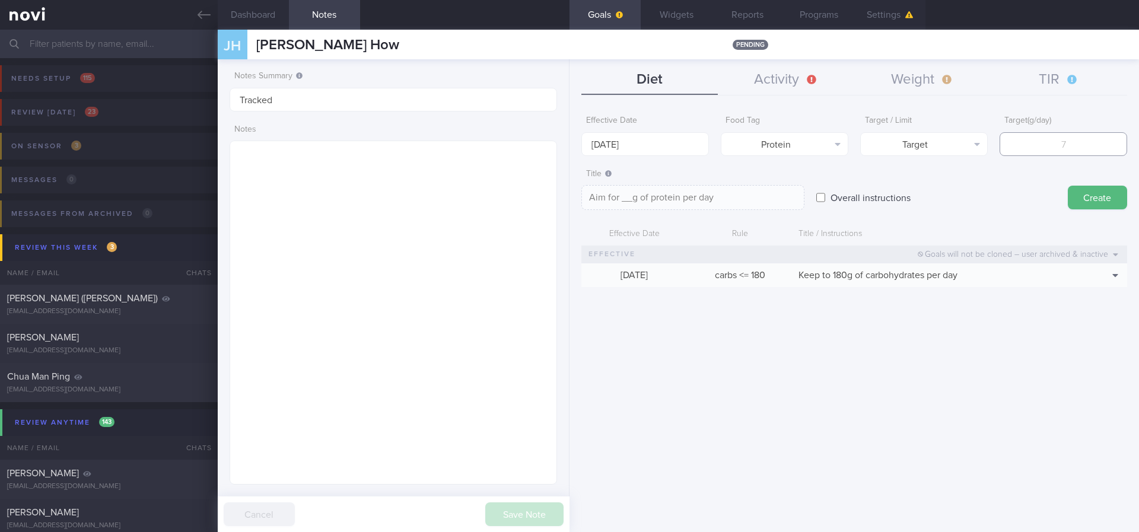
click at [1066, 132] on input "number" at bounding box center [1064, 144] width 128 height 24
type input "1"
type textarea "Aim for 1g of protein per day"
type input "10"
type textarea "Aim for 10g of protein per day"
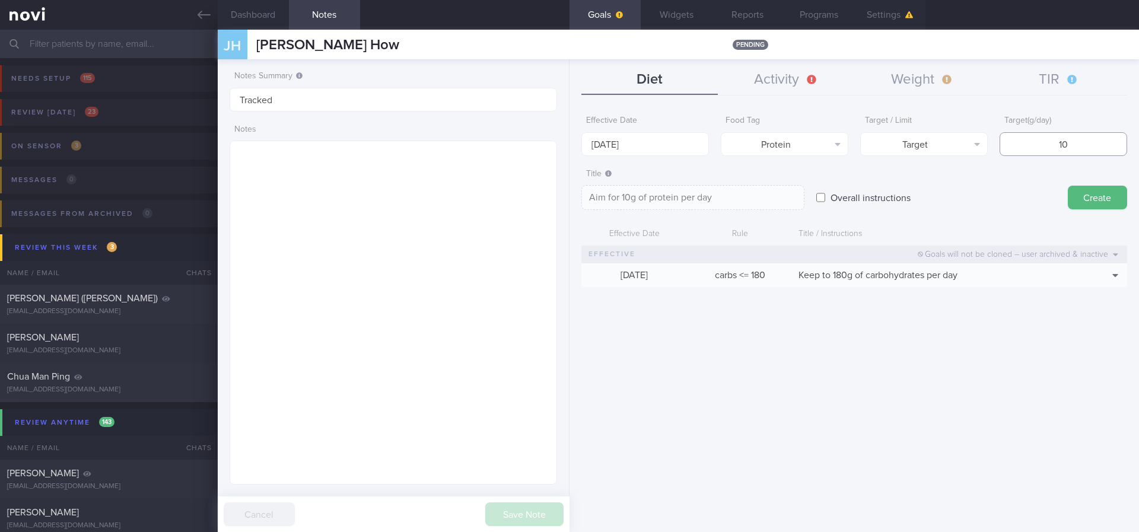
type input "100"
type textarea "Aim for 100g of protein per day"
type input "100"
click at [1096, 191] on button "Create" at bounding box center [1097, 198] width 59 height 24
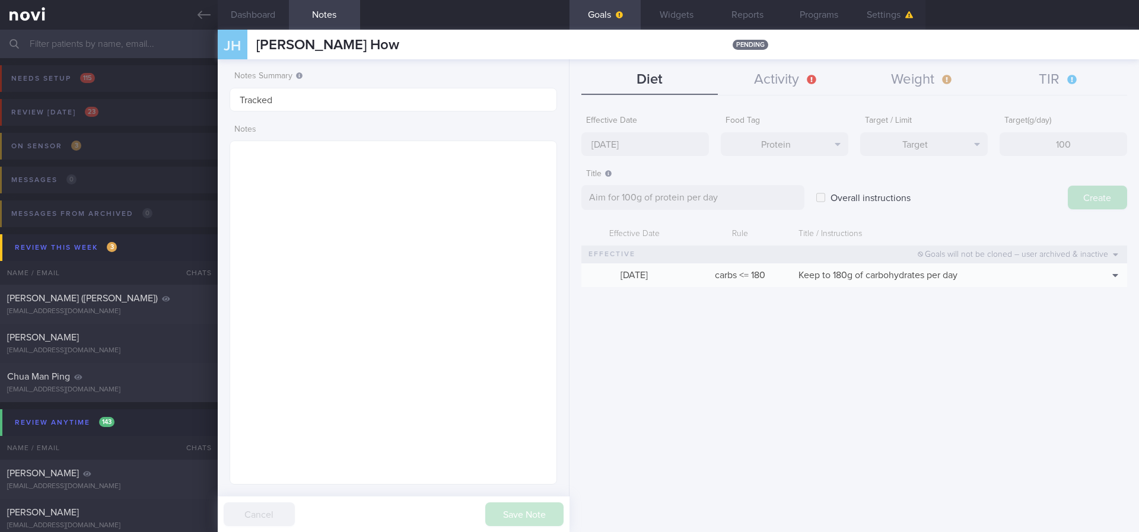
type input "[DATE]"
type textarea "Aim for ___ of ___"
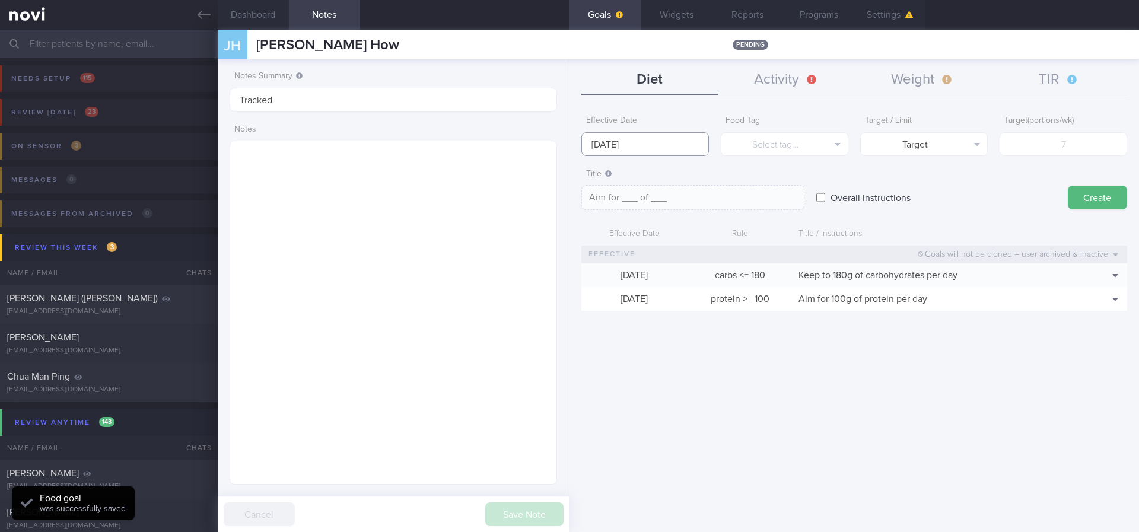
click at [698, 144] on input "[DATE]" at bounding box center [645, 144] width 128 height 24
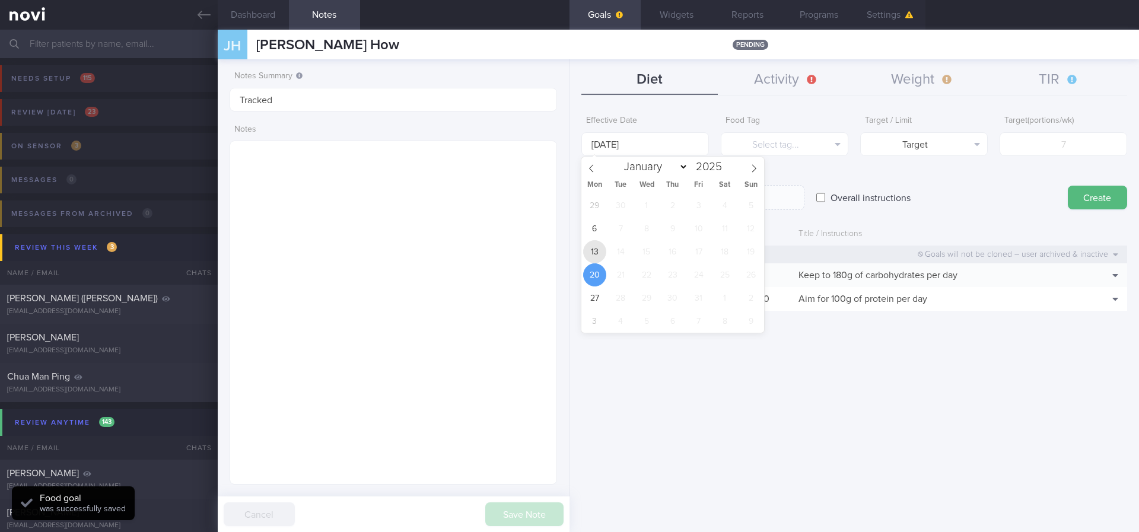
click at [601, 251] on span "13" at bounding box center [594, 251] width 23 height 23
type input "[DATE]"
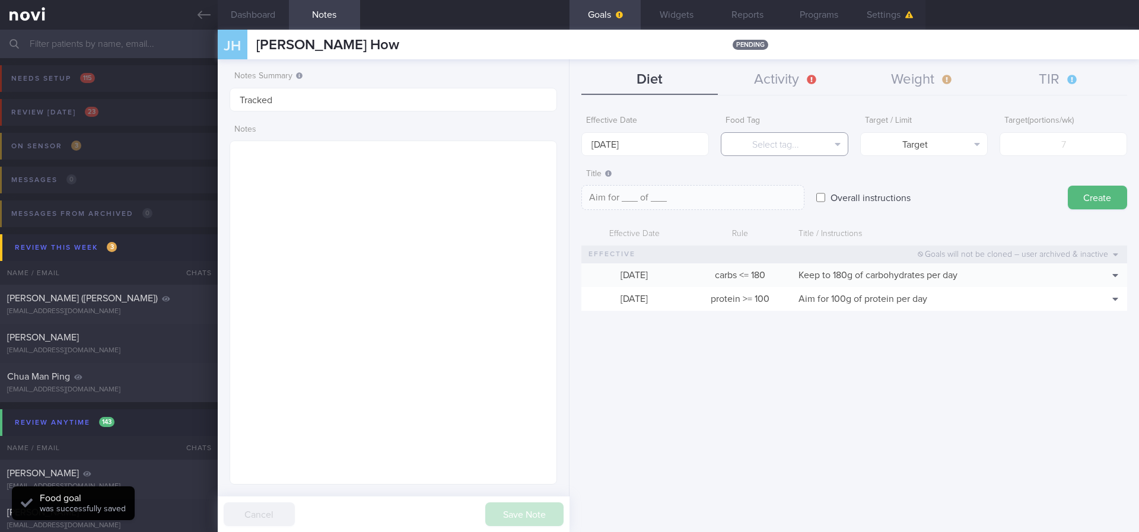
click at [786, 147] on button "Select tag..." at bounding box center [785, 144] width 128 height 24
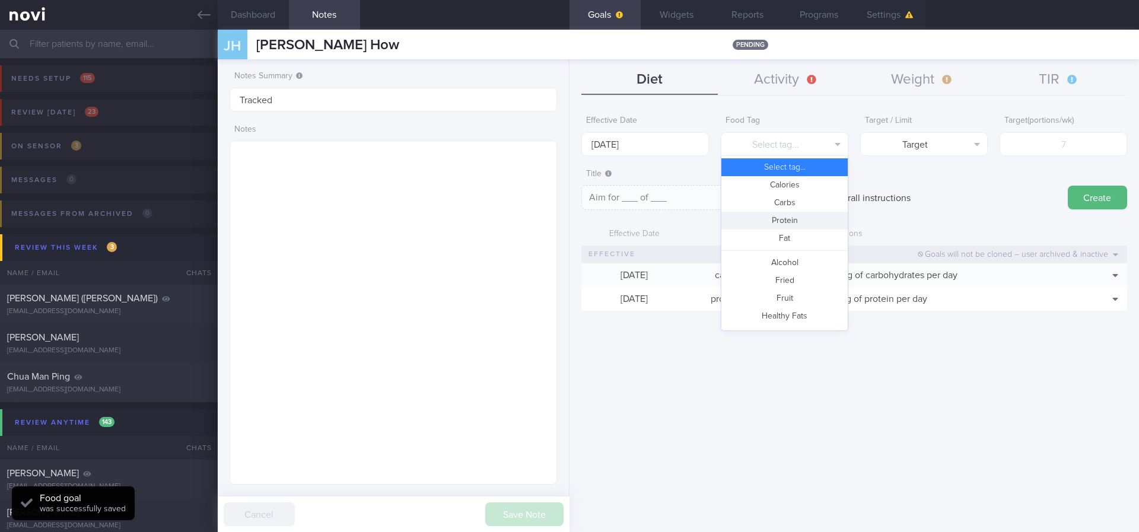
click at [792, 224] on button "Protein" at bounding box center [784, 221] width 126 height 18
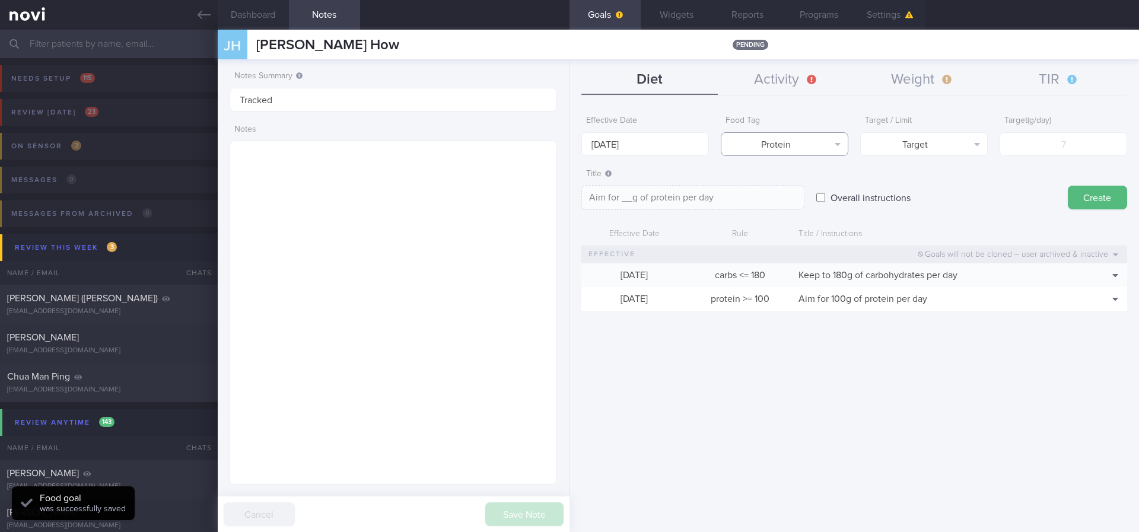
click at [818, 138] on button "Protein" at bounding box center [785, 144] width 128 height 24
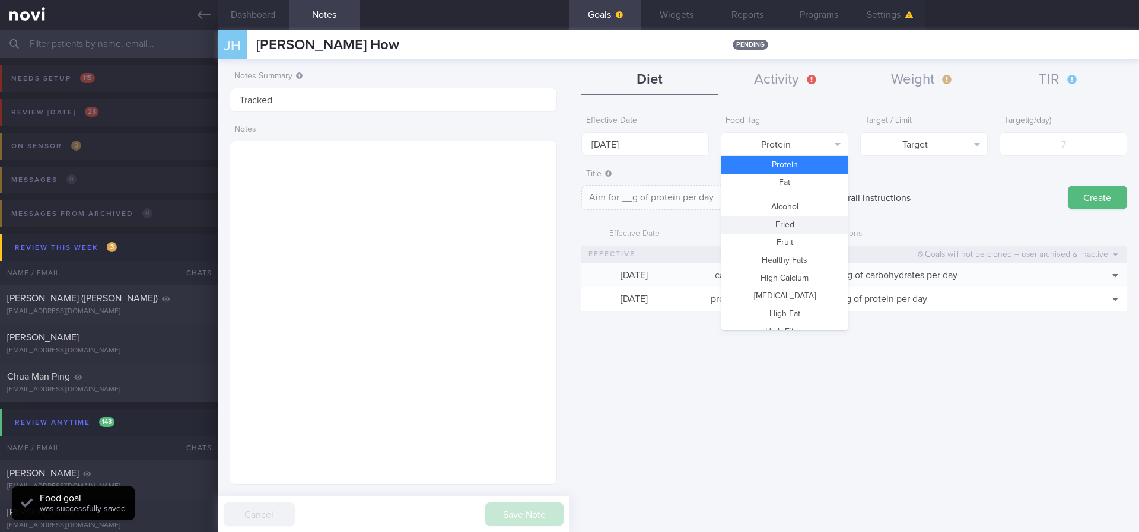
click at [798, 222] on button "Fried" at bounding box center [784, 225] width 126 height 18
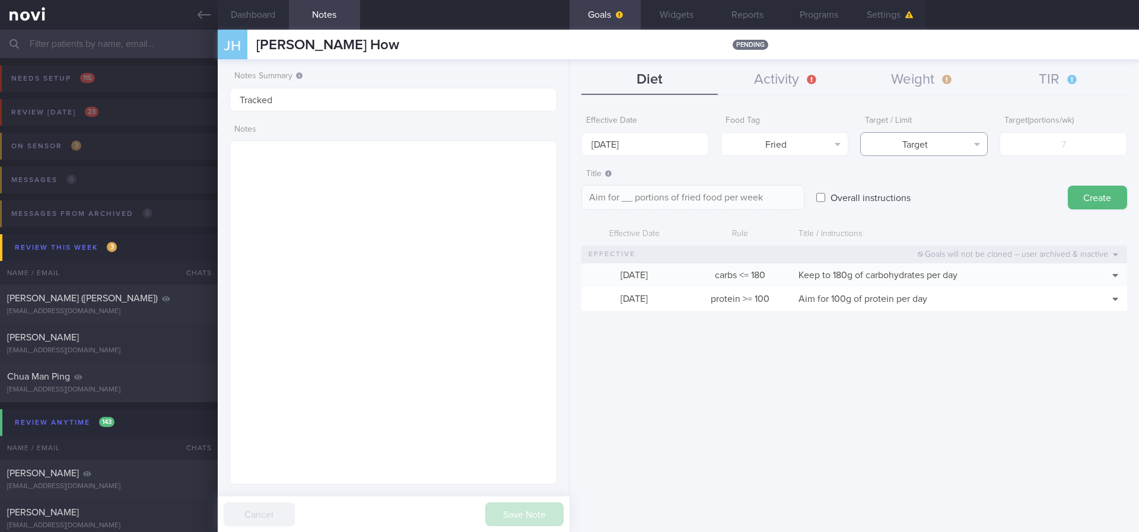
click at [960, 142] on button "Target" at bounding box center [924, 144] width 128 height 24
click at [953, 189] on button "Limit" at bounding box center [924, 185] width 126 height 18
type textarea "Keep to __ portions of fried food per week"
click at [1023, 148] on input "number" at bounding box center [1064, 144] width 128 height 24
type input "2"
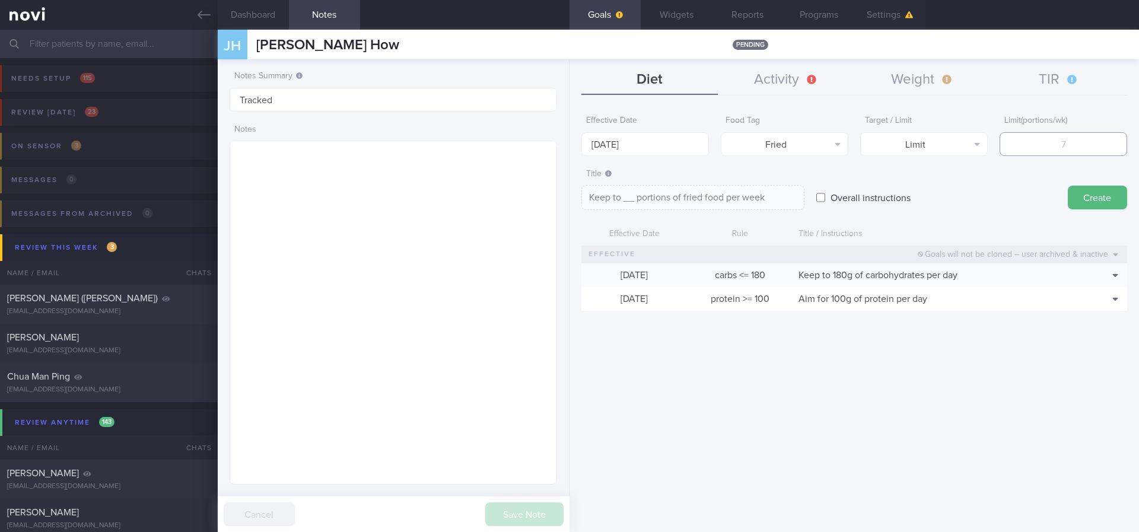
type textarea "Keep to 2 portions of fried food per week"
type input "2"
click at [696, 200] on textarea "Keep to 2 portions of fried food per week" at bounding box center [692, 197] width 223 height 25
type textarea "Keep to 2 portions of fried/high fat food per week"
click at [1087, 195] on button "Create" at bounding box center [1097, 198] width 59 height 24
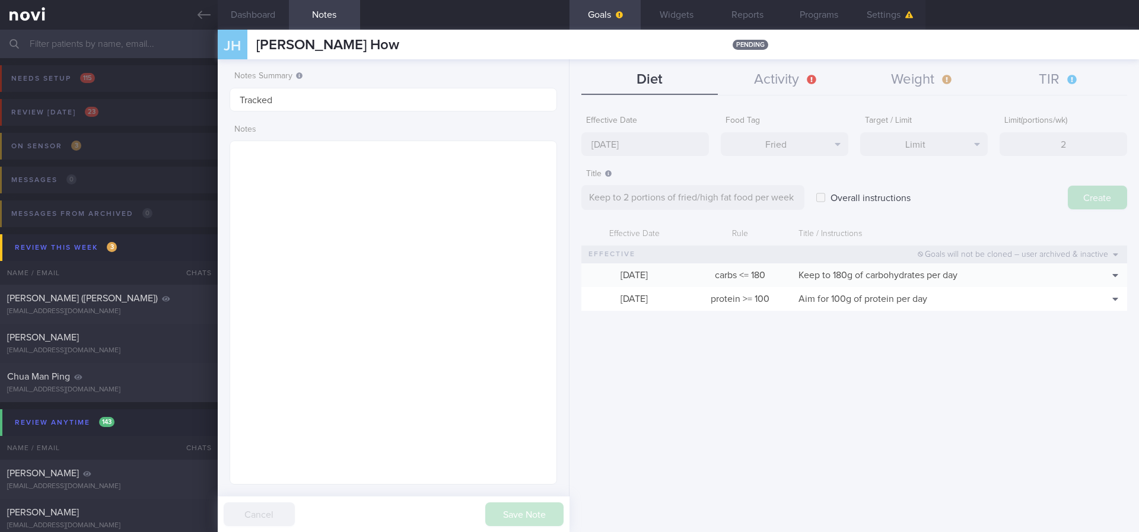
type input "[DATE]"
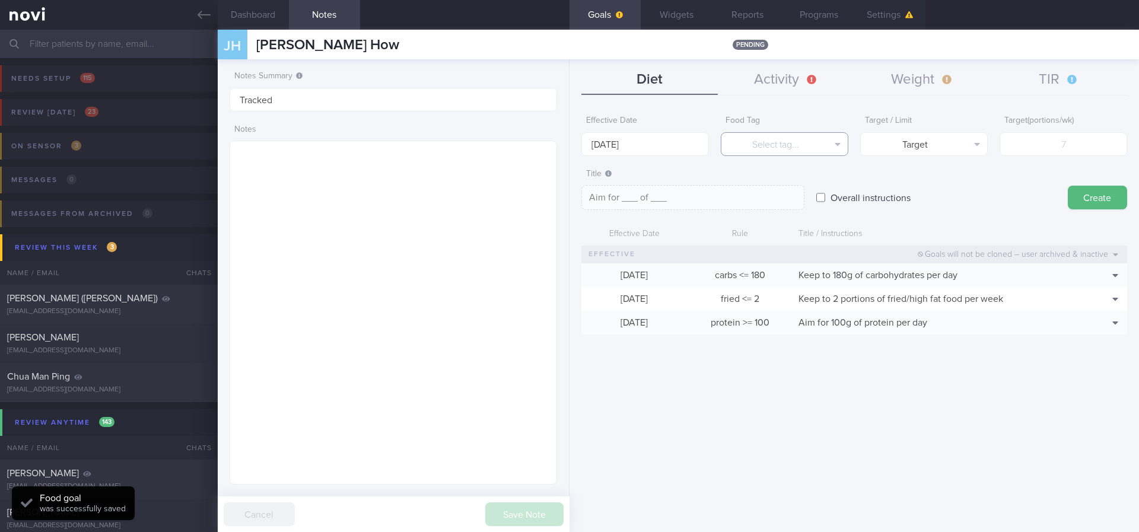
click at [803, 138] on button "Select tag..." at bounding box center [785, 144] width 128 height 24
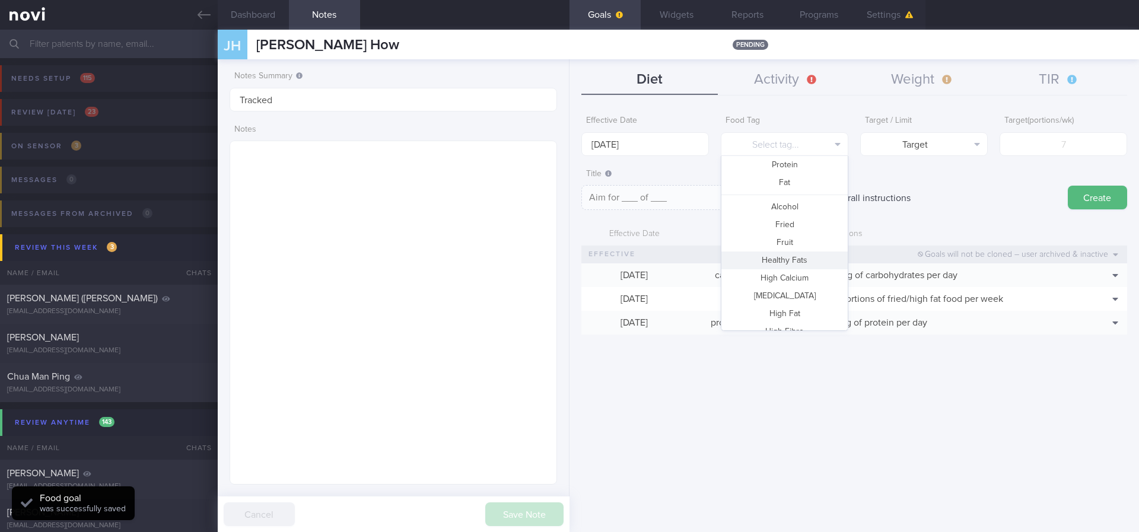
click at [792, 239] on button "Fruit" at bounding box center [784, 243] width 126 height 18
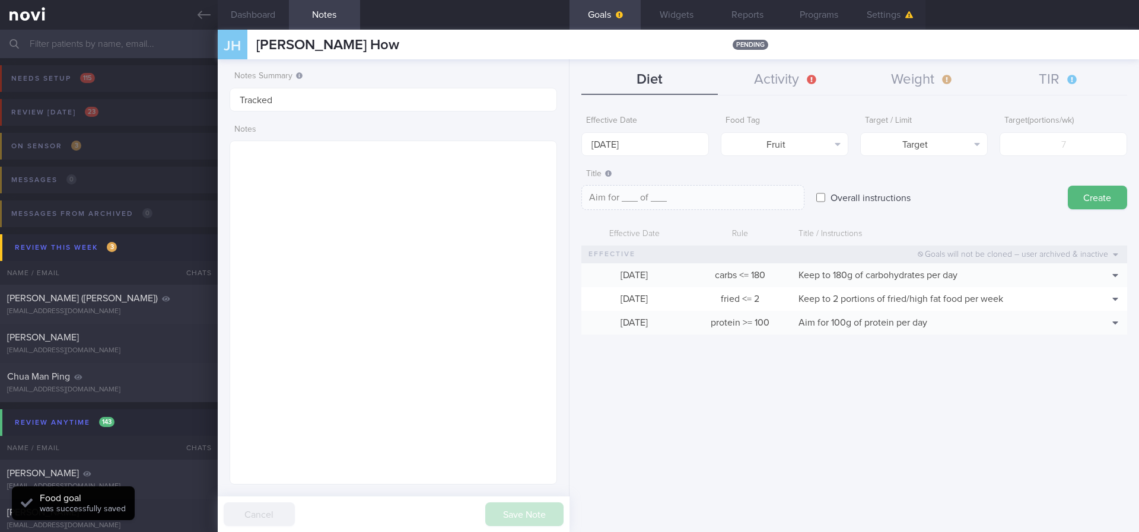
type textarea "Aim for __ portions of fruits per week"
click at [1071, 133] on input "number" at bounding box center [1064, 144] width 128 height 24
type input "1"
type textarea "Aim for 1 portions of fruits per week"
type input "14"
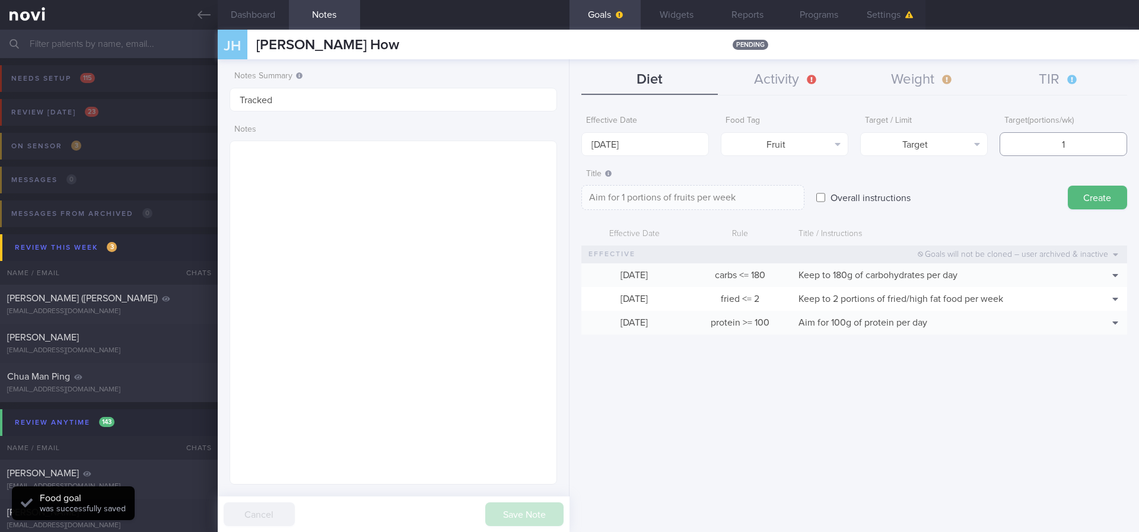
type textarea "Aim for 14 portions of fruits per week"
type input "14"
click at [671, 133] on input "[DATE]" at bounding box center [645, 144] width 128 height 24
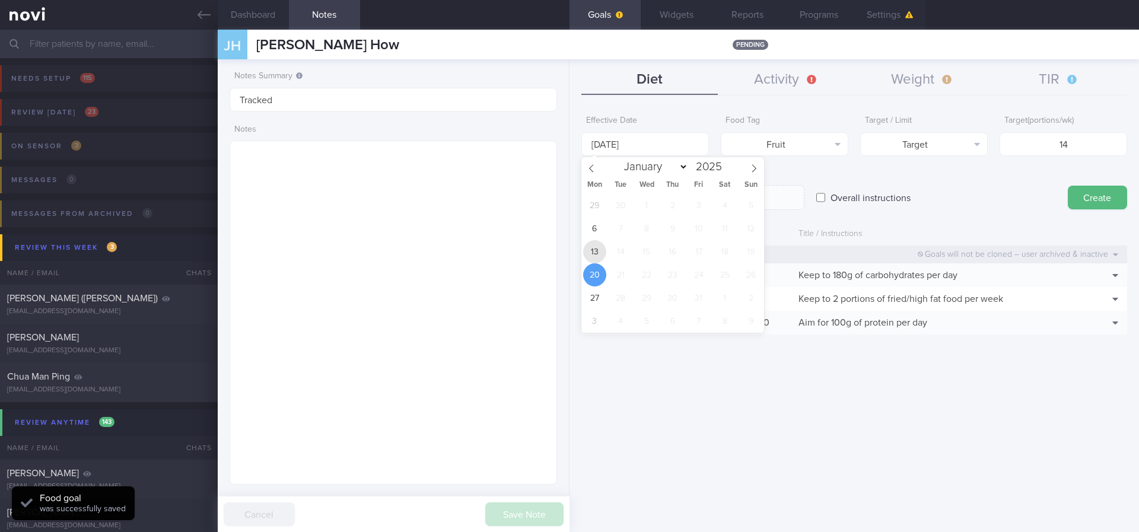
click at [598, 250] on span "13" at bounding box center [594, 251] width 23 height 23
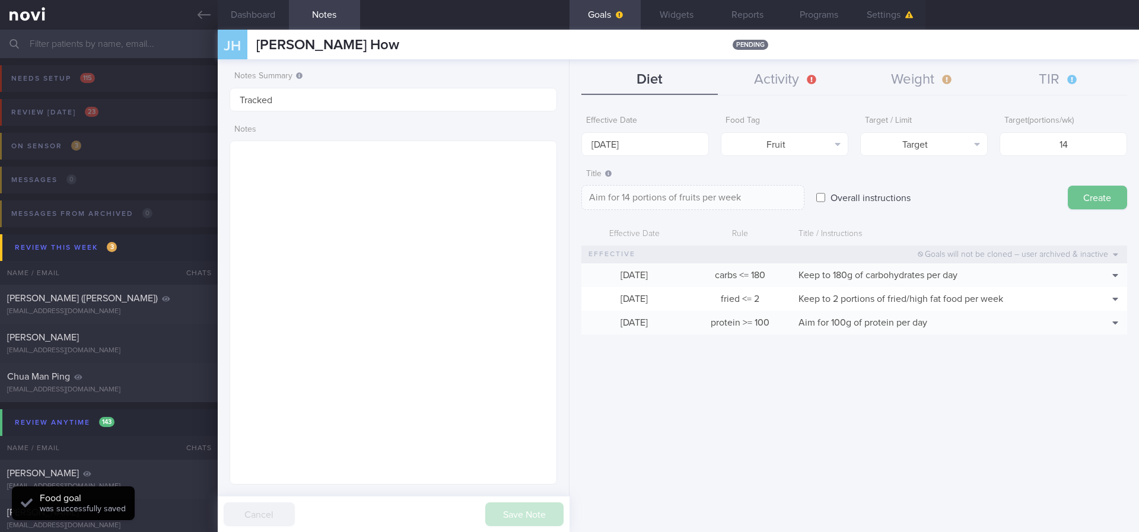
click at [1111, 201] on button "Create" at bounding box center [1097, 198] width 59 height 24
type input "[DATE]"
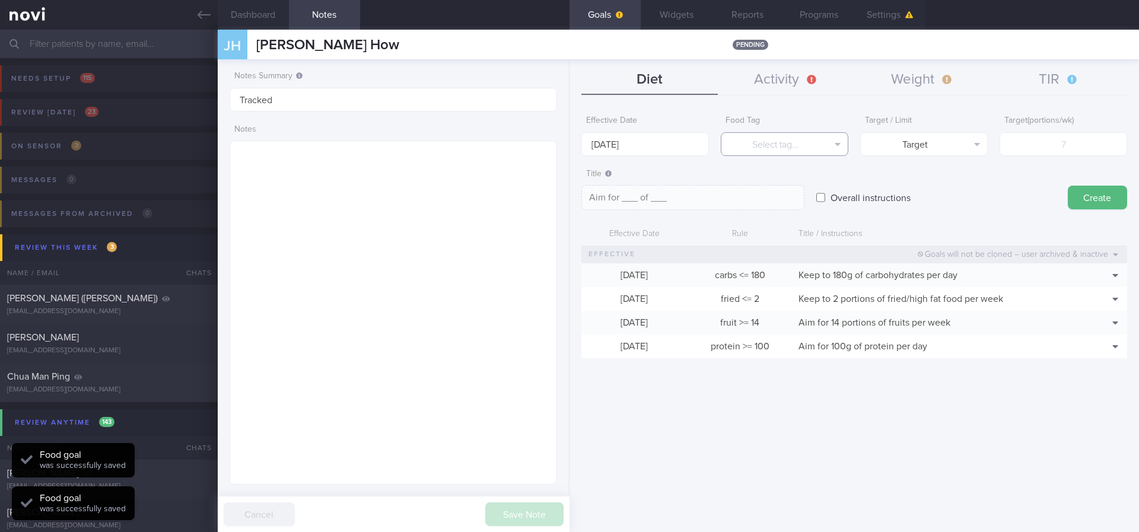
click at [788, 148] on button "Select tag..." at bounding box center [785, 144] width 128 height 24
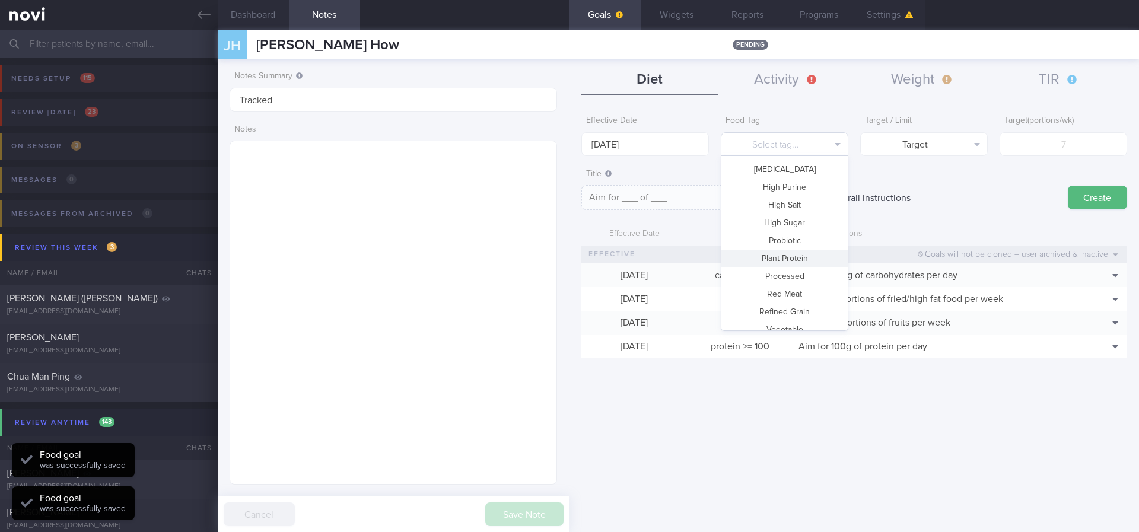
scroll to position [353, 0]
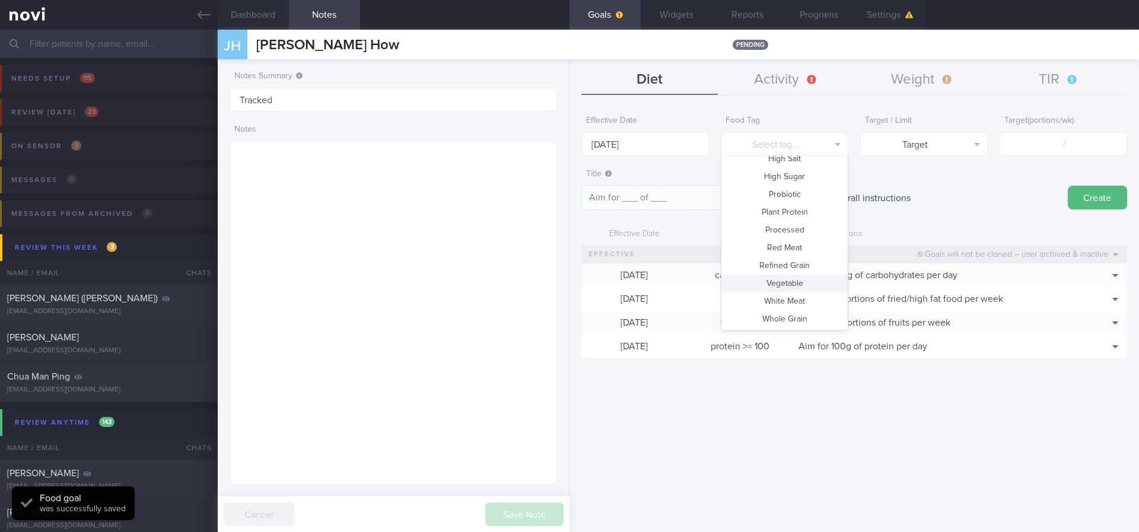
click at [784, 281] on button "Vegetable" at bounding box center [784, 284] width 126 height 18
type textarea "Aim for __ portions of vegetables per week"
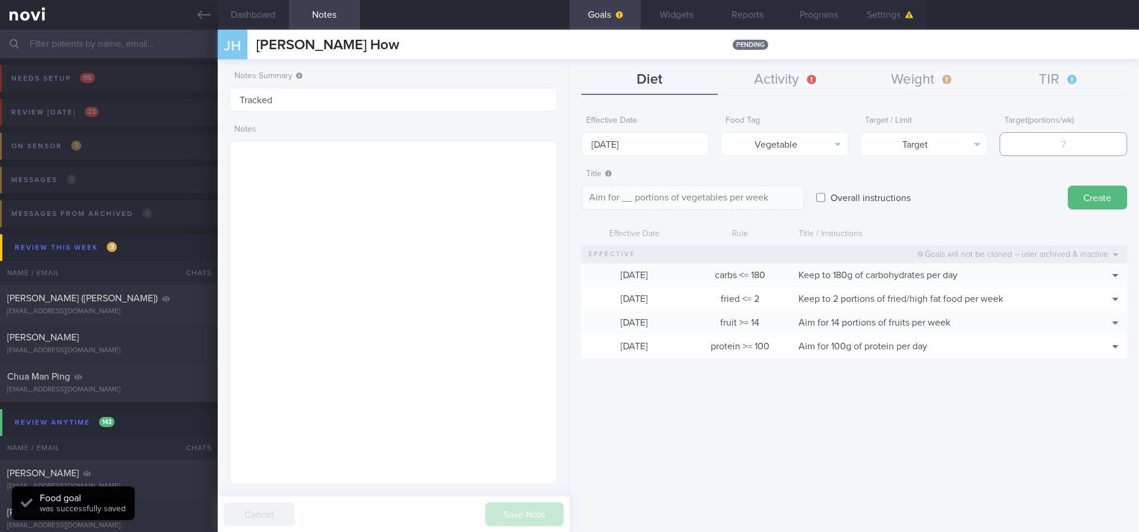
click at [1064, 144] on input "number" at bounding box center [1064, 144] width 128 height 24
type input "1"
type textarea "Aim for 1 portions of vegetables per week"
type input "14"
type textarea "Aim for 14 portions of vegetables per week"
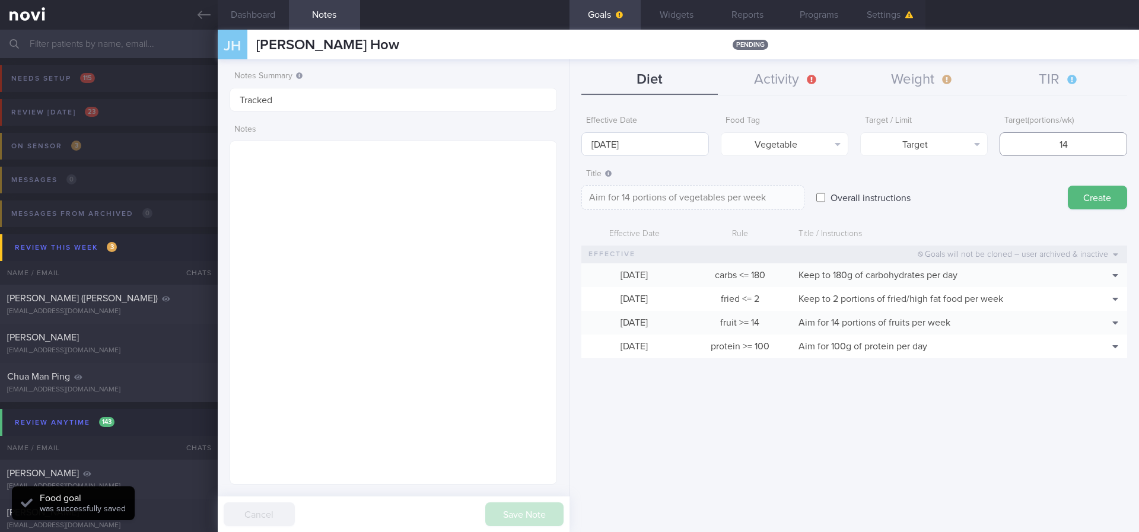
type input "14"
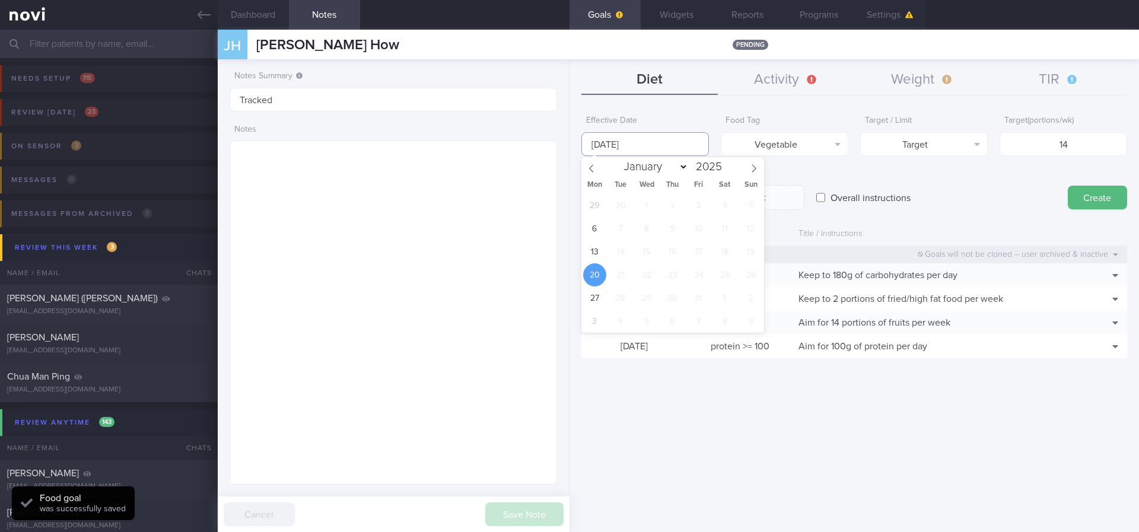
click at [628, 139] on input "[DATE]" at bounding box center [645, 144] width 128 height 24
click at [591, 244] on span "13" at bounding box center [594, 251] width 23 height 23
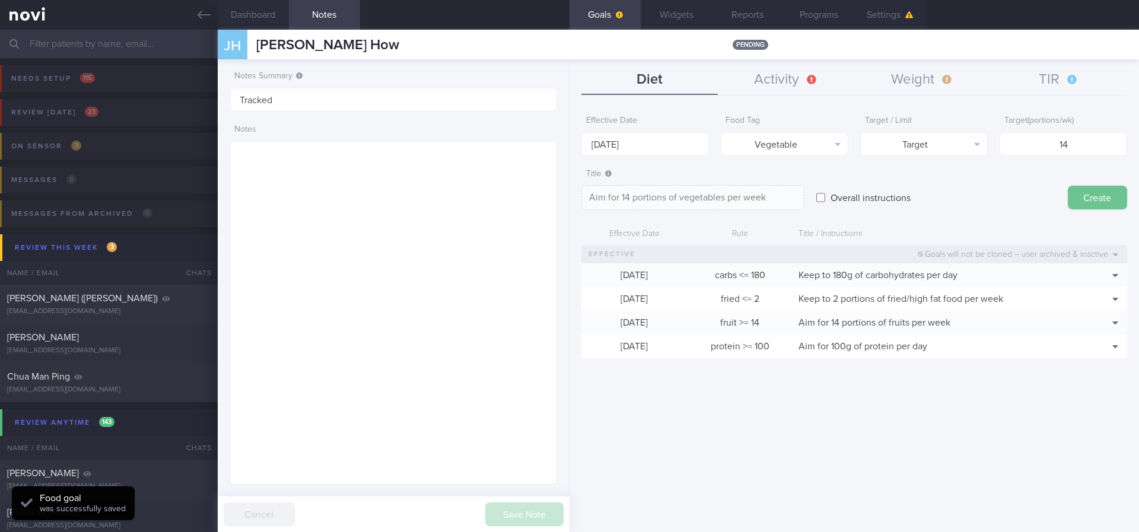
click at [1080, 191] on button "Create" at bounding box center [1097, 198] width 59 height 24
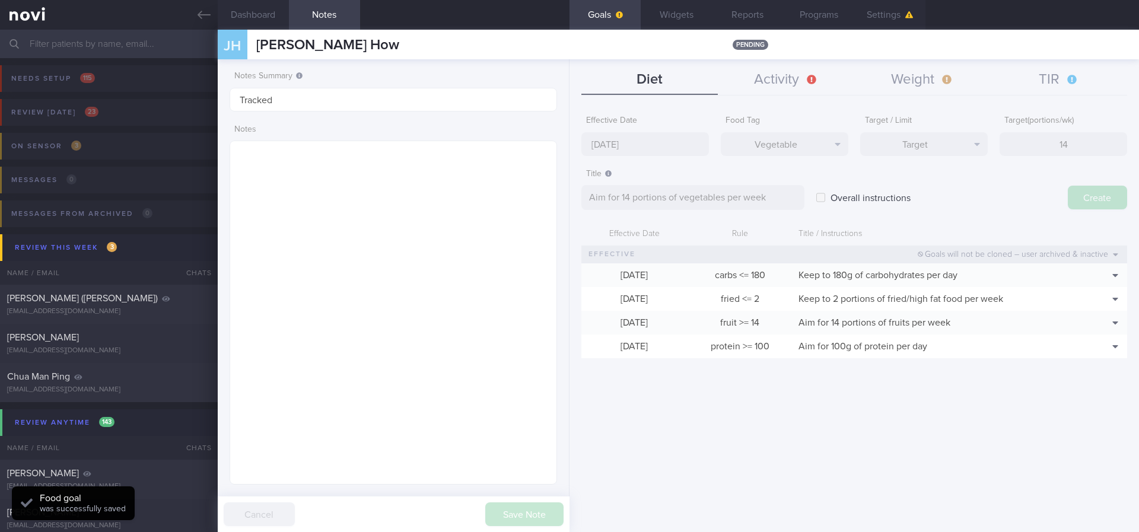
type input "[DATE]"
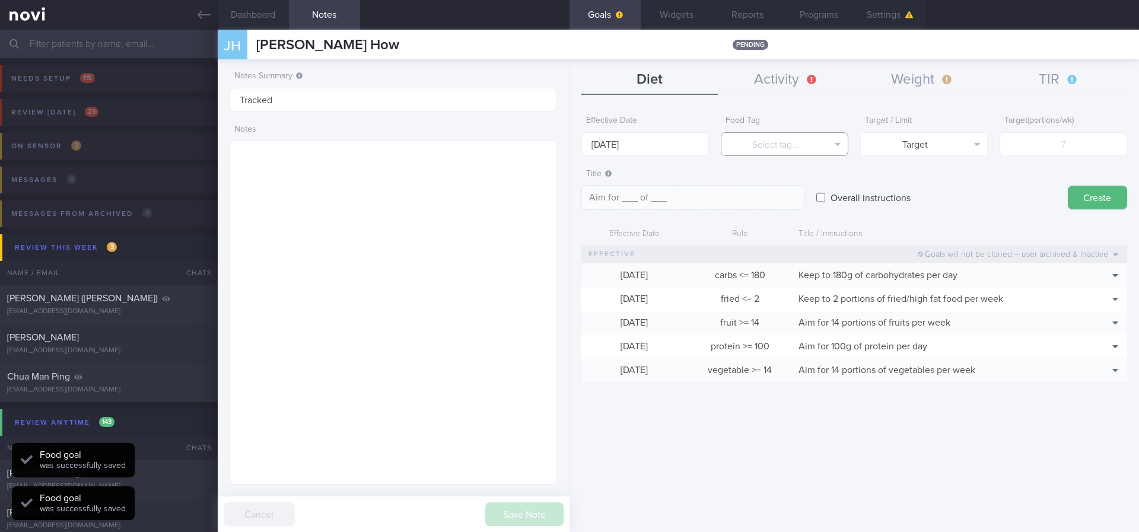
click at [796, 134] on button "Select tag..." at bounding box center [785, 144] width 128 height 24
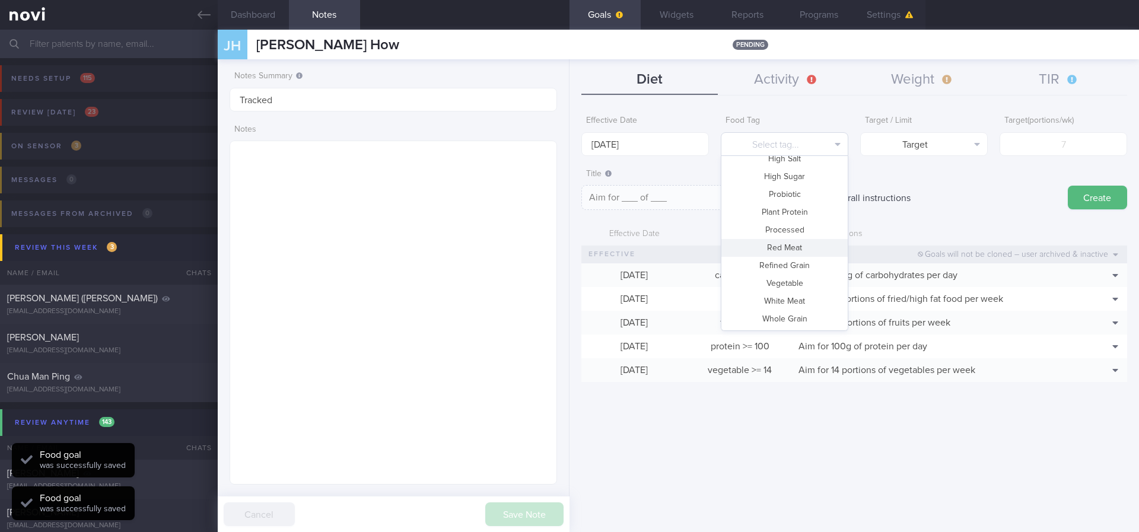
scroll to position [0, 0]
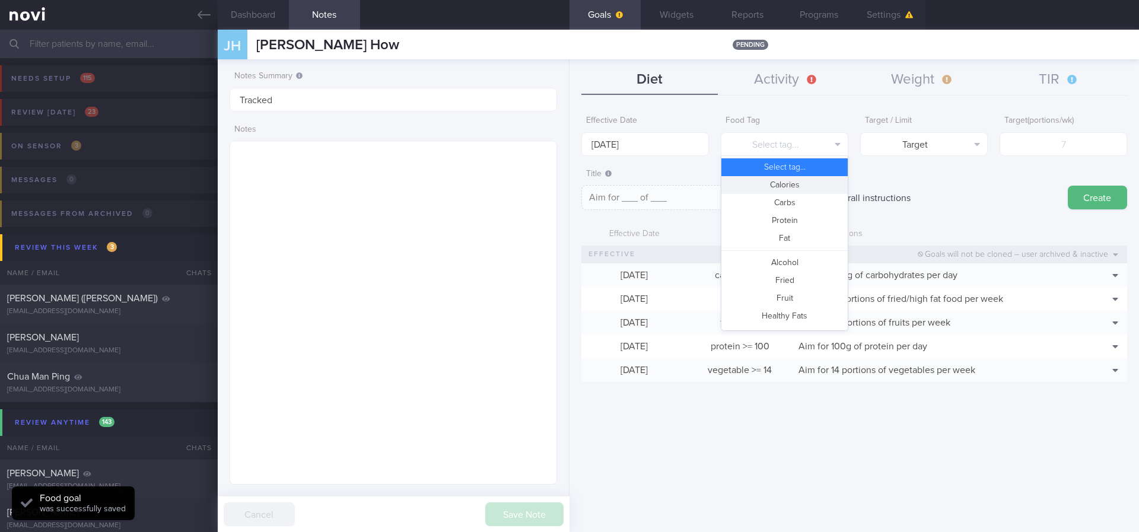
click at [778, 181] on button "Calories" at bounding box center [784, 185] width 126 height 18
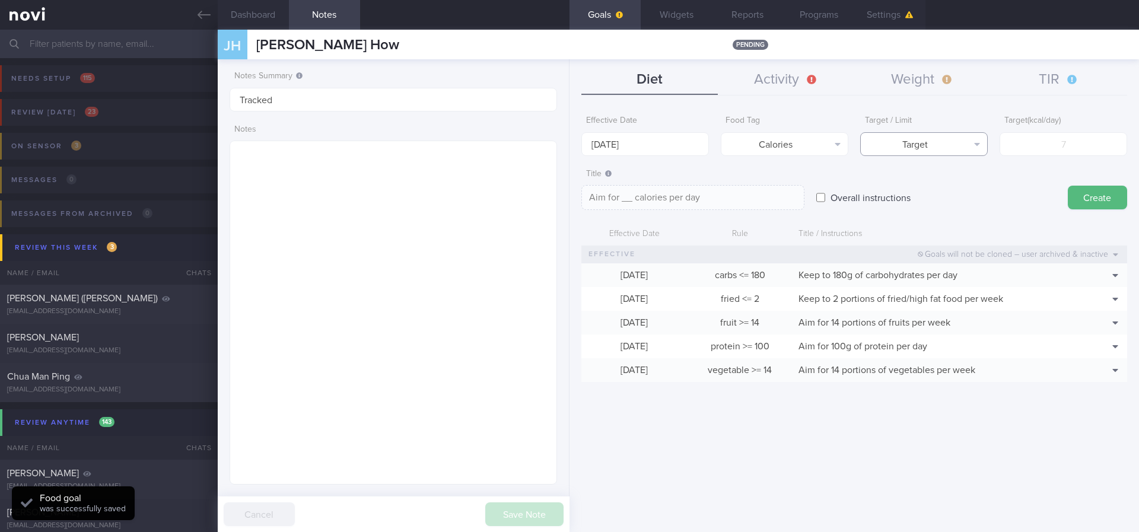
click at [905, 150] on button "Target" at bounding box center [924, 144] width 128 height 24
click at [926, 194] on div "Target Limit" at bounding box center [924, 176] width 128 height 41
click at [933, 180] on button "Limit" at bounding box center [924, 185] width 126 height 18
type textarea "Keep to __ calories per day"
click at [636, 125] on label "Effective Date" at bounding box center [645, 121] width 118 height 11
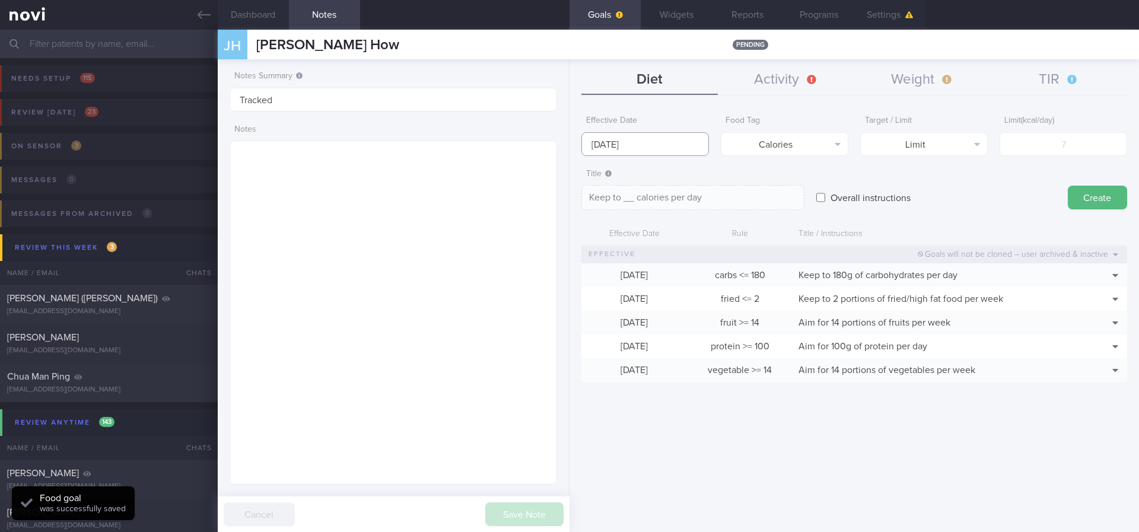
click at [635, 140] on input "[DATE]" at bounding box center [645, 144] width 128 height 24
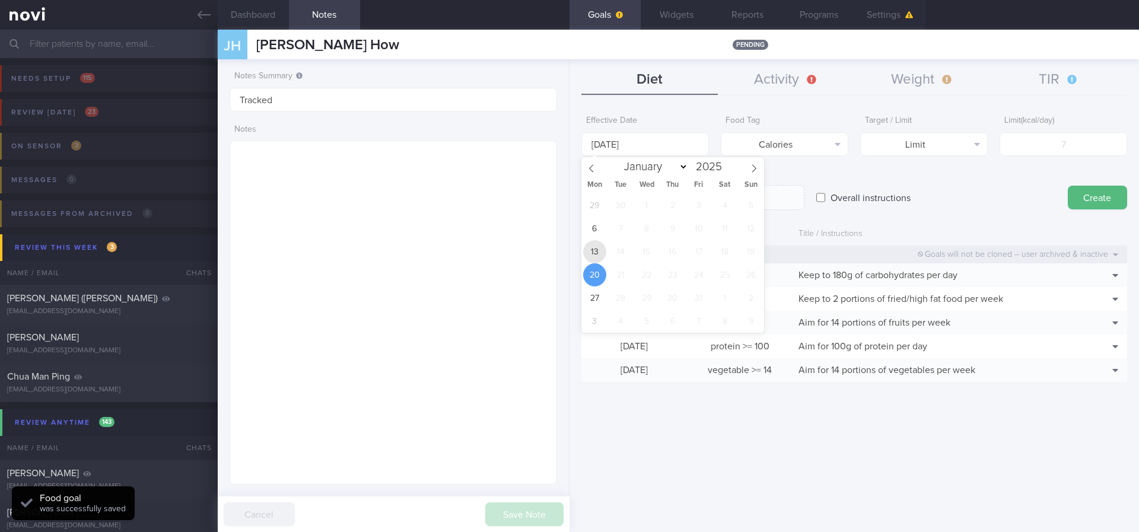
click at [591, 254] on span "13" at bounding box center [594, 251] width 23 height 23
type input "[DATE]"
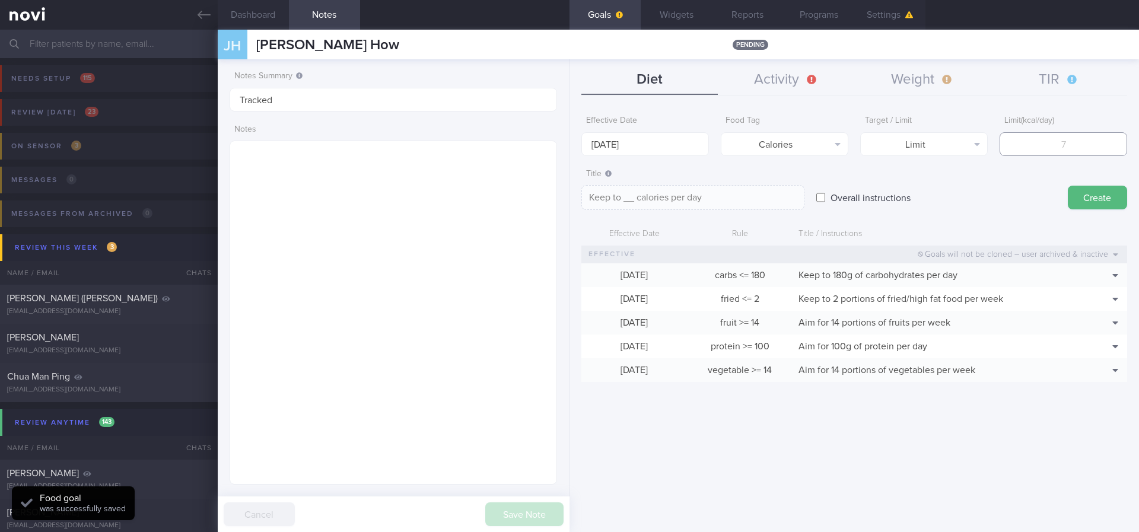
click at [1043, 151] on input "number" at bounding box center [1064, 144] width 128 height 24
type input "1"
type textarea "Keep to 1 calories per day"
type input "18"
type textarea "Keep to 18 calories per day"
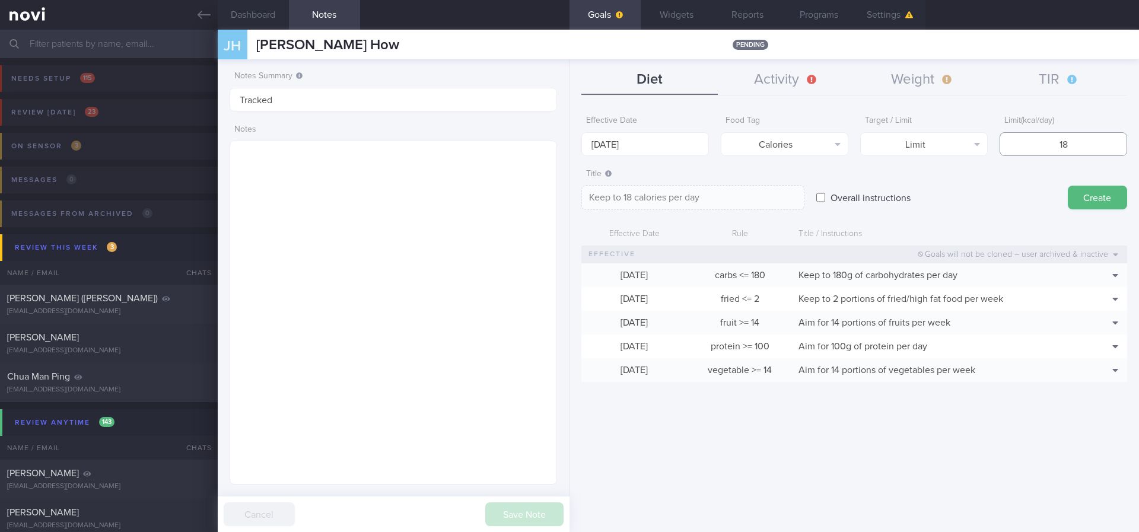
type input "180"
type textarea "Keep to 180 calories per day"
type input "1800"
type textarea "Keep to 1800 calories per day"
type input "1800"
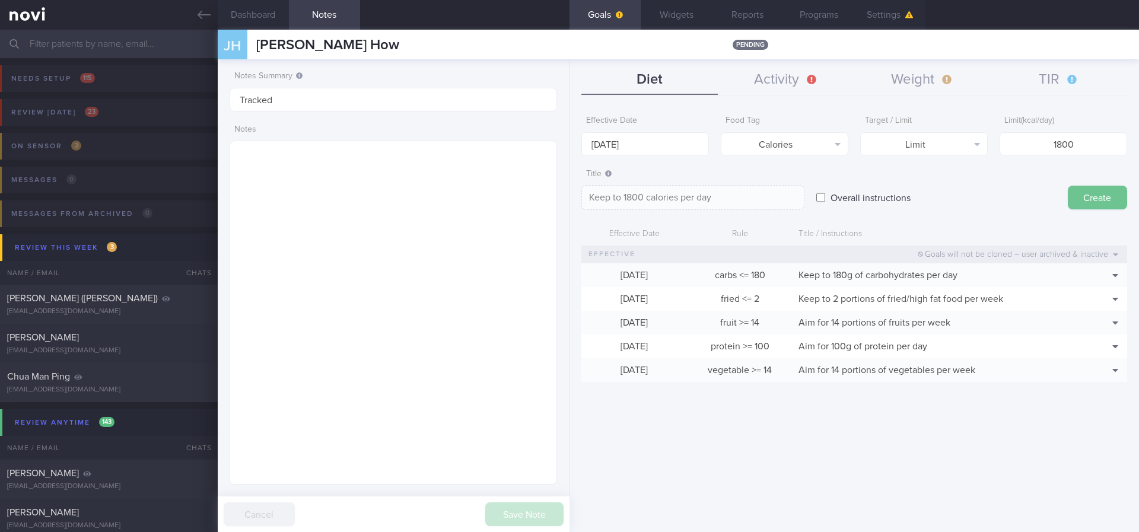
click at [1094, 203] on button "Create" at bounding box center [1097, 198] width 59 height 24
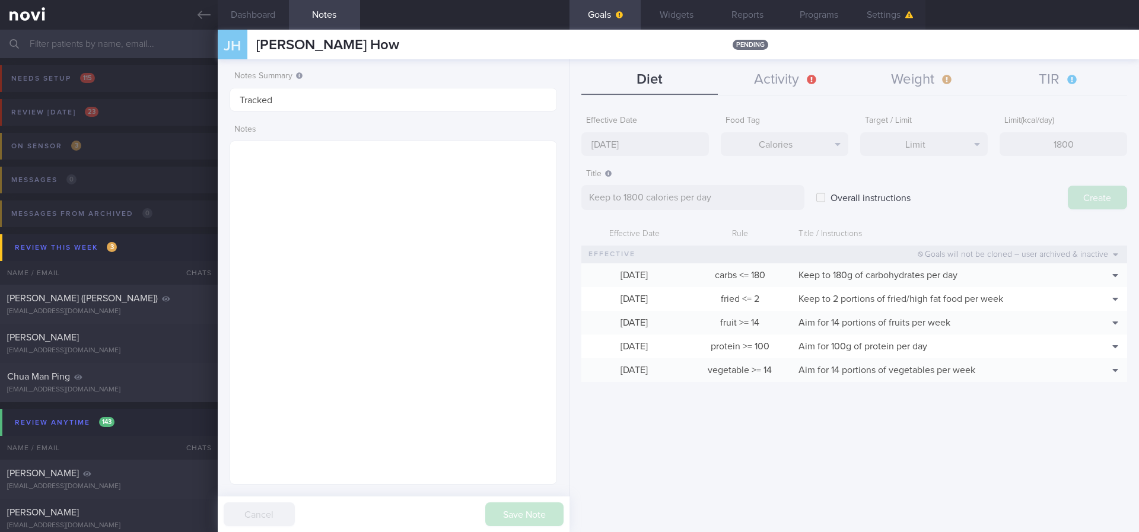
type input "[DATE]"
type textarea "Aim for ___ of ___"
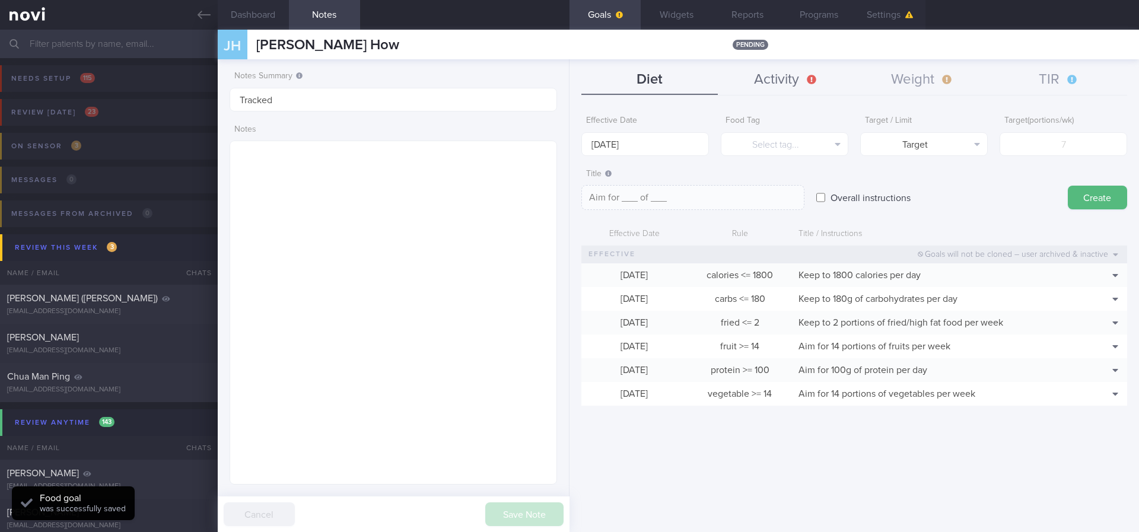
click at [785, 79] on button "Activity" at bounding box center [786, 80] width 136 height 30
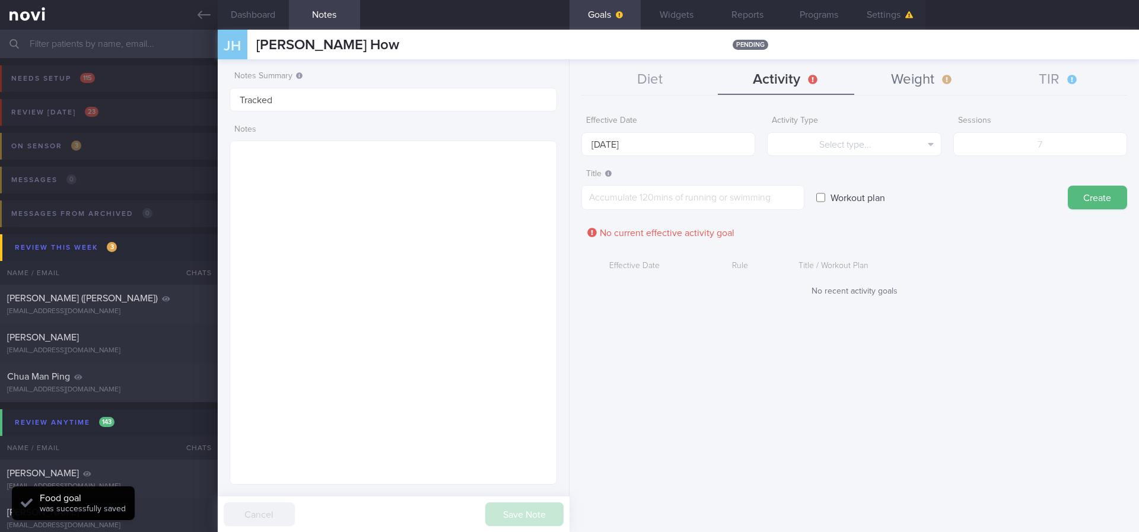
click at [919, 88] on button "Weight" at bounding box center [922, 80] width 136 height 30
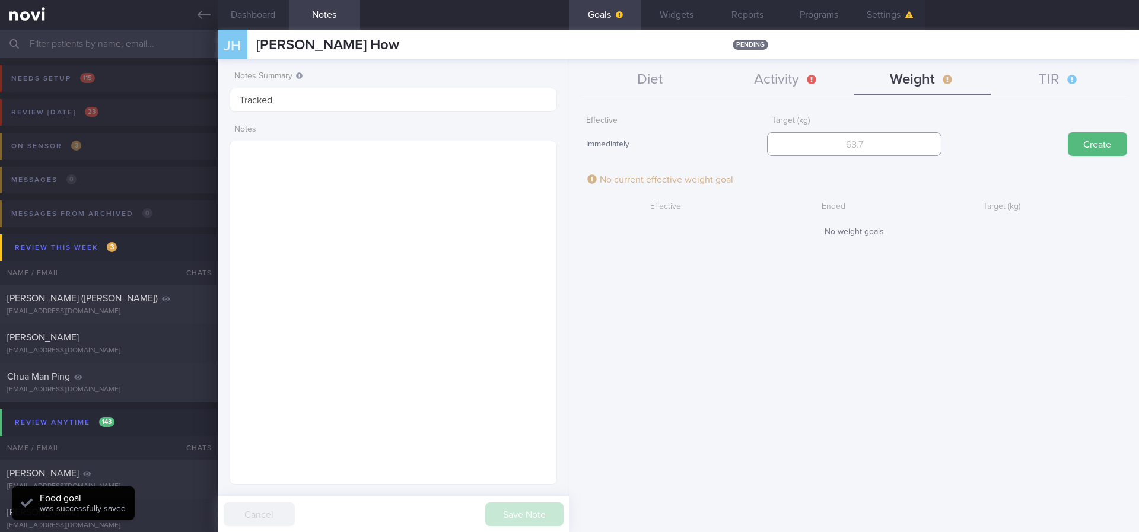
click at [915, 147] on input "number" at bounding box center [854, 144] width 174 height 24
click at [813, 86] on button "Activity" at bounding box center [786, 80] width 136 height 30
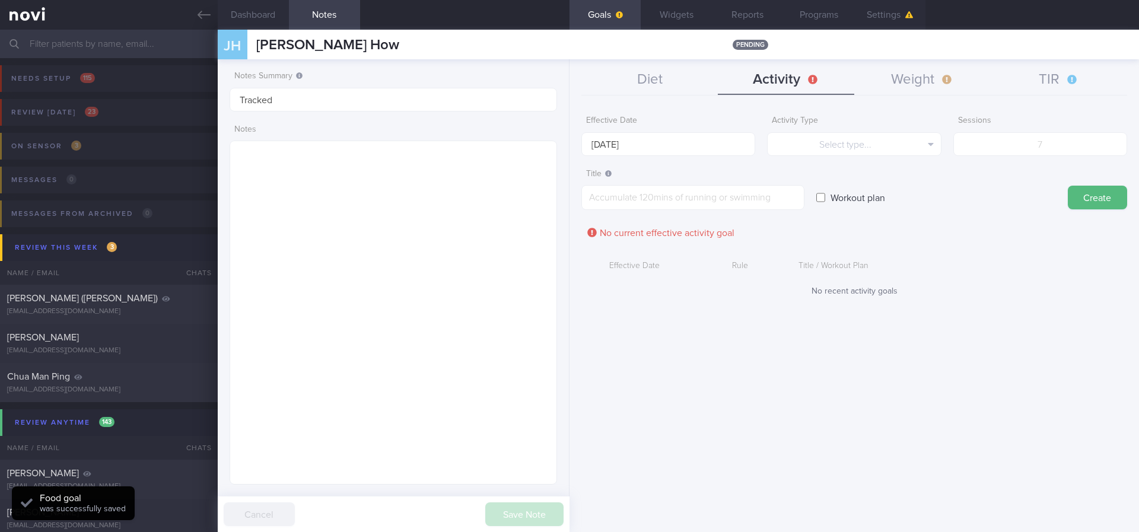
click at [867, 162] on form "Effective Date [DATE] Activity Type Select type... Select type... Duration Sess…" at bounding box center [854, 209] width 546 height 199
click at [884, 136] on button "Select type..." at bounding box center [854, 144] width 174 height 24
click at [886, 187] on button "Duration" at bounding box center [854, 185] width 173 height 18
click at [1020, 139] on input "number" at bounding box center [1040, 144] width 174 height 24
type input "150"
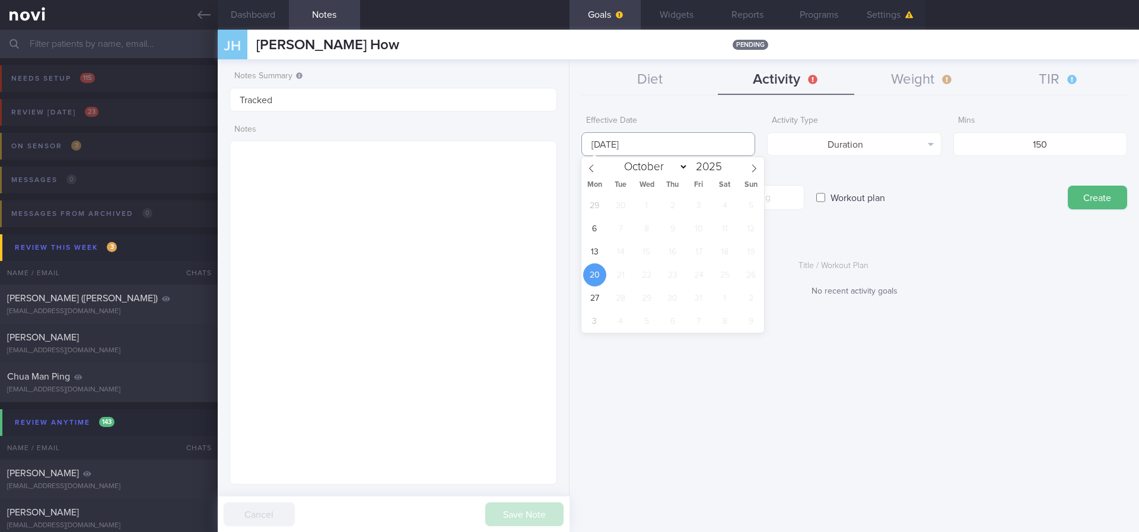
click at [714, 141] on input "[DATE]" at bounding box center [668, 144] width 174 height 24
click at [588, 245] on span "13" at bounding box center [594, 251] width 23 height 23
type input "[DATE]"
click at [787, 198] on textarea at bounding box center [692, 197] width 223 height 25
paste textarea "Aim for 150 mins moderate intensity aerobic training per week (brisk walking, j…"
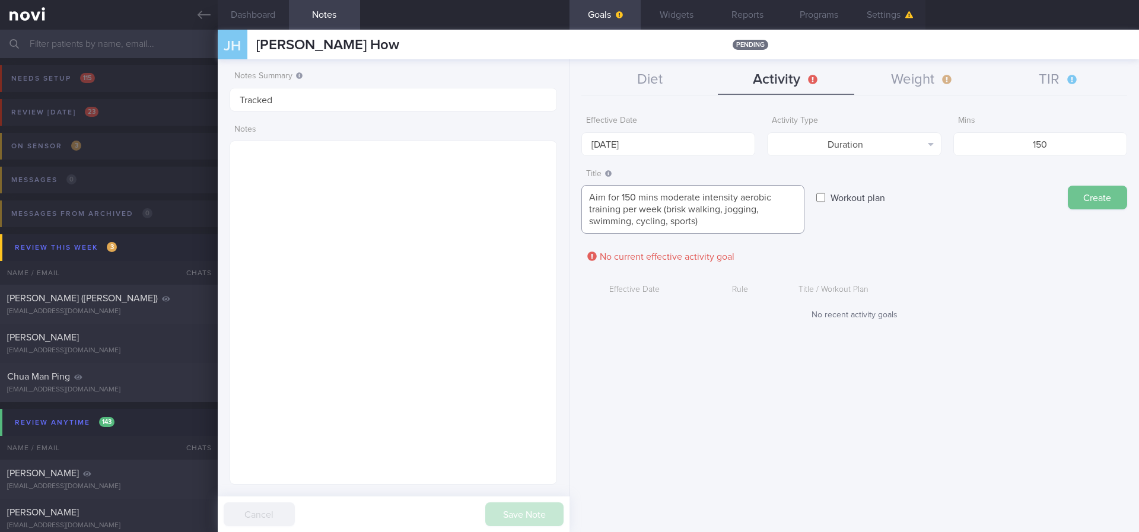
type textarea "Aim for 150 mins moderate intensity aerobic training per week (brisk walking, j…"
click at [1087, 199] on button "Create" at bounding box center [1097, 198] width 59 height 24
type input "[DATE]"
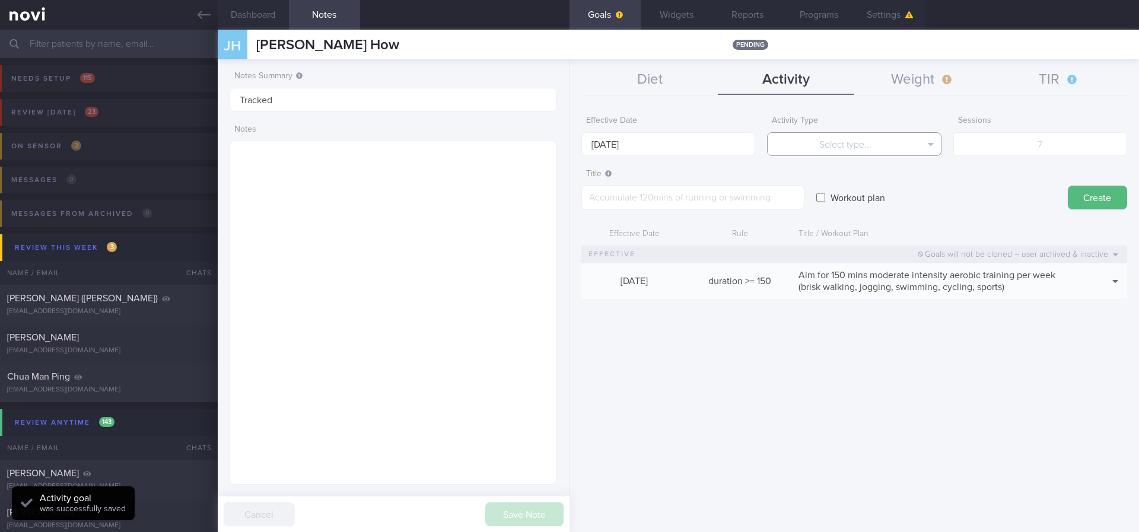
click at [895, 142] on button "Select type..." at bounding box center [854, 144] width 174 height 24
click at [892, 206] on button "Sessions" at bounding box center [854, 203] width 173 height 18
click at [1032, 150] on input "number" at bounding box center [1040, 144] width 174 height 24
type input "2"
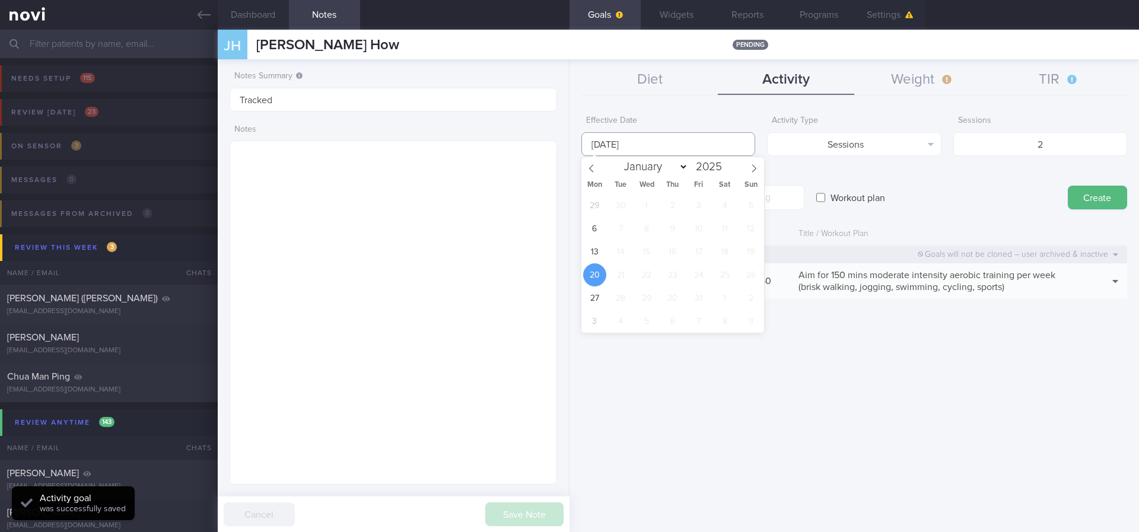
click at [603, 154] on body "You are offline! Some functionality will be unavailable Patients New Users Coac…" at bounding box center [569, 266] width 1139 height 532
click at [593, 251] on span "13" at bounding box center [594, 251] width 23 height 23
type input "[DATE]"
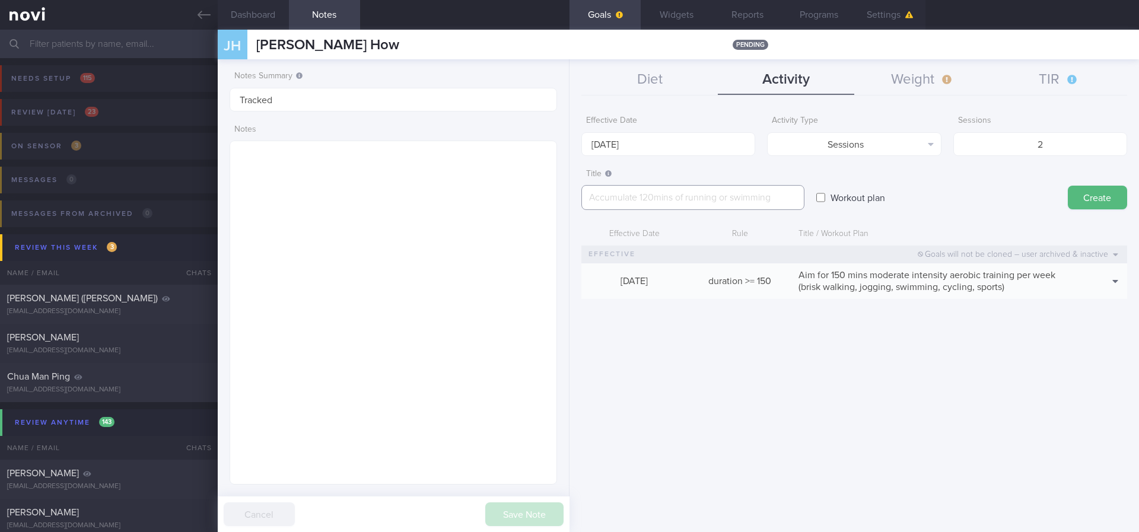
click at [779, 198] on textarea at bounding box center [692, 197] width 223 height 25
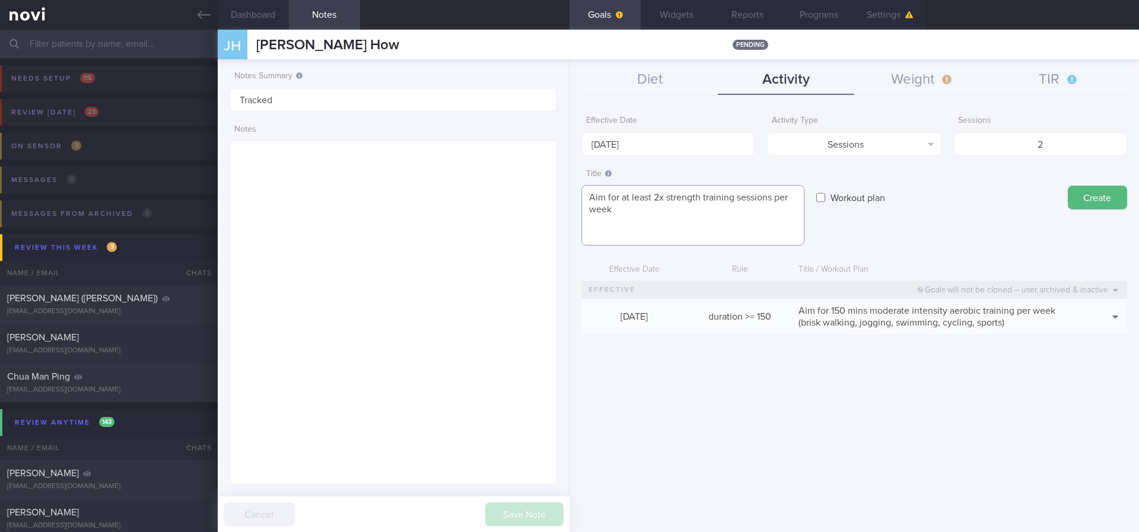
paste textarea "*Upper Body* - Exercise 1: [Lat Pull-down]([URL][DOMAIN_NAME]) | 10-12 reps, 60…"
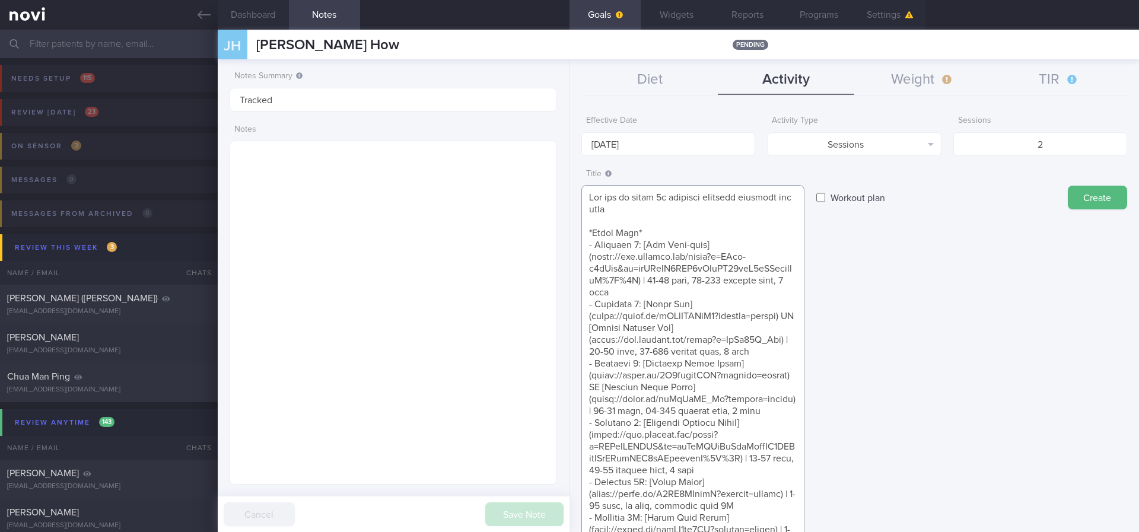
drag, startPoint x: 654, startPoint y: 476, endPoint x: 585, endPoint y: 230, distance: 256.0
paste textarea "- Exercise 6: [Cable Crunch]([URL][DOMAIN_NAME]) | 10-15 reps, 60-90 seconds re…"
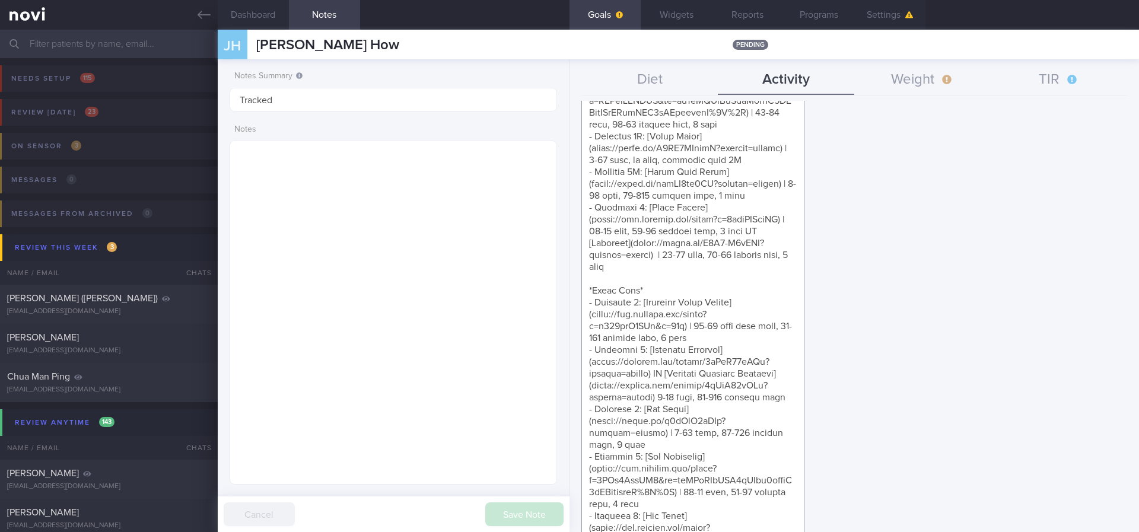
scroll to position [341, 0]
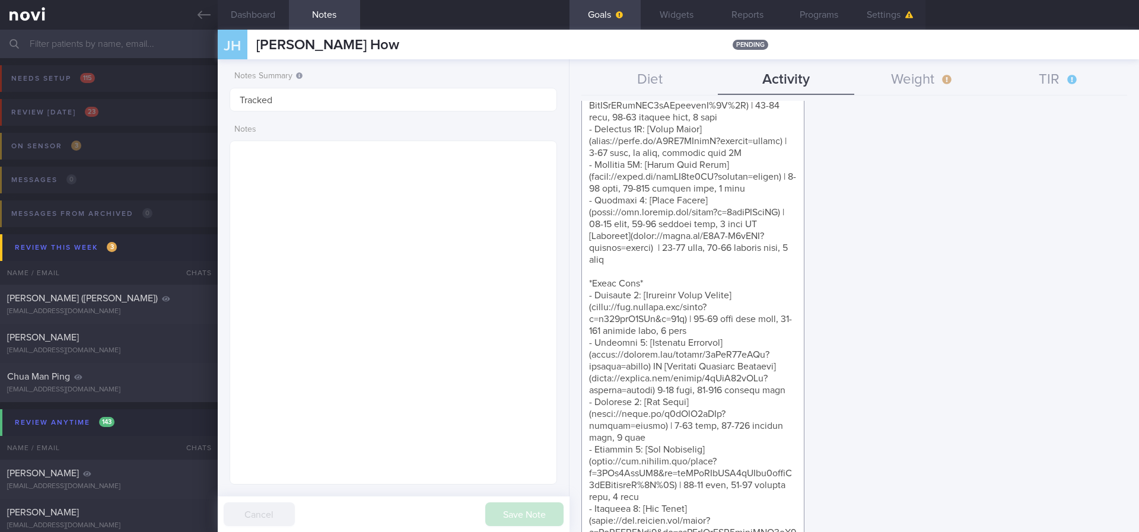
drag, startPoint x: 730, startPoint y: 230, endPoint x: 589, endPoint y: 491, distance: 297.0
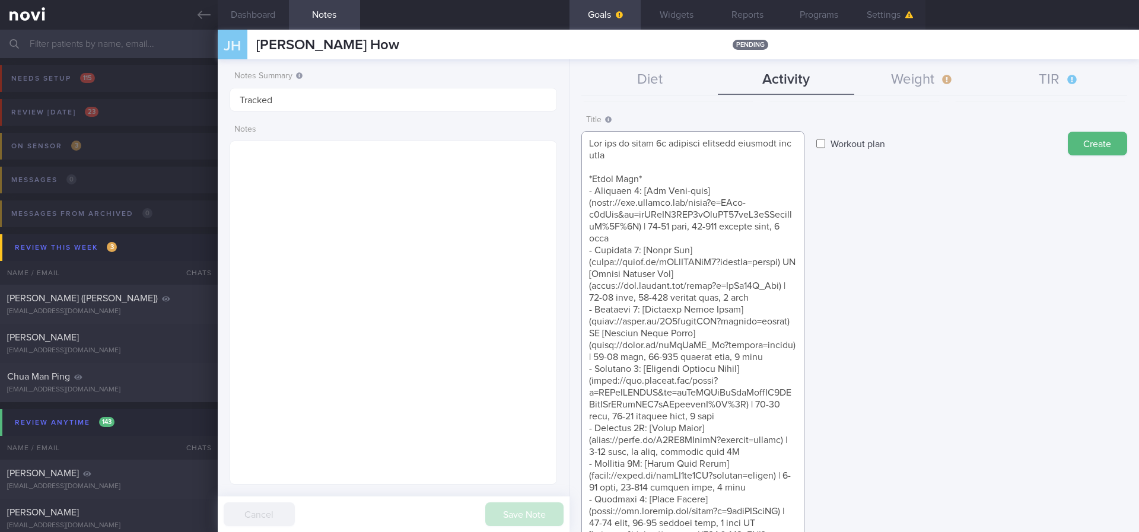
scroll to position [0, 0]
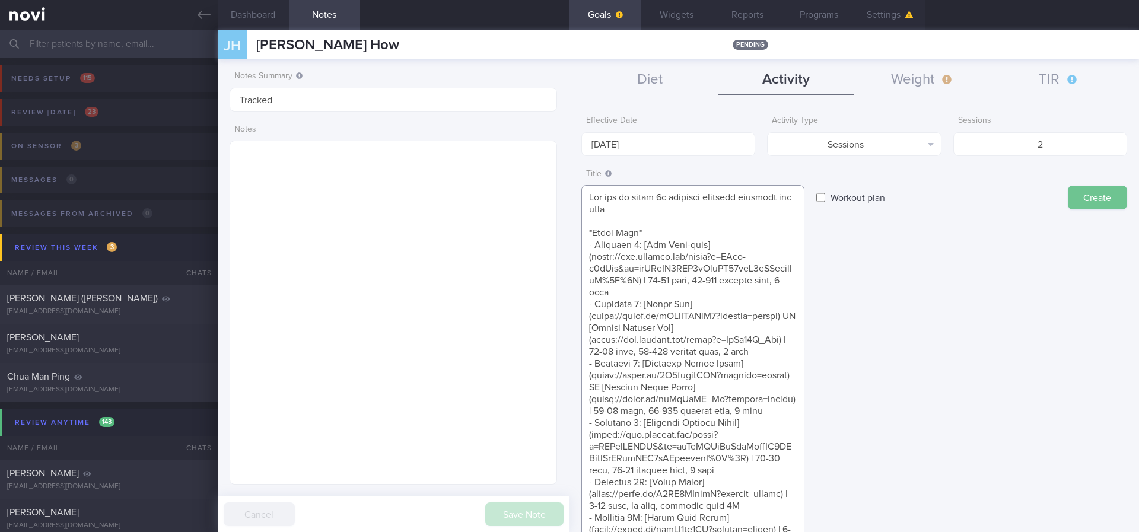
type textarea "Aim for at least 2x strength training sessions per week *Upper Body* - Exercise…"
click at [1086, 188] on button "Create" at bounding box center [1097, 198] width 59 height 24
type input "[DATE]"
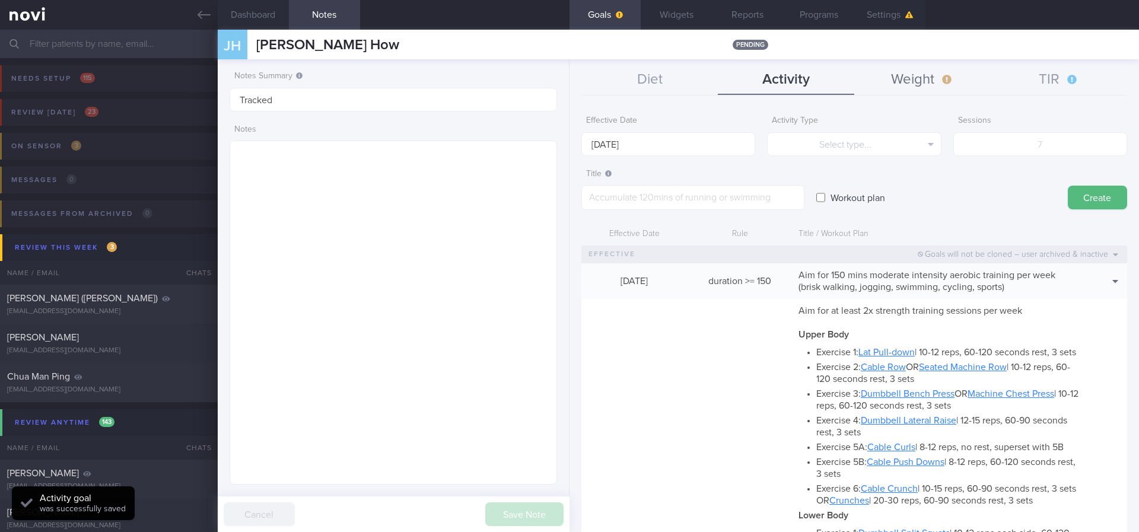
click at [924, 85] on button "Weight" at bounding box center [922, 80] width 136 height 30
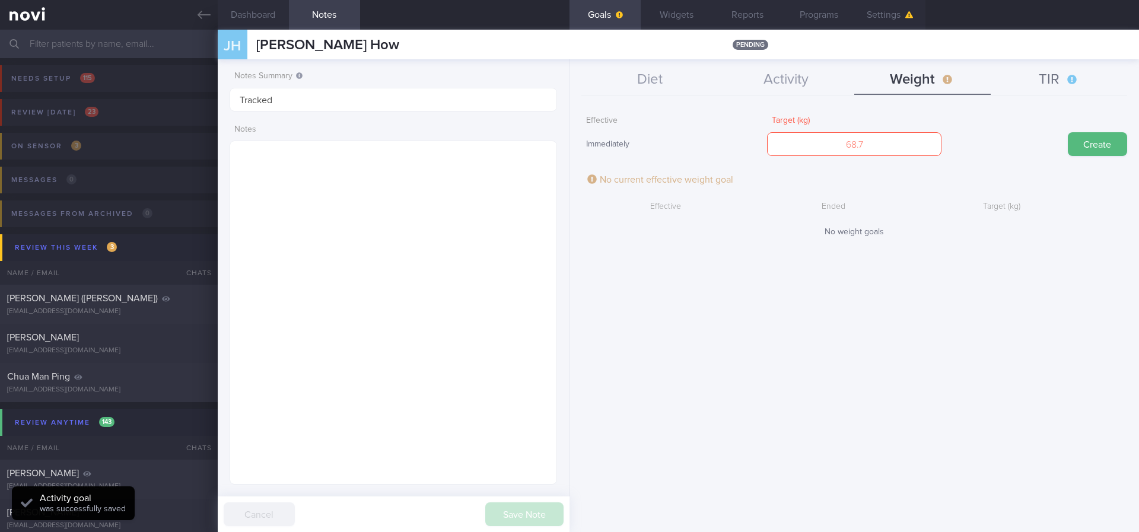
click at [1053, 81] on button "TIR" at bounding box center [1059, 80] width 136 height 30
click at [921, 133] on input "number" at bounding box center [854, 144] width 174 height 24
type input "95"
click at [1077, 154] on button "Create" at bounding box center [1097, 144] width 59 height 24
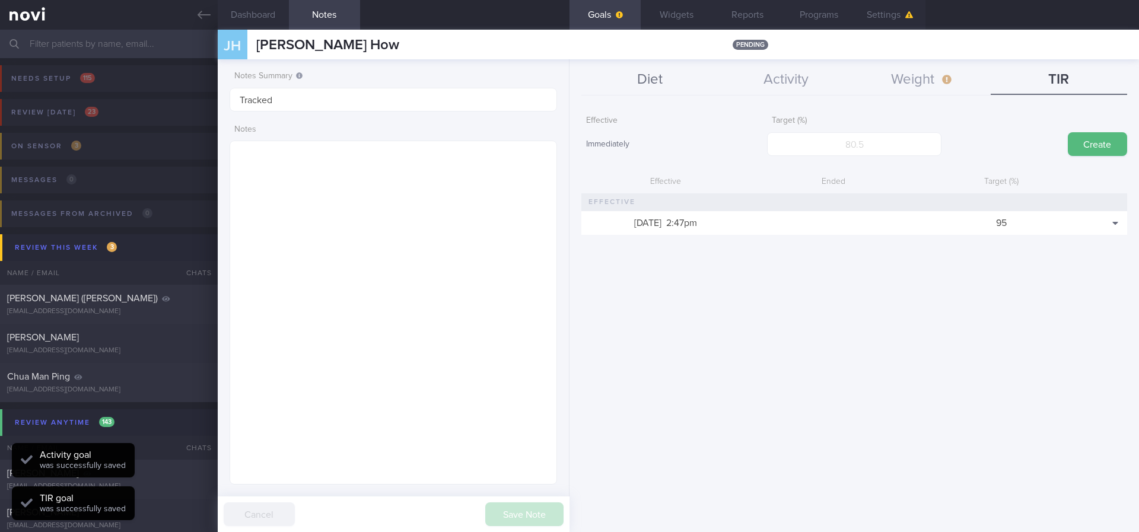
click at [664, 88] on button "Diet" at bounding box center [649, 80] width 136 height 30
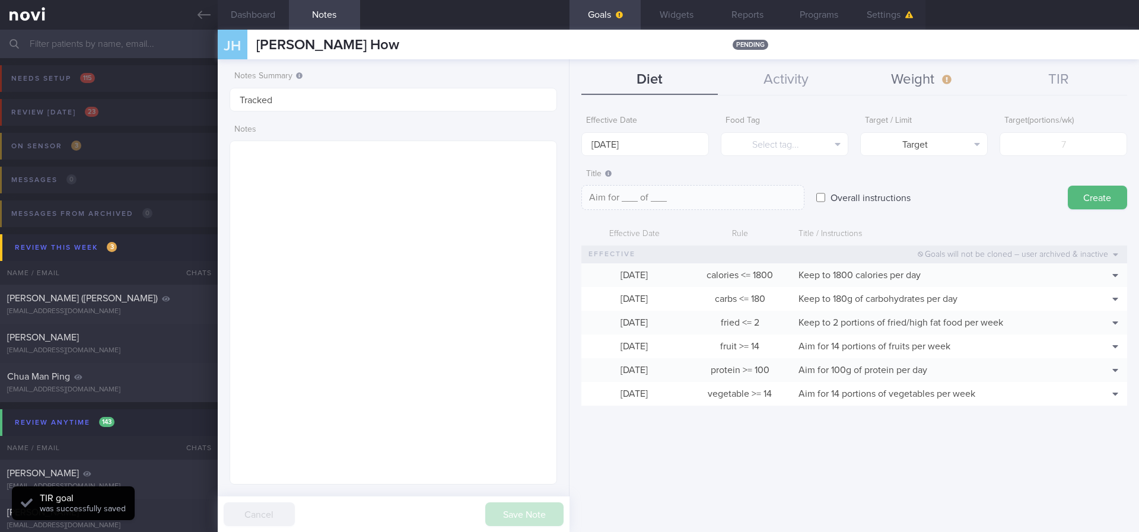
click at [930, 94] on button "Weight" at bounding box center [922, 80] width 136 height 30
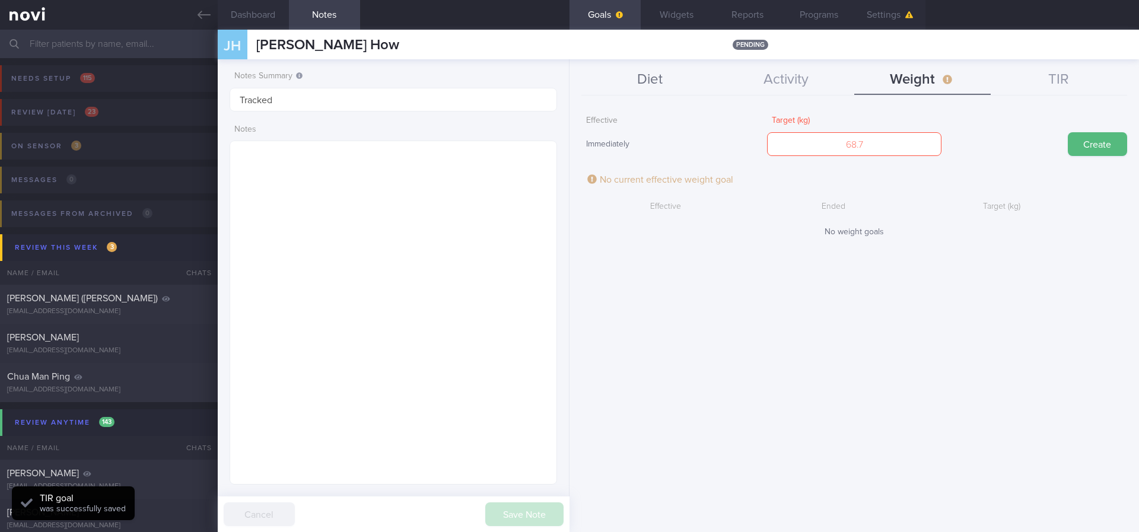
click at [625, 75] on button "Diet" at bounding box center [649, 80] width 136 height 30
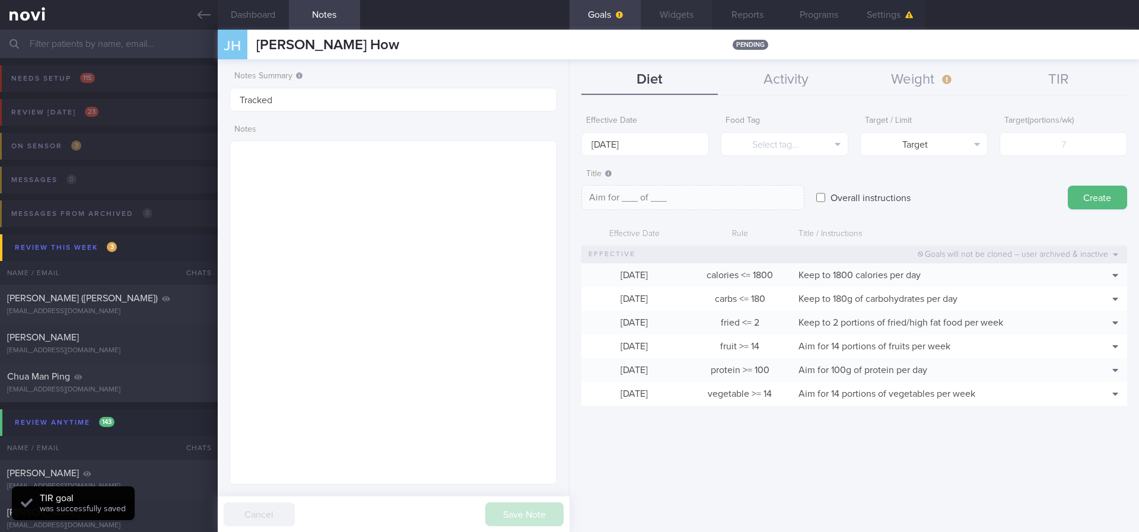
click at [680, 18] on button "Widgets" at bounding box center [676, 15] width 71 height 30
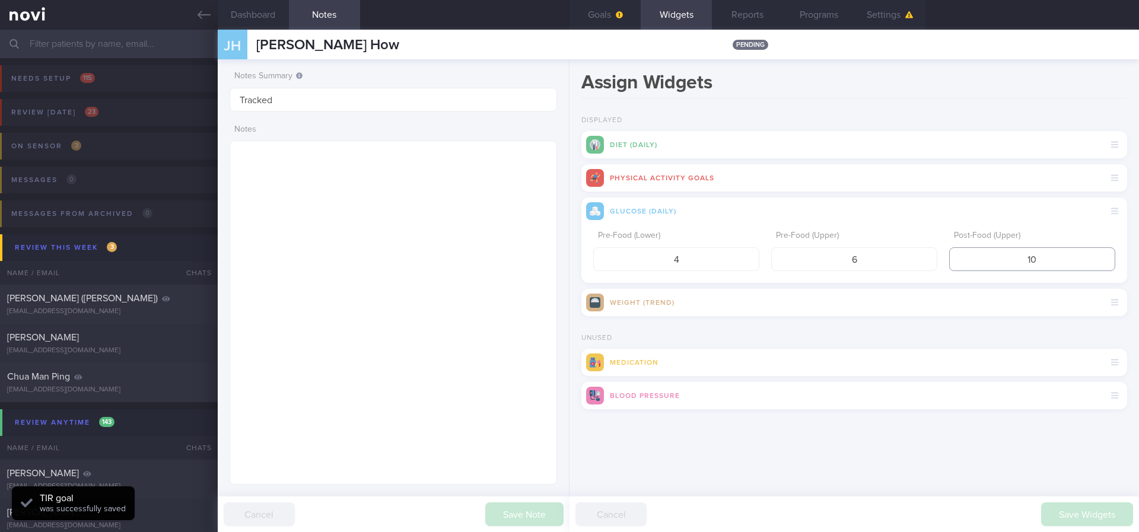
drag, startPoint x: 1044, startPoint y: 259, endPoint x: 946, endPoint y: 259, distance: 97.9
click at [946, 259] on div "Pre-Food (Lower) 4 Pre-Food (Upper) 6 Post-Food (Upper) 10" at bounding box center [854, 248] width 522 height 46
type input "3"
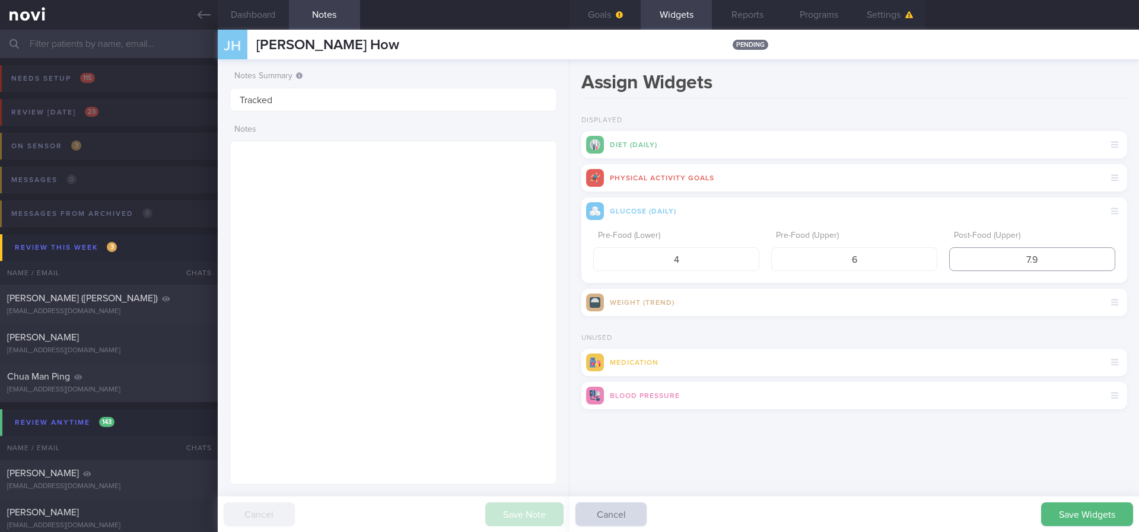
type input "7.9"
drag, startPoint x: 591, startPoint y: 260, endPoint x: 581, endPoint y: 260, distance: 10.1
click at [581, 260] on div "Assign Widgets Displayed Diet (Daily) Physical Activity Goals Glucose (Daily) P…" at bounding box center [853, 295] width 569 height 473
type input "3.9"
click at [1054, 508] on button "Save Widgets" at bounding box center [1087, 514] width 92 height 24
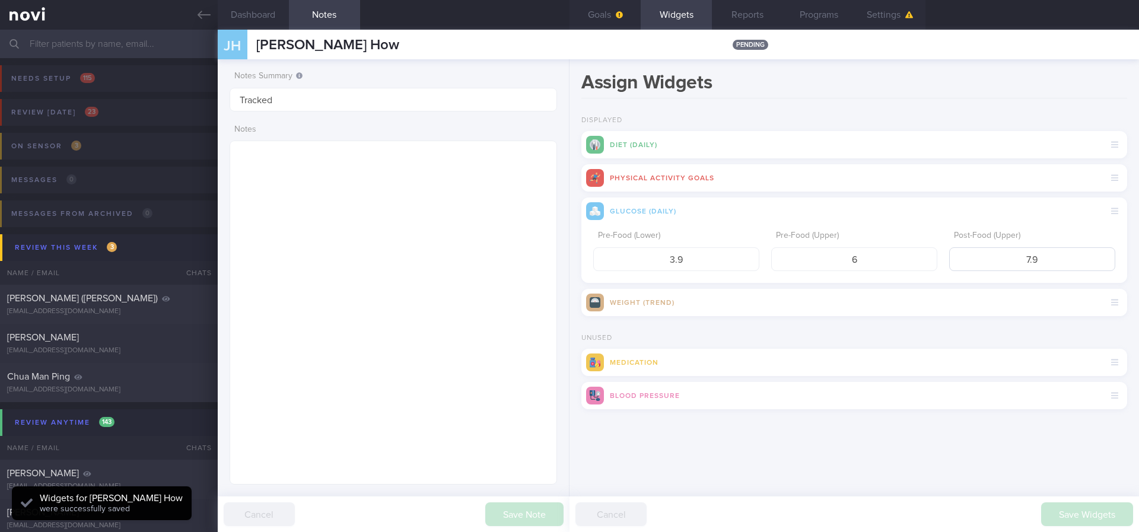
scroll to position [148, 298]
click at [200, 15] on icon at bounding box center [204, 15] width 13 height 8
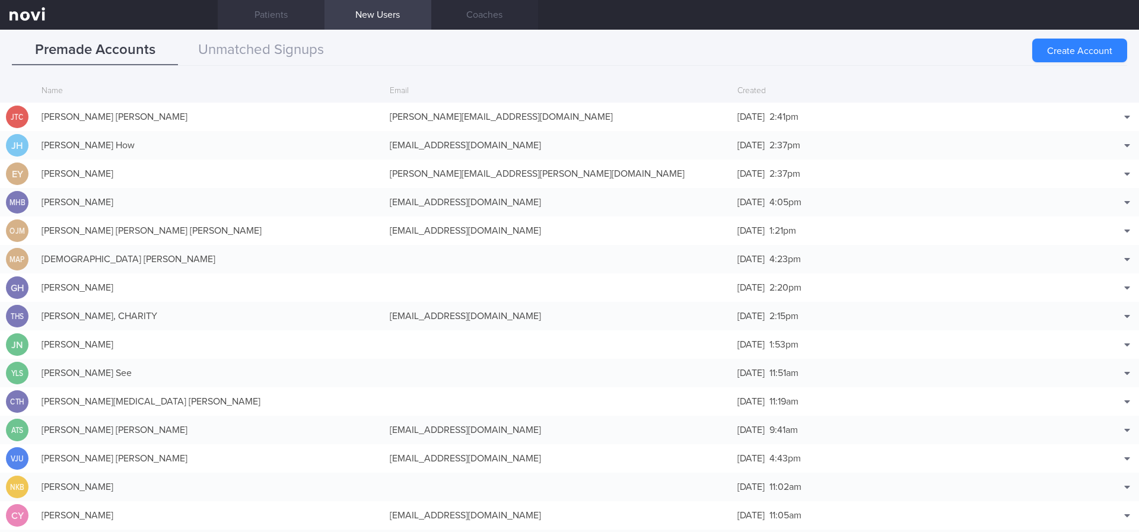
click at [266, 12] on link "Patients" at bounding box center [271, 15] width 107 height 30
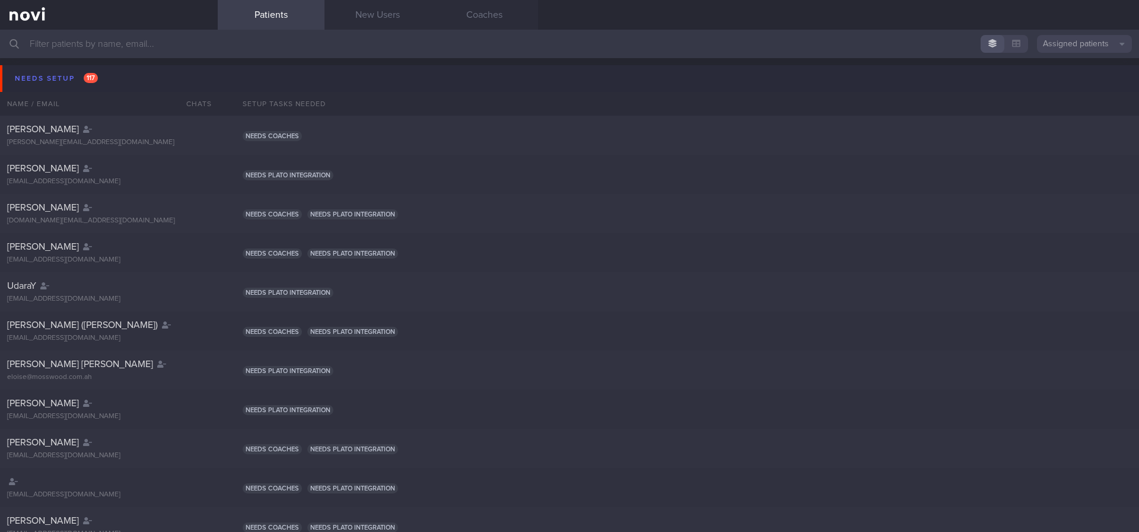
click at [142, 77] on button "Needs setup 117" at bounding box center [571, 78] width 1142 height 27
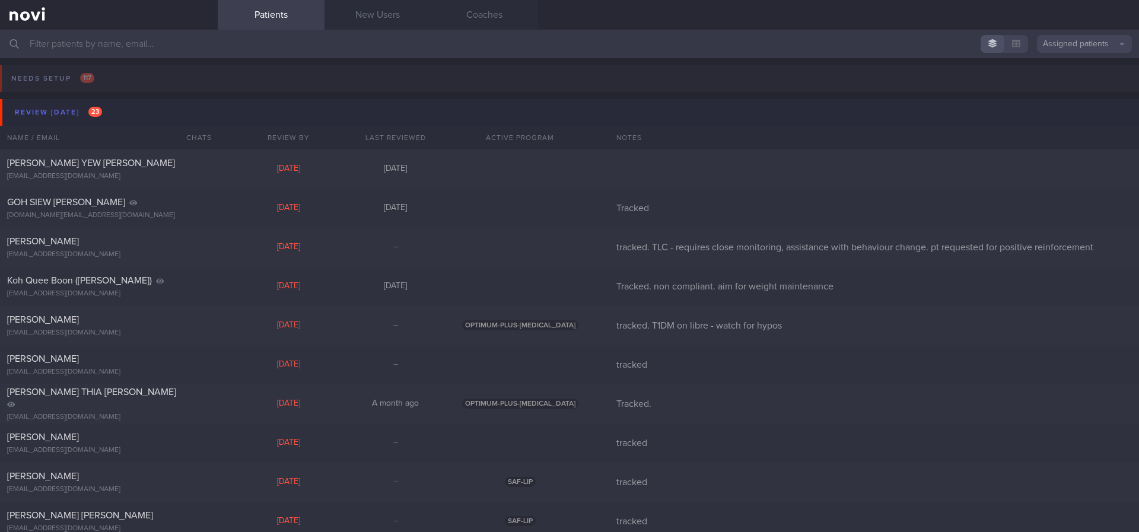
click at [117, 106] on button "Review [DATE] 23" at bounding box center [571, 112] width 1142 height 27
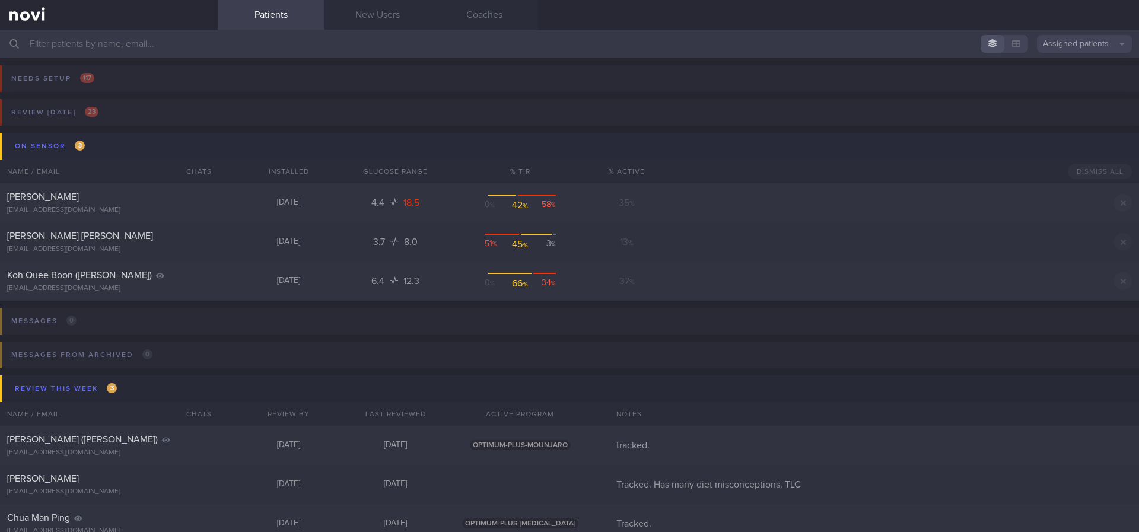
click at [125, 139] on button "On sensor 3" at bounding box center [571, 146] width 1142 height 27
